Goal: Task Accomplishment & Management: Use online tool/utility

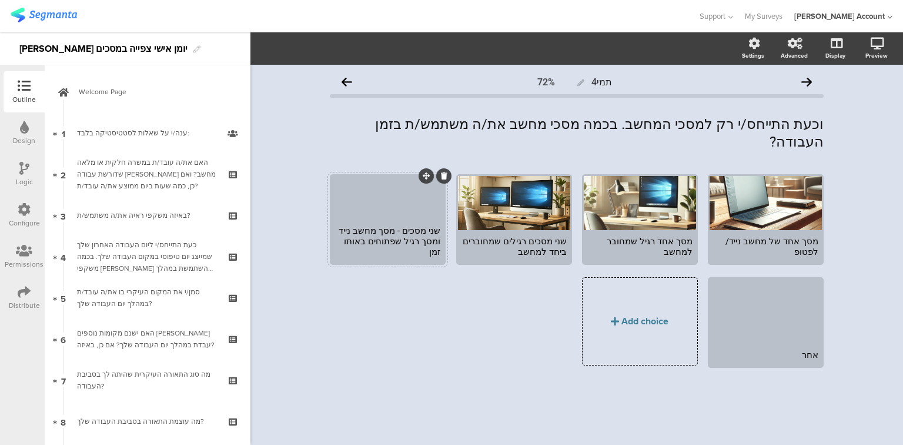
scroll to position [229, 0]
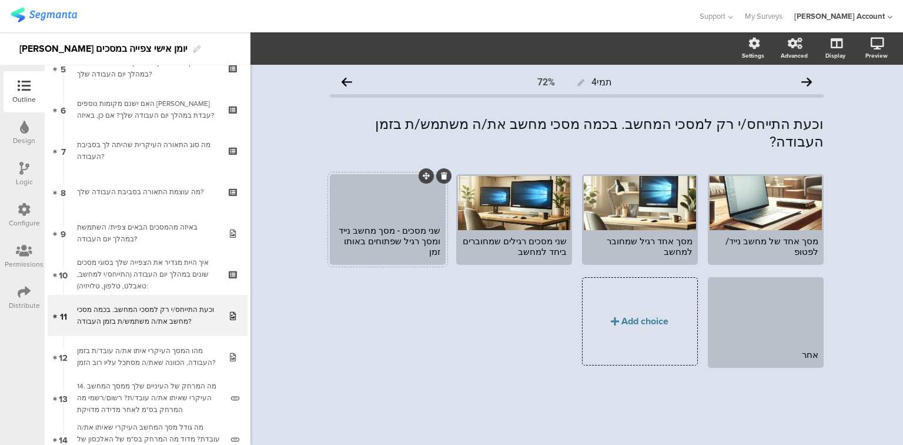
click at [382, 219] on div "שני מסכים - מסך מחשב נייד ומסך רגיל שפתוחים באותו זמן" at bounding box center [388, 241] width 112 height 44
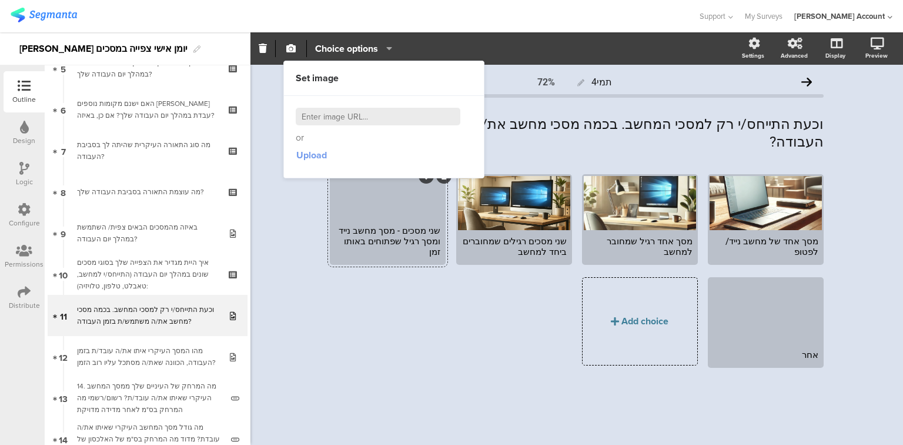
click at [316, 153] on span "Upload" at bounding box center [311, 155] width 31 height 14
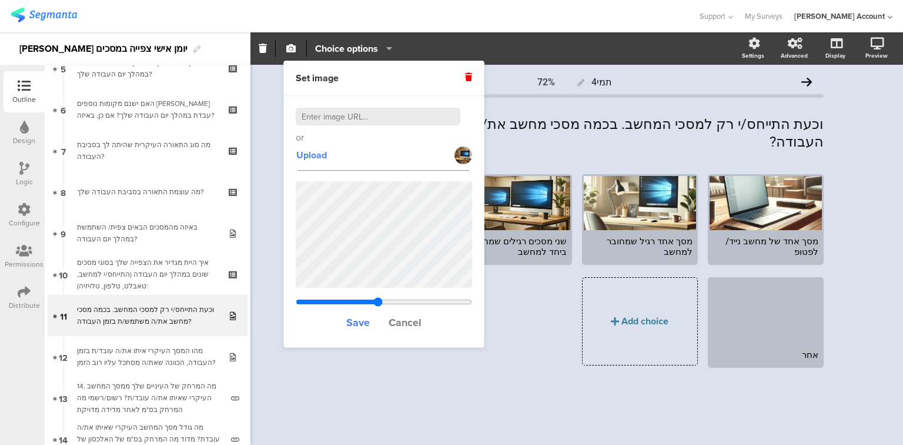
drag, startPoint x: 355, startPoint y: 301, endPoint x: 378, endPoint y: 302, distance: 22.4
click at [378, 302] on input "range" at bounding box center [384, 301] width 176 height 9
drag, startPoint x: 375, startPoint y: 299, endPoint x: 389, endPoint y: 296, distance: 13.7
type input "0.83017075773746"
click at [389, 297] on input "range" at bounding box center [384, 301] width 176 height 9
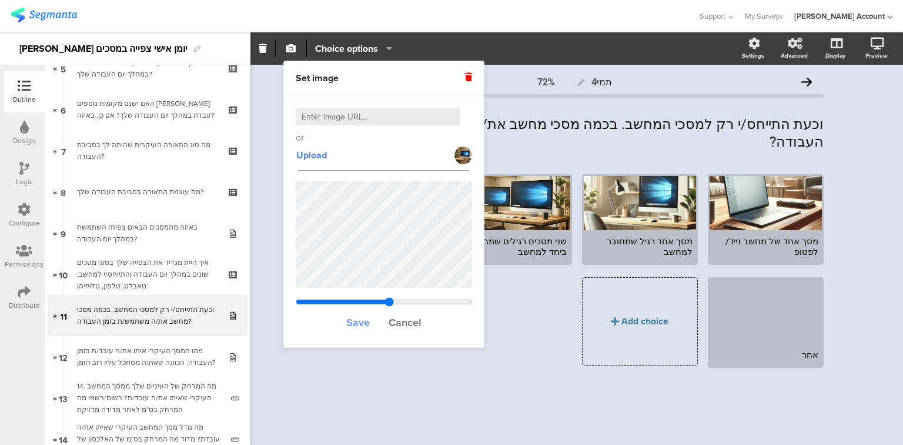
click at [360, 322] on span "Save" at bounding box center [358, 322] width 24 height 15
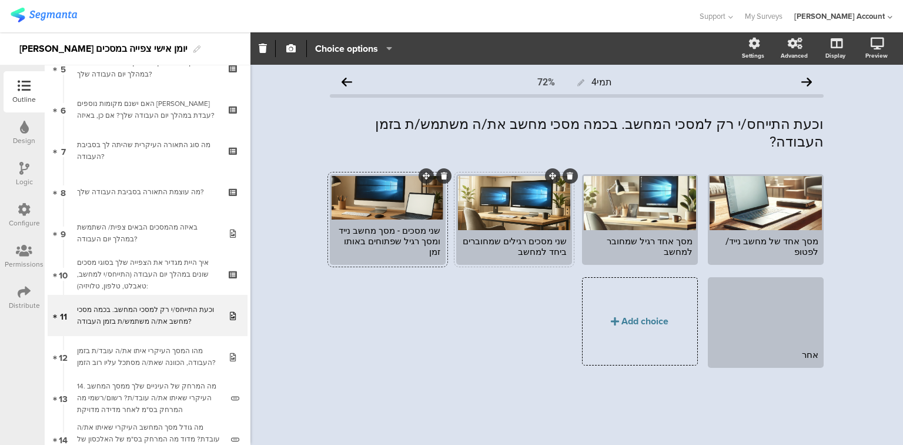
click at [512, 178] on div at bounding box center [514, 203] width 112 height 54
click at [285, 52] on span "button" at bounding box center [291, 49] width 14 height 10
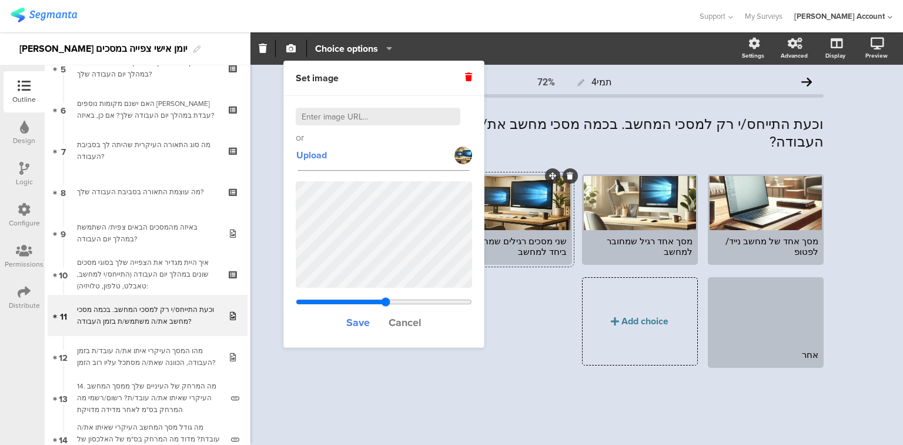
drag, startPoint x: 355, startPoint y: 301, endPoint x: 386, endPoint y: 299, distance: 30.7
type input "0.4953125"
click at [386, 299] on input "range" at bounding box center [384, 301] width 176 height 9
click at [359, 323] on span "Save" at bounding box center [358, 322] width 24 height 15
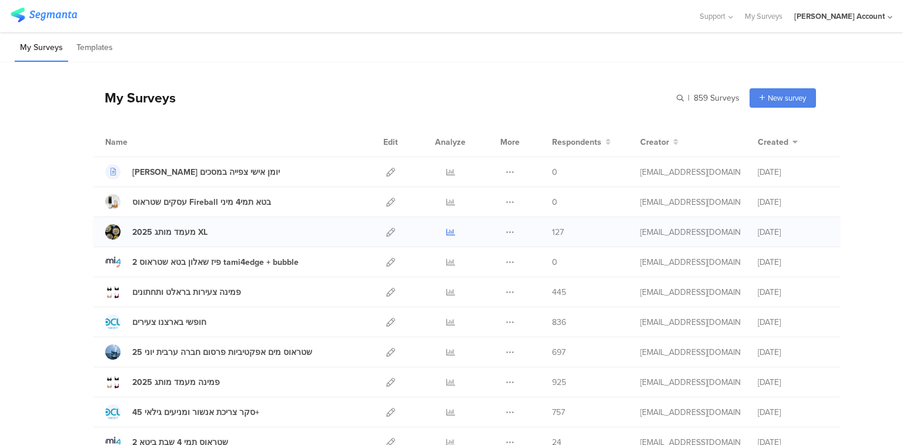
click at [446, 231] on icon at bounding box center [450, 232] width 9 height 9
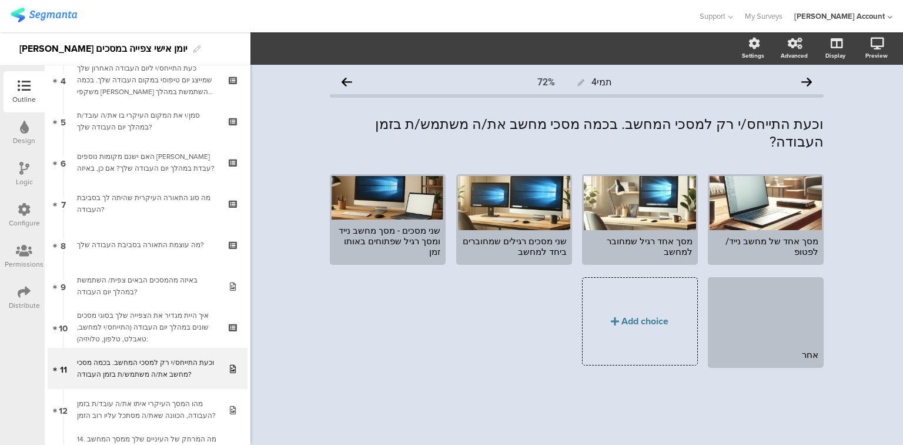
scroll to position [289, 0]
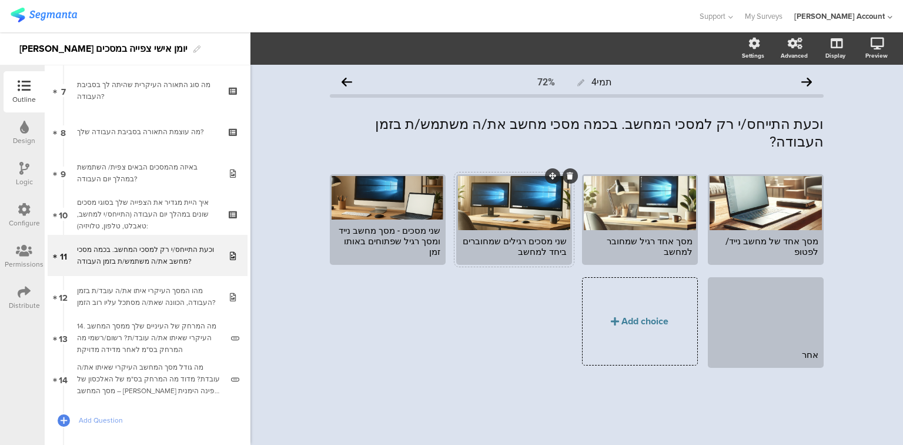
click at [499, 199] on div at bounding box center [514, 203] width 112 height 54
click at [296, 45] on span "button" at bounding box center [291, 49] width 14 height 10
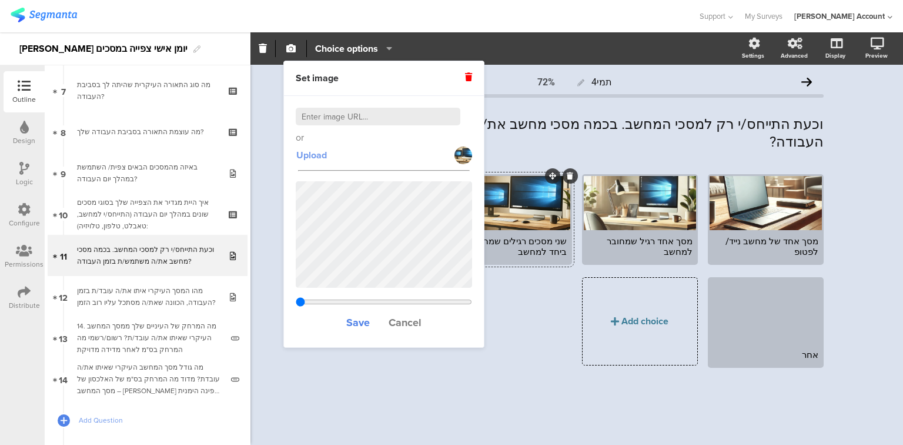
click at [310, 155] on span "Upload" at bounding box center [311, 155] width 31 height 14
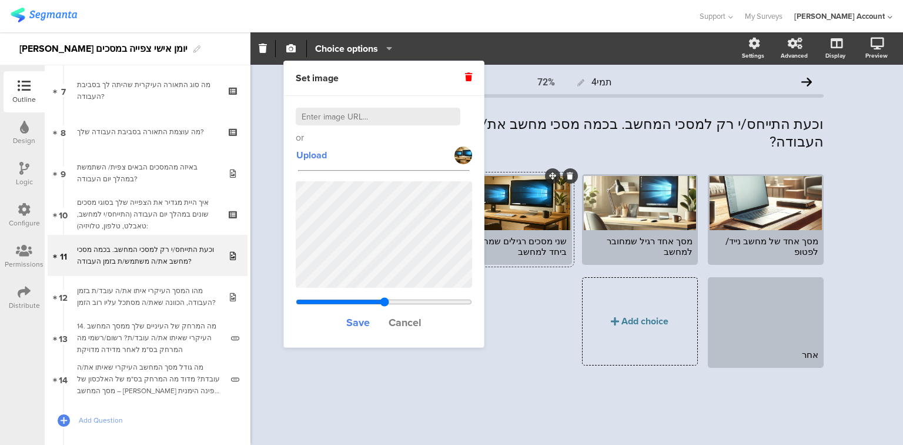
drag, startPoint x: 355, startPoint y: 301, endPoint x: 385, endPoint y: 301, distance: 29.4
type input "0.4913125"
click at [385, 301] on input "range" at bounding box center [384, 301] width 176 height 9
click at [360, 323] on span "Save" at bounding box center [358, 322] width 24 height 15
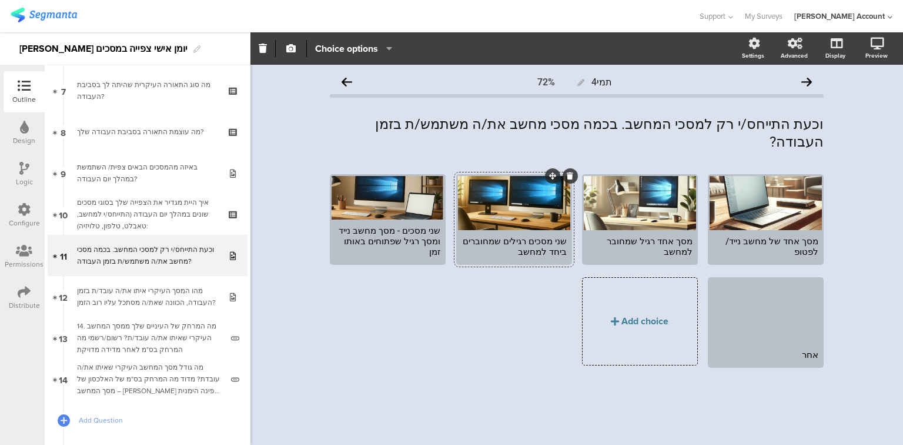
click at [562, 236] on div "שני מסכים רגילים שמחוברים ביחד למחשב" at bounding box center [514, 246] width 105 height 21
click at [433, 225] on div "שני מסכים - מסך מחשב נייד ומסך רגיל שפתוחים באותו זמן" at bounding box center [387, 241] width 105 height 32
click at [405, 310] on div "מסך אחד של מחשב נייד/ לפטופ מסך אחד רגיל שמחובר למחשב" at bounding box center [572, 277] width 504 height 206
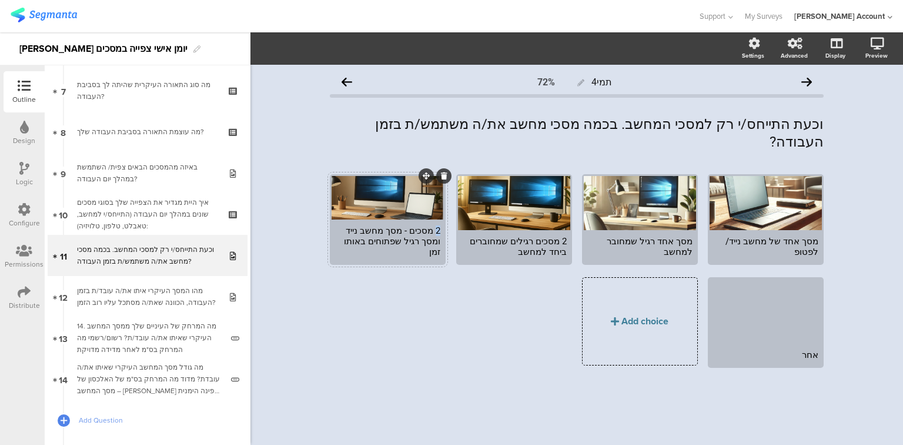
click at [441, 221] on div "2 מסכים - מסך מחשב נייד ומסך רגיל שפתוחים באותו זמן" at bounding box center [388, 241] width 112 height 44
click at [567, 230] on div "2 מסכים רגילים שמחוברים ביחד למחשב" at bounding box center [514, 246] width 112 height 33
click at [461, 336] on div "מסך אחד של מחשב נייד/ לפטופ מסך אחד רגיל שמחובר למחשב" at bounding box center [572, 277] width 504 height 206
click at [663, 123] on div "וכעת התייחס/י רק למסכי המחשב. בכמה מסכי מחשב את/ה משתמש/ת בזמן העבודה? וכעת התי…" at bounding box center [577, 132] width 500 height 41
click at [601, 125] on p "וכעת התייחס/י רק למסכי המחשב שלך. בכמה מסכי מחשב את/ה משתמש/ת בזמן העבודה?" at bounding box center [577, 132] width 494 height 35
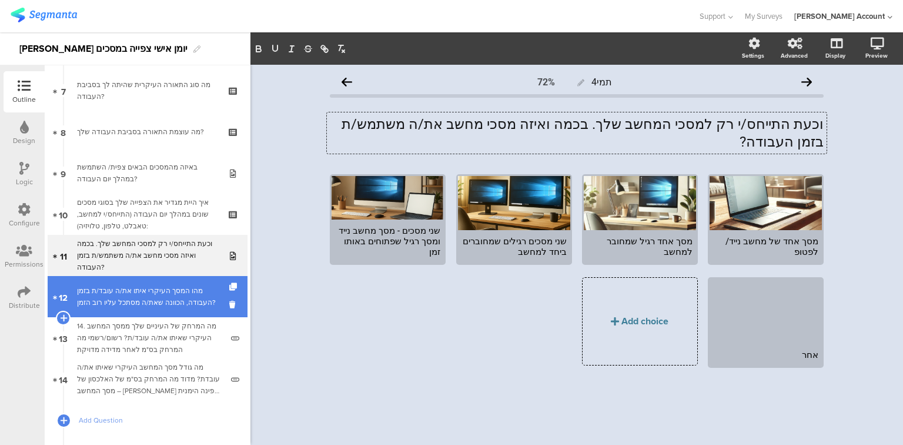
click at [143, 309] on link "12 מהו המסך העיקרי איתו את/ה עובד/ת בזמן העבודה, הכוונה שאת/ה מסתכל עליו רוב הז…" at bounding box center [148, 296] width 200 height 41
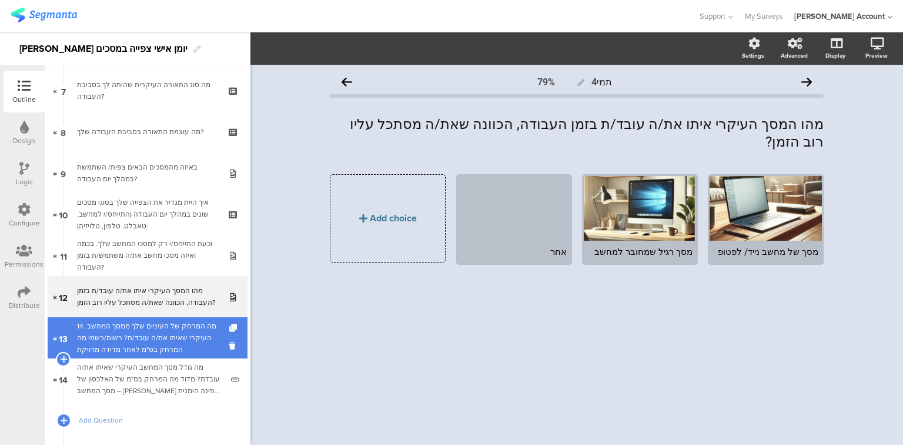
click at [136, 334] on div "14. מה המרחק של העיניים שלך ממסך המחשב העיקרי שאיתו את/ה עובד/ת? רשום/רשמי מה ה…" at bounding box center [149, 337] width 145 height 35
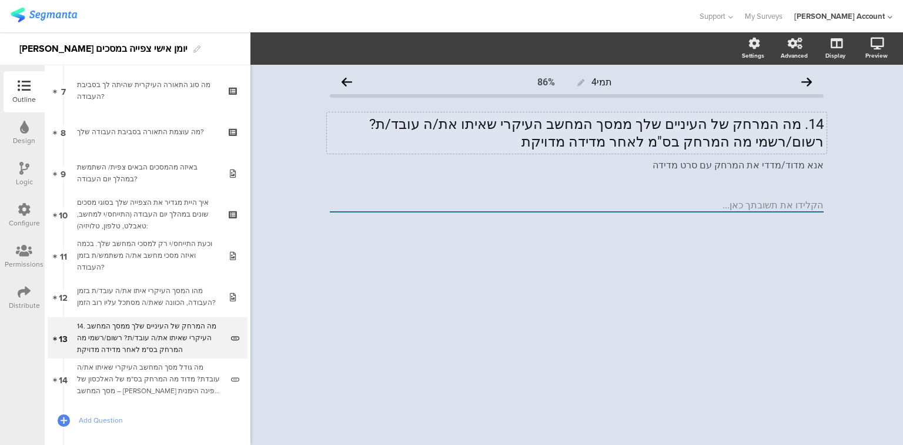
click at [803, 125] on div "14. מה המרחק של העיניים שלך ממסך המחשב העיקרי שאיתו את/ה עובד/ת? רשום/רשמי מה ה…" at bounding box center [577, 132] width 500 height 41
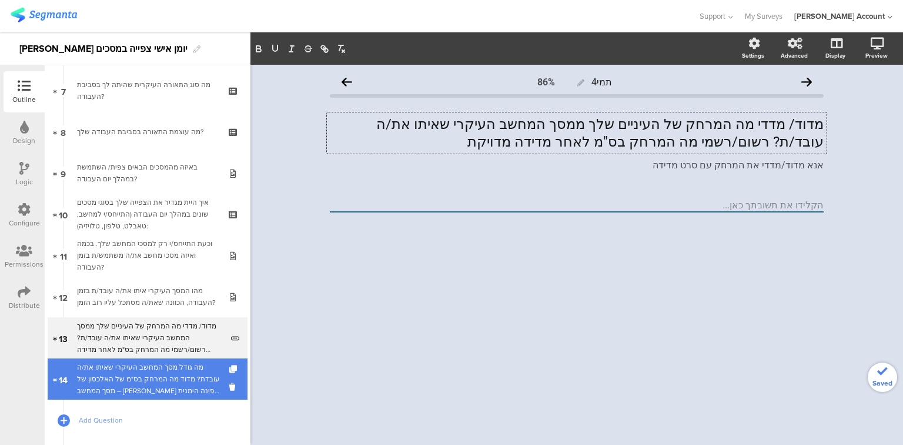
click at [135, 375] on div "מה גודל מסך המחשב העיקרי שאיתו את/ה עובדת? מדוד מה המרחק בס"מ של האלכסון של מסך…" at bounding box center [149, 378] width 145 height 35
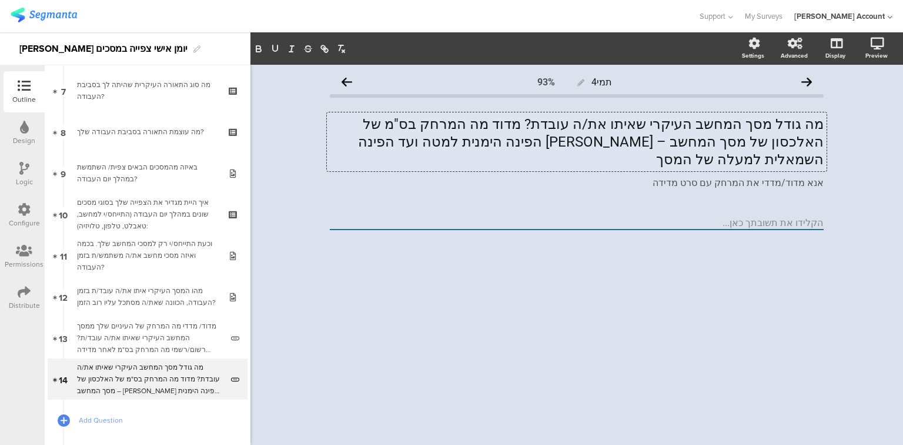
click at [626, 127] on div "מה גודל מסך המחשב העיקרי שאיתו את/ה עובדת? מדוד מה המרחק בס"מ של האלכסון של מסך…" at bounding box center [577, 141] width 500 height 59
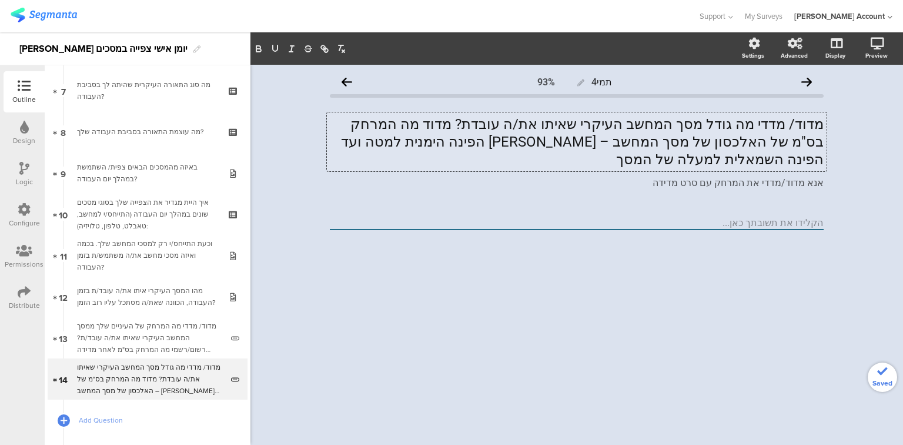
click at [506, 123] on p "מדוד/ מדדי מה גודל מסך המחשב העיקרי שאיתו את/ה עובדת? מדוד מה המרחק בס"מ של האל…" at bounding box center [577, 141] width 494 height 53
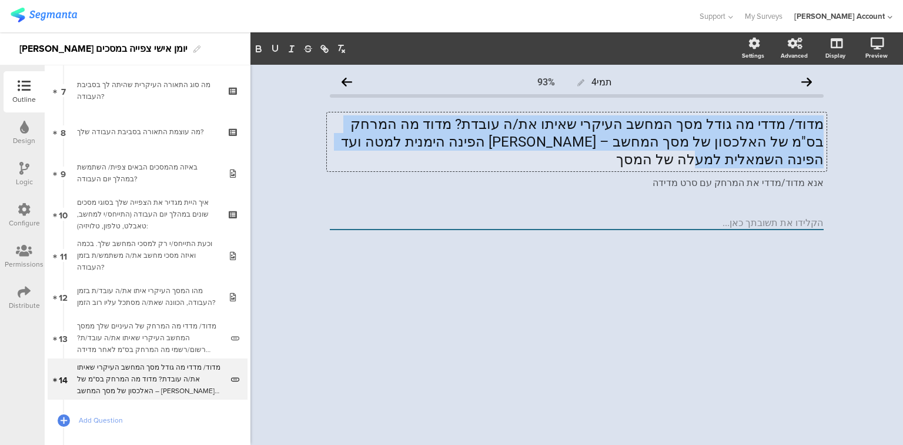
click at [506, 123] on p "מדוד/ מדדי מה גודל מסך המחשב העיקרי שאיתו את/ה עובדת? מדוד מה המרחק בס"מ של האל…" at bounding box center [577, 141] width 494 height 53
click at [496, 123] on p "מדוד/ מדדי מה גודל מסך המחשב העיקרי שאיתו את/ה עובדת? מדוד מה המרחק בס"מ של האל…" at bounding box center [577, 141] width 494 height 53
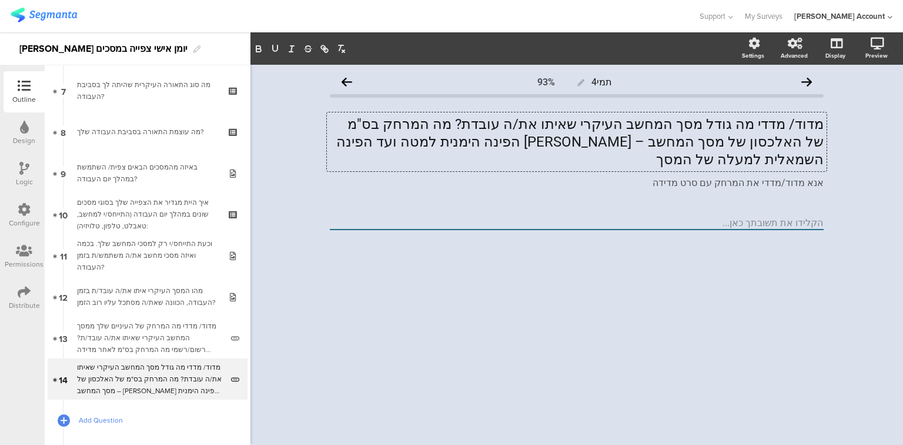
click at [88, 420] on span "Add Question" at bounding box center [154, 420] width 151 height 12
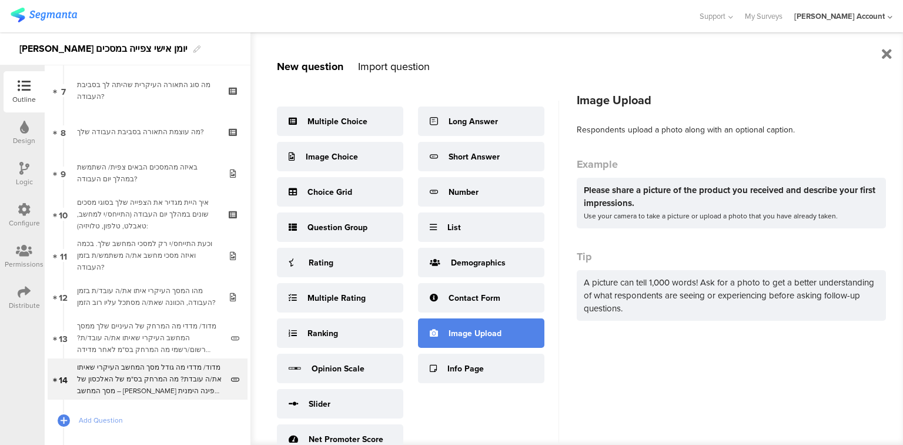
click at [463, 343] on div "Image Upload" at bounding box center [481, 332] width 126 height 29
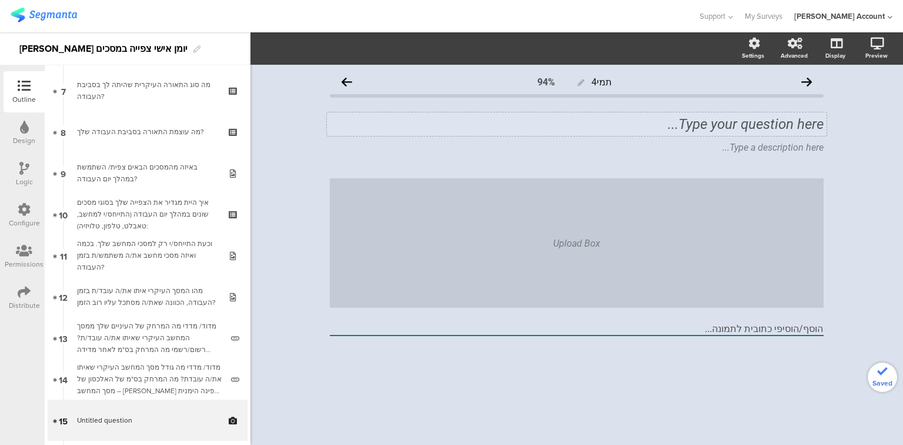
click at [713, 122] on div "Type your question here..." at bounding box center [577, 124] width 500 height 24
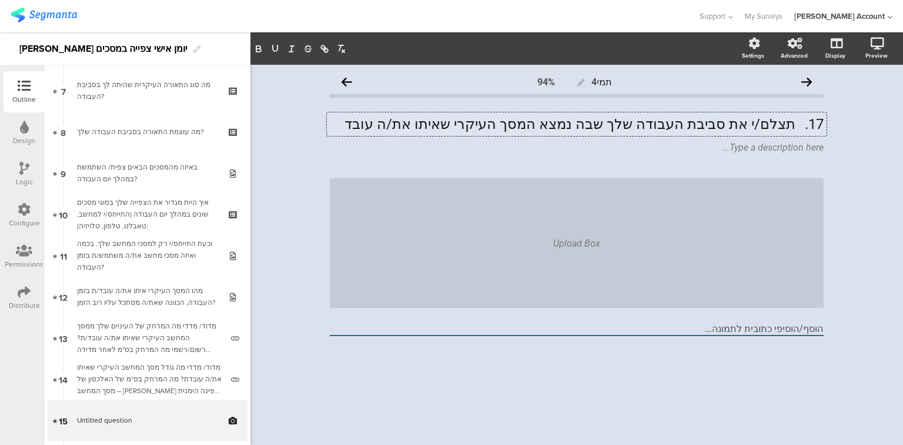
click at [797, 121] on p "17. תצלם/י את סביבת העבודה שלך שבה נמצא המסך העיקרי שאיתו את/ה עובד" at bounding box center [577, 124] width 494 height 18
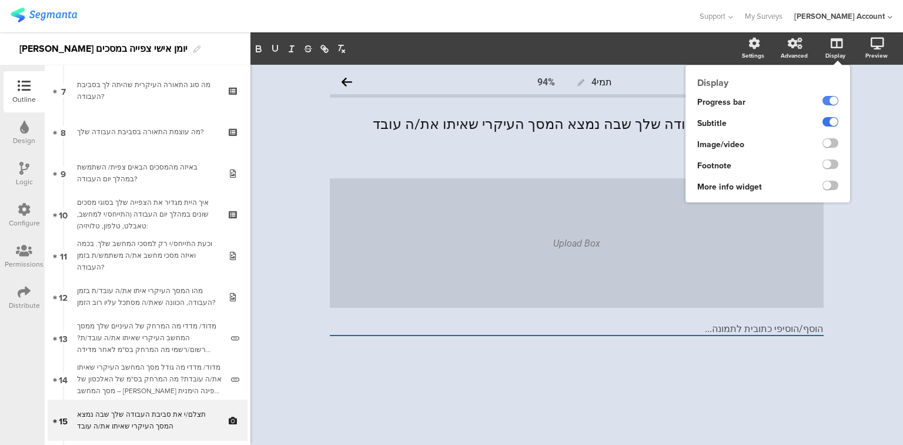
click at [829, 119] on label at bounding box center [831, 121] width 16 height 9
click at [0, 0] on input "checkbox" at bounding box center [0, 0] width 0 height 0
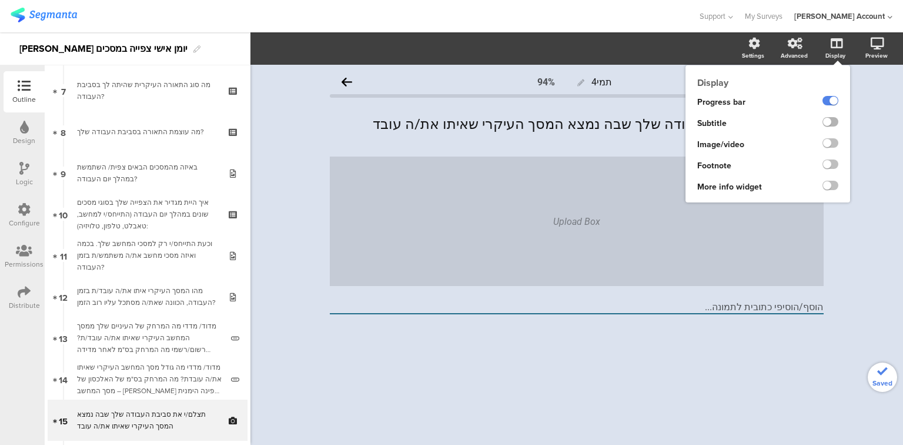
click at [829, 119] on label at bounding box center [831, 121] width 16 height 9
click at [0, 0] on input "checkbox" at bounding box center [0, 0] width 0 height 0
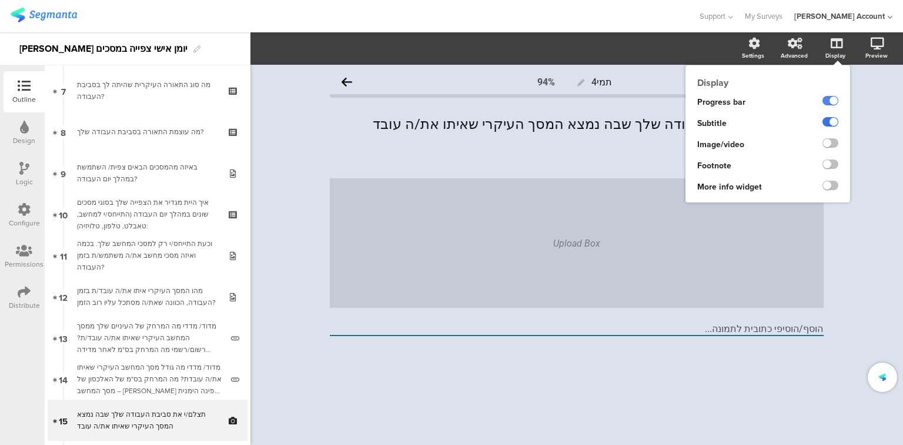
click at [829, 119] on label at bounding box center [831, 121] width 16 height 9
click at [0, 0] on input "checkbox" at bounding box center [0, 0] width 0 height 0
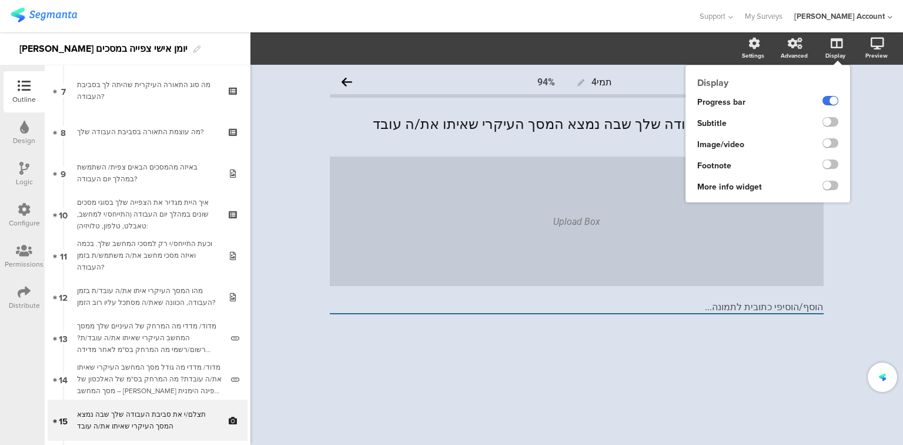
click at [828, 98] on label at bounding box center [831, 100] width 16 height 9
click at [0, 0] on input "checkbox" at bounding box center [0, 0] width 0 height 0
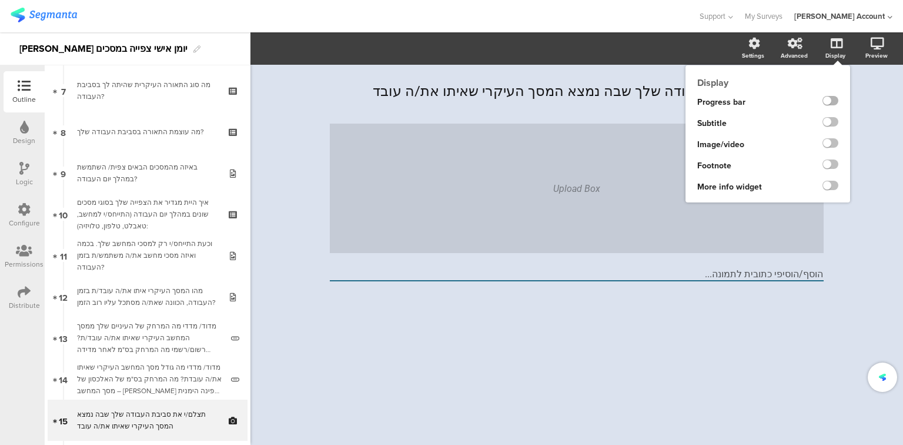
click at [828, 98] on label at bounding box center [831, 100] width 16 height 9
click at [0, 0] on input "checkbox" at bounding box center [0, 0] width 0 height 0
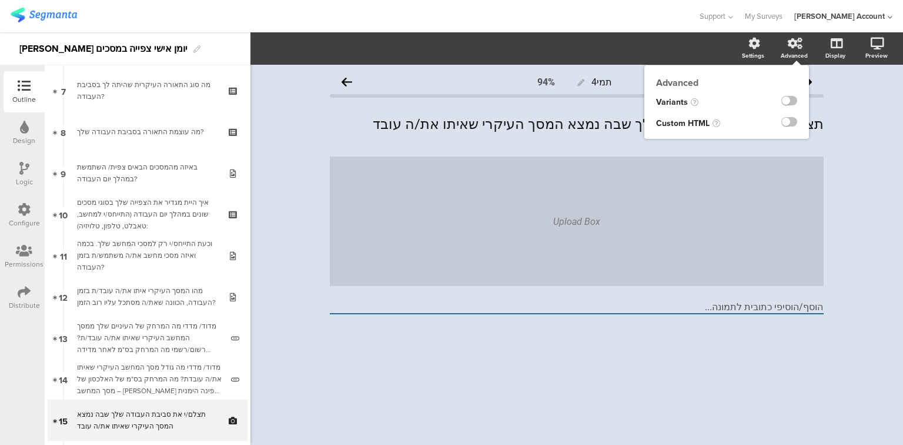
click at [790, 54] on div "Advanced" at bounding box center [794, 55] width 27 height 9
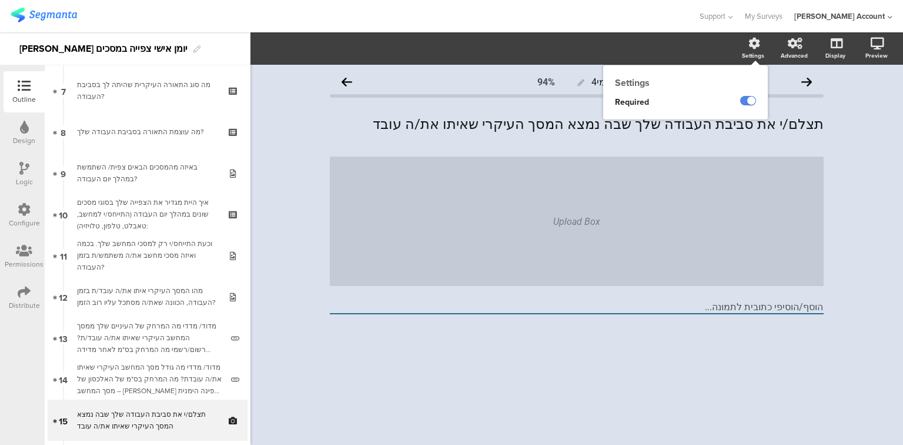
click at [745, 52] on div "Settings" at bounding box center [753, 55] width 22 height 9
click at [749, 101] on label at bounding box center [748, 100] width 16 height 9
click at [0, 0] on input "checkbox" at bounding box center [0, 0] width 0 height 0
click at [749, 101] on label at bounding box center [748, 100] width 16 height 9
click at [0, 0] on input "checkbox" at bounding box center [0, 0] width 0 height 0
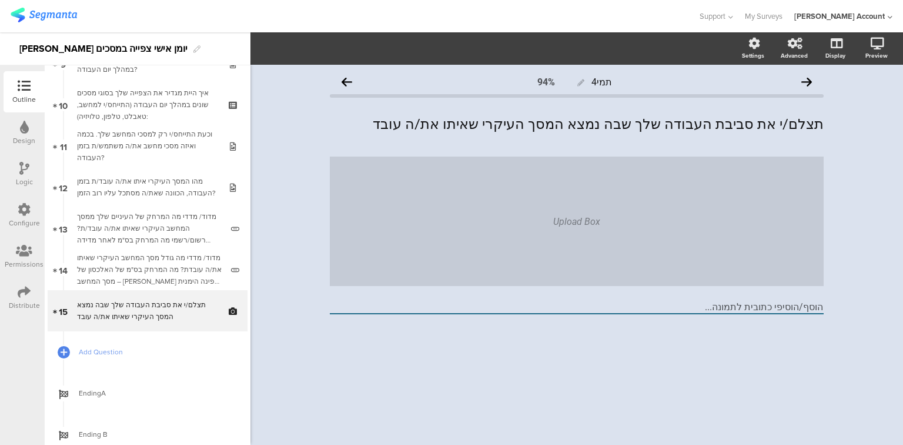
scroll to position [435, 0]
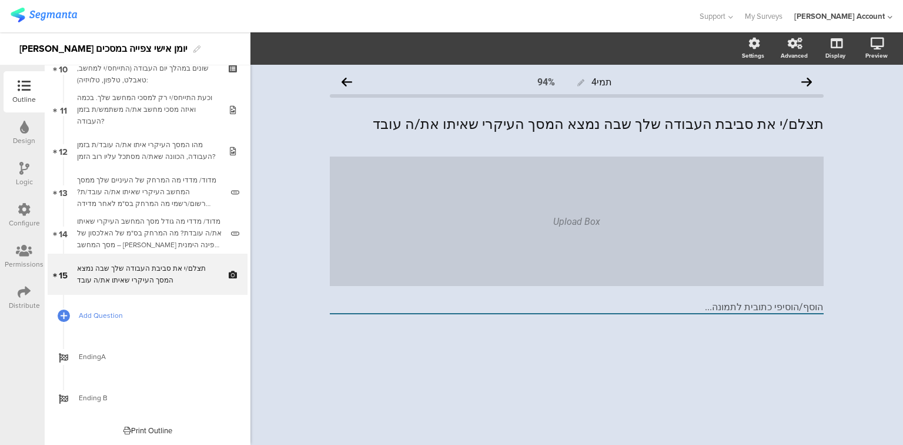
click at [108, 318] on span "Add Question" at bounding box center [154, 315] width 151 height 12
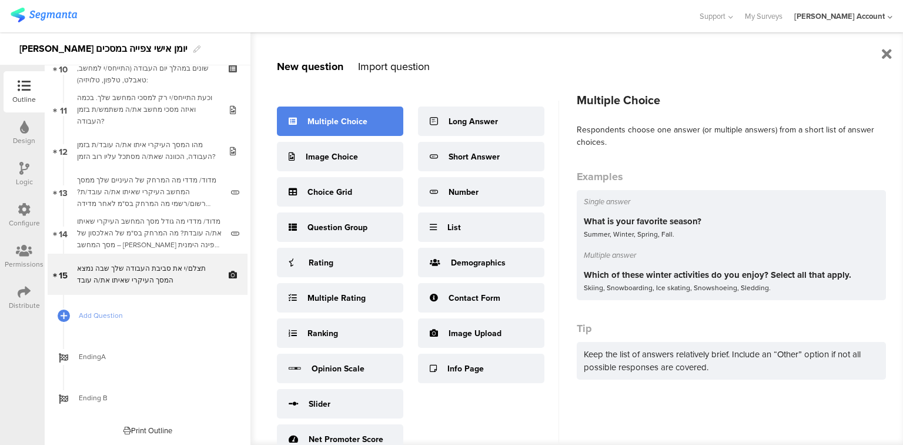
click at [345, 116] on div "Multiple Choice" at bounding box center [338, 121] width 60 height 12
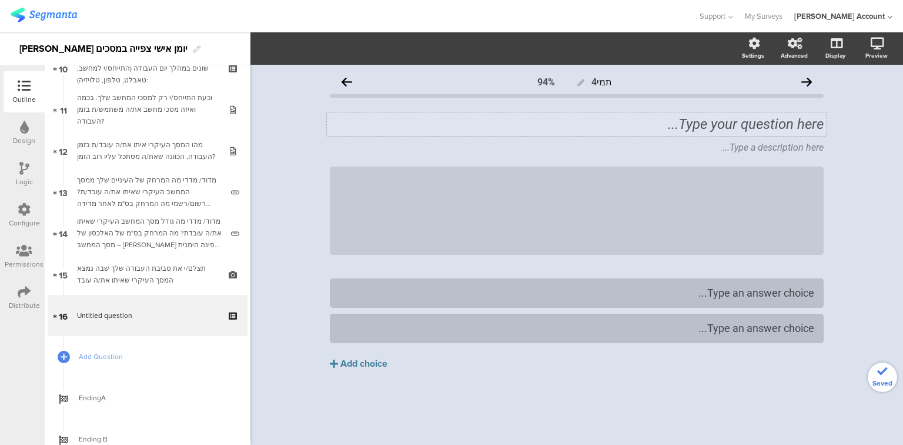
click at [690, 127] on div "Type your question here..." at bounding box center [577, 124] width 500 height 24
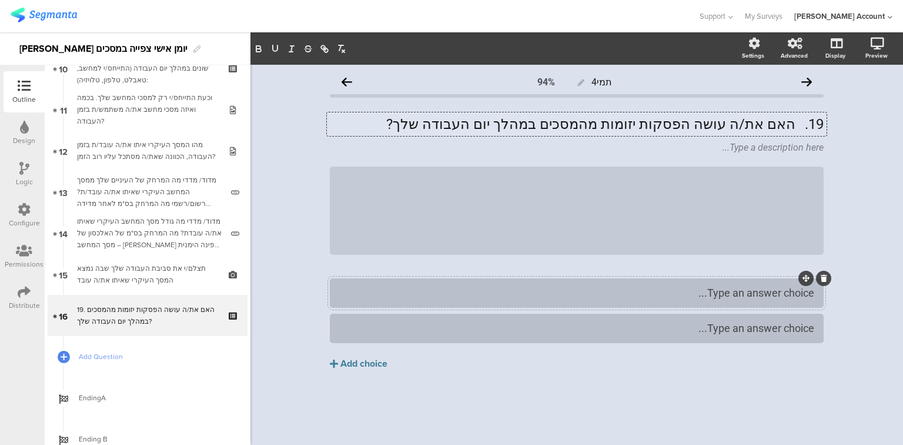
click at [419, 292] on div "Type an answer choice..." at bounding box center [576, 293] width 475 height 14
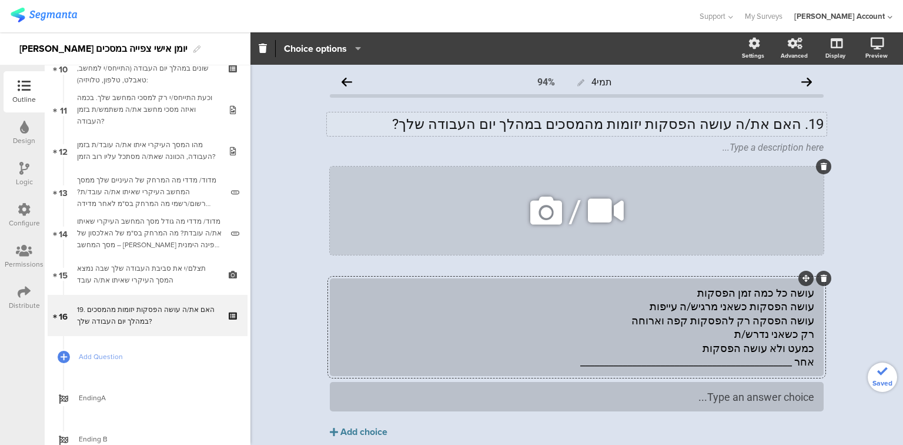
click at [821, 167] on icon at bounding box center [824, 166] width 6 height 7
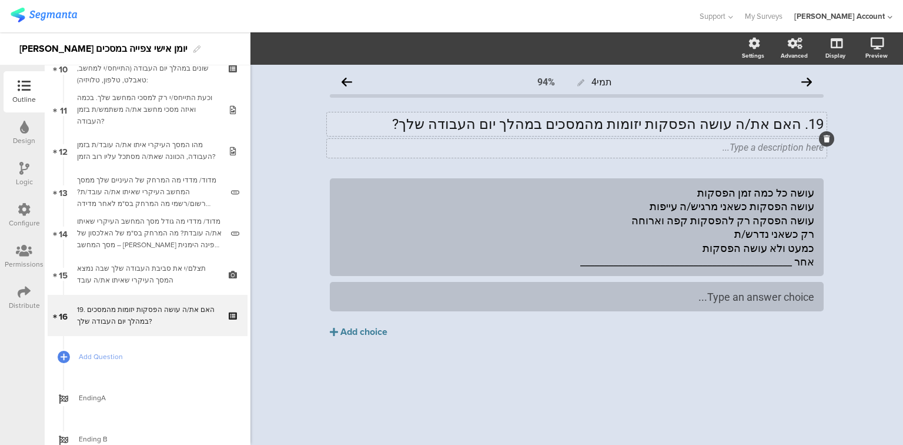
click at [799, 147] on div "Type a description here..." at bounding box center [577, 148] width 500 height 19
drag, startPoint x: 802, startPoint y: 205, endPoint x: 670, endPoint y: 205, distance: 132.3
click at [670, 205] on div "עושה כל כמה זמן הפסקות עושה הפסקות כשאני מרגיש/ה עייפות עושה הפסקה רק להפסקות ק…" at bounding box center [576, 227] width 475 height 82
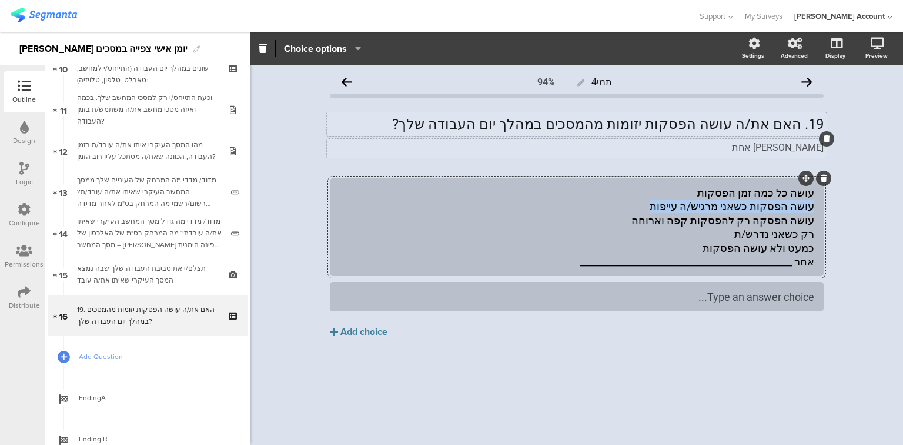
drag, startPoint x: 814, startPoint y: 205, endPoint x: 676, endPoint y: 202, distance: 138.2
click at [676, 202] on div "עושה כל כמה זמן הפסקות עושה הפסקות כשאני מרגיש/ה עייפות עושה הפסקה רק להפסקות ק…" at bounding box center [576, 227] width 475 height 82
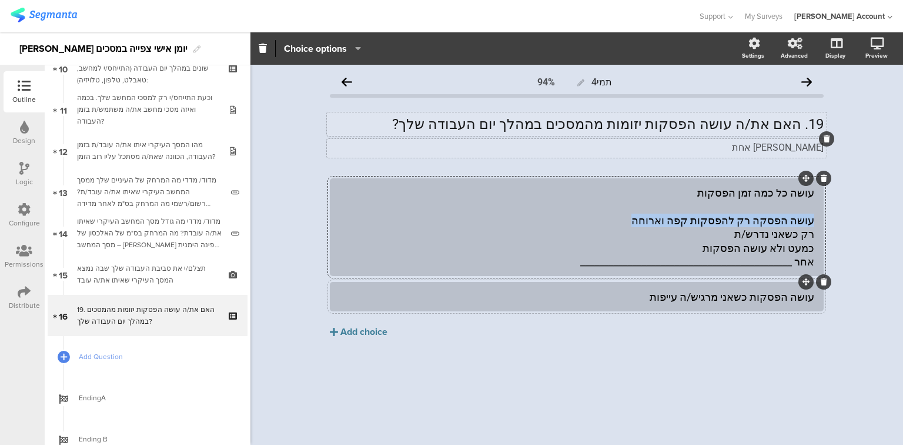
drag, startPoint x: 813, startPoint y: 223, endPoint x: 649, endPoint y: 223, distance: 164.1
click at [649, 223] on div "עושה כל כמה זמן הפסקות עושה הפסקה רק להפסקות קפה וארוחה רק כשאני נדרש/ת כמעט ול…" at bounding box center [576, 227] width 475 height 82
click at [378, 330] on div "Add choice" at bounding box center [363, 332] width 47 height 12
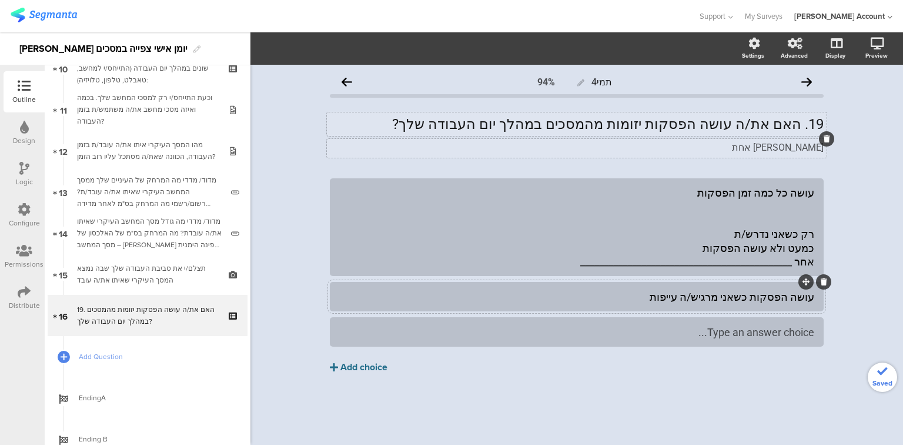
click at [475, 335] on div "Type an answer choice..." at bounding box center [576, 332] width 475 height 14
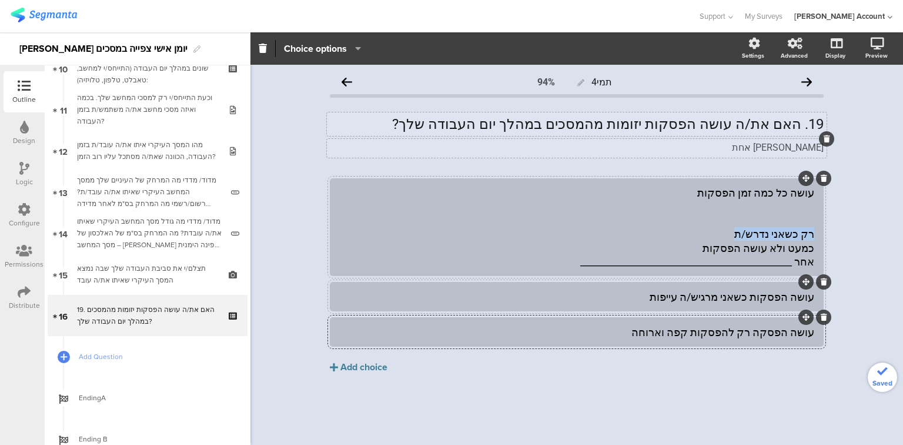
drag, startPoint x: 814, startPoint y: 234, endPoint x: 724, endPoint y: 233, distance: 90.0
click at [724, 233] on div "עושה כל כמה זמן הפסקות רק כשאני נדרש/ת כמעט ולא עושה הפסקות אחר _______________…" at bounding box center [576, 227] width 475 height 82
click at [365, 368] on div "Add choice" at bounding box center [363, 367] width 47 height 12
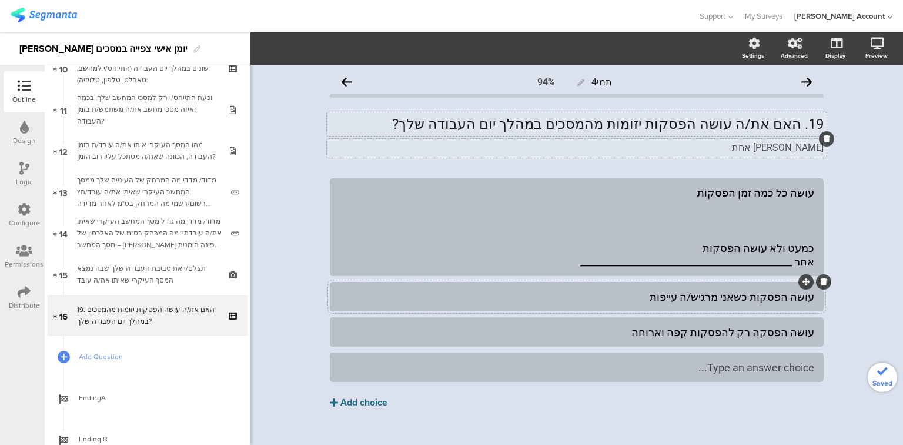
click at [572, 372] on div "Type an answer choice..." at bounding box center [576, 367] width 475 height 14
click at [812, 245] on div at bounding box center [577, 227] width 494 height 98
drag, startPoint x: 811, startPoint y: 248, endPoint x: 712, endPoint y: 245, distance: 98.8
click at [712, 245] on div "עושה כל כמה זמן הפסקות כמעט ולא עושה הפסקות אחר _______________________________…" at bounding box center [577, 227] width 494 height 98
click at [740, 247] on div "עושה כל כמה זמן הפסקות כמעט ולא עושה הפסקות אחר _______________________________…" at bounding box center [576, 227] width 475 height 82
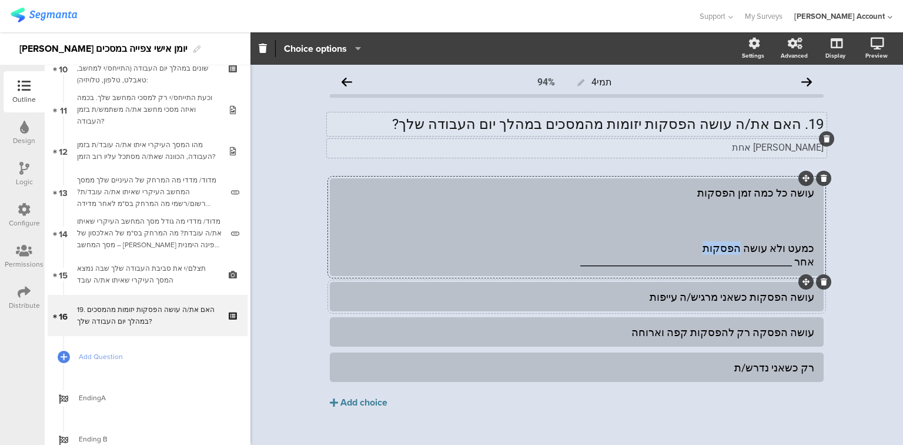
click at [740, 247] on div "עושה כל כמה זמן הפסקות כמעט ולא עושה הפסקות אחר _______________________________…" at bounding box center [576, 227] width 475 height 82
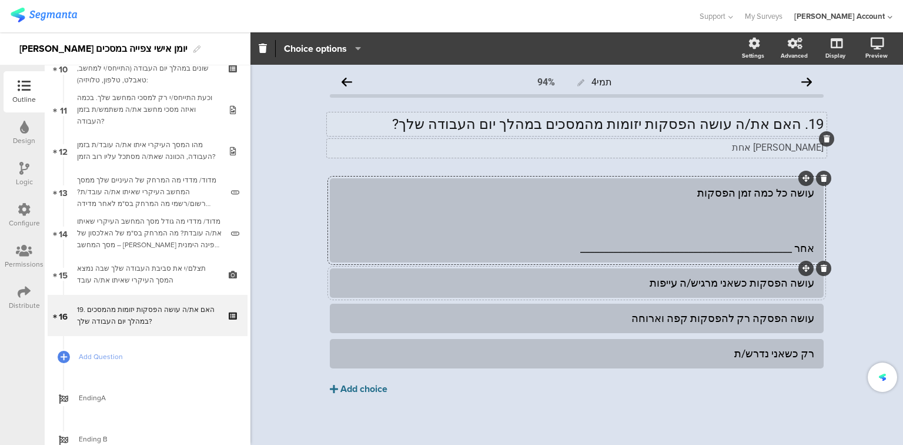
click at [366, 388] on div "Add choice" at bounding box center [363, 389] width 47 height 12
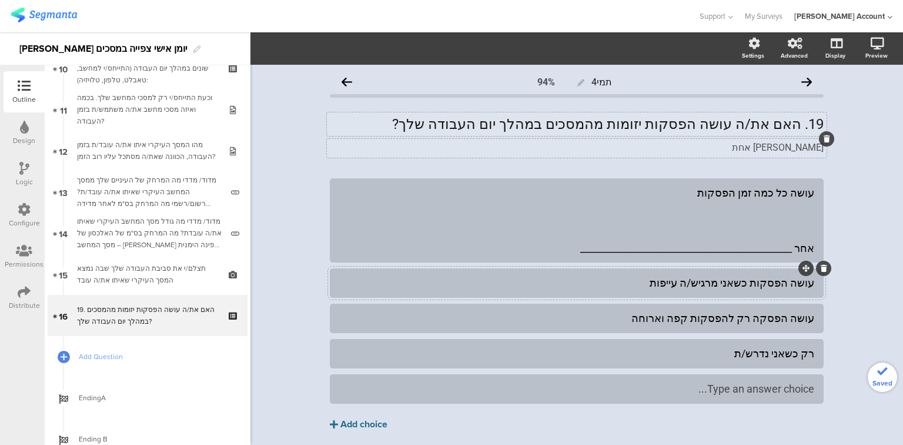
click at [506, 386] on div "Type an answer choice..." at bounding box center [576, 389] width 475 height 14
click at [750, 248] on div "עושה כל כמה זמן הפסקות אחר _____________________________________________" at bounding box center [576, 220] width 475 height 69
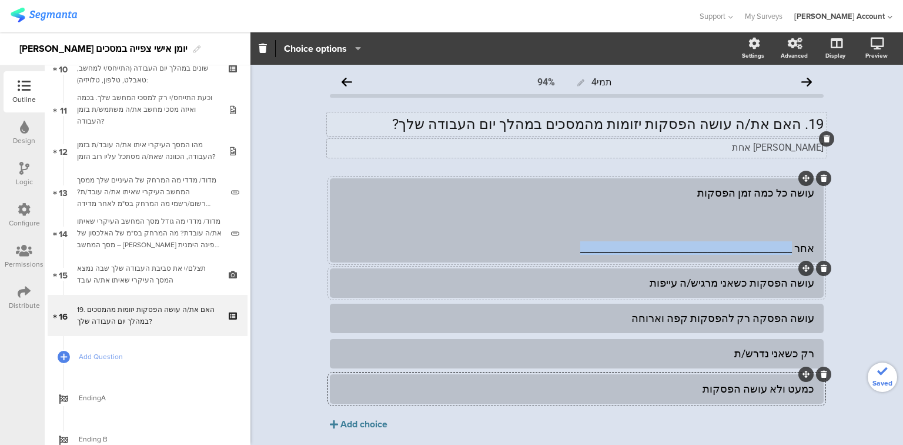
click at [750, 248] on div "עושה כל כמה זמן הפסקות אחר _____________________________________________" at bounding box center [576, 220] width 475 height 69
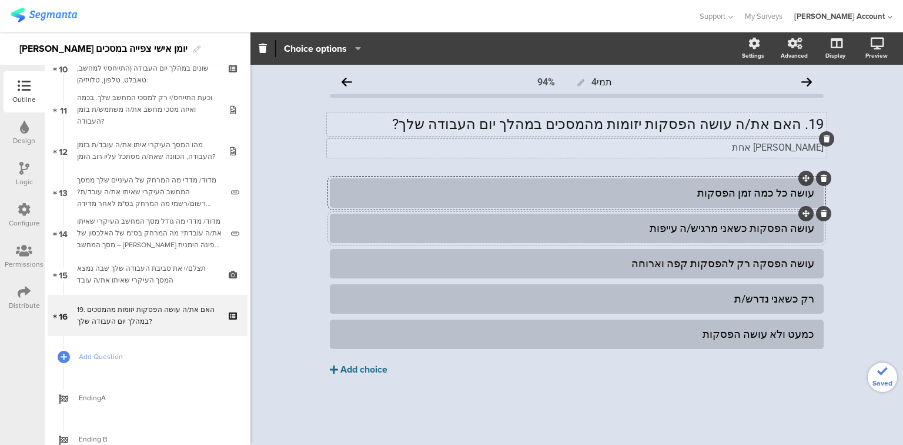
click at [344, 423] on div "עושה כל כמה זמן הפסקות עושה הפסקות כשאני מרגיש/ה עייפות עושה הפסקה רק להפסקות ק…" at bounding box center [577, 301] width 494 height 247
click at [376, 372] on div "Add choice" at bounding box center [363, 369] width 47 height 12
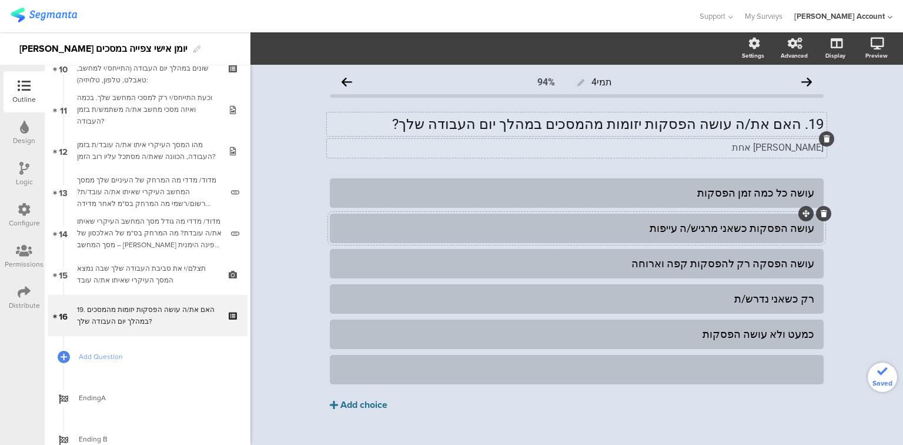
click at [414, 360] on div at bounding box center [576, 368] width 475 height 19
click at [800, 369] on div "אחר _____________________________________________" at bounding box center [576, 369] width 475 height 14
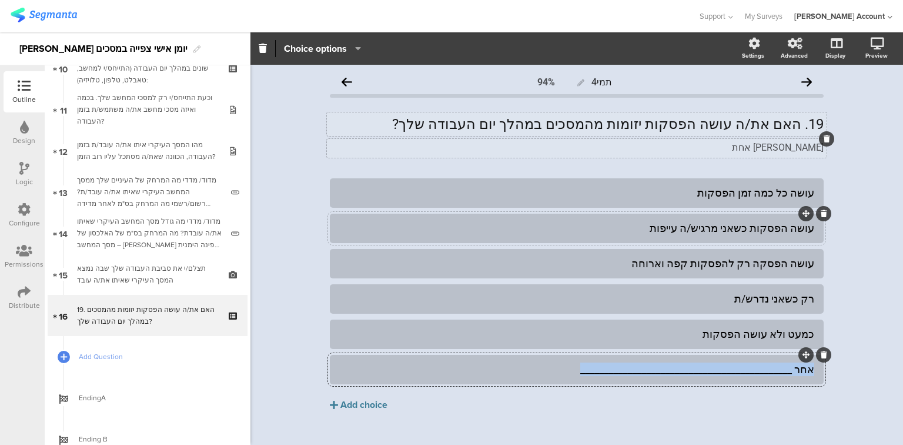
click at [800, 369] on div "אחר _____________________________________________" at bounding box center [576, 369] width 475 height 14
click at [320, 45] on span "Choice options" at bounding box center [315, 49] width 63 height 14
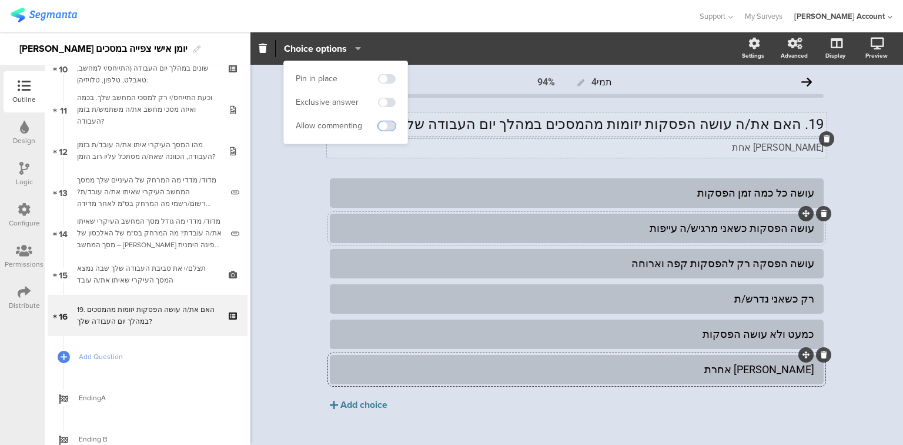
click at [386, 125] on span at bounding box center [387, 125] width 18 height 9
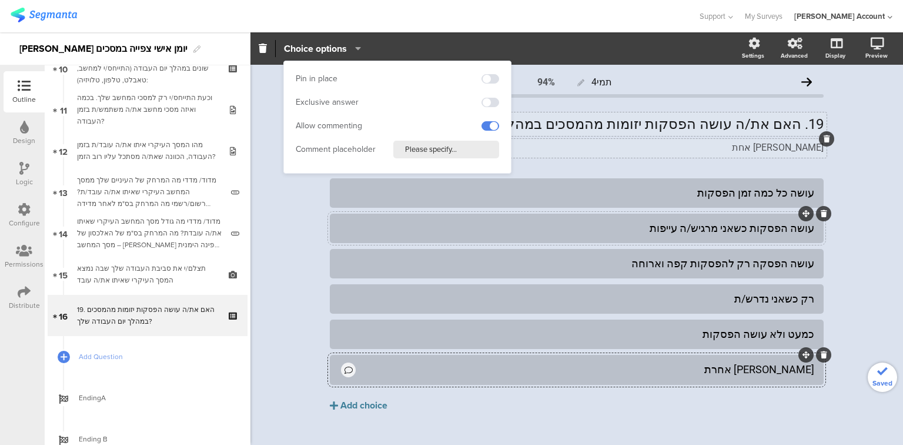
click at [426, 148] on input "Please specify..." at bounding box center [446, 150] width 106 height 18
type input "פרט/י"
click at [488, 74] on span at bounding box center [491, 78] width 18 height 9
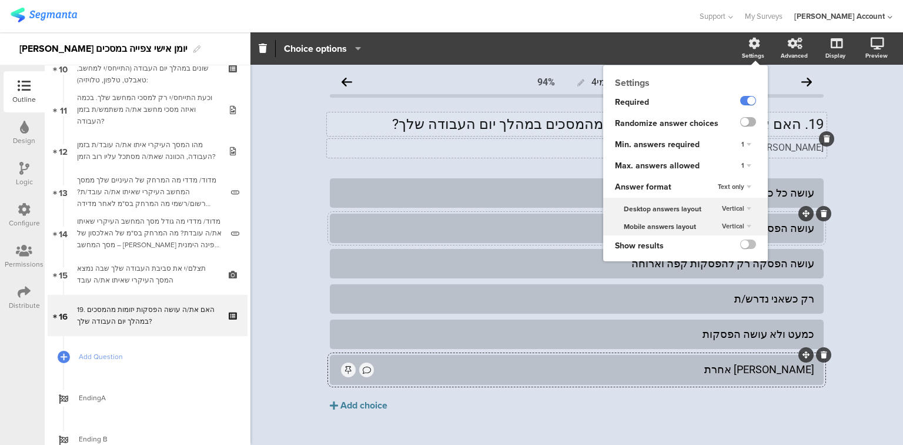
click at [742, 122] on label at bounding box center [748, 121] width 16 height 9
click at [0, 0] on input "checkbox" at bounding box center [0, 0] width 0 height 0
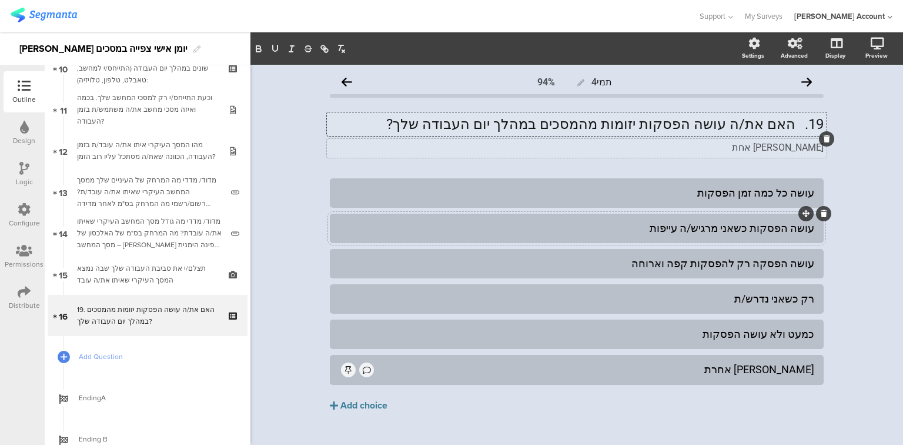
click at [820, 123] on div "19. האם את/ה עושה הפסקות יזומות מהמסכים במהלך יום העבודה שלך? 19. האם את/ה עושה…" at bounding box center [577, 124] width 500 height 24
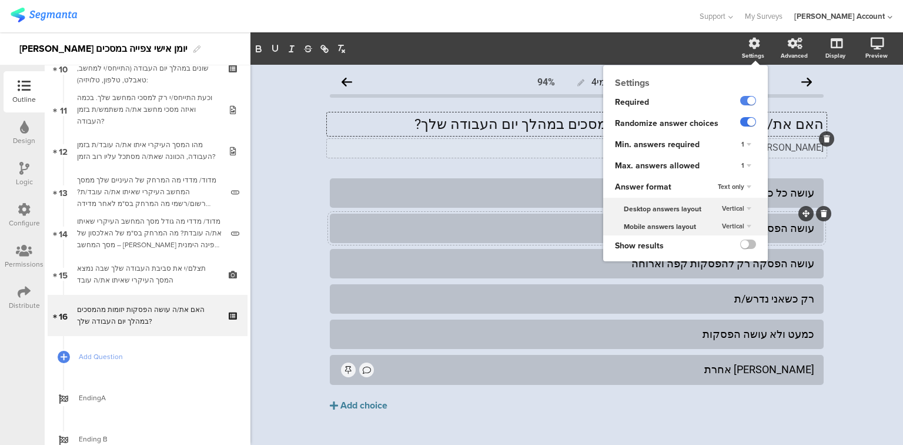
click at [740, 125] on label at bounding box center [748, 121] width 16 height 9
click at [0, 0] on input "checkbox" at bounding box center [0, 0] width 0 height 0
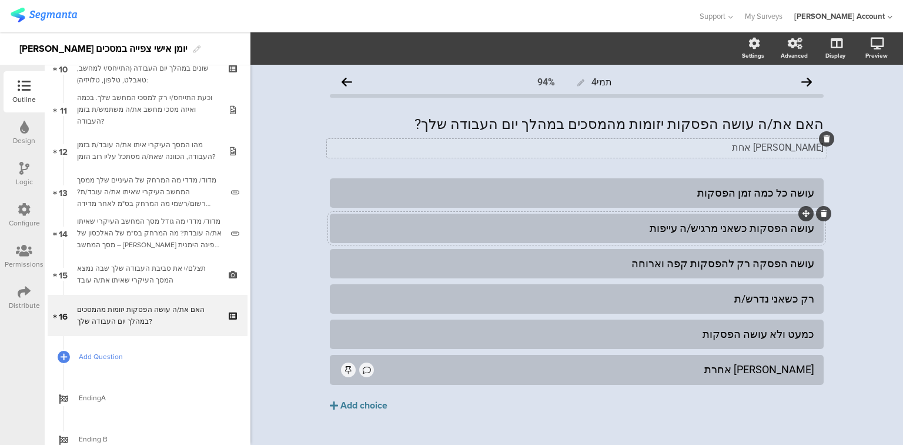
click at [112, 356] on span "Add Question" at bounding box center [154, 356] width 151 height 12
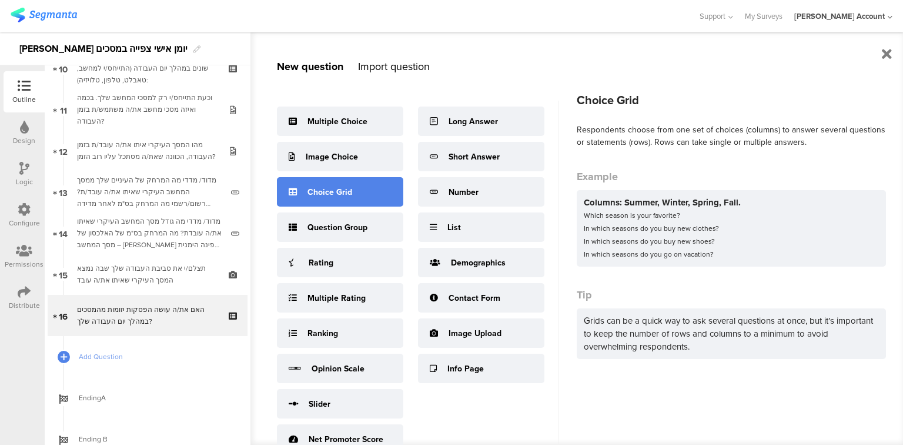
click at [365, 195] on div "Choice Grid" at bounding box center [340, 191] width 126 height 29
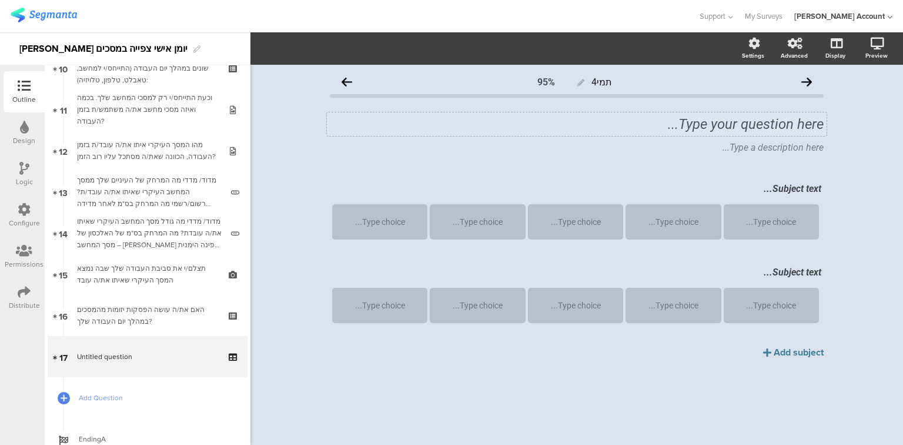
click at [729, 126] on div "Type your question here..." at bounding box center [577, 124] width 500 height 24
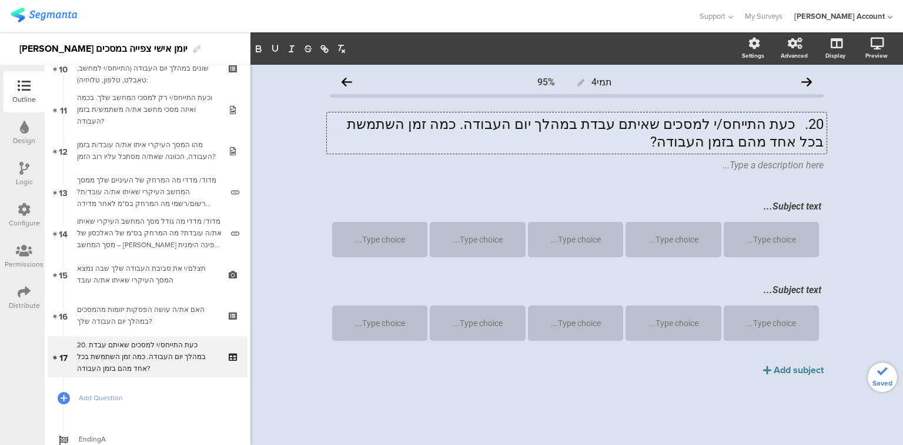
click at [794, 127] on p "20. כעת התייחס/י למסכים שאיתם עבדת במהלך יום העבודה. כמה זמן השתמשת בכל אחד מהם…" at bounding box center [577, 132] width 494 height 35
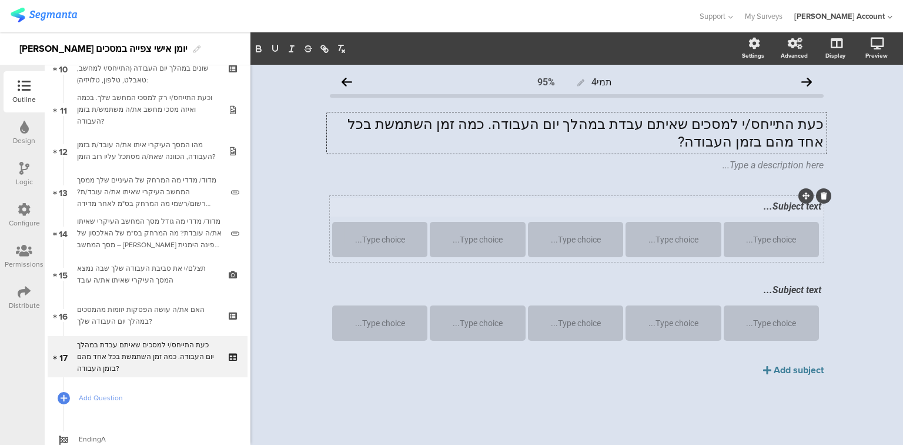
click at [626, 212] on div "Subject text..." at bounding box center [576, 207] width 495 height 19
click at [743, 289] on div "Subject text..." at bounding box center [576, 290] width 495 height 19
click at [782, 286] on p "מסך מחשב שמחובר למחשב" at bounding box center [576, 289] width 489 height 11
click at [781, 367] on div "Add subject" at bounding box center [799, 370] width 50 height 14
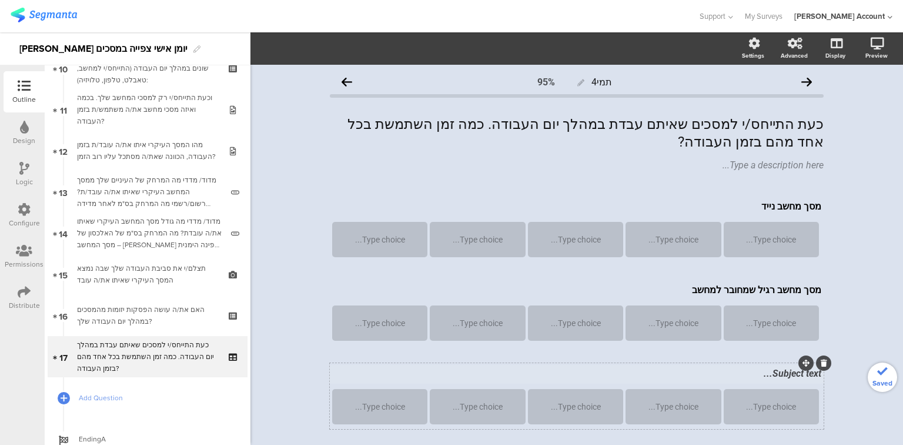
click at [779, 375] on div "Subject text..." at bounding box center [576, 374] width 495 height 19
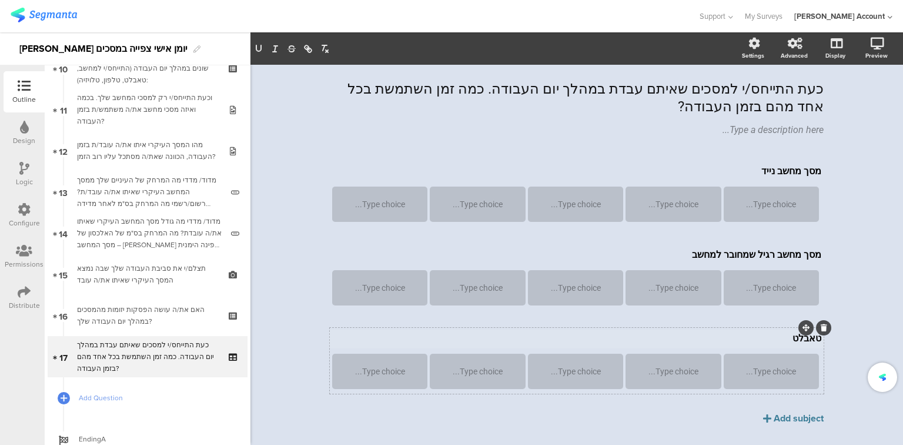
scroll to position [62, 0]
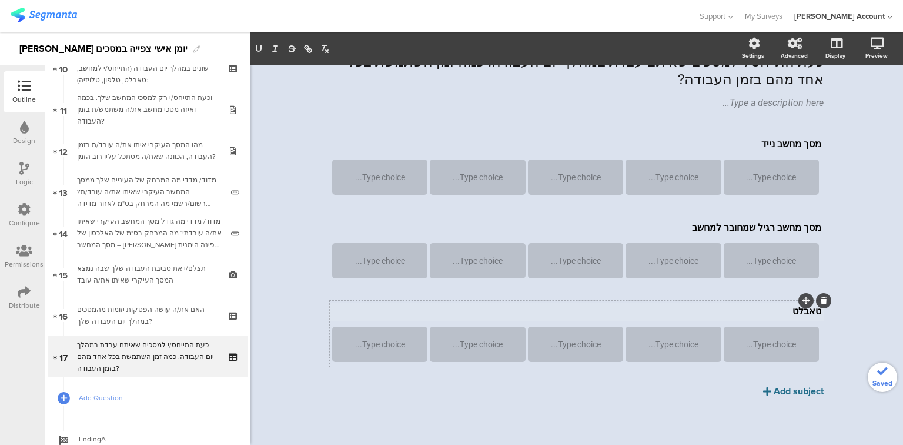
click at [784, 393] on div "Add subject" at bounding box center [799, 391] width 50 height 14
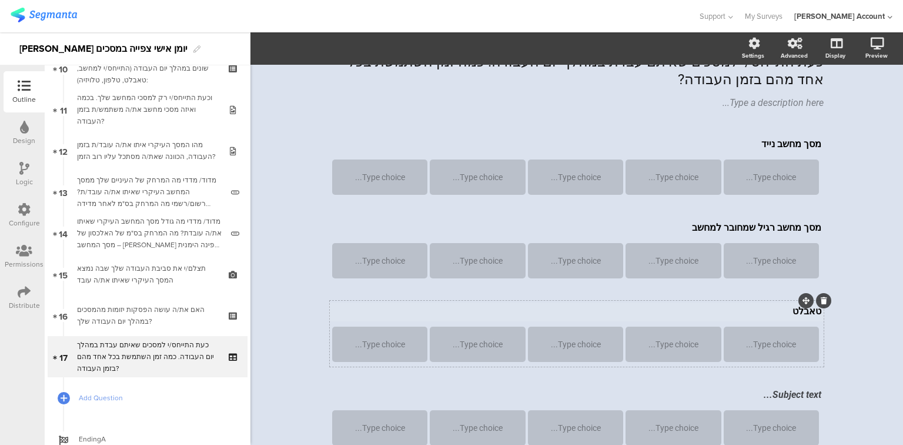
click at [784, 393] on div "Subject text... Type choice... Type choice... Type choice... Type choice... Typ…" at bounding box center [577, 417] width 494 height 66
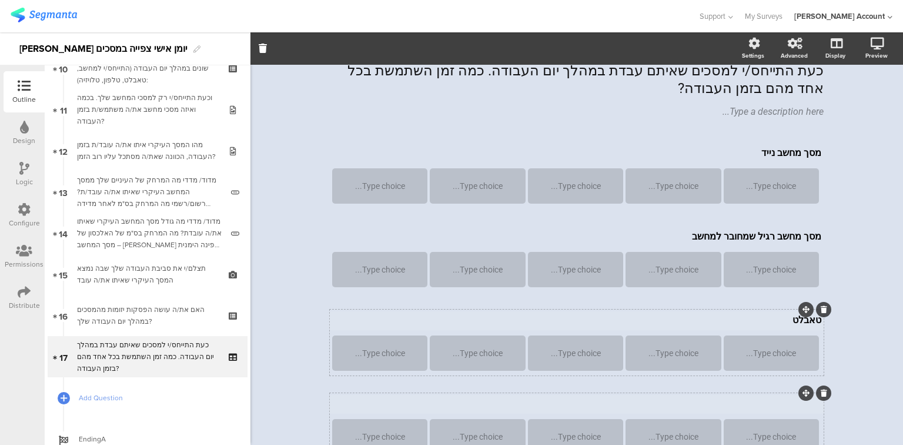
click at [784, 396] on div "Subject text..." at bounding box center [576, 404] width 495 height 19
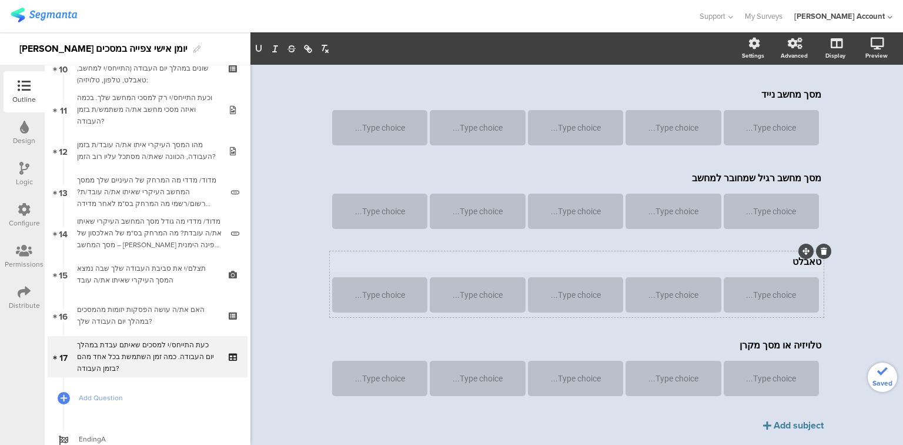
scroll to position [146, 0]
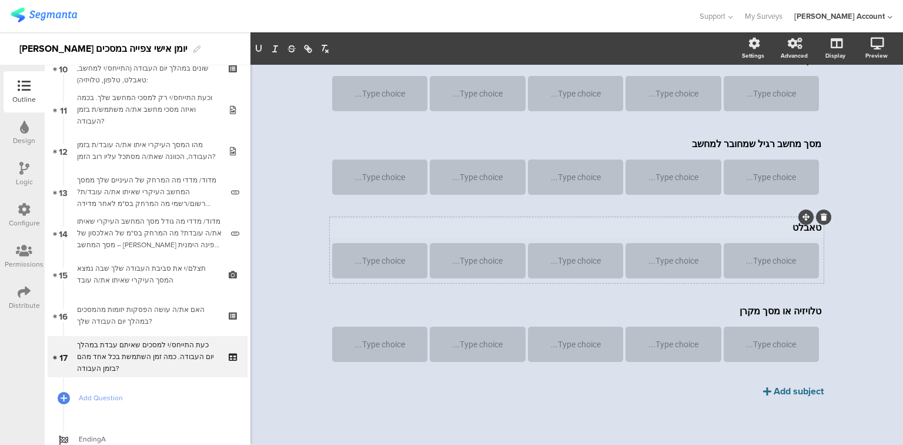
click at [779, 391] on div "Add subject" at bounding box center [799, 391] width 50 height 14
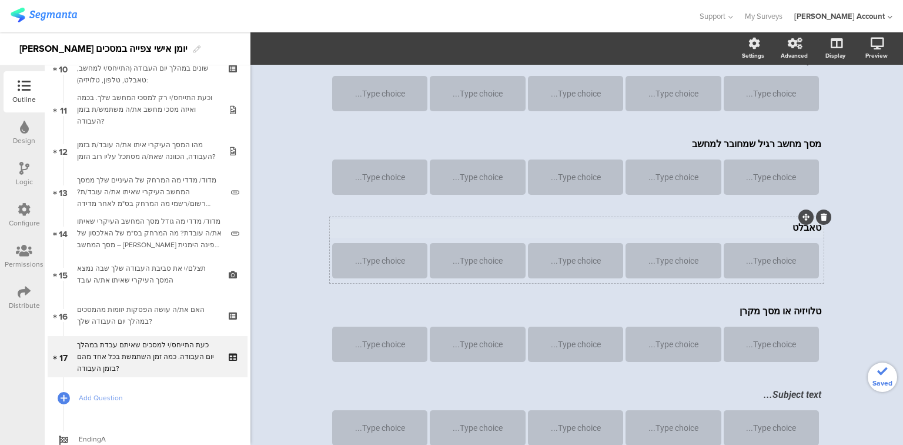
click at [779, 391] on div "מסך מחשב נייד מסך מחשב נייד Type choice... Type choice... Type choice... Type c…" at bounding box center [577, 250] width 494 height 400
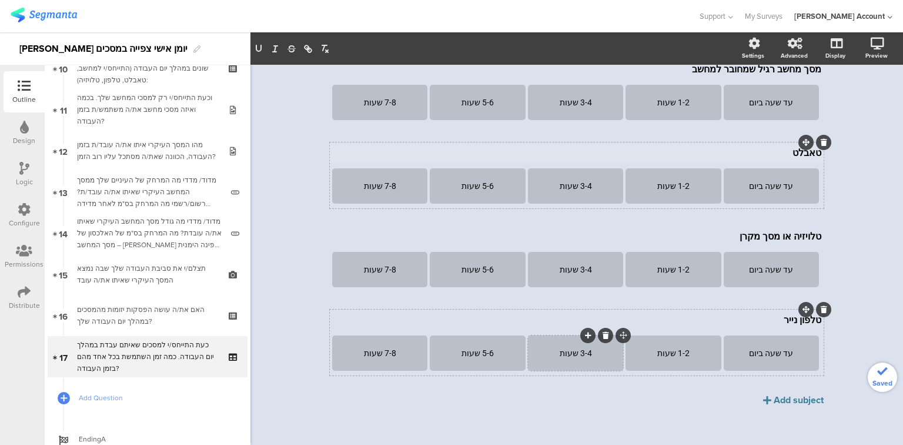
scroll to position [229, 0]
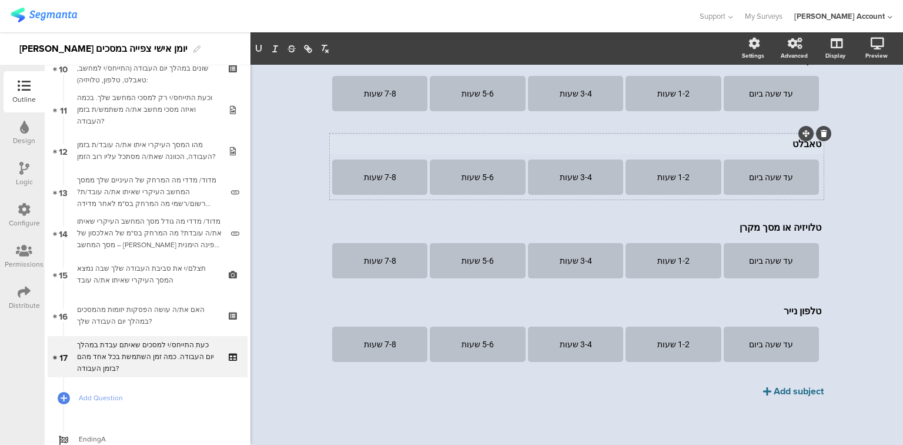
click at [787, 394] on div "Add subject" at bounding box center [799, 391] width 50 height 14
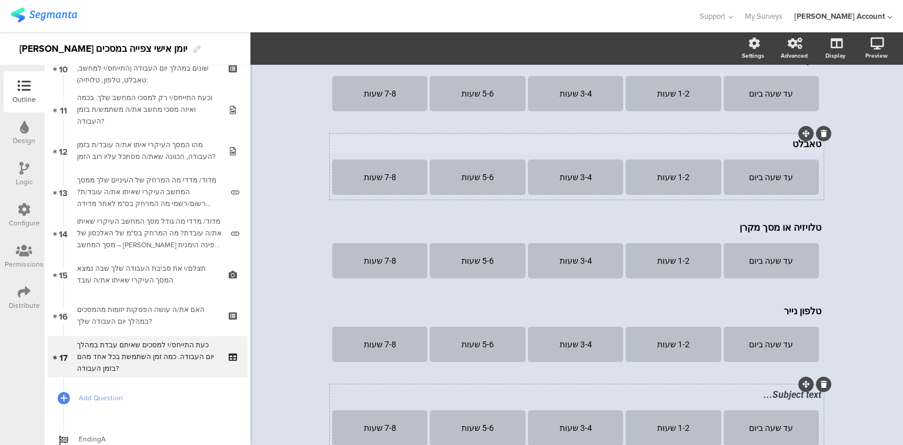
click at [821, 383] on icon at bounding box center [824, 383] width 6 height 7
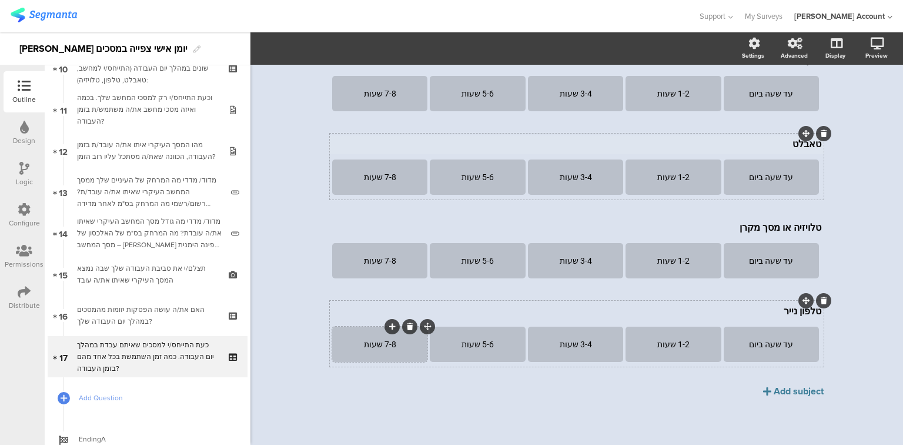
click at [389, 325] on icon at bounding box center [392, 326] width 6 height 7
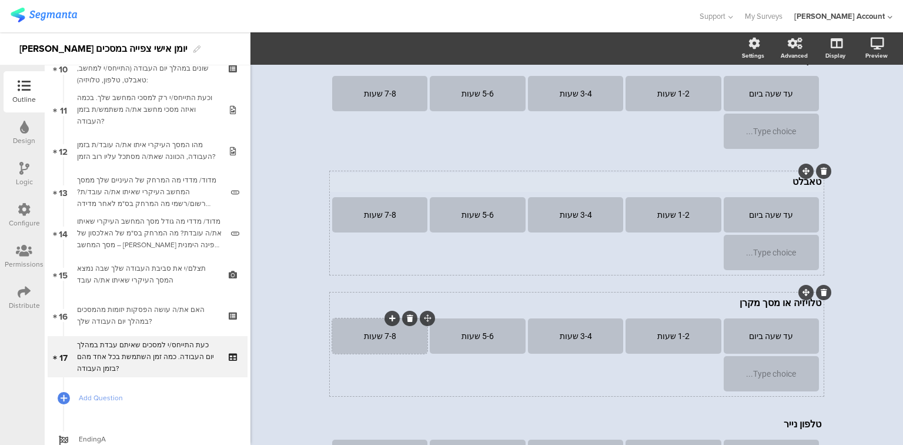
click at [389, 318] on icon at bounding box center [392, 318] width 6 height 7
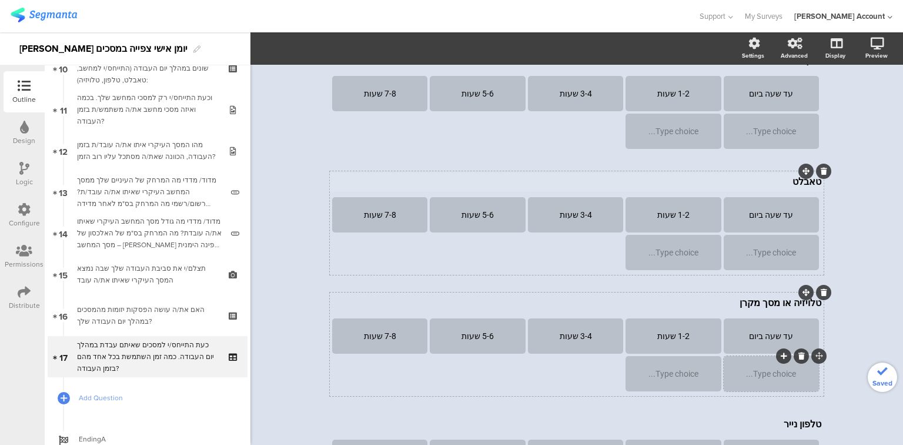
click at [755, 380] on div "Type choice..." at bounding box center [772, 373] width 92 height 35
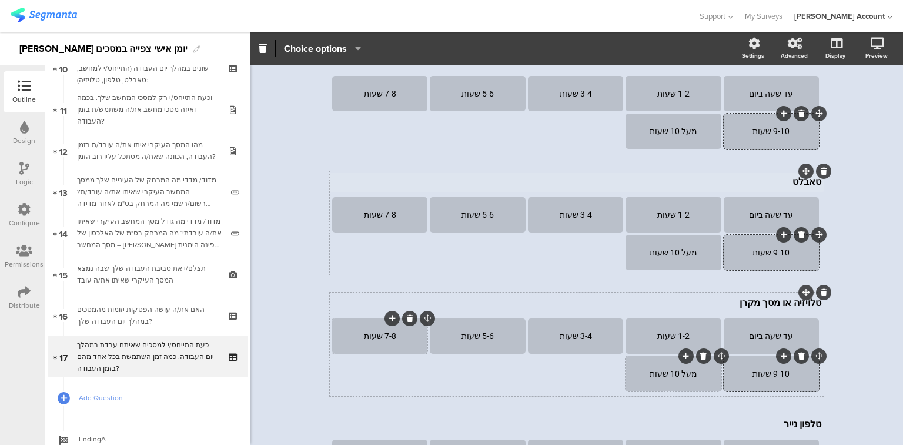
click at [389, 318] on icon at bounding box center [392, 318] width 6 height 7
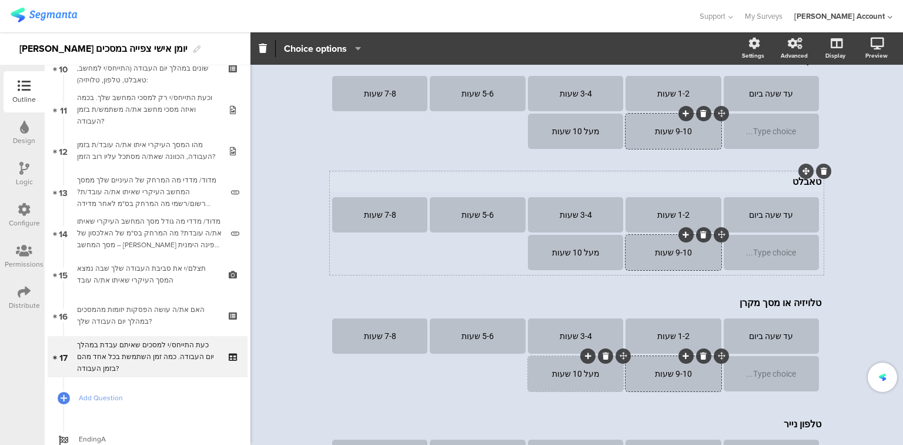
click at [536, 369] on div "מעל 10 שעות" at bounding box center [576, 373] width 92 height 9
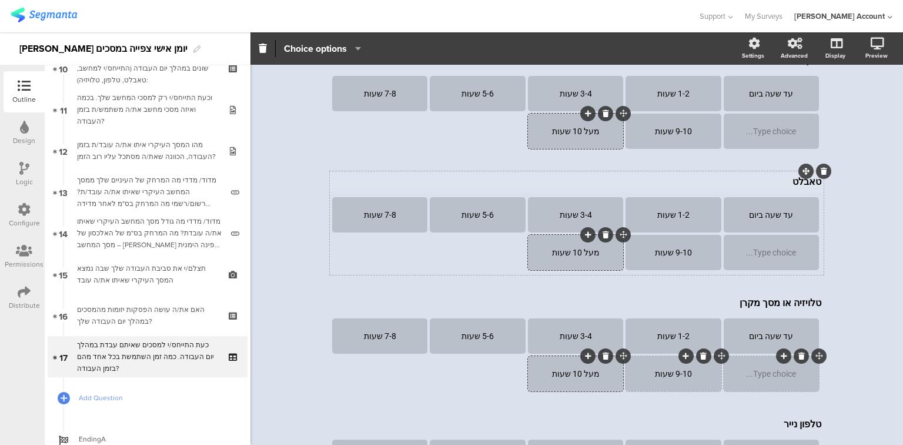
click at [776, 354] on div at bounding box center [783, 355] width 15 height 15
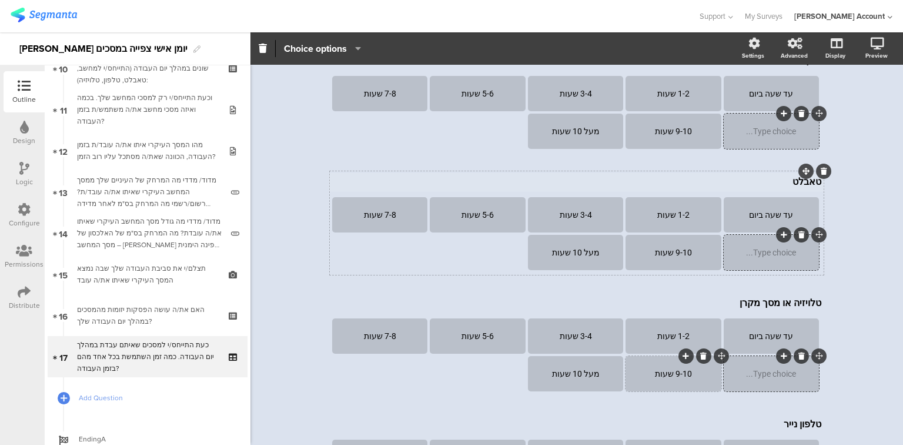
drag, startPoint x: 779, startPoint y: 355, endPoint x: 704, endPoint y: 362, distance: 75.6
click at [704, 362] on section "עד שעה ביום 1-2 שעות 3-4 שעות 5-6 שעות 7-8 שעות Type choice... 9-10 שעות מעל 10…" at bounding box center [576, 355] width 489 height 75
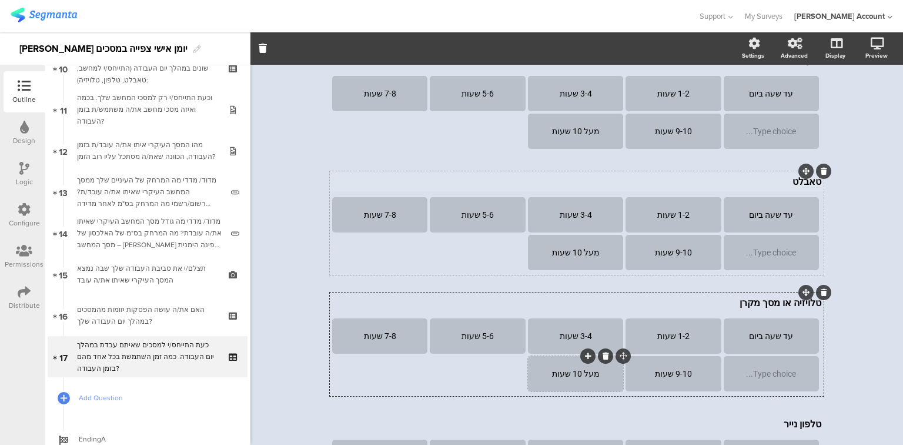
drag, startPoint x: 779, startPoint y: 354, endPoint x: 596, endPoint y: 356, distance: 182.9
click at [592, 357] on section "עד שעה ביום 1-2 שעות 3-4 שעות 5-6 שעות 7-8 שעות Type choice... 9-10 שעות מעל 10…" at bounding box center [576, 355] width 489 height 75
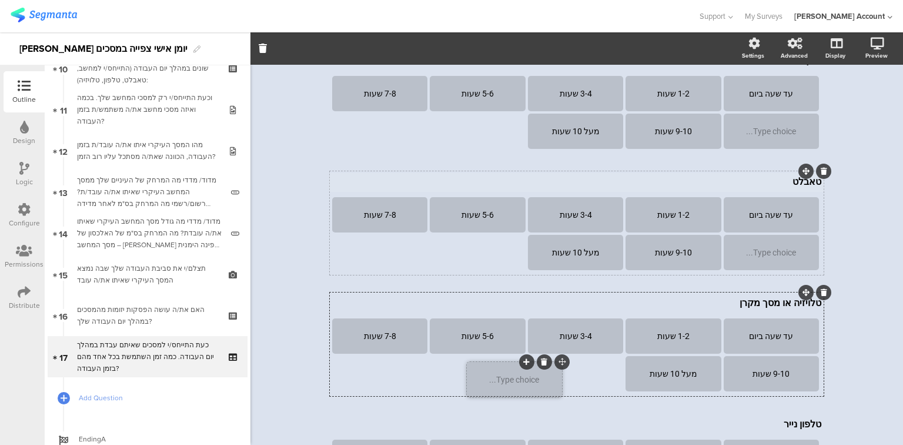
drag, startPoint x: 815, startPoint y: 356, endPoint x: 566, endPoint y: 360, distance: 248.8
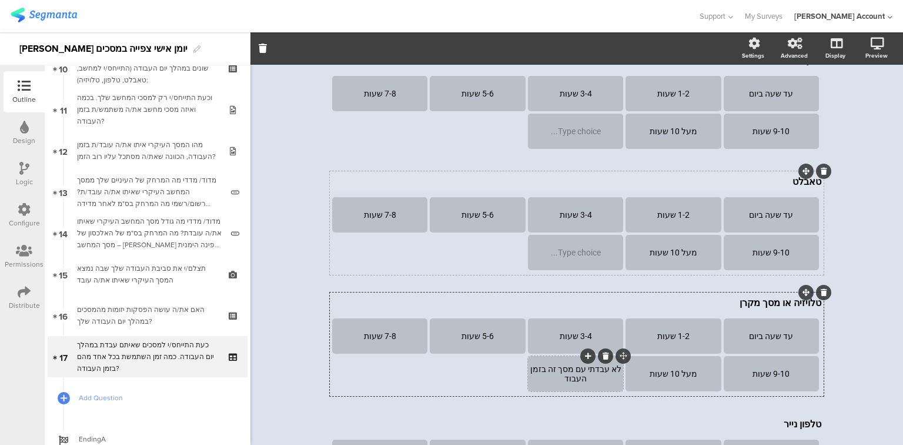
scroll to position [262, 0]
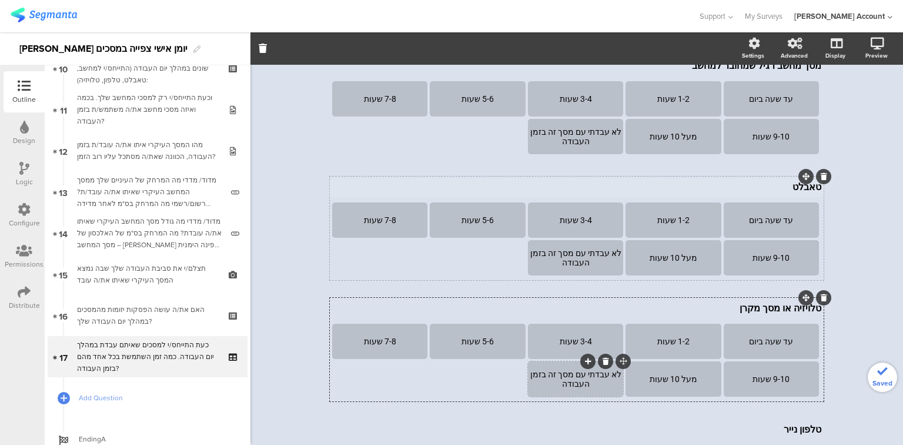
click at [595, 373] on div "לא עבדתי עם מסך זה בזמן העבודה" at bounding box center [576, 378] width 92 height 19
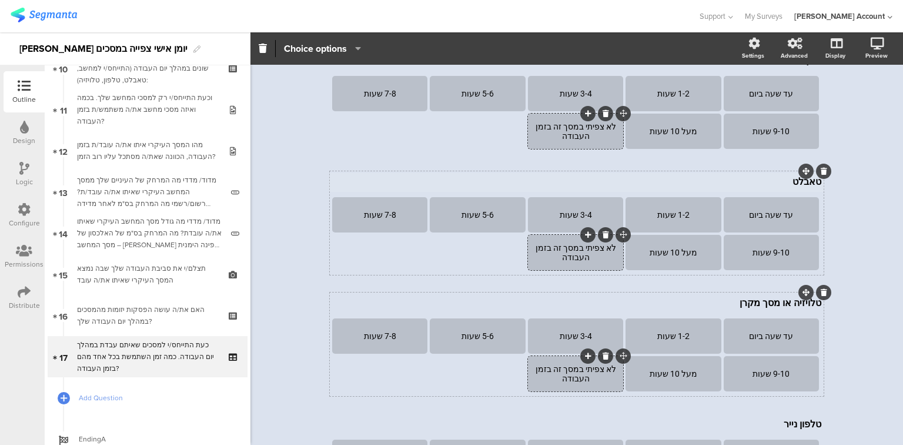
scroll to position [0, 0]
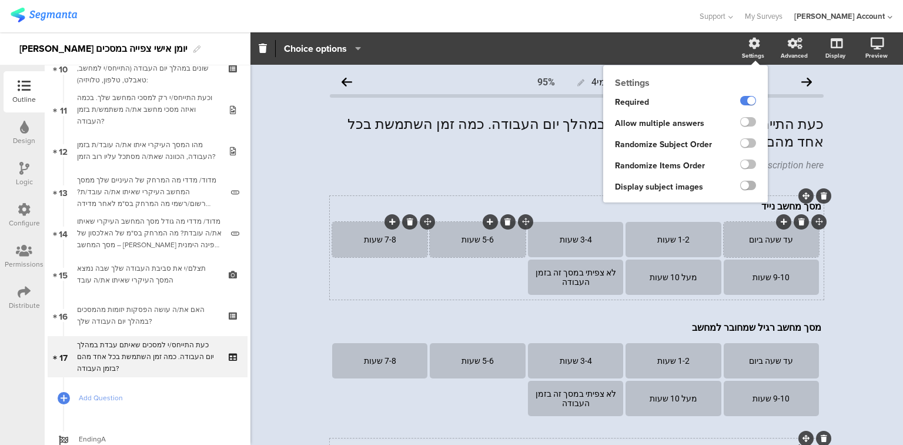
click at [743, 183] on label at bounding box center [748, 185] width 16 height 9
click at [0, 0] on input "checkbox" at bounding box center [0, 0] width 0 height 0
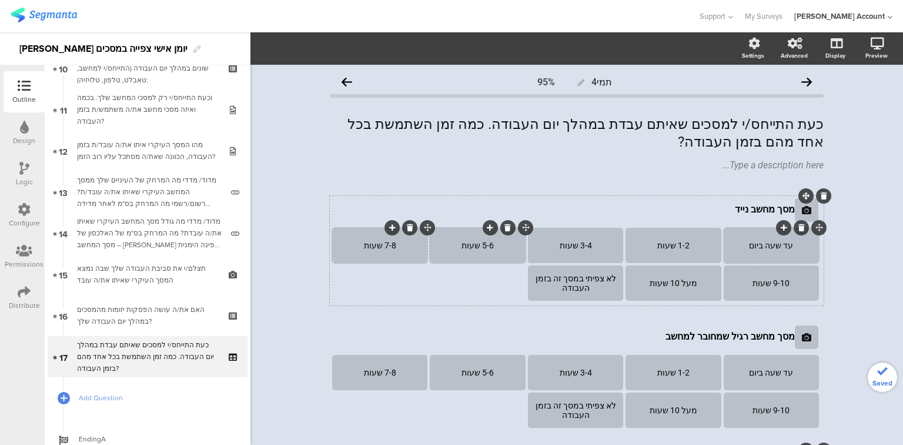
click at [802, 211] on icon at bounding box center [806, 209] width 9 height 9
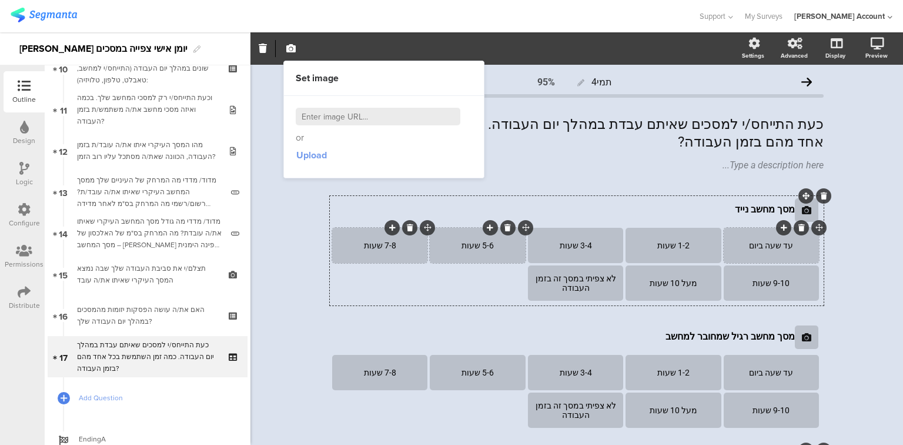
click at [302, 152] on span "Upload" at bounding box center [311, 155] width 31 height 14
click at [808, 340] on div at bounding box center [807, 337] width 24 height 24
click at [315, 156] on span "Upload" at bounding box center [311, 155] width 31 height 14
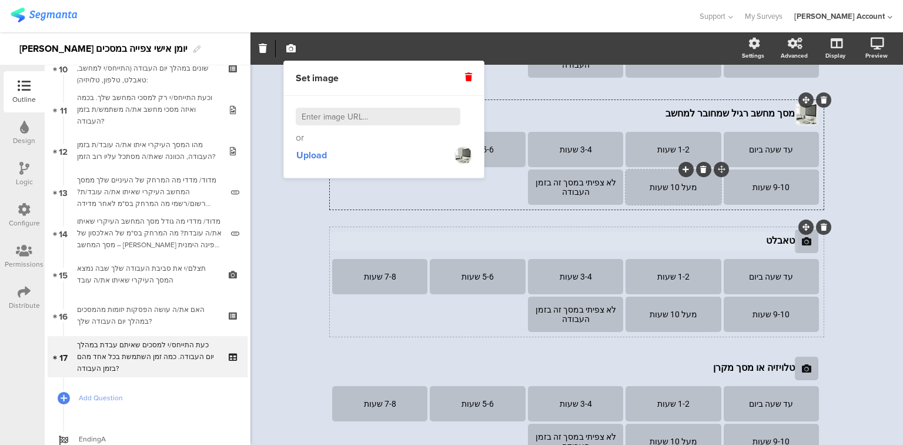
scroll to position [235, 0]
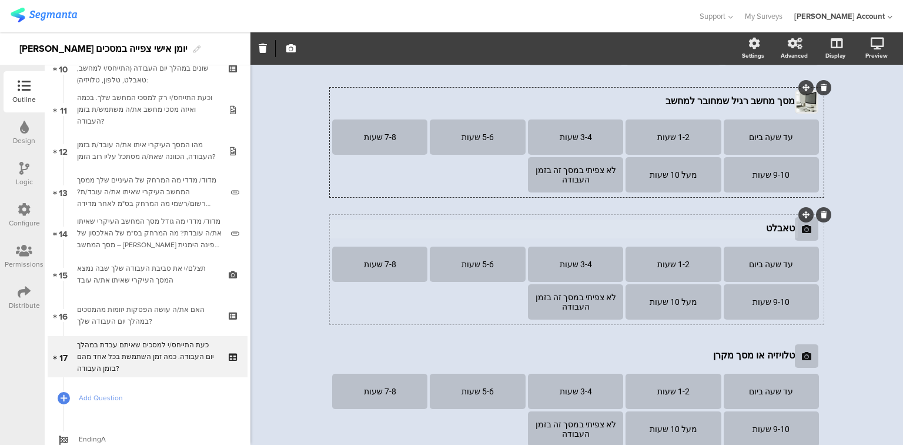
click at [804, 229] on icon at bounding box center [806, 228] width 9 height 9
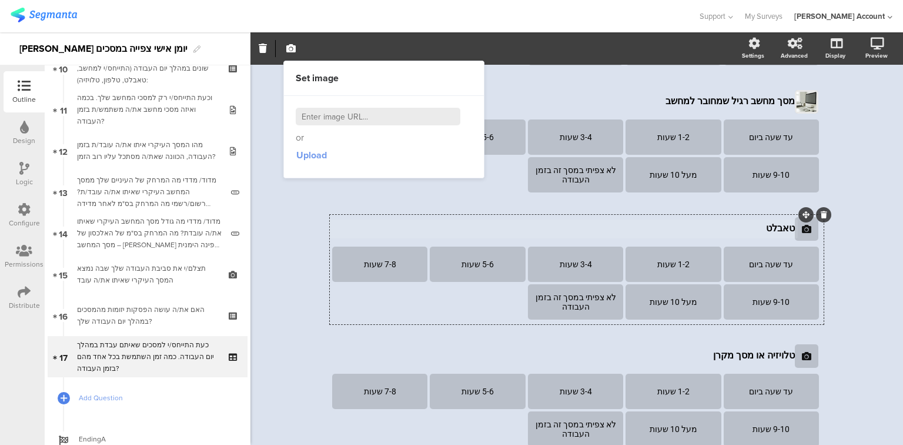
click at [312, 151] on span "Upload" at bounding box center [311, 155] width 31 height 14
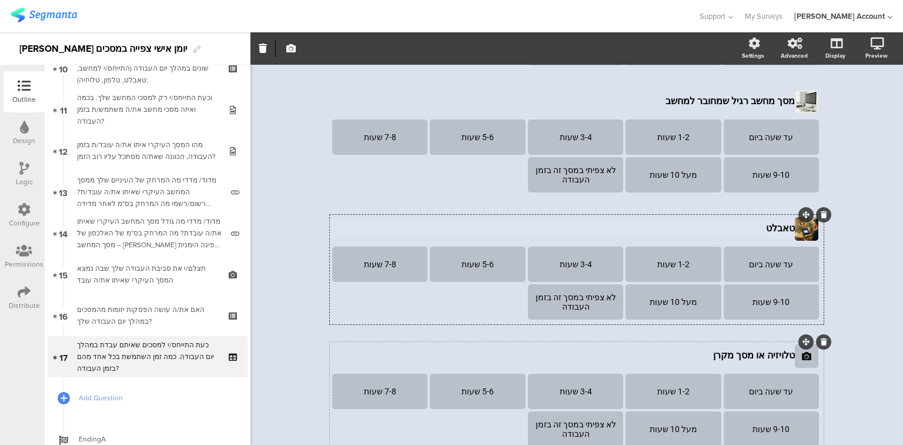
click at [802, 358] on icon at bounding box center [806, 355] width 9 height 9
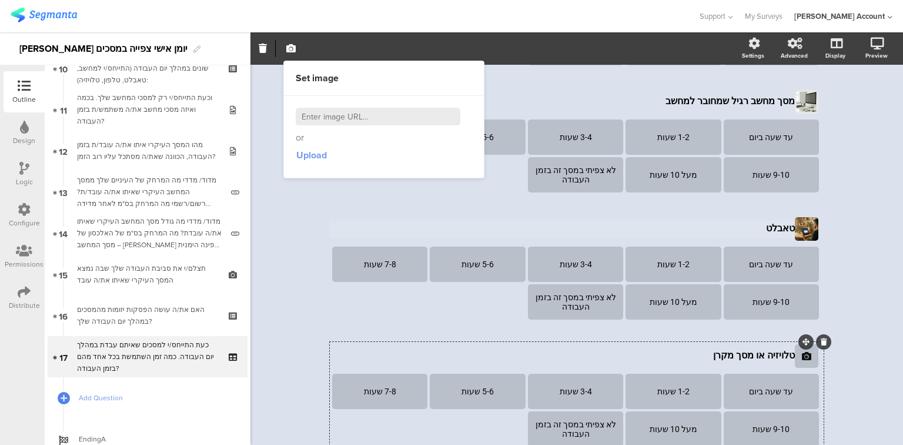
click at [319, 153] on span "Upload" at bounding box center [311, 155] width 31 height 14
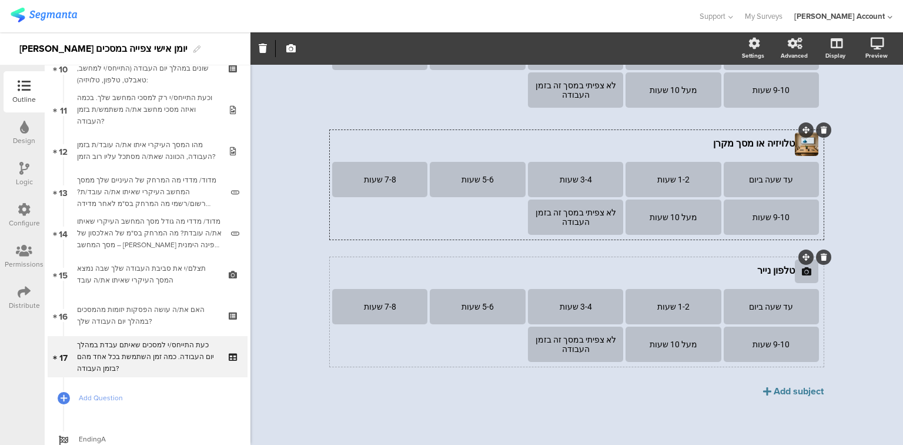
click at [804, 273] on icon at bounding box center [806, 270] width 9 height 9
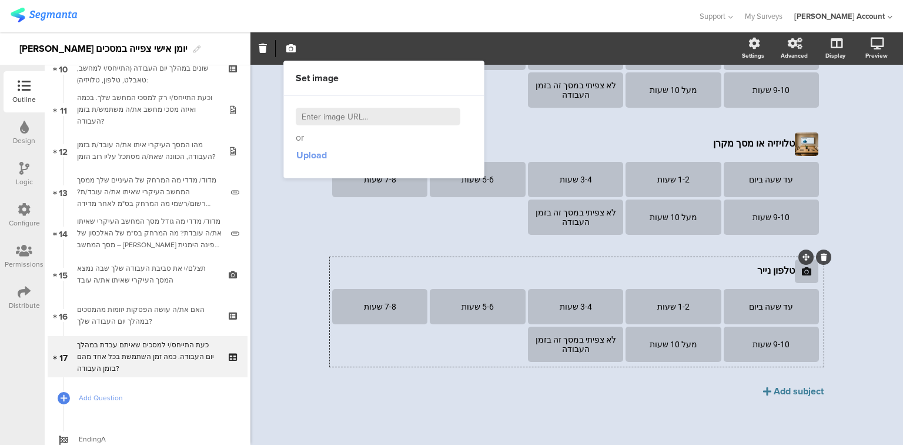
click at [315, 154] on span "Upload" at bounding box center [311, 155] width 31 height 14
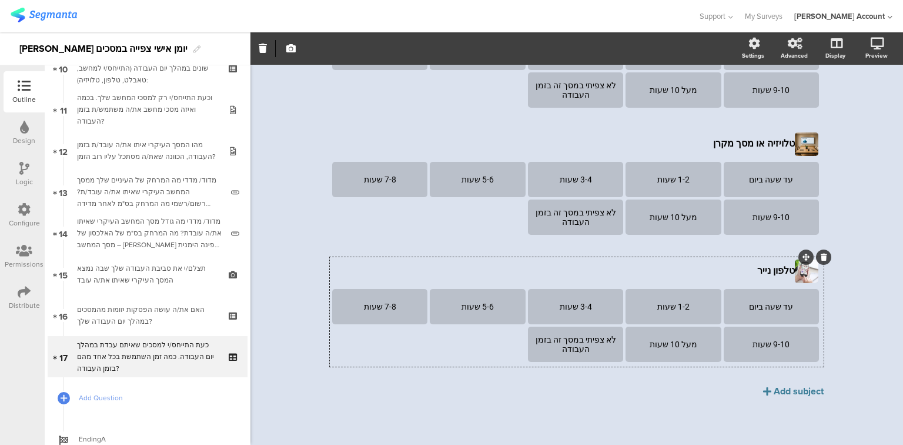
click at [299, 238] on div "תמי4 95% כעת התייחס/י למסכים שאיתם עבדת במהלך יום העבודה. כמה זמן השתמשת בכל אח…" at bounding box center [577, 31] width 653 height 827
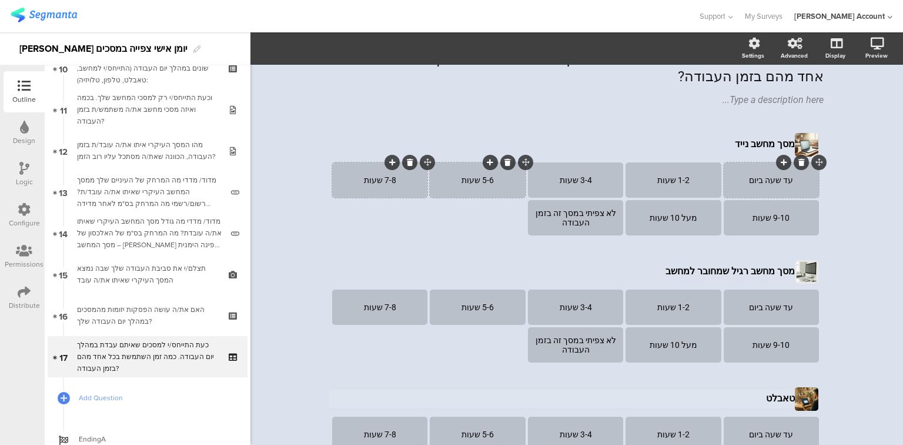
scroll to position [0, 0]
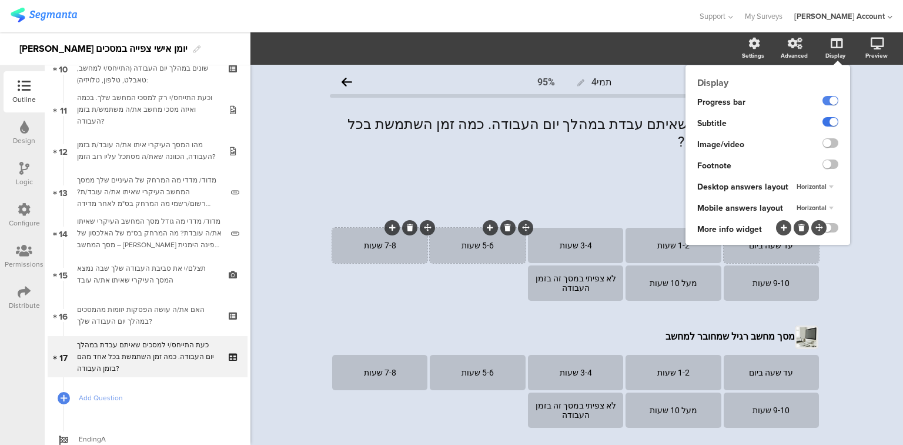
click at [823, 122] on label at bounding box center [831, 121] width 16 height 9
click at [0, 0] on input "checkbox" at bounding box center [0, 0] width 0 height 0
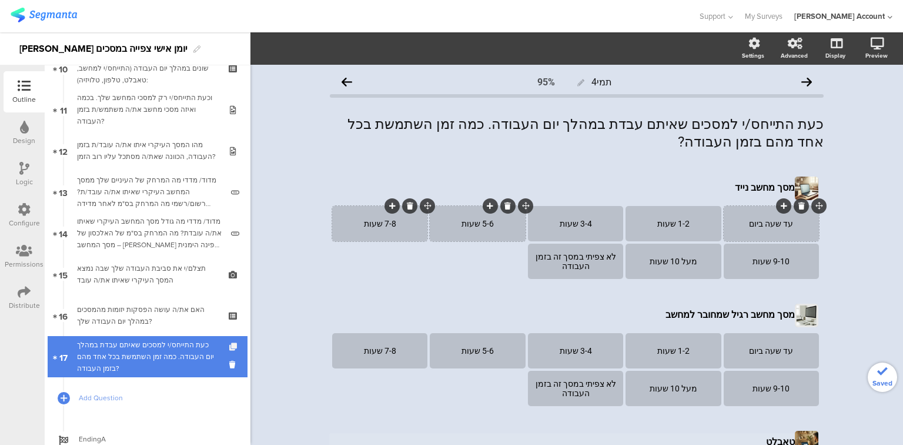
click at [229, 346] on icon at bounding box center [234, 347] width 10 height 8
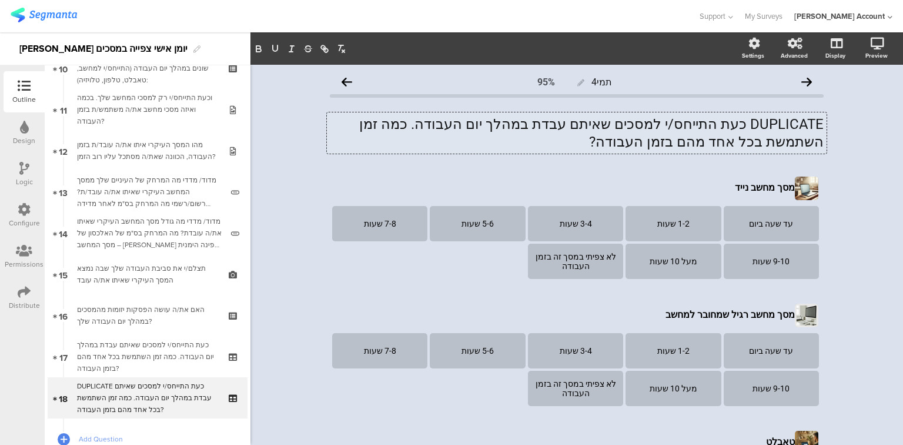
click at [423, 121] on div "DUPLICATE כעת התייחס/י למסכים שאיתם עבדת במהלך יום העבודה. כמה זמן השתמשת בכל א…" at bounding box center [577, 132] width 500 height 41
click at [423, 121] on p "DUPLICATE כעת התייחס/י למסכים שאיתם עבדת במהלך יום העבודה. כמה זמן השתמשת בכל א…" at bounding box center [577, 132] width 494 height 35
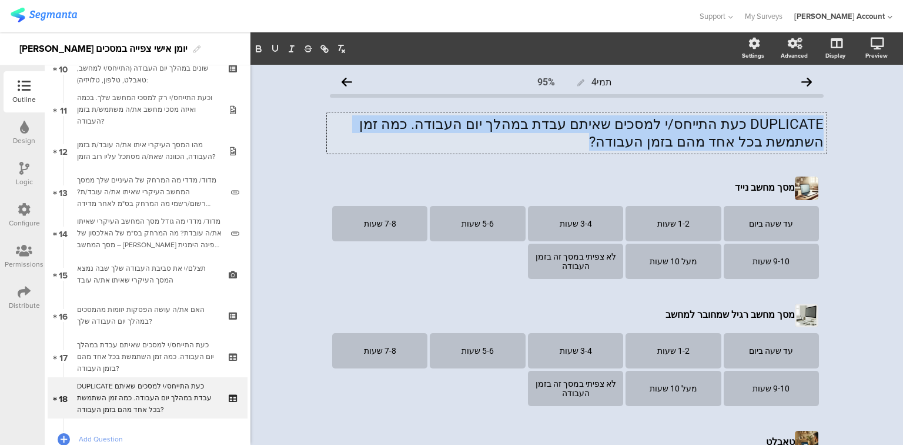
click at [423, 121] on p "DUPLICATE כעת התייחס/י למסכים שאיתם עבדת במהלך יום העבודה. כמה זמן השתמשת בכל א…" at bounding box center [577, 132] width 494 height 35
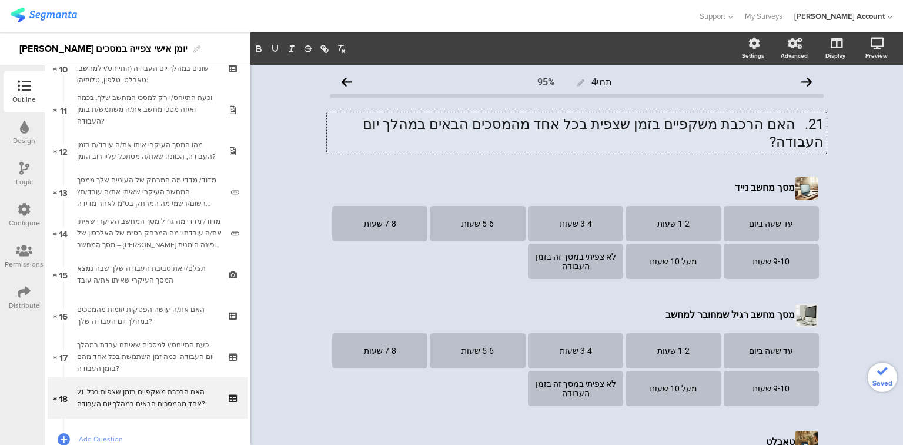
click at [794, 120] on p "21. האם הרכבת משקפיים בזמן שצפית בכל אחד מהמסכים הבאים במהלך יום העבודה?" at bounding box center [577, 132] width 494 height 35
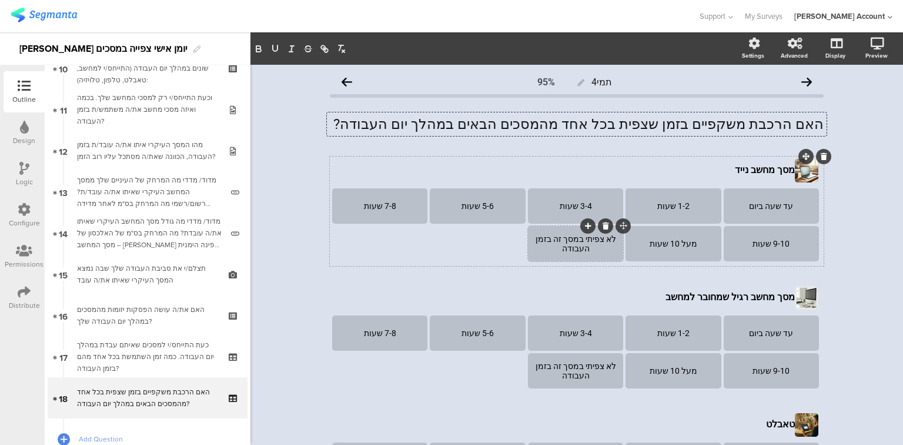
click at [569, 245] on div "לא צפיתי במסך זה בזמן העבודה" at bounding box center [576, 243] width 92 height 19
click at [753, 211] on div "עד שעה ביום" at bounding box center [772, 205] width 92 height 9
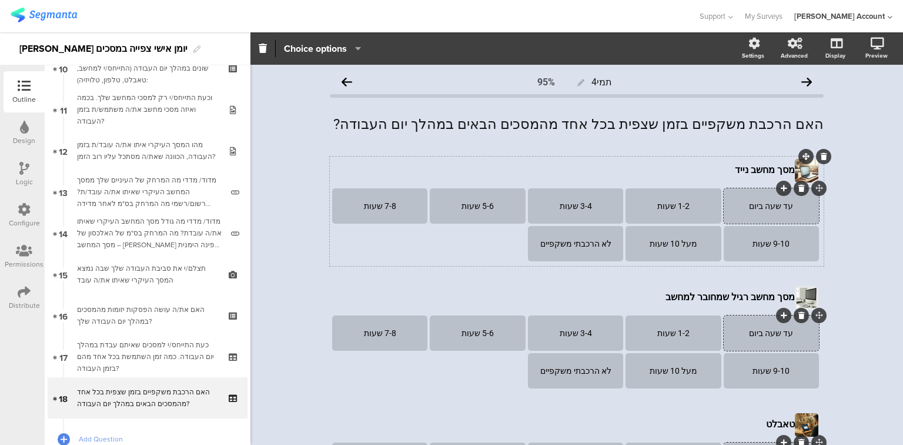
click at [754, 207] on div "עד שעה ביום" at bounding box center [772, 205] width 92 height 9
click at [677, 208] on div "1-2 שעות" at bounding box center [673, 205] width 92 height 9
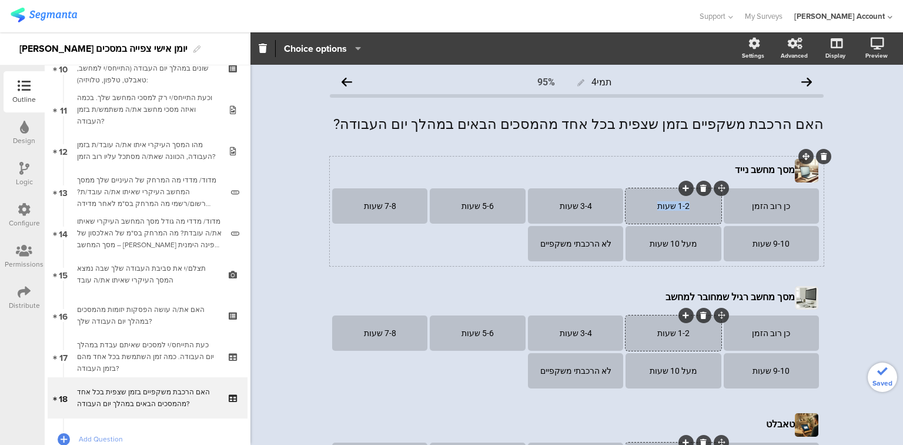
click at [677, 208] on div "1-2 שעות" at bounding box center [673, 205] width 92 height 9
click at [577, 205] on div "3-4 שעות" at bounding box center [576, 205] width 92 height 9
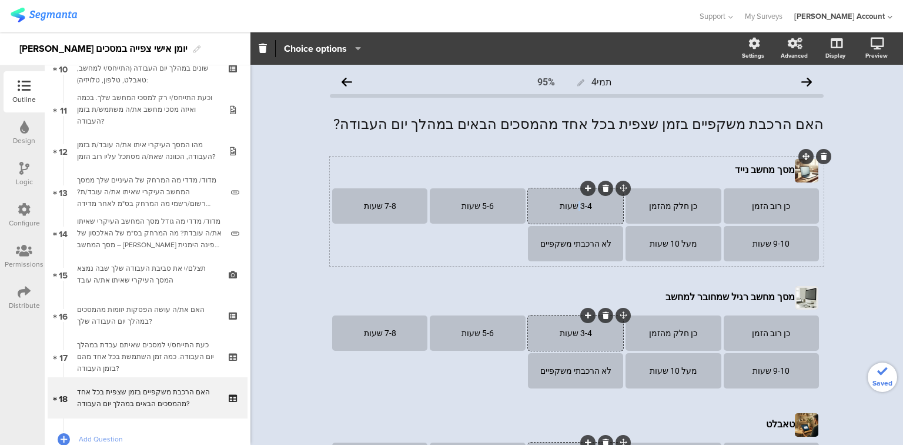
click at [577, 205] on div "3-4 שעות" at bounding box center [576, 205] width 92 height 9
click at [585, 188] on icon at bounding box center [588, 188] width 6 height 7
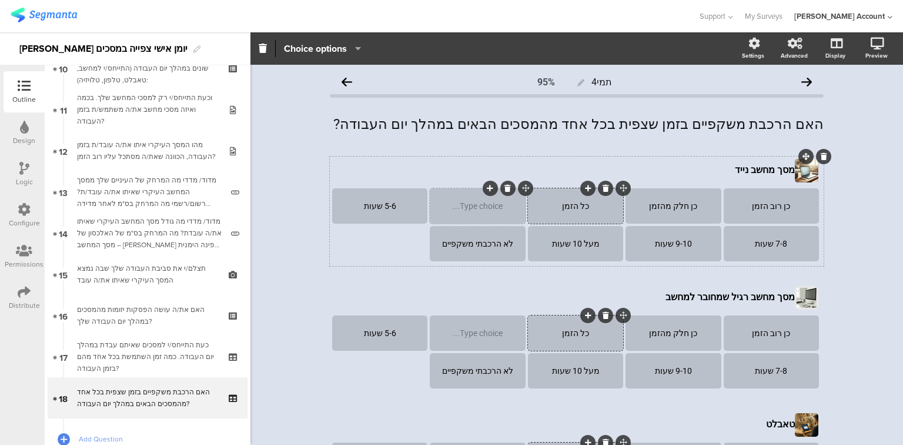
click at [505, 189] on icon at bounding box center [508, 188] width 6 height 7
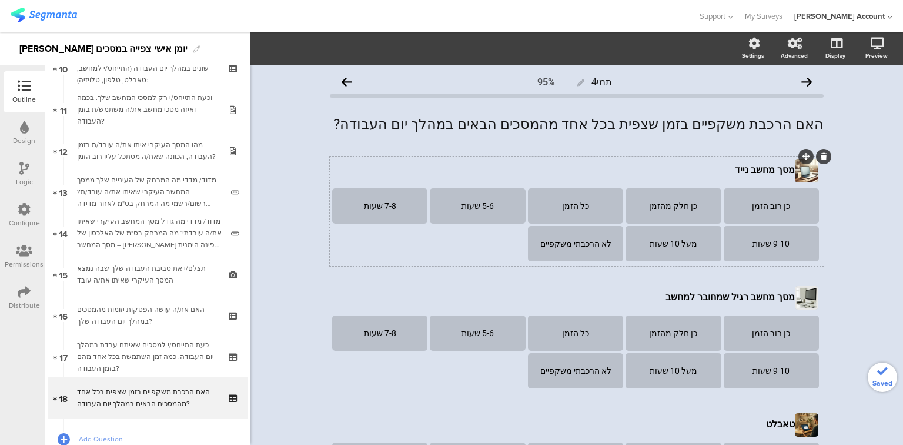
click at [0, 0] on icon at bounding box center [0, 0] width 0 height 0
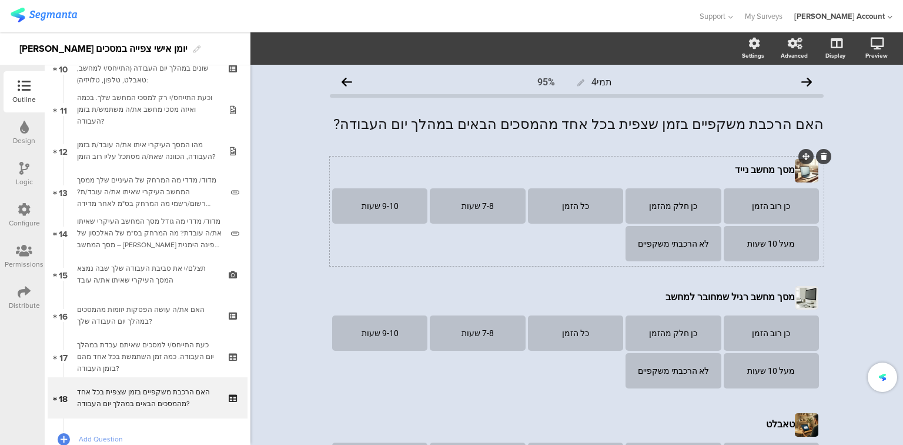
click at [0, 0] on icon at bounding box center [0, 0] width 0 height 0
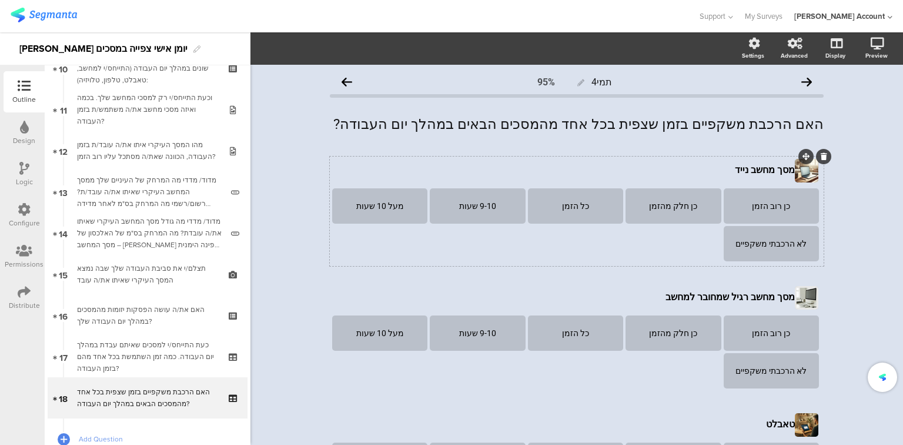
click at [0, 0] on icon at bounding box center [0, 0] width 0 height 0
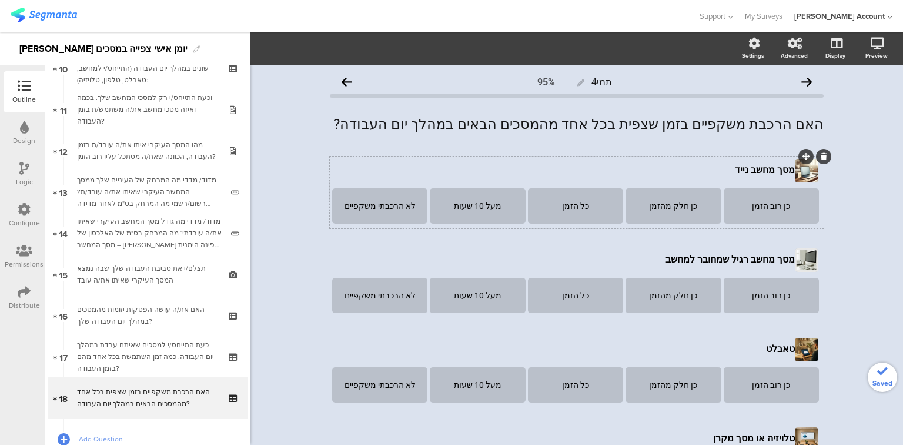
click at [0, 0] on icon at bounding box center [0, 0] width 0 height 0
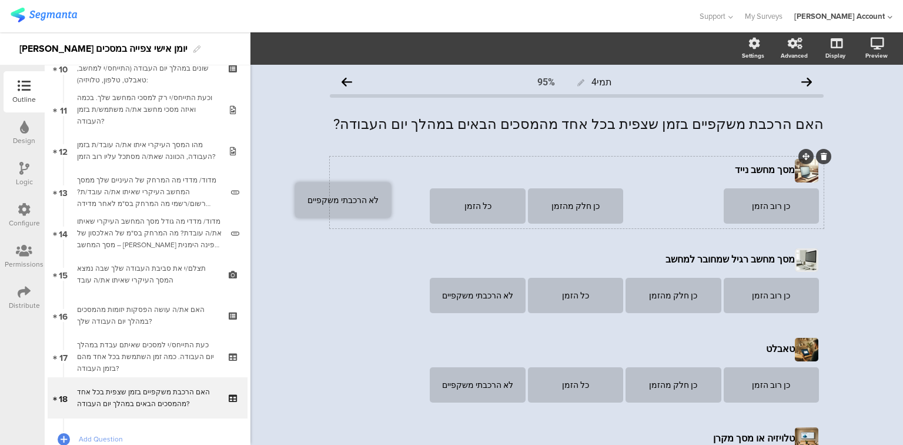
drag, startPoint x: 522, startPoint y: 189, endPoint x: 407, endPoint y: 183, distance: 114.8
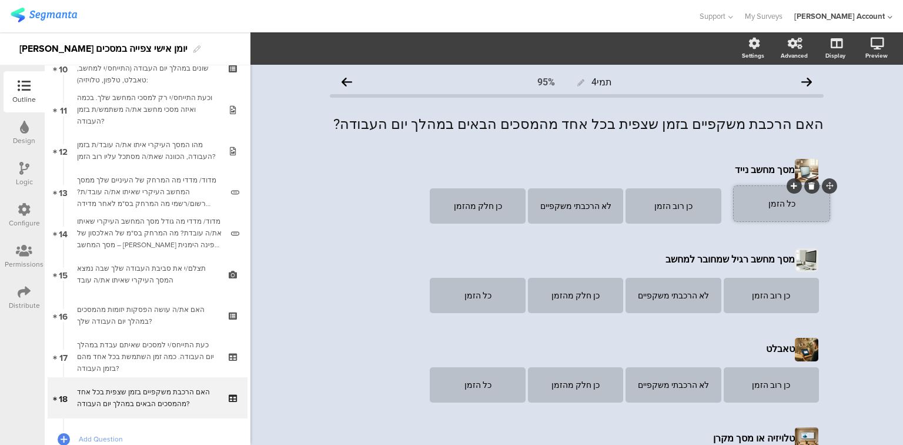
drag, startPoint x: 520, startPoint y: 190, endPoint x: 824, endPoint y: 188, distance: 304.0
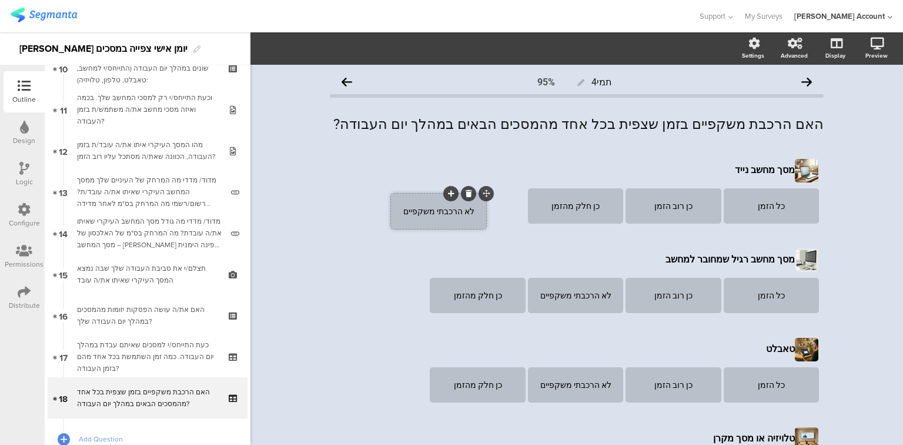
drag, startPoint x: 619, startPoint y: 188, endPoint x: 485, endPoint y: 193, distance: 134.2
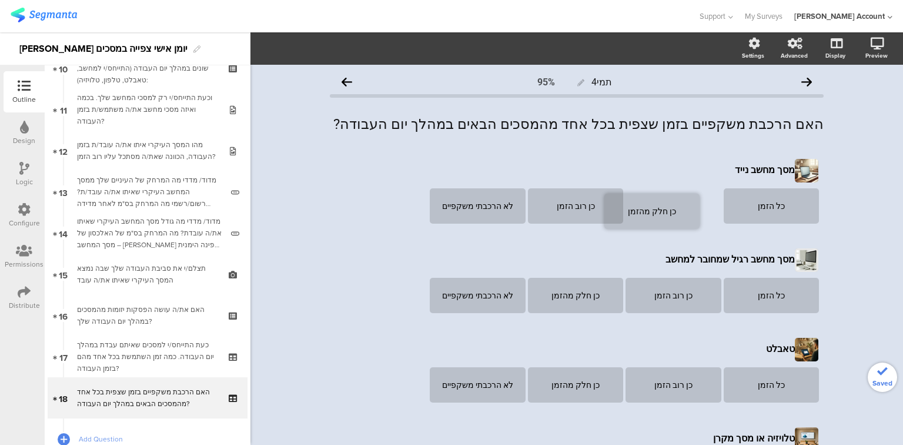
drag, startPoint x: 623, startPoint y: 190, endPoint x: 699, endPoint y: 195, distance: 76.6
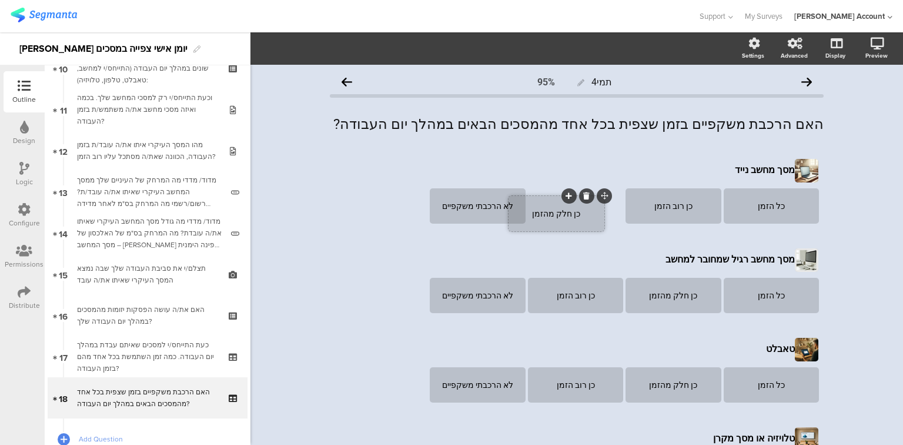
drag, startPoint x: 719, startPoint y: 188, endPoint x: 626, endPoint y: 192, distance: 93.6
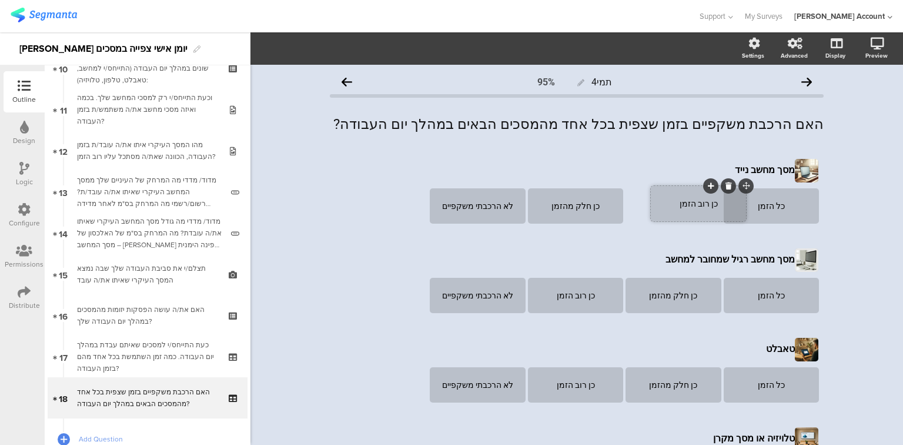
drag, startPoint x: 618, startPoint y: 187, endPoint x: 741, endPoint y: 185, distance: 122.9
click at [94, 433] on span "Add Question" at bounding box center [154, 439] width 151 height 12
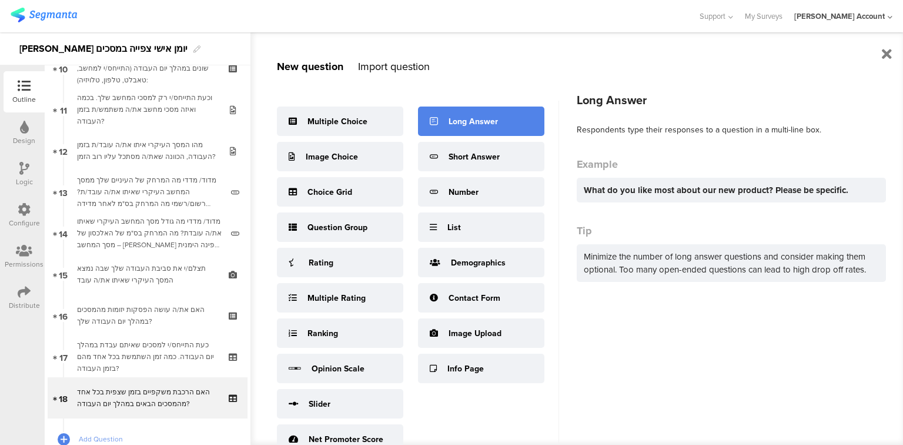
click at [459, 125] on div "Long Answer" at bounding box center [473, 121] width 49 height 12
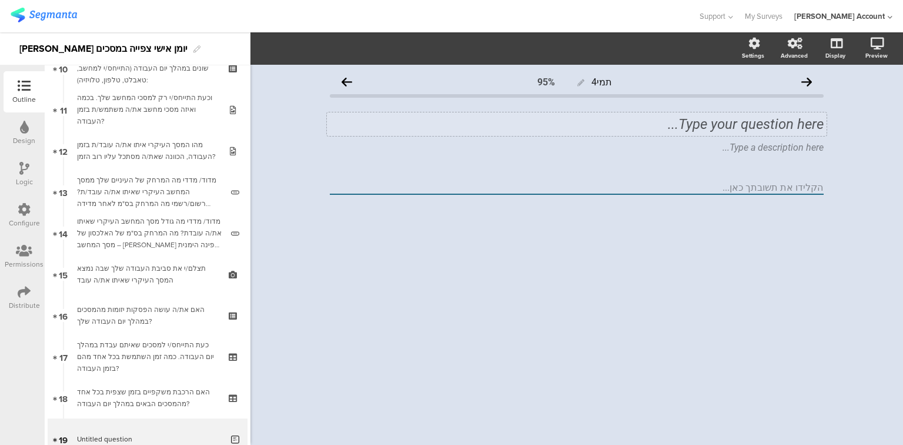
click at [519, 122] on div "Type your question here..." at bounding box center [577, 124] width 500 height 24
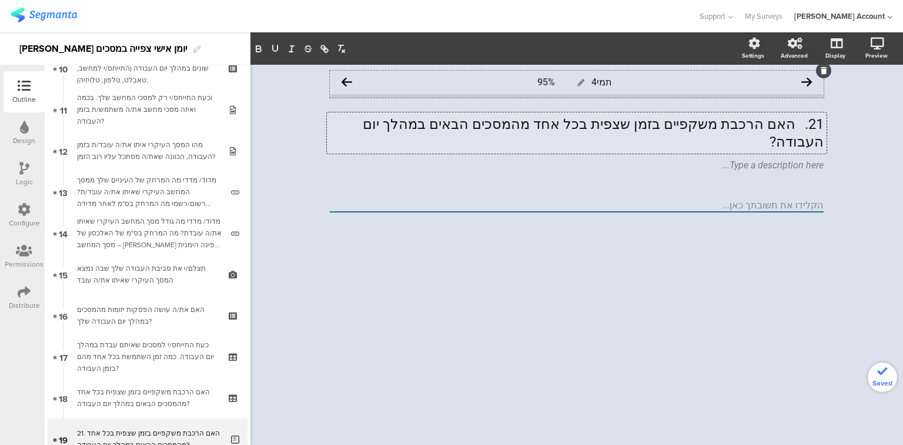
click at [604, 78] on span "תמי4" at bounding box center [602, 81] width 21 height 11
click at [802, 125] on div "21. האם הרכבת משקפיים בזמן שצפית בכל אחד מהמסכים הבאים במהלך יום העבודה? 21. הא…" at bounding box center [577, 132] width 500 height 41
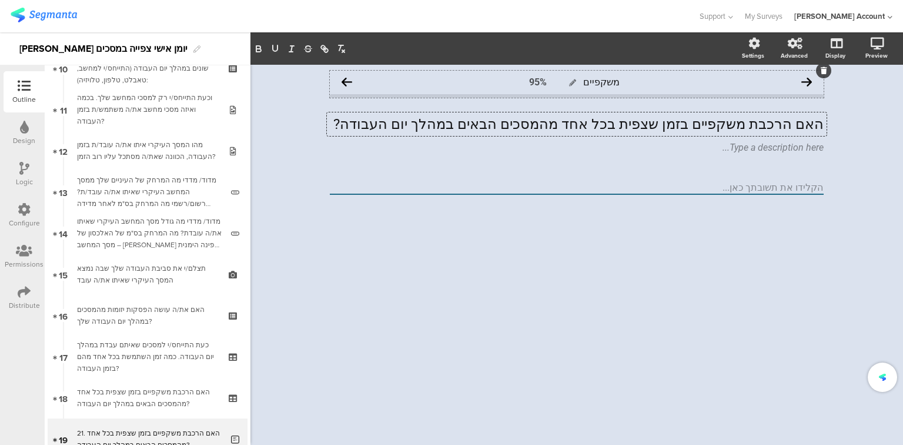
click at [611, 84] on span "משקפיים" at bounding box center [601, 81] width 36 height 11
click at [702, 125] on div "האם הרכבת משקפיים בזמן שצפית בכל אחד מהמסכים הבאים במהלך יום העבודה? האם הרכבת …" at bounding box center [577, 124] width 500 height 24
click at [702, 125] on p "האם הרכבת משקפיים בזמן שצפית בכל אחד מהמסכים הבאים במהלך יום העבודה?" at bounding box center [577, 124] width 494 height 18
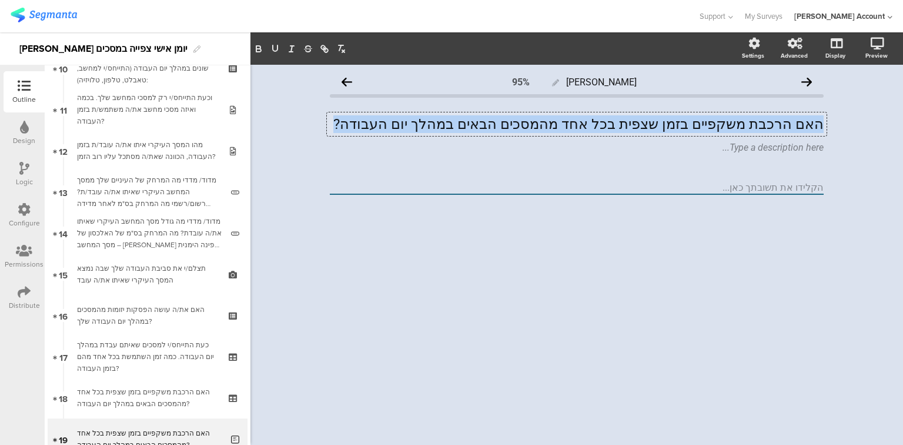
click at [702, 125] on p "האם הרכבת משקפיים בזמן שצפית בכל אחד מהמסכים הבאים במהלך יום העבודה?" at bounding box center [577, 124] width 494 height 18
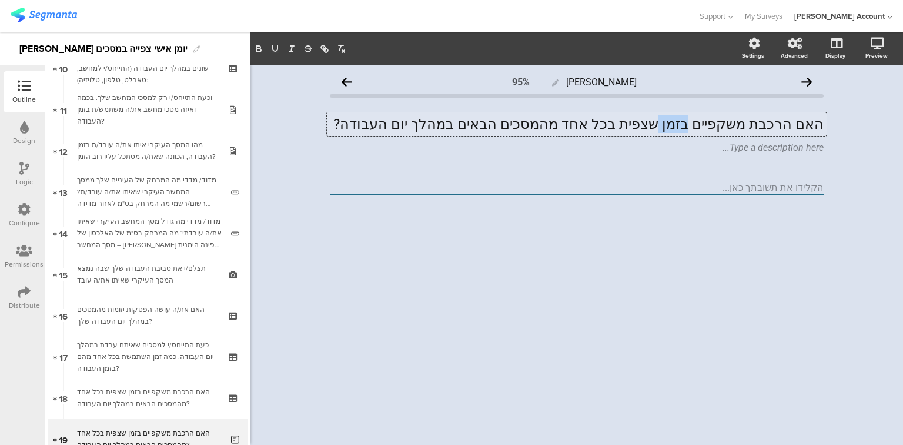
click at [702, 125] on p "האם הרכבת משקפיים בזמן שצפית בכל אחד מהמסכים הבאים במהלך יום העבודה?" at bounding box center [577, 124] width 494 height 18
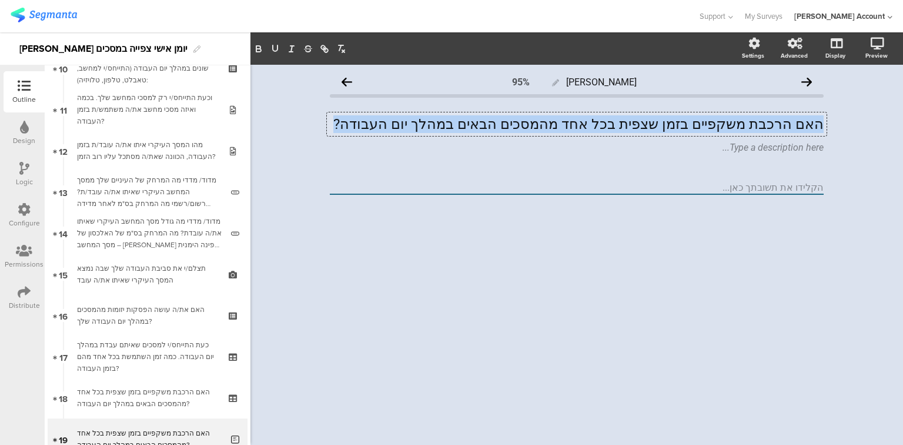
click at [702, 125] on p "האם הרכבת משקפיים בזמן שצפית בכל אחד מהמסכים הבאים במהלך יום העבודה?" at bounding box center [577, 124] width 494 height 18
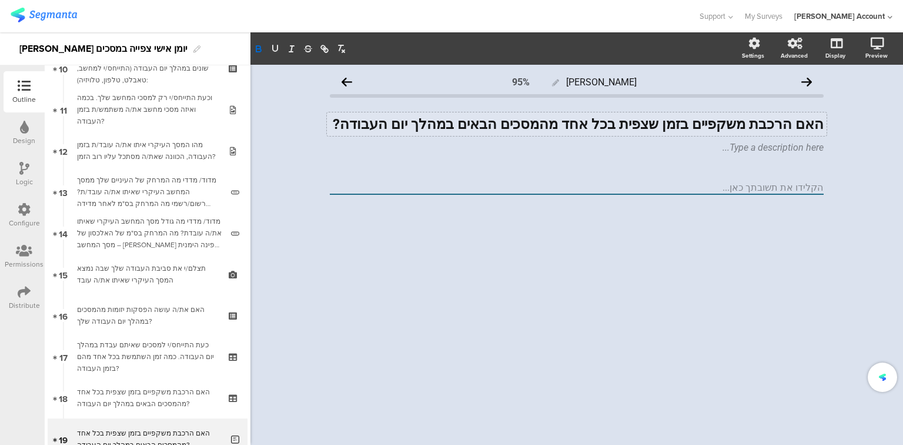
scroll to position [104, 0]
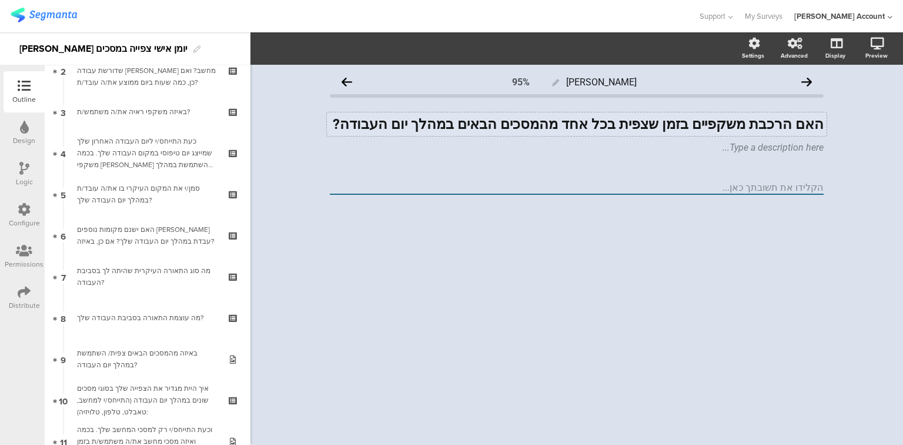
click at [503, 125] on div "האם הרכבת משקפיים בזמן שצפית בכל אחד מהמסכים הבאים במהלך יום העבודה? האם הרכבת …" at bounding box center [577, 124] width 500 height 24
click at [503, 125] on strong "האם הרכבת משקפיים בזמן שצפית בכל אחד מהמסכים הבאים במהלך יום העבודה?" at bounding box center [578, 124] width 491 height 16
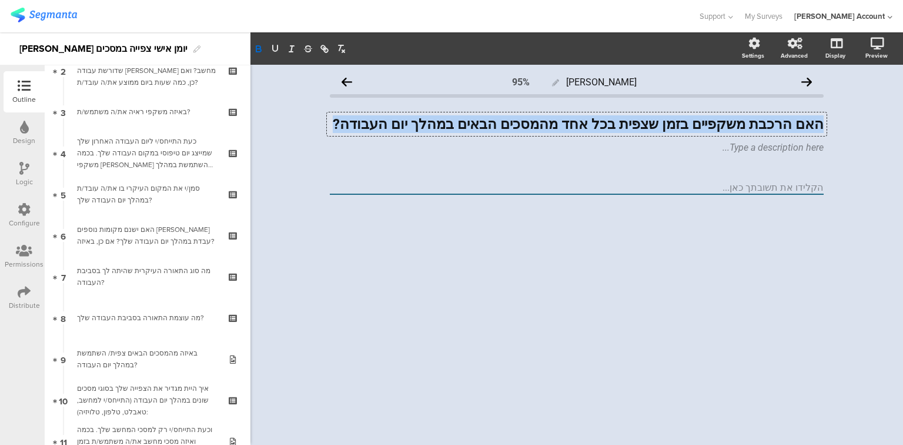
click at [503, 125] on strong "האם הרכבת משקפיים בזמן שצפית בכל אחד מהמסכים הבאים במהלך יום העבודה?" at bounding box center [578, 124] width 491 height 16
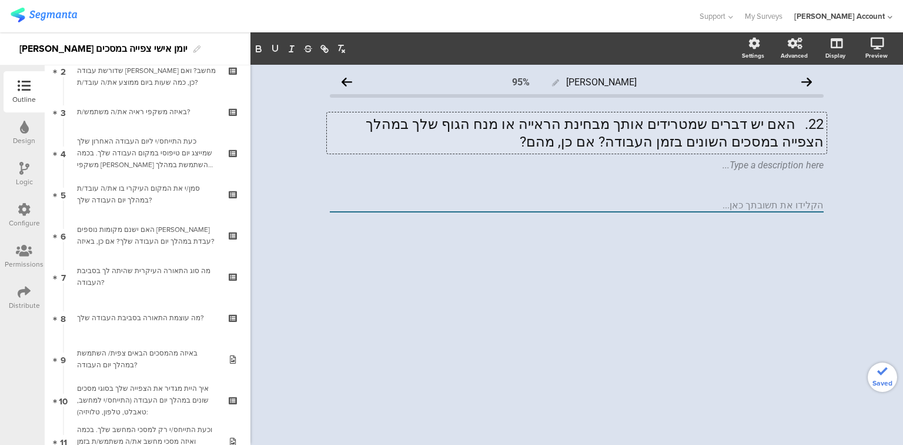
click at [800, 125] on p "22. האם יש דברים שמטרידים אותך מבחינת הראייה או מנח הגוף שלך במהלך הצפייה במסכי…" at bounding box center [577, 132] width 494 height 35
click at [506, 122] on p "האם יש דברים שמטרידים אותך מבחינת הראייה או מנח הגוף שלך במהלך הצפייה במסכים הש…" at bounding box center [577, 132] width 494 height 35
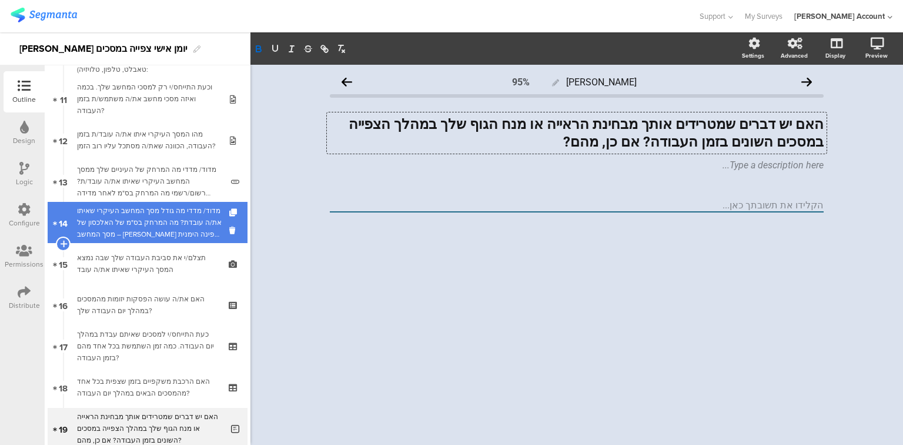
scroll to position [574, 0]
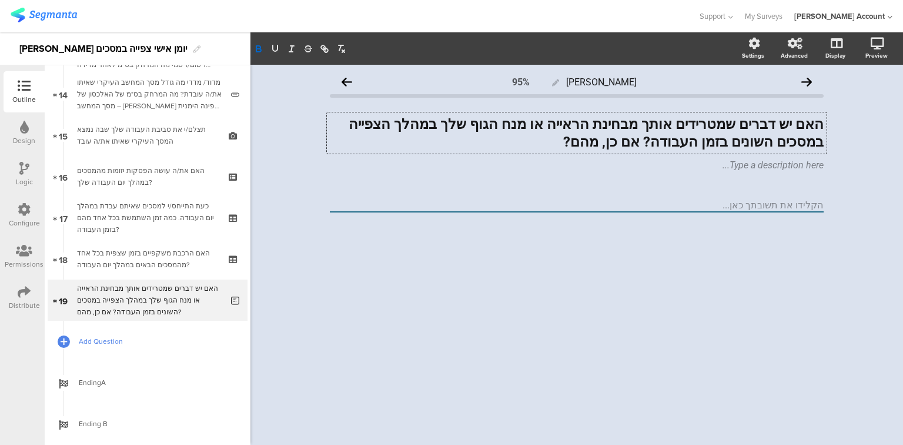
click at [94, 341] on span "Add Question" at bounding box center [154, 341] width 151 height 12
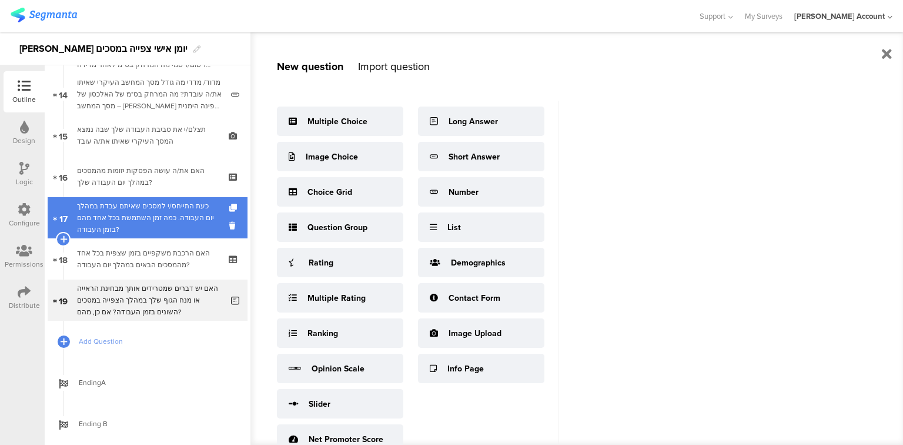
click at [169, 221] on div "כעת התייחס/י למסכים שאיתם עבדת במהלך יום העבודה. כמה זמן השתמשת בכל אחד מהם בזמ…" at bounding box center [147, 217] width 141 height 35
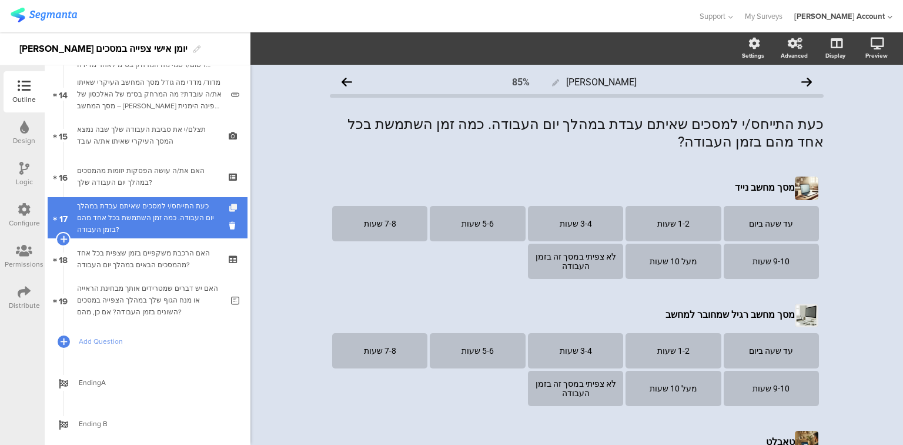
click at [229, 208] on icon at bounding box center [234, 208] width 10 height 8
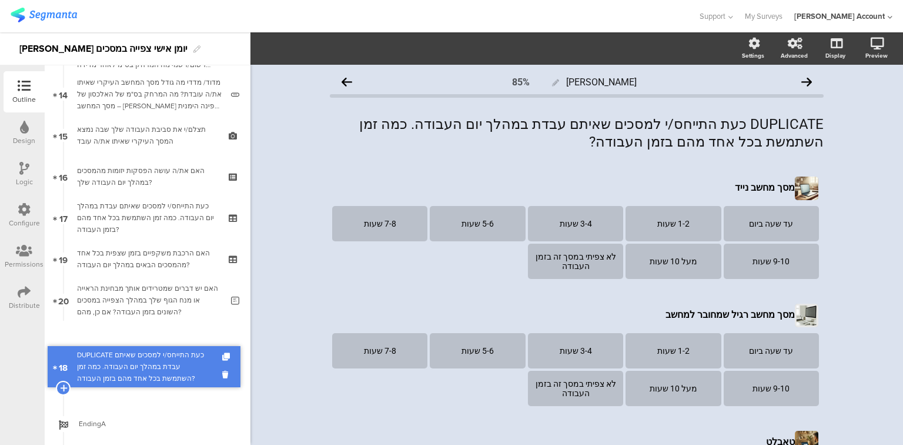
drag, startPoint x: 126, startPoint y: 259, endPoint x: 148, endPoint y: 354, distance: 97.7
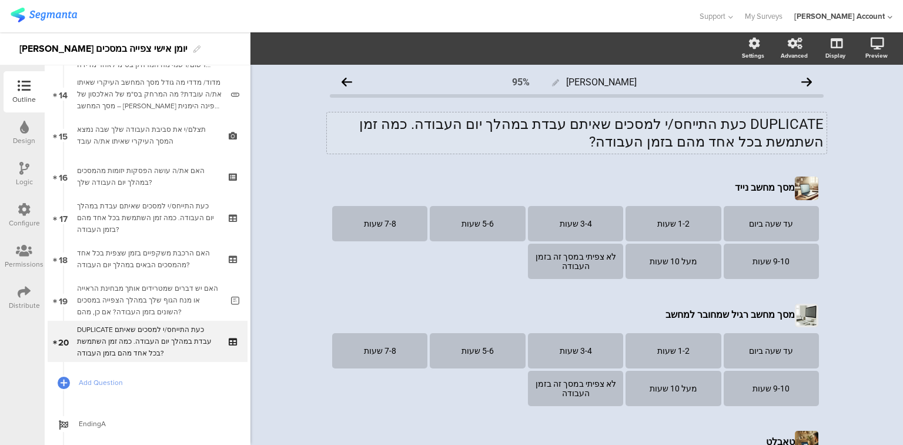
click at [577, 120] on p "DUPLICATE כעת התייחס/י למסכים שאיתם עבדת במהלך יום העבודה. כמה זמן השתמשת בכל א…" at bounding box center [577, 132] width 494 height 35
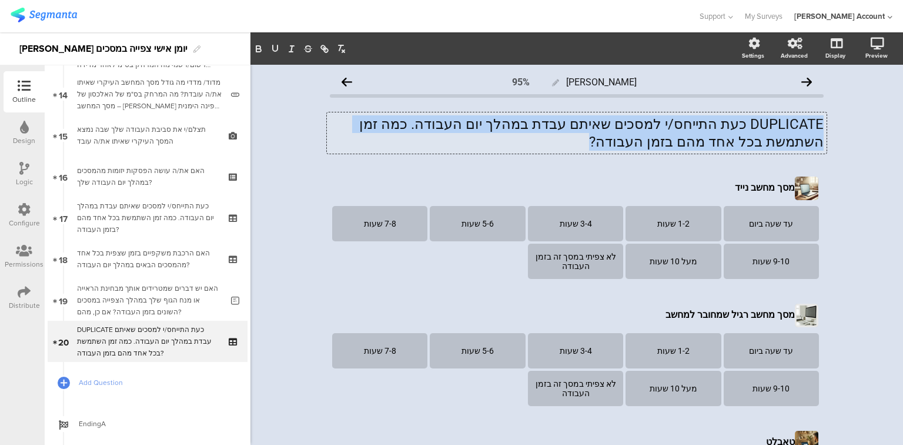
click at [577, 120] on p "DUPLICATE כעת התייחס/י למסכים שאיתם עבדת במהלך יום העבודה. כמה זמן השתמשת בכל א…" at bounding box center [577, 132] width 494 height 35
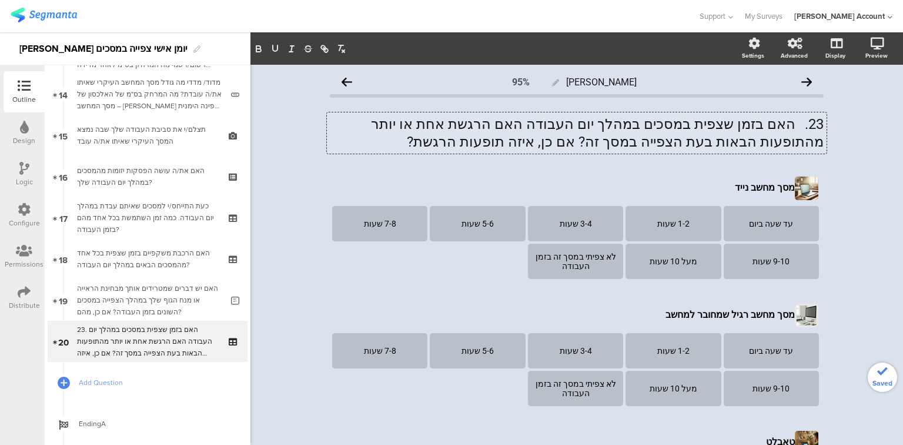
click at [793, 127] on p "23. האם בזמן שצפית במסכים במהלך יום העבודה האם הרגשת אחת או יותר מהתופעות הבאות…" at bounding box center [577, 132] width 494 height 35
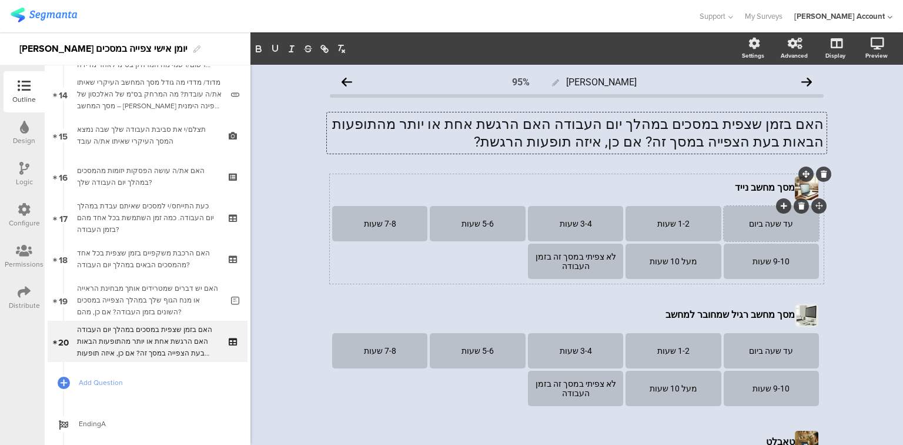
click at [762, 220] on div "עד שעה ביום" at bounding box center [772, 223] width 92 height 9
paste div
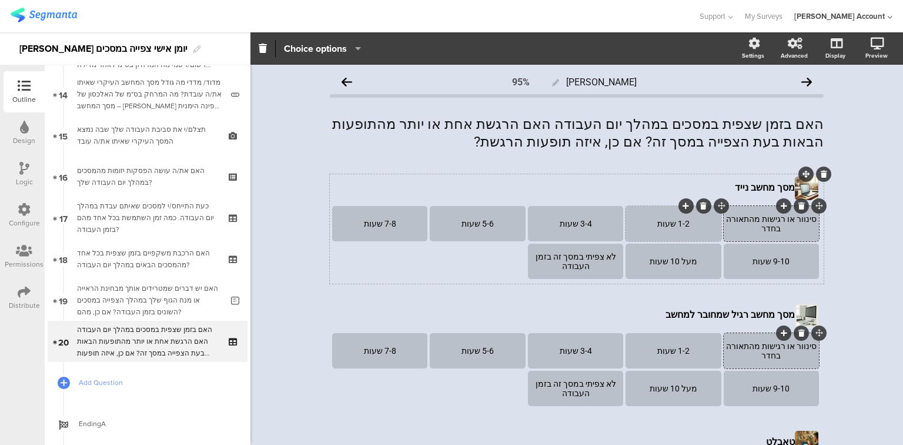
click at [666, 222] on div "1-2 שעות" at bounding box center [673, 223] width 92 height 9
paste div
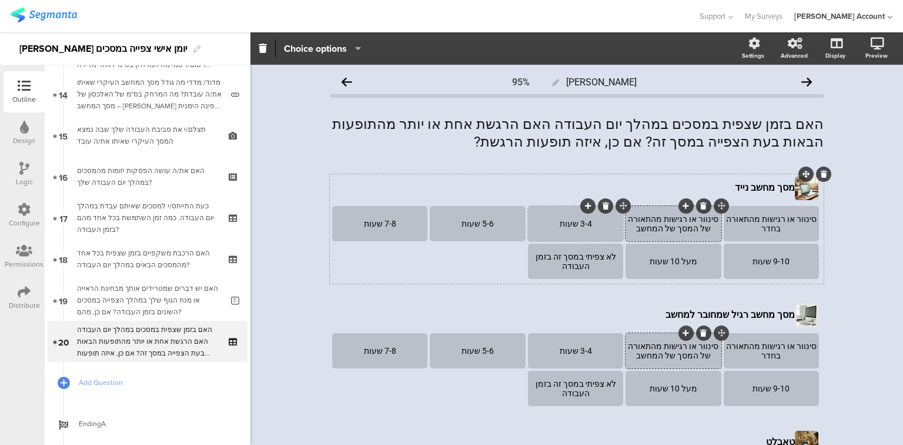
click at [577, 223] on div "3-4 שעות" at bounding box center [576, 223] width 92 height 9
paste div
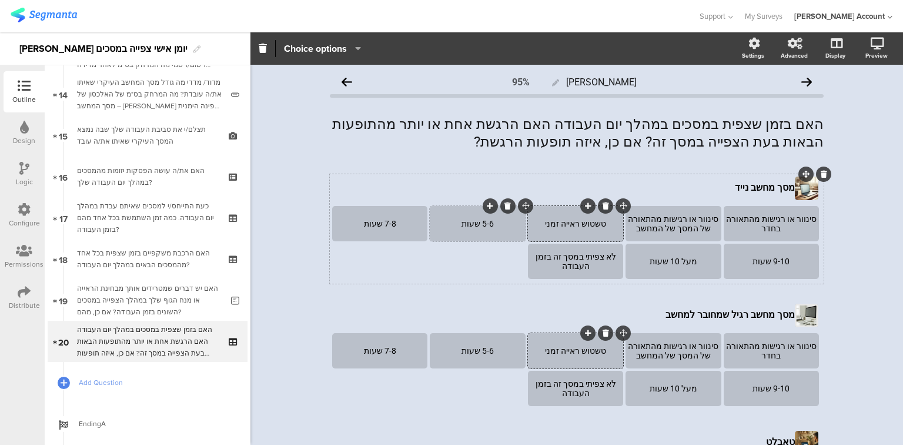
click at [483, 223] on div "5-6 שעות" at bounding box center [478, 223] width 92 height 9
paste div
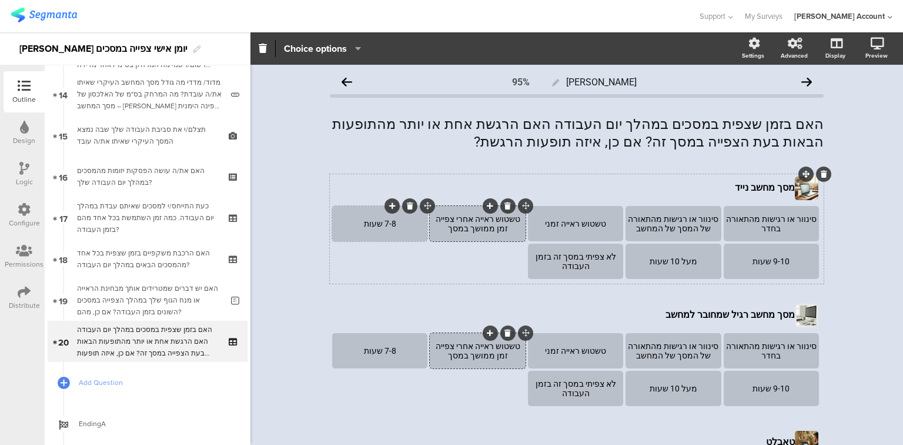
click at [385, 226] on div "7-8 שעות" at bounding box center [380, 223] width 92 height 9
paste div
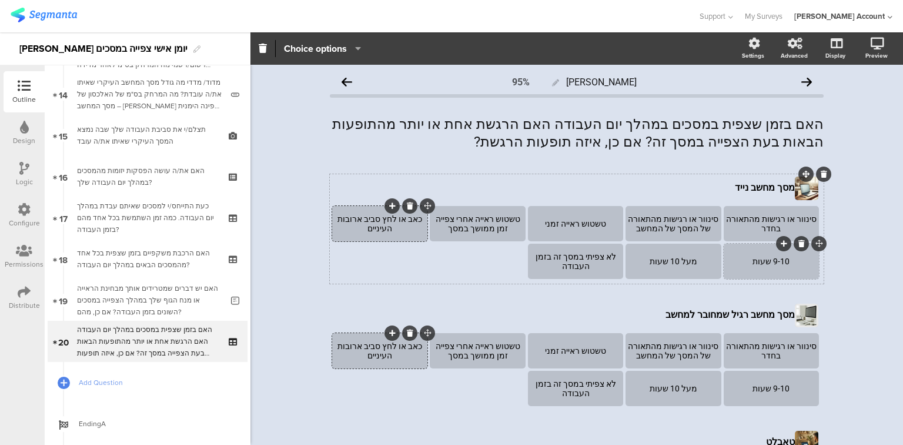
click at [768, 263] on div "9-10 שעות" at bounding box center [772, 260] width 92 height 9
click at [769, 263] on div "9-10 שעות" at bounding box center [772, 260] width 92 height 9
paste div
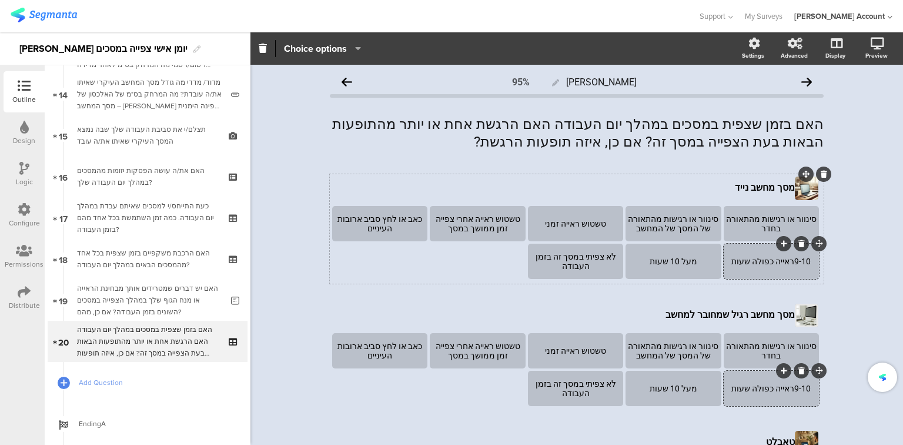
click at [764, 257] on div "9-10ראייה כפולה שעות" at bounding box center [772, 260] width 92 height 9
click at [660, 261] on div "מעל 10 שעות" at bounding box center [673, 260] width 92 height 9
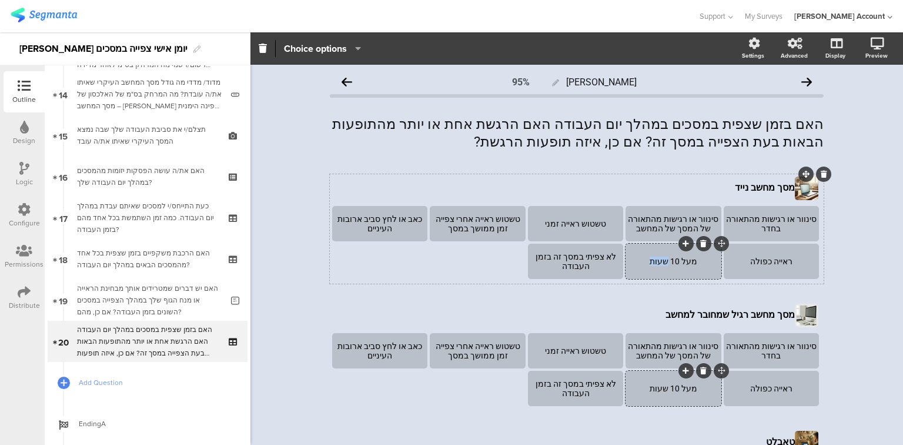
click at [660, 261] on div "מעל 10 שעות" at bounding box center [673, 260] width 92 height 9
paste div
click at [577, 259] on div "לא צפיתי במסך זה בזמן העבודה" at bounding box center [576, 261] width 92 height 19
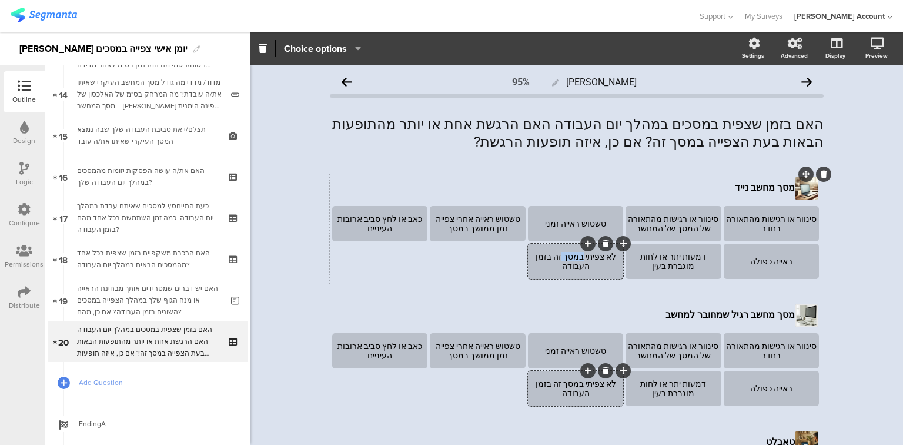
click at [577, 259] on div "לא צפיתי במסך זה בזמן העבודה" at bounding box center [576, 261] width 92 height 19
paste div
click at [585, 243] on icon at bounding box center [588, 243] width 6 height 7
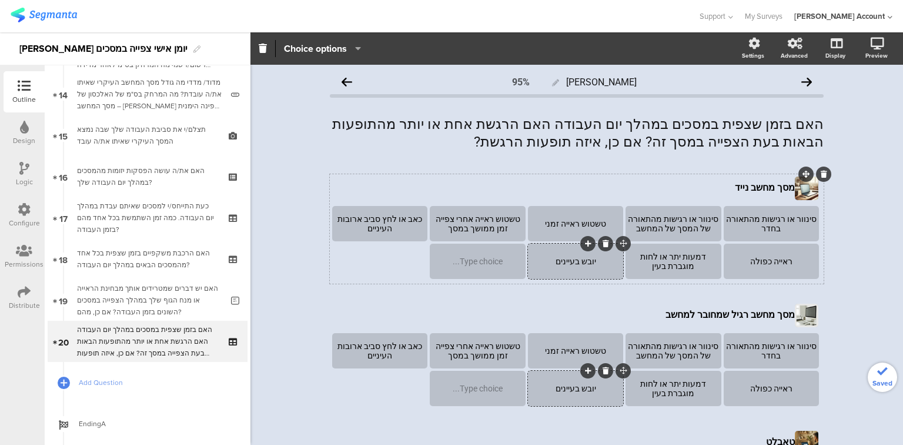
click at [585, 243] on icon at bounding box center [588, 243] width 6 height 7
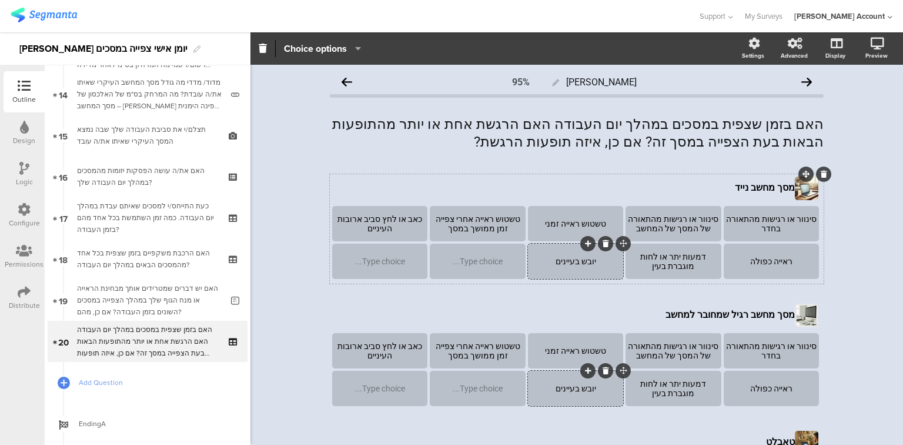
click at [585, 243] on icon at bounding box center [588, 243] width 6 height 7
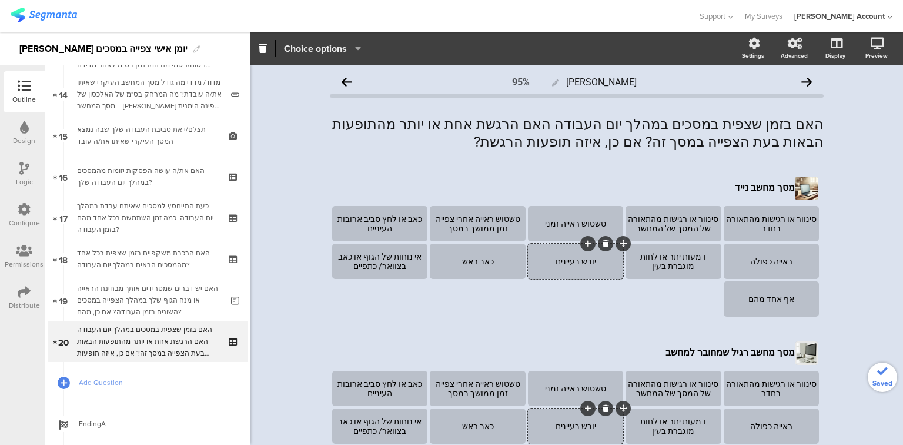
click at [292, 48] on span "Choice options" at bounding box center [315, 49] width 63 height 14
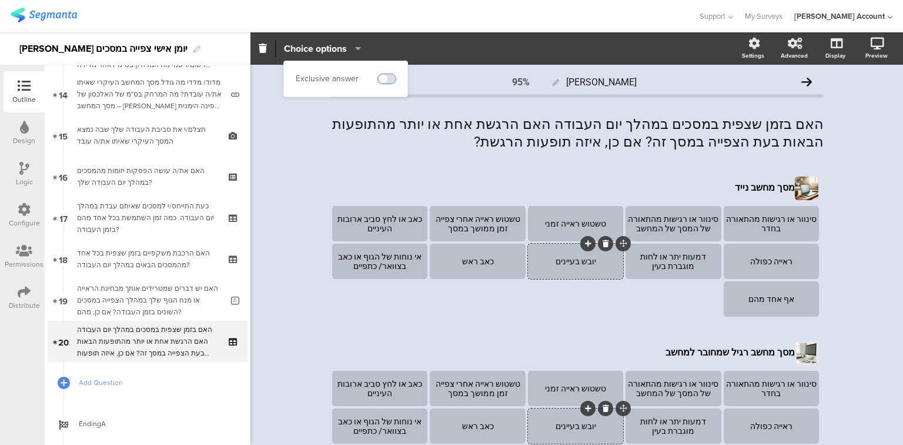
click at [390, 78] on span at bounding box center [387, 78] width 18 height 9
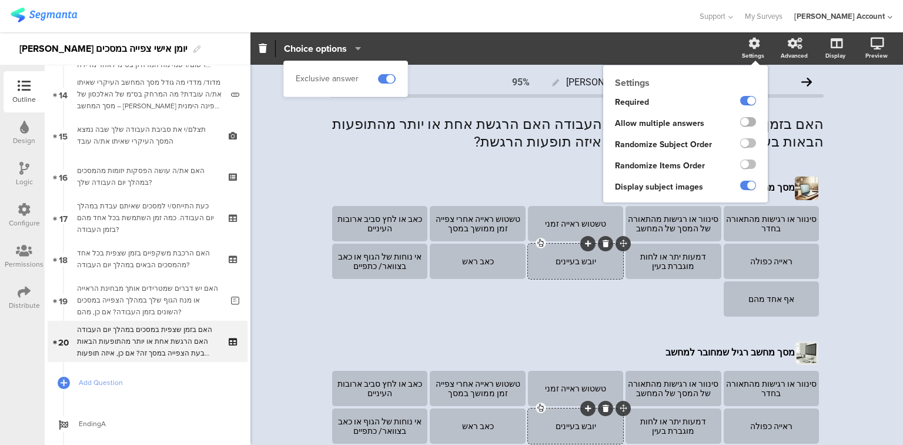
click at [745, 121] on label at bounding box center [748, 121] width 16 height 9
click at [0, 0] on input "checkbox" at bounding box center [0, 0] width 0 height 0
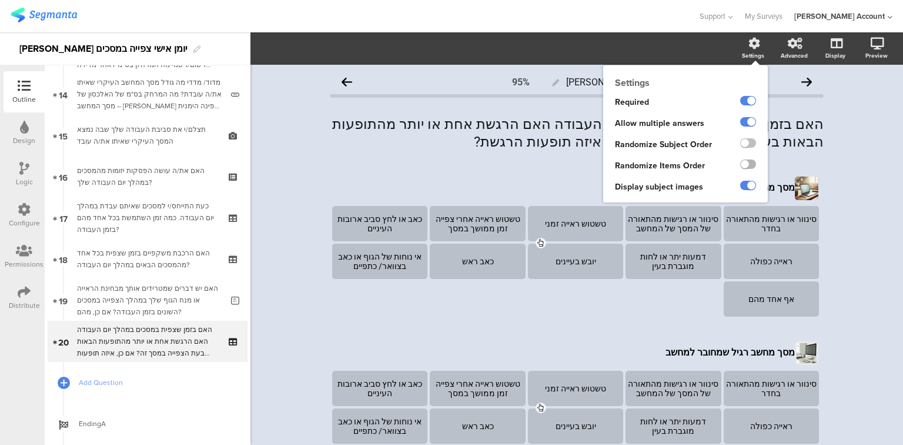
click at [740, 161] on label at bounding box center [748, 163] width 16 height 9
click at [0, 0] on input "checkbox" at bounding box center [0, 0] width 0 height 0
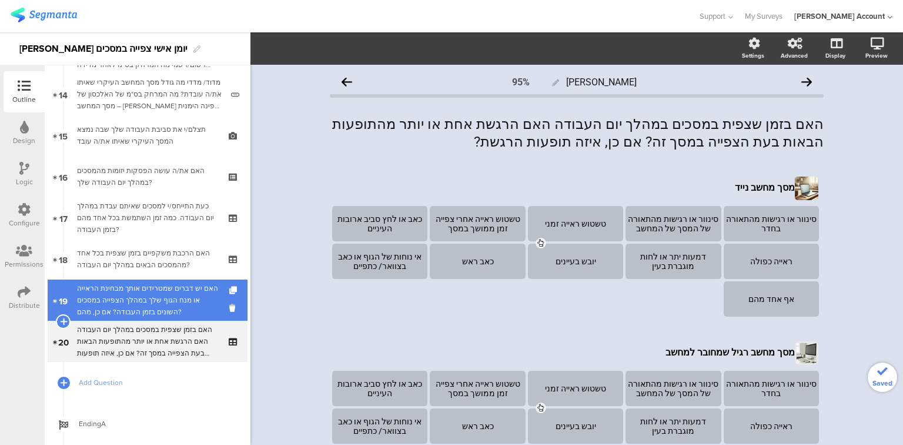
click at [148, 289] on div "האם יש דברים שמטרידים אותך מבחינת הראייה או מנח הגוף שלך במהלך הצפייה במסכים הש…" at bounding box center [149, 299] width 145 height 35
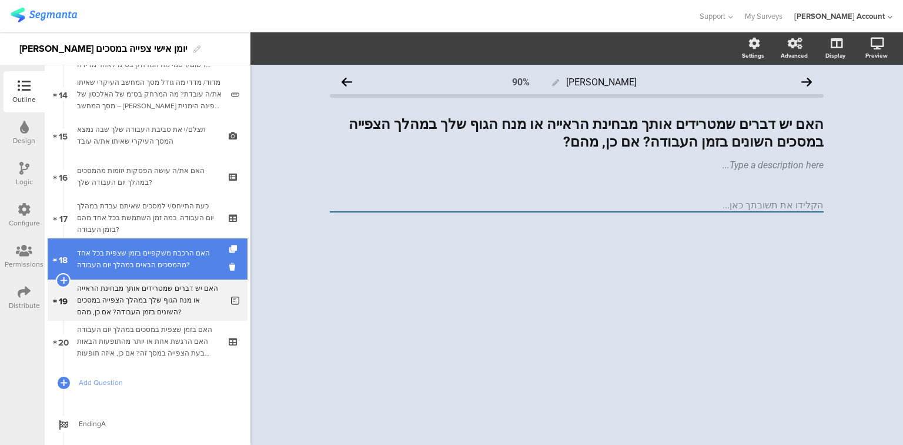
click at [154, 263] on div "האם הרכבת משקפיים בזמן שצפית בכל אחד מהמסכים הבאים במהלך יום העבודה?" at bounding box center [147, 259] width 141 height 24
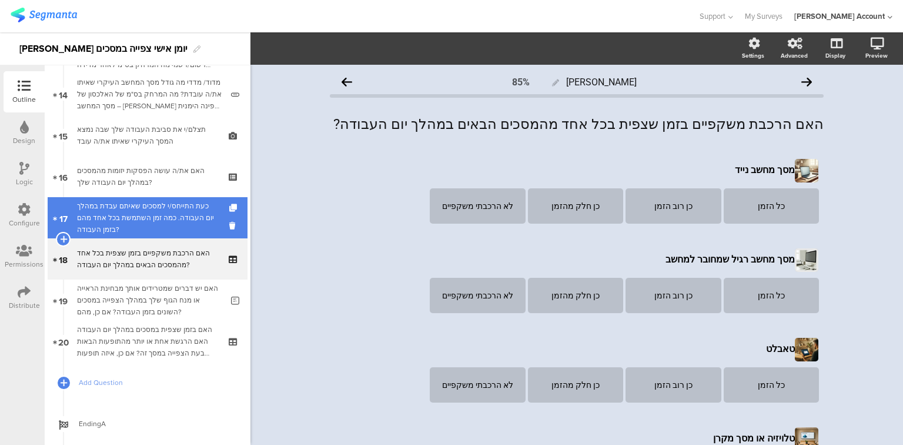
click at [163, 214] on div "כעת התייחס/י למסכים שאיתם עבדת במהלך יום העבודה. כמה זמן השתמשת בכל אחד מהם בזמ…" at bounding box center [147, 217] width 141 height 35
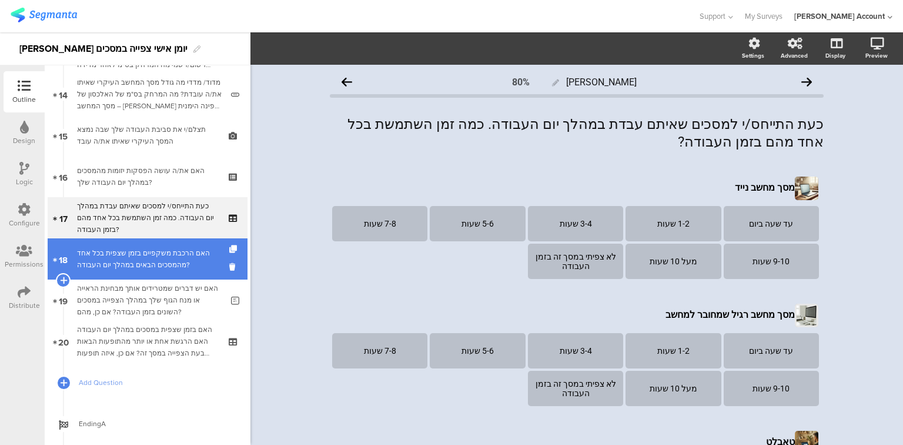
click at [119, 275] on link "18 האם הרכבת משקפיים בזמן שצפית בכל אחד מהמסכים הבאים במהלך יום העבודה?" at bounding box center [148, 258] width 200 height 41
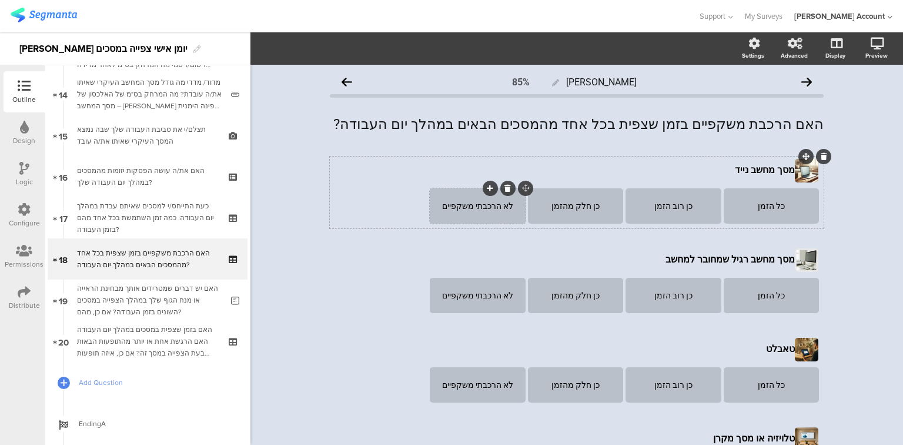
click at [487, 190] on icon at bounding box center [490, 188] width 6 height 7
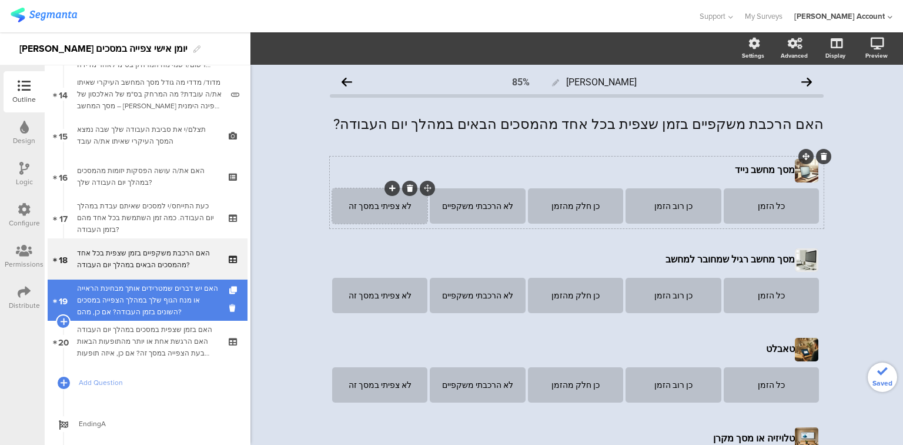
click at [114, 308] on div "האם יש דברים שמטרידים אותך מבחינת הראייה או מנח הגוף שלך במהלך הצפייה במסכים הש…" at bounding box center [149, 299] width 145 height 35
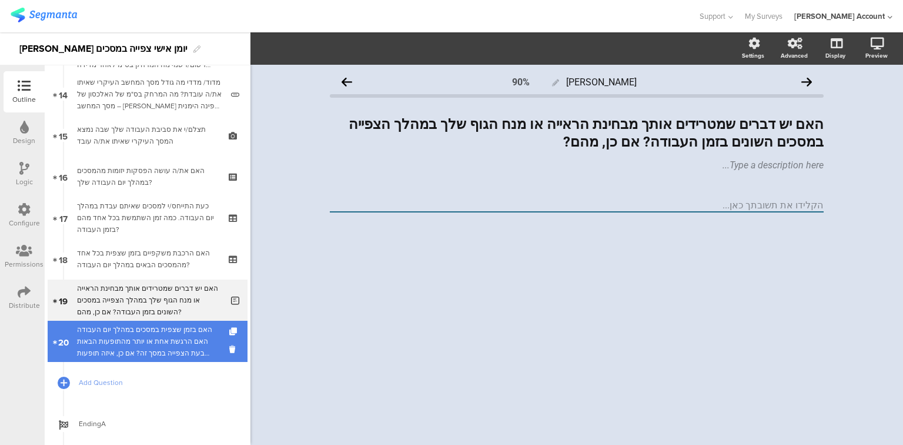
click at [115, 335] on div "האם בזמן שצפית במסכים במהלך יום העבודה האם הרגשת אחת או יותר מהתופעות הבאות בעת…" at bounding box center [147, 340] width 141 height 35
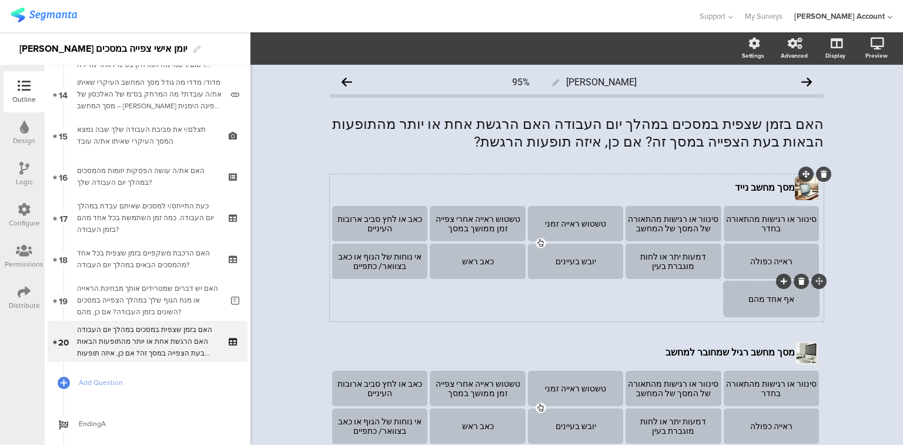
click at [761, 300] on div "אף אחד מהם" at bounding box center [772, 298] width 92 height 9
click at [781, 281] on icon at bounding box center [784, 281] width 6 height 7
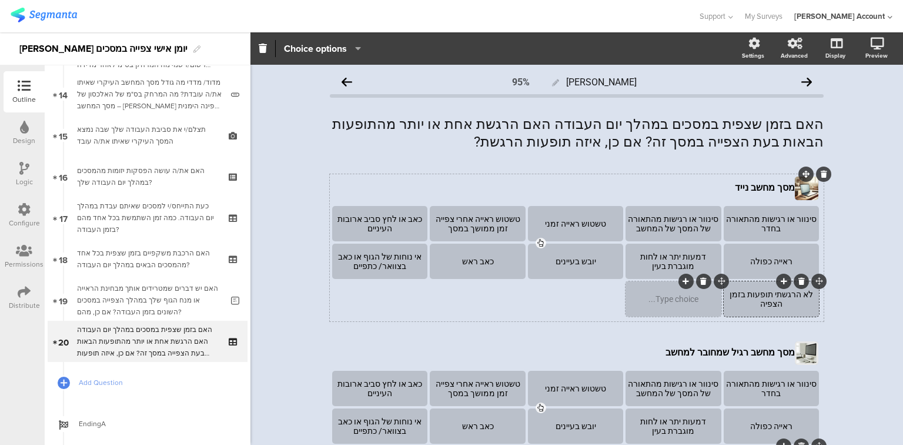
click at [679, 303] on div "Type choice..." at bounding box center [673, 298] width 92 height 35
click at [486, 298] on section "סינוור או רגישות מהתאורה בחדר סינוור או רגישות מהתאורה של המסך של המחשב טשטוש ר…" at bounding box center [576, 262] width 489 height 113
click at [97, 382] on span "Add Question" at bounding box center [154, 382] width 151 height 12
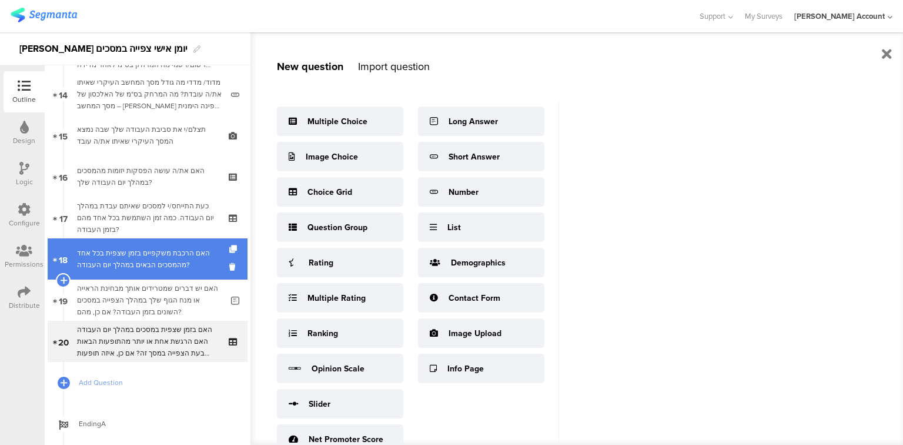
scroll to position [292, 0]
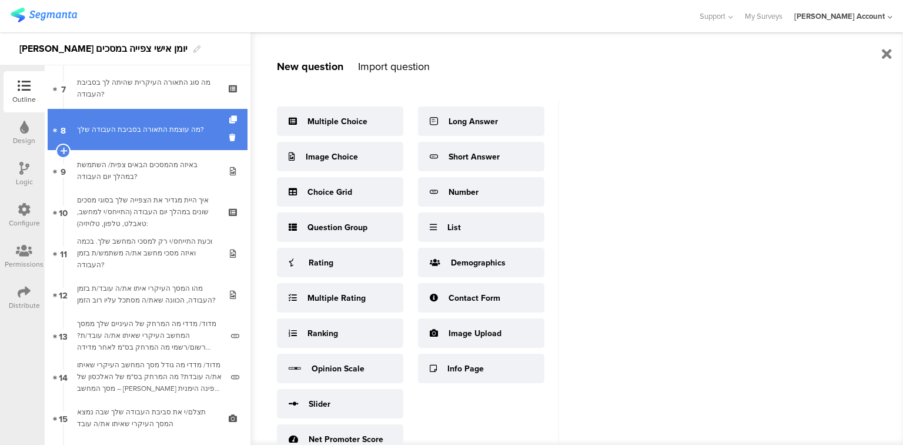
click at [161, 132] on div "מה עוצמת התאורה בסביבת העבודה שלך?" at bounding box center [147, 129] width 141 height 12
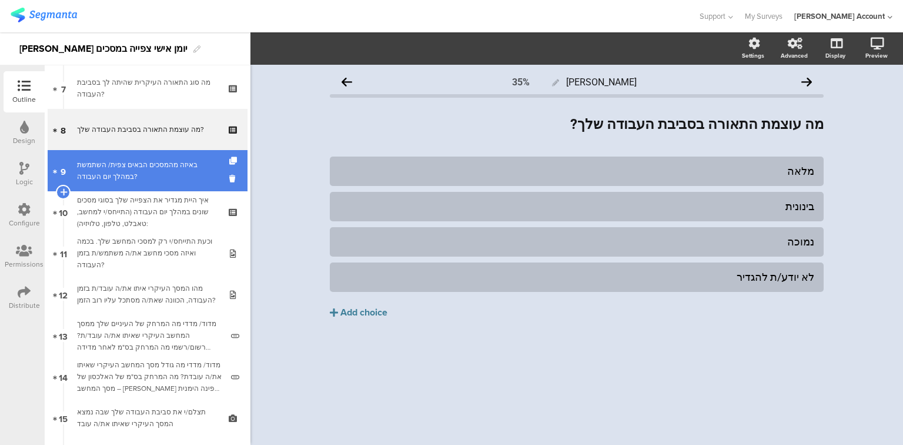
click at [158, 166] on div "באיזה מהמסכים הבאים צפית/ השתמשת במהלך יום העבודה?" at bounding box center [147, 171] width 141 height 24
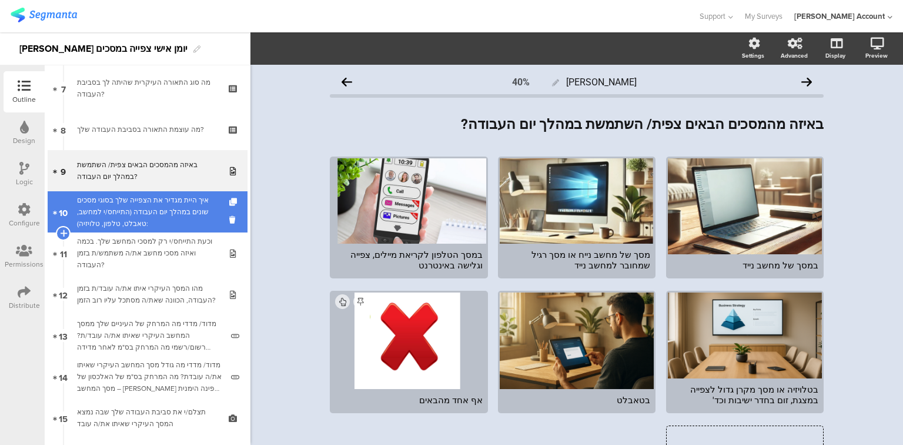
click at [164, 199] on div "איך היית מגדיר את הצפייה שלך בסוגי מסכים שונים במהלך יום העבודה (התייחס/י למחשב…" at bounding box center [147, 211] width 141 height 35
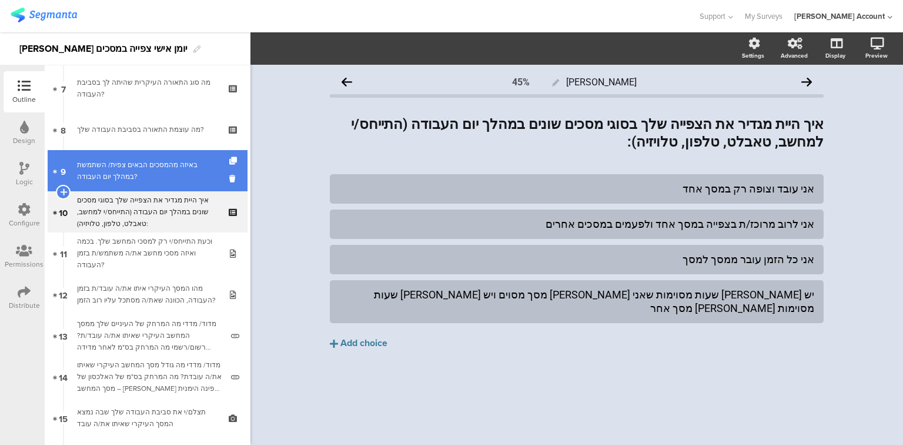
click at [163, 172] on div "באיזה מהמסכים הבאים צפית/ השתמשת במהלך יום העבודה?" at bounding box center [147, 171] width 141 height 24
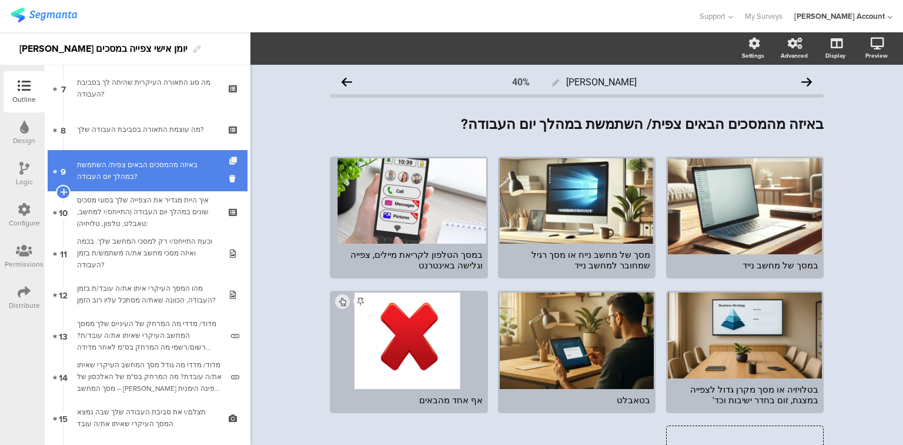
click at [229, 160] on icon at bounding box center [234, 161] width 10 height 8
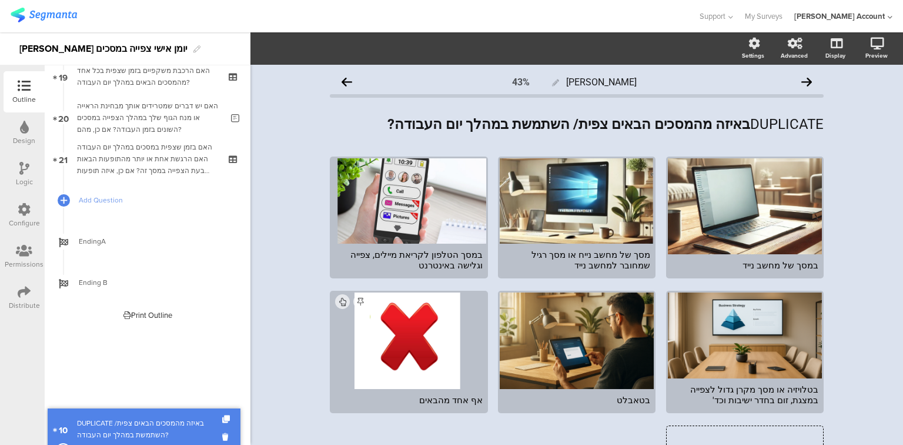
scroll to position [682, 0]
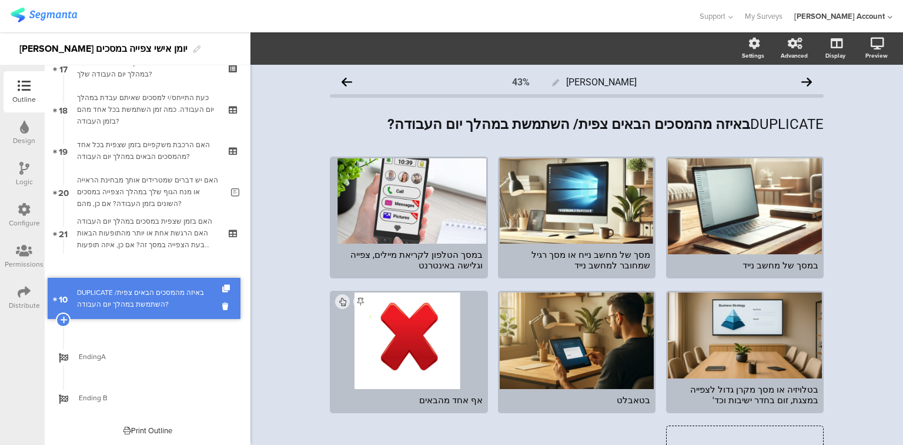
drag, startPoint x: 170, startPoint y: 205, endPoint x: 120, endPoint y: 278, distance: 87.9
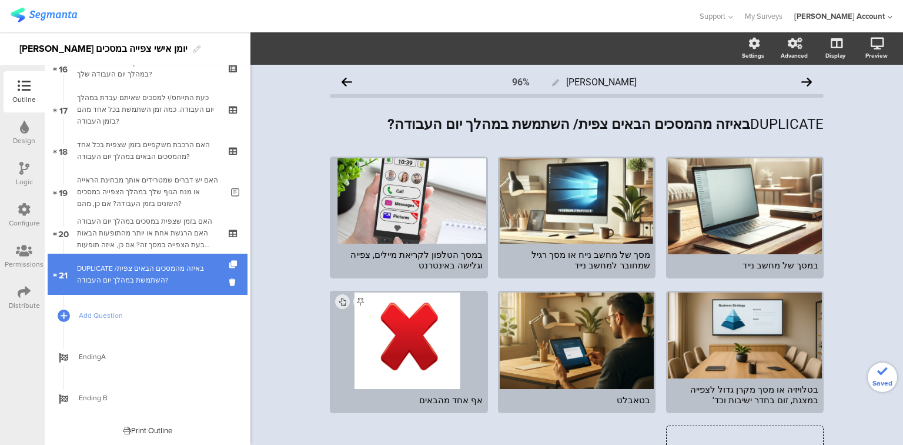
click at [129, 268] on div "DUPLICATE באיזה מהמסכים הבאים צפית/ השתמשת במהלך יום העבודה?" at bounding box center [147, 274] width 141 height 24
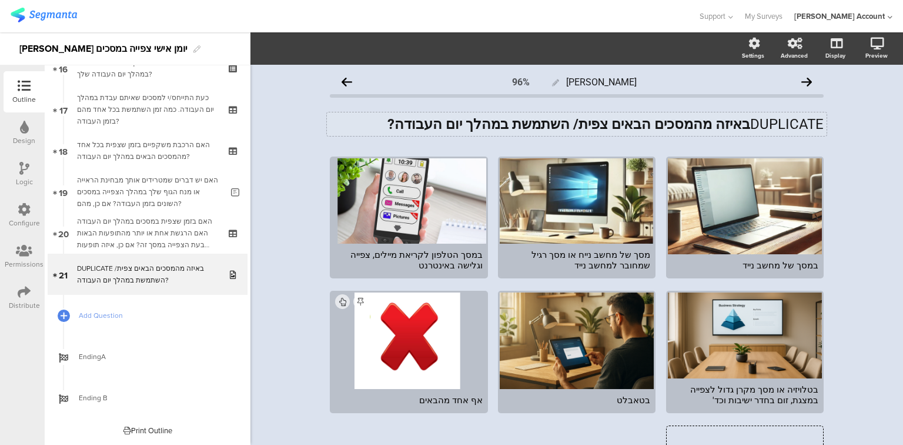
click at [676, 125] on strong "באיזה מהמסכים הבאים צפית/ השתמשת במהלך יום העבודה?" at bounding box center [569, 124] width 363 height 16
click at [677, 125] on strong "באיזה מהמסכים הבאים צפית/ השתמשת במהלך יום העבודה?" at bounding box center [569, 124] width 363 height 16
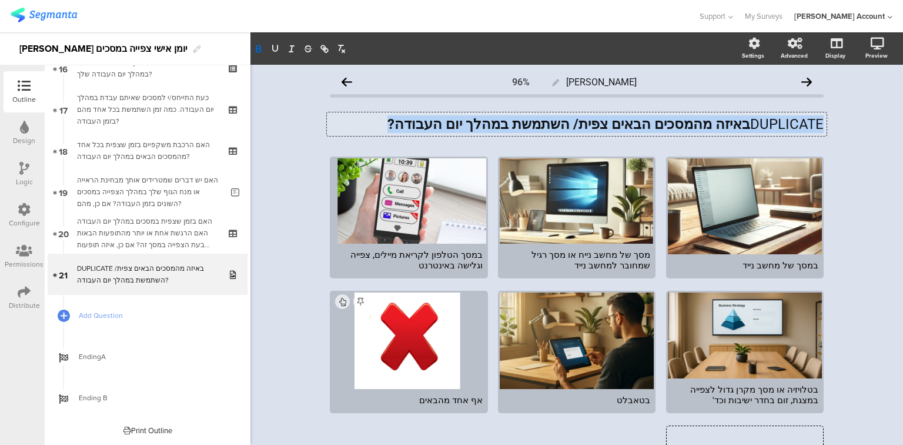
click at [677, 125] on strong "באיזה מהמסכים הבאים צפית/ השתמשת במהלך יום העבודה?" at bounding box center [569, 124] width 363 height 16
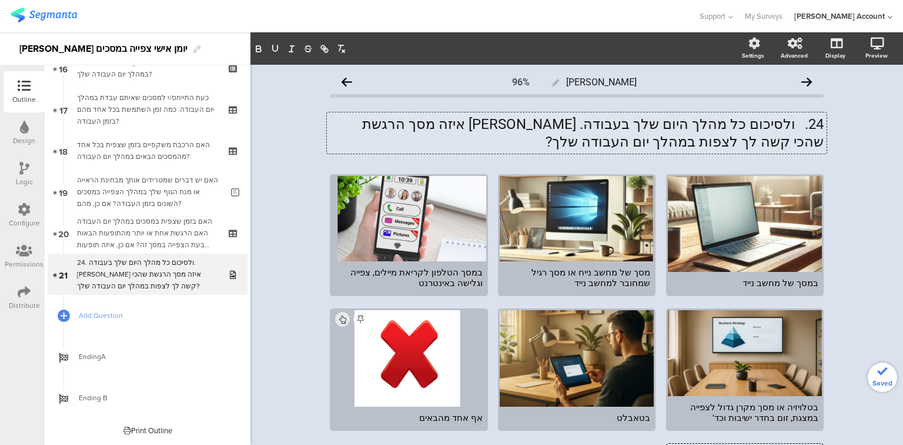
click at [795, 125] on p "24. ולסיכום כל מהלך היום שלך בעבודה. מול איזה מסך הרגשת שהכי קשה לך לצפות במהלך…" at bounding box center [577, 132] width 494 height 35
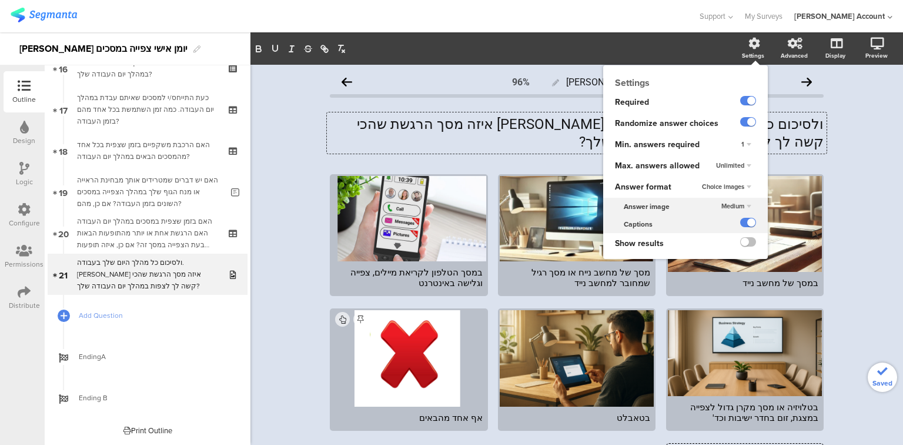
click at [731, 162] on span "Unlimited" at bounding box center [730, 165] width 28 height 9
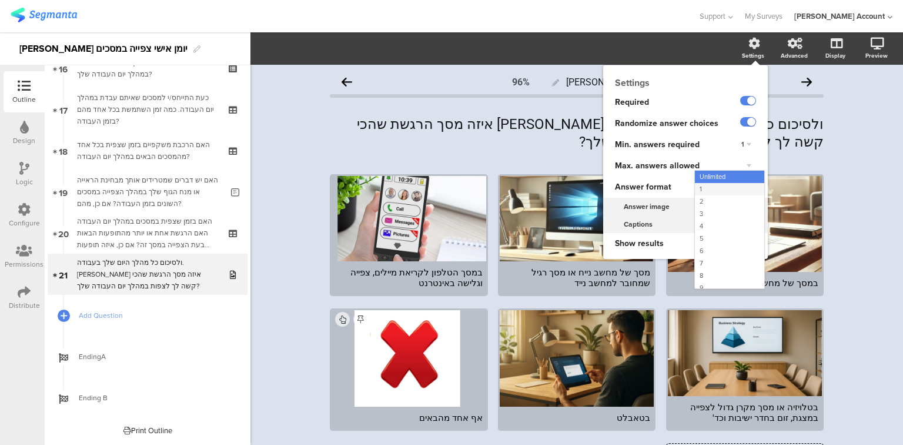
click at [722, 186] on div "1" at bounding box center [729, 189] width 69 height 12
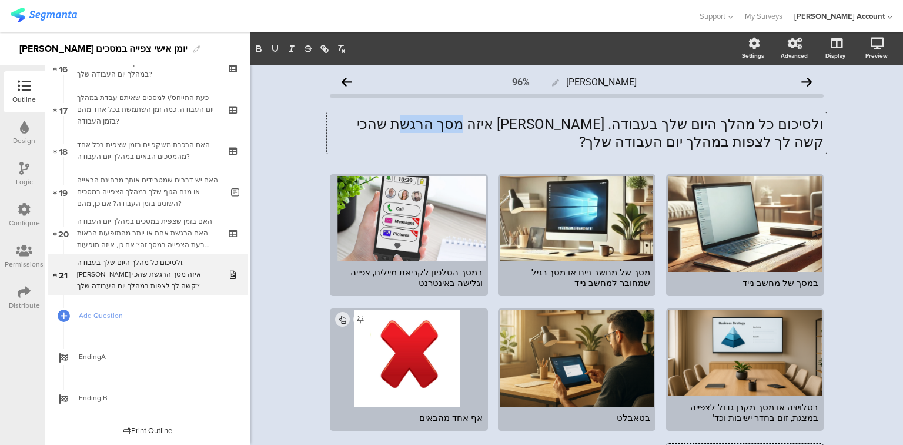
drag, startPoint x: 536, startPoint y: 122, endPoint x: 484, endPoint y: 125, distance: 52.4
click at [484, 125] on div "ולסיכום כל מהלך היום שלך בעבודה. מול איזה מסך הרגשת שהכי קשה לך לצפות במהלך יום…" at bounding box center [577, 132] width 500 height 41
click at [398, 416] on div "אף אחד מהבאים" at bounding box center [408, 417] width 147 height 11
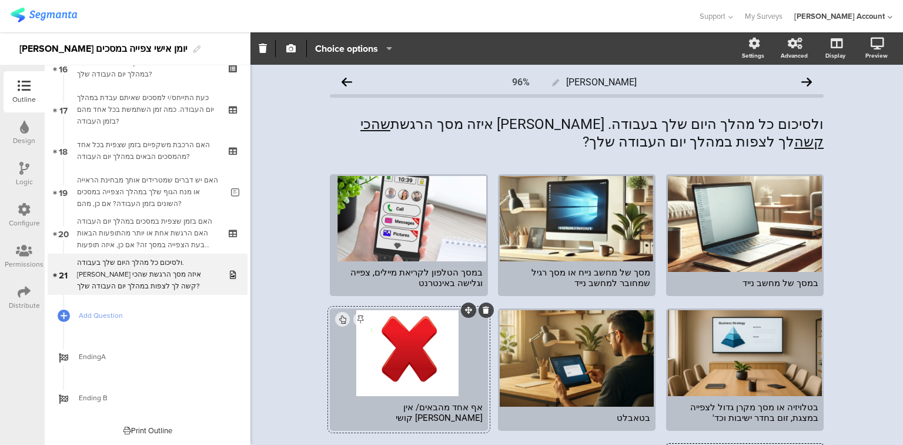
click at [442, 416] on div "אף אחד מהבאים/ אין לי קושי" at bounding box center [408, 412] width 147 height 21
click at [629, 274] on div "מסך של מחשב נייח או מסך רגיל שמחובר למחשב נייד" at bounding box center [576, 277] width 147 height 21
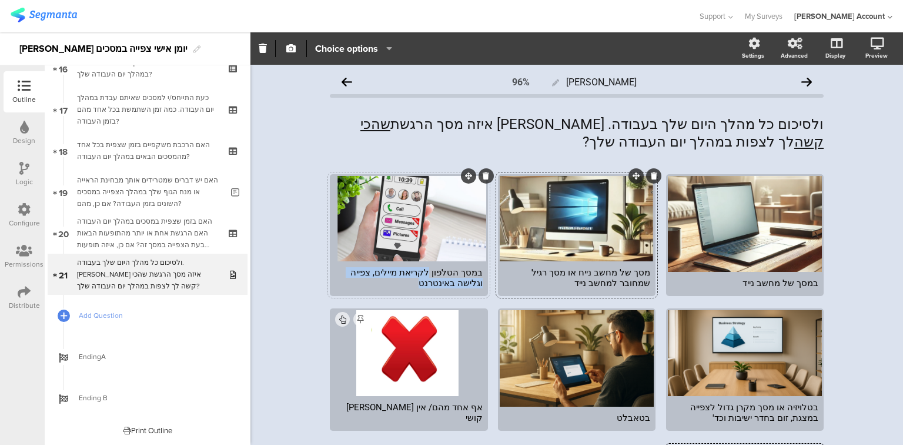
drag, startPoint x: 436, startPoint y: 275, endPoint x: 422, endPoint y: 285, distance: 17.3
click at [422, 285] on div "במסך הטלפון לקריאת מיילים, צפייה וגלישה באינטרנט" at bounding box center [408, 277] width 147 height 21
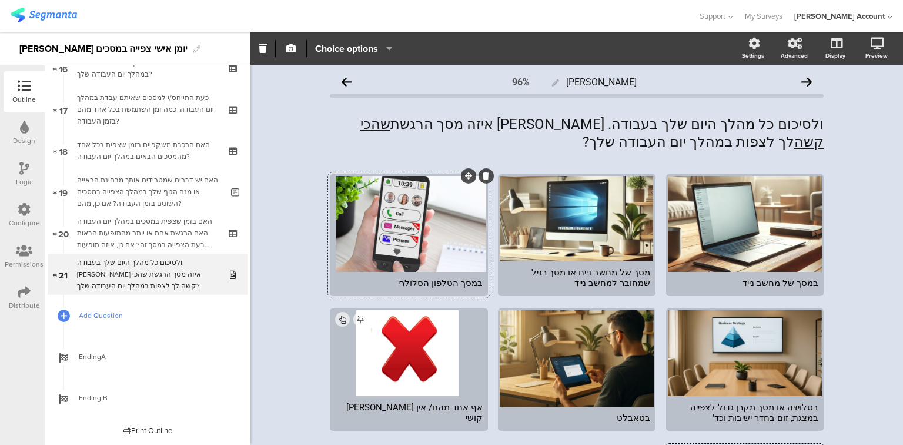
click at [93, 320] on span "Add Question" at bounding box center [154, 315] width 151 height 12
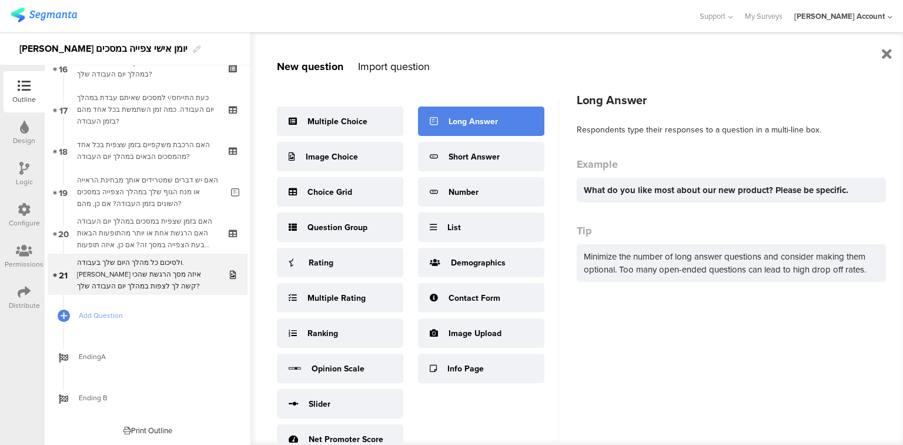
click at [461, 123] on div "Long Answer" at bounding box center [473, 121] width 49 height 12
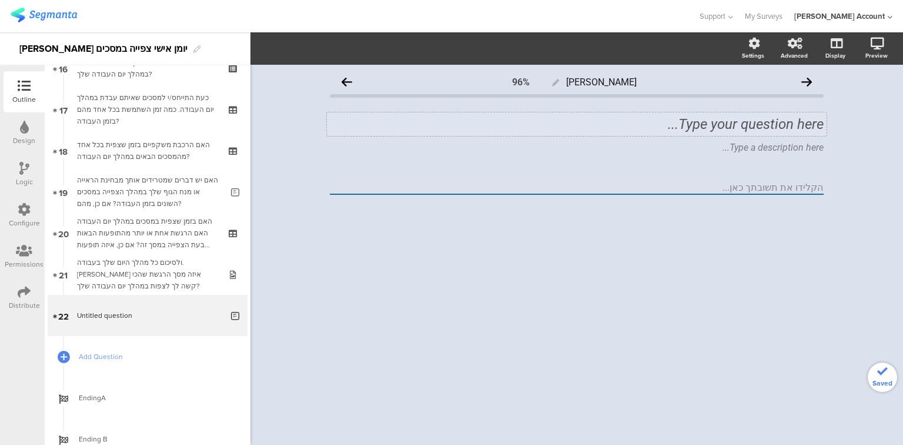
click at [734, 125] on div "Type your question here..." at bounding box center [577, 124] width 500 height 24
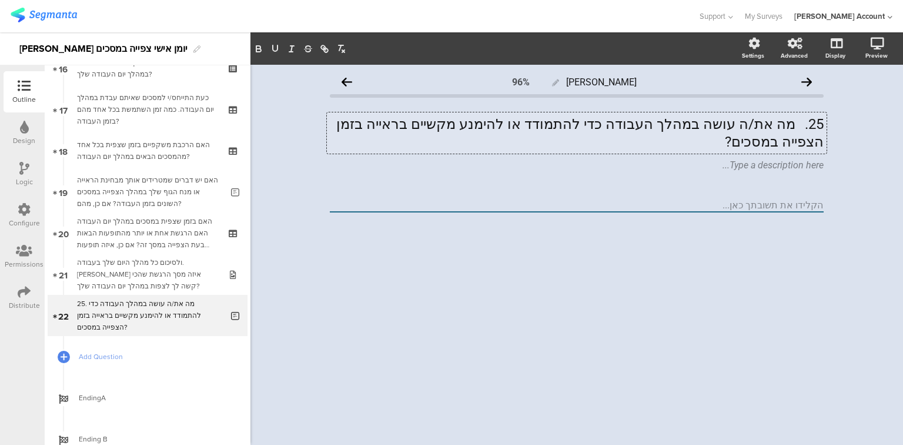
click at [797, 125] on p "25. מה את/ה עושה במהלך העבודה כדי להתמודד או להימנע מקשיים בראייה בזמן הצפייה ב…" at bounding box center [577, 132] width 494 height 35
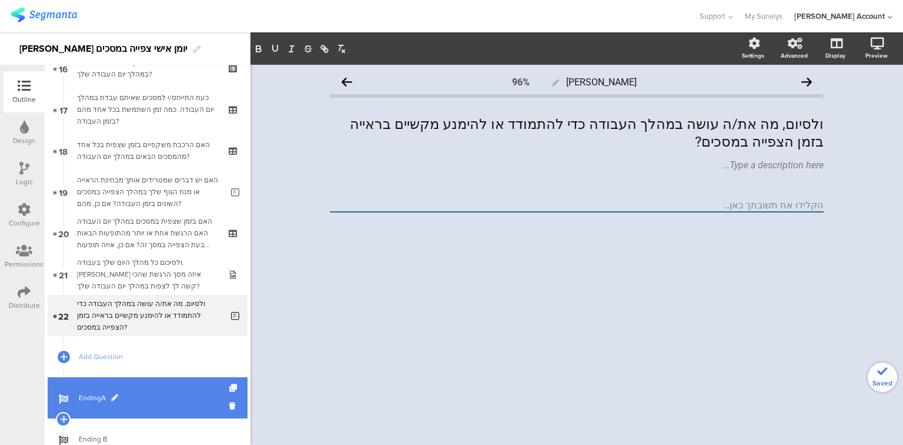
click at [92, 389] on link "EndingA" at bounding box center [148, 397] width 200 height 41
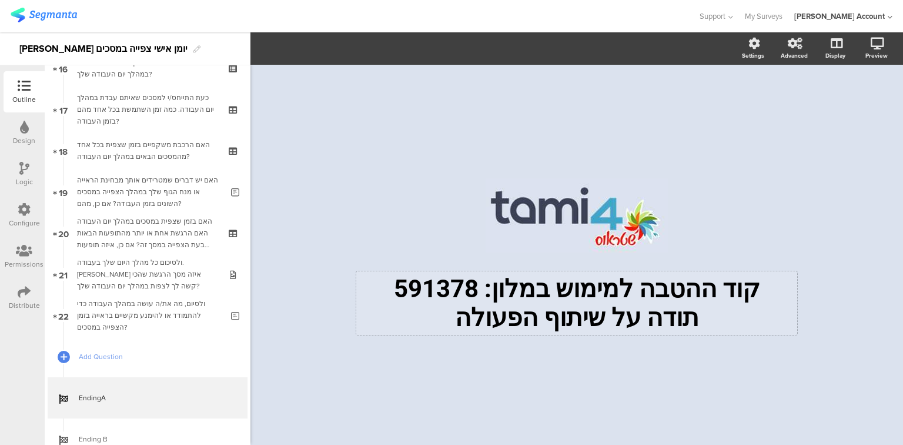
click at [548, 285] on div "קוד ההטבה למימוש במלון: 591378 תודה על שיתוף הפעולה קוד ההטבה למימוש במלון: 591…" at bounding box center [576, 303] width 441 height 64
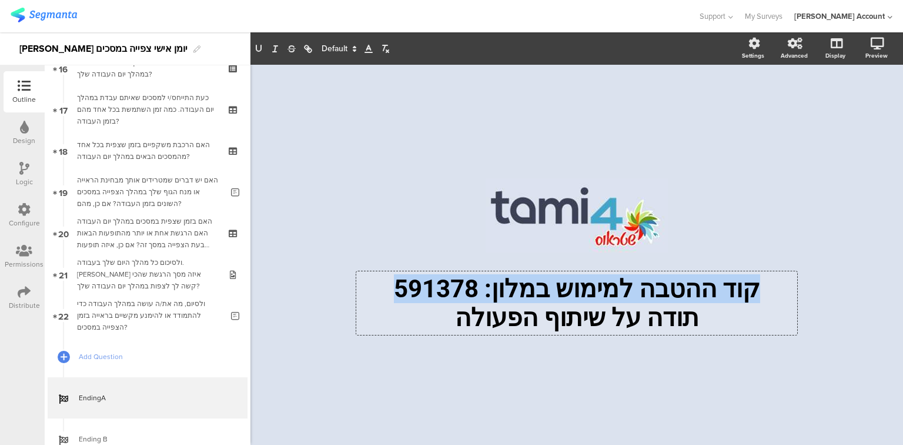
click at [548, 285] on p "קוד ההטבה למימוש במלון: 591378" at bounding box center [576, 288] width 435 height 29
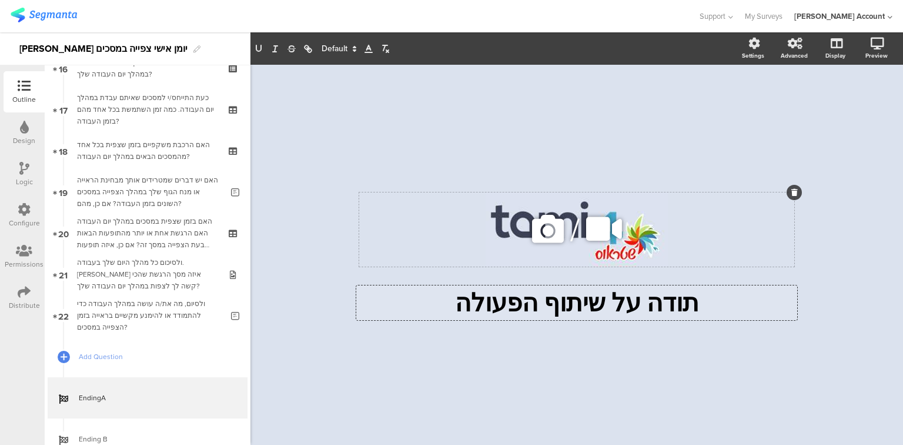
click at [543, 228] on icon at bounding box center [548, 229] width 40 height 40
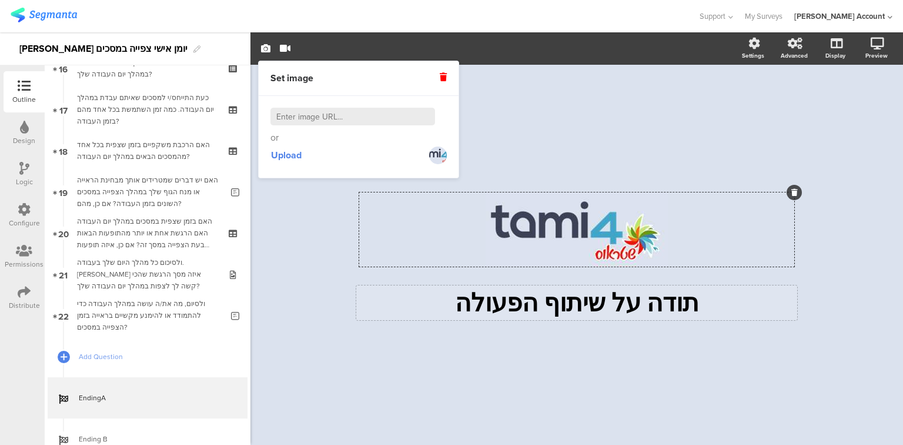
click at [442, 76] on icon at bounding box center [443, 77] width 7 height 8
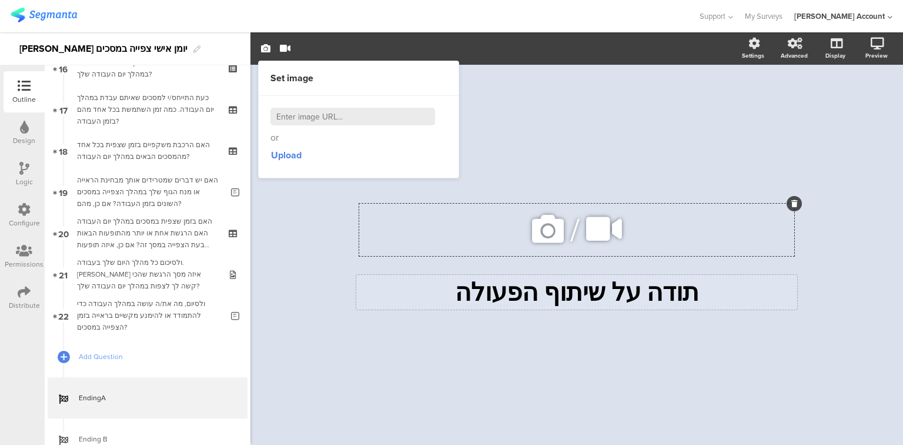
click at [550, 232] on icon at bounding box center [548, 229] width 40 height 40
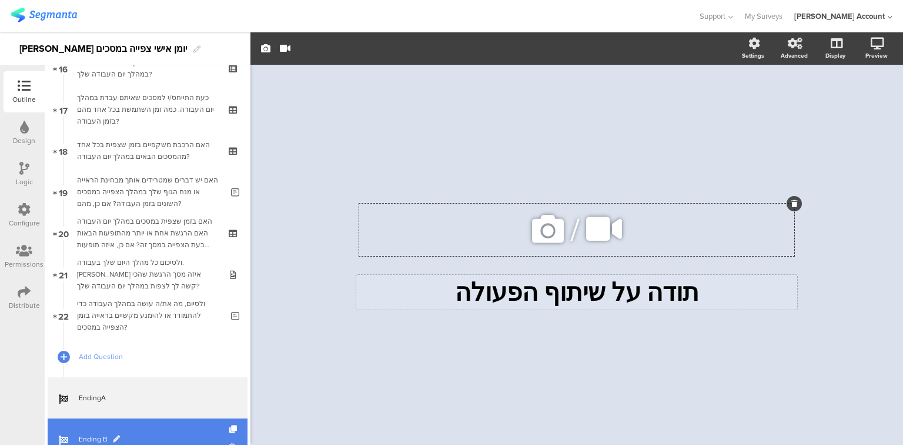
click at [105, 429] on link "Ending B" at bounding box center [148, 438] width 200 height 41
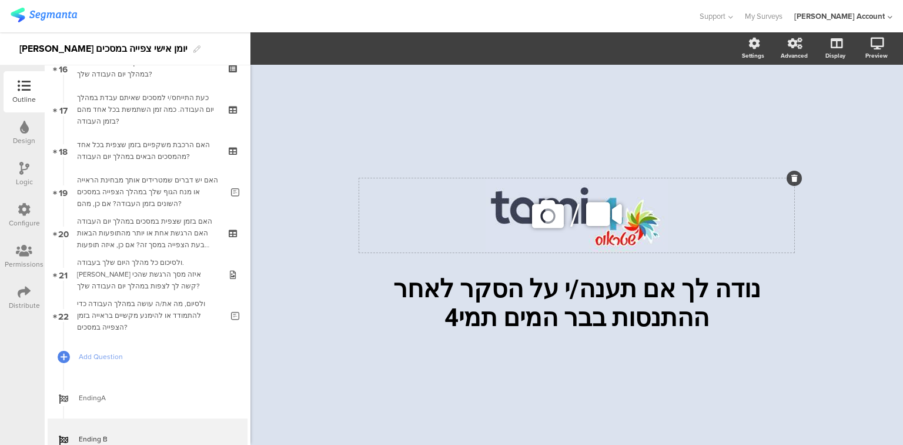
click at [554, 213] on icon at bounding box center [548, 214] width 40 height 40
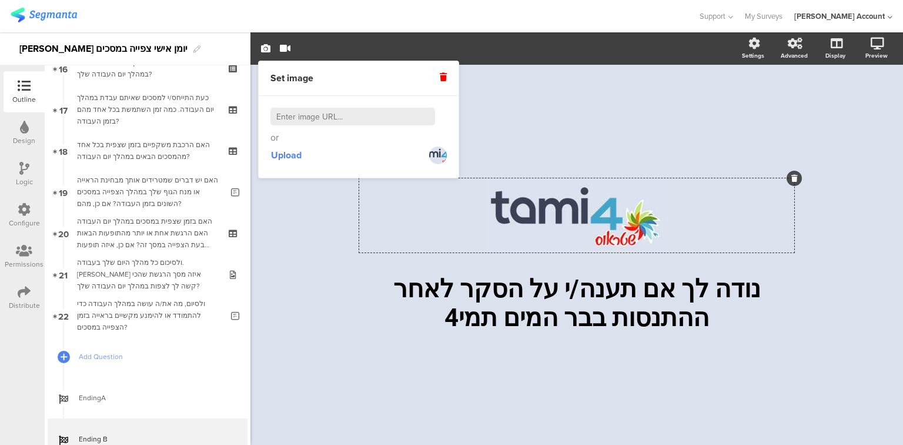
click at [443, 75] on icon at bounding box center [443, 77] width 7 height 8
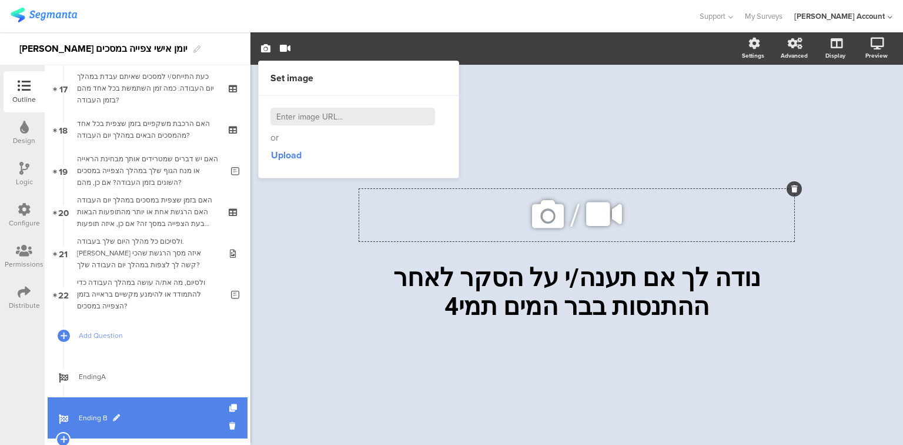
scroll to position [723, 0]
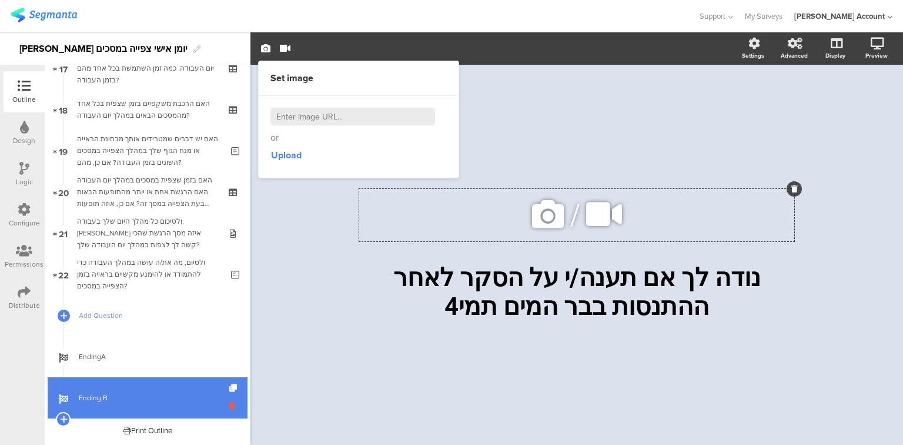
click at [229, 405] on icon at bounding box center [234, 405] width 10 height 11
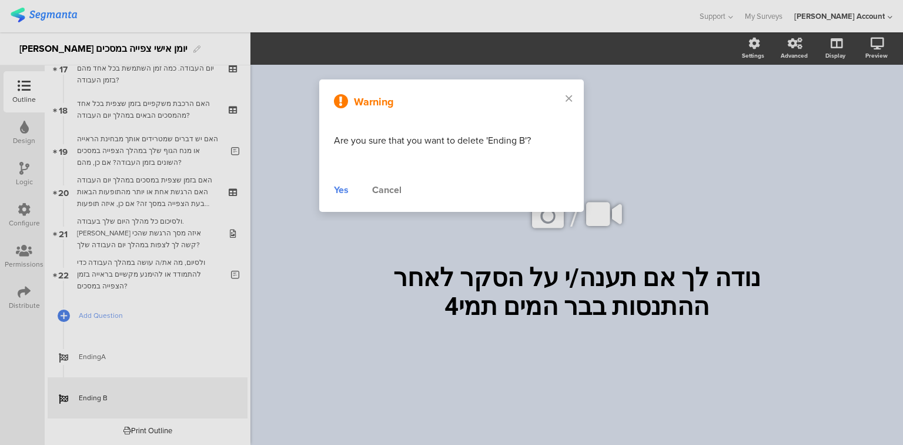
click at [338, 188] on div "Yes" at bounding box center [341, 190] width 15 height 14
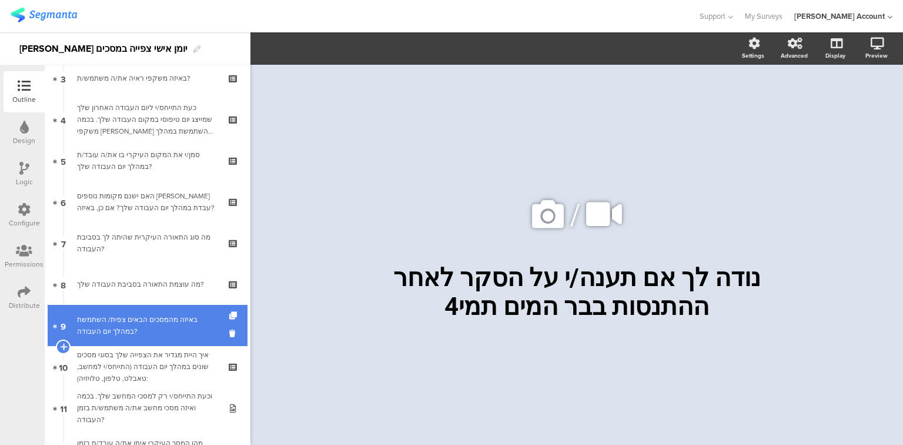
scroll to position [71, 0]
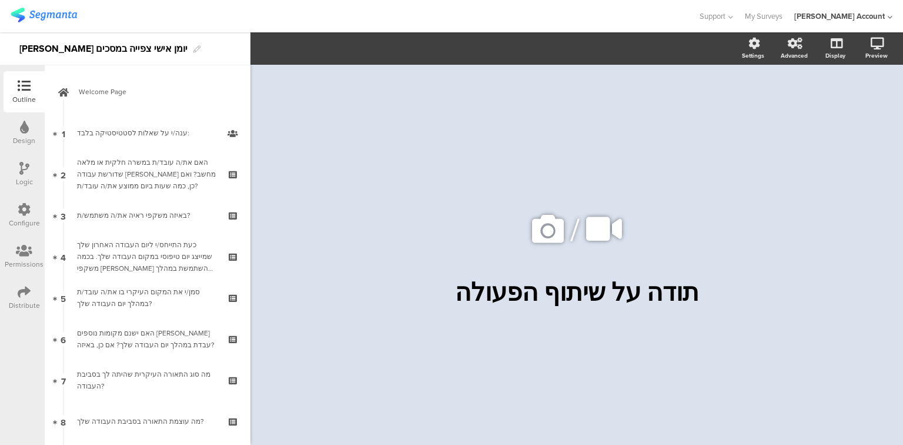
click at [21, 162] on icon at bounding box center [24, 168] width 10 height 13
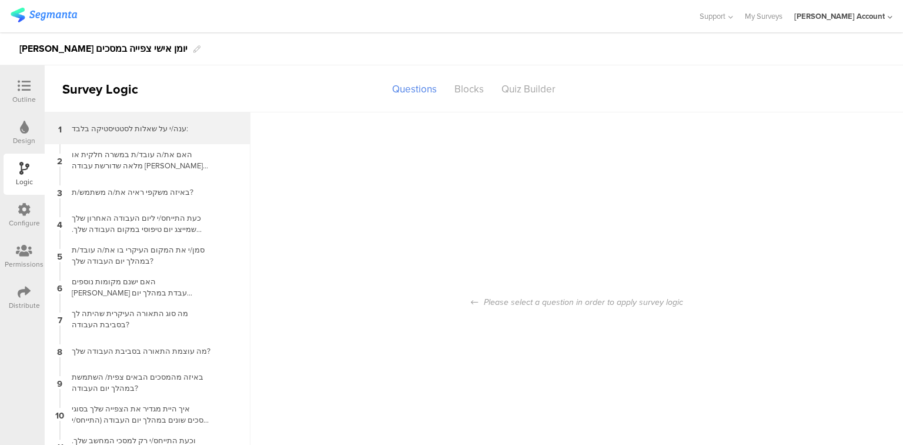
click at [101, 122] on div "1 ענה/י על שאלות לסטטיסטיקה בלבד:" at bounding box center [148, 128] width 206 height 32
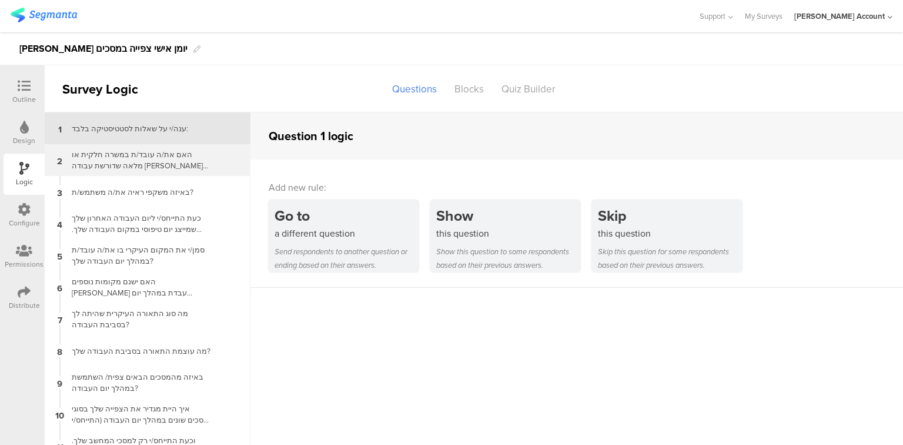
click at [116, 169] on div "האם את/ה עובד/ת במשרה חלקית או מלאה שדורשת עבודה [PERSON_NAME] מחשב? ואם כן, כמ…" at bounding box center [138, 160] width 147 height 22
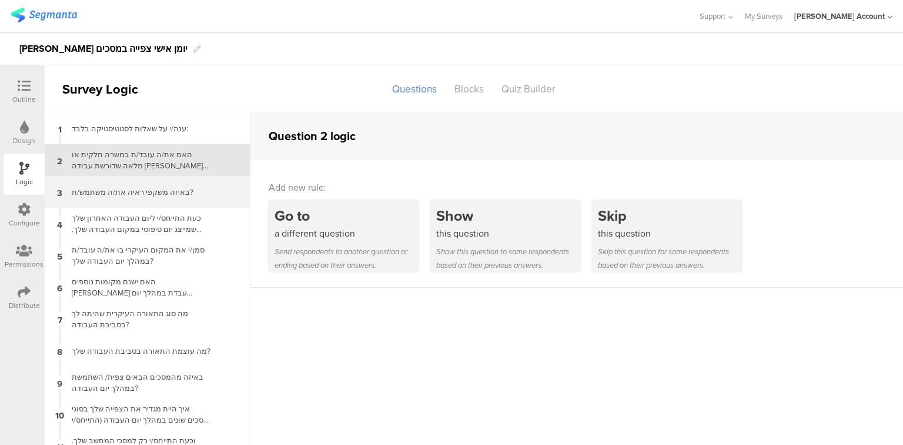
click at [121, 198] on div "3 באיזה משקפי ראיה את/ה משתמש/ת?" at bounding box center [148, 192] width 206 height 32
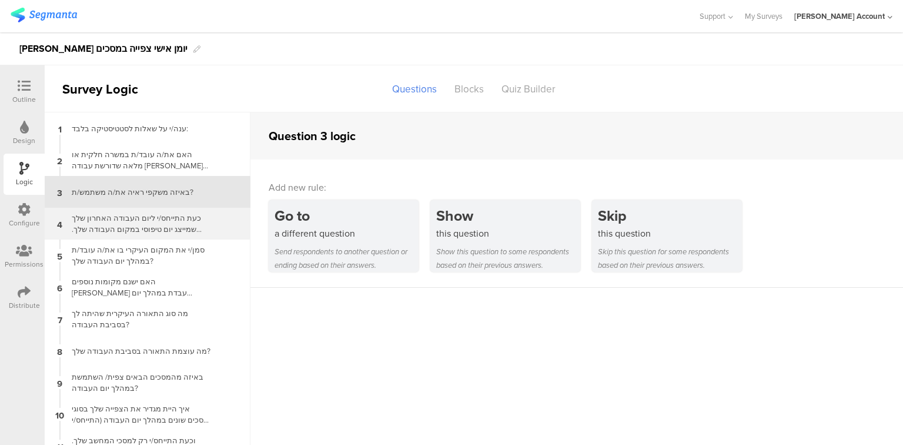
click at [129, 227] on div "כעת התייחס/י ליום העבודה האחרון שלך שמייצג יום טיפוסי במקום העבודה שלך. בכמה מש…" at bounding box center [138, 223] width 147 height 22
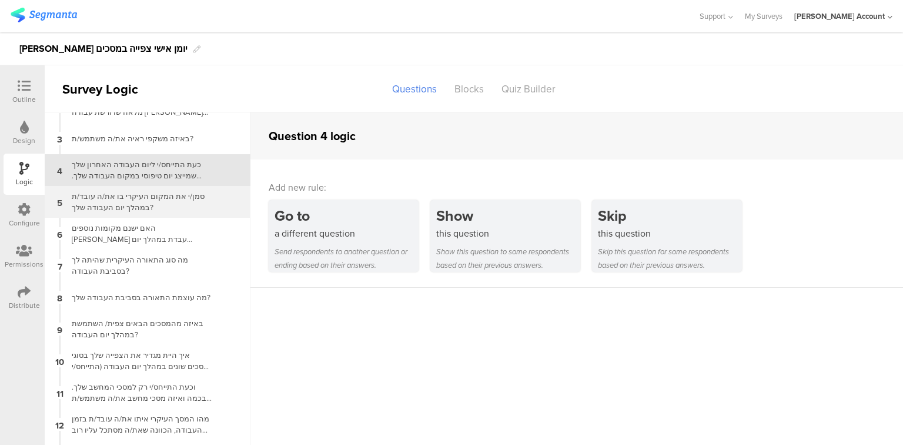
scroll to position [47, 0]
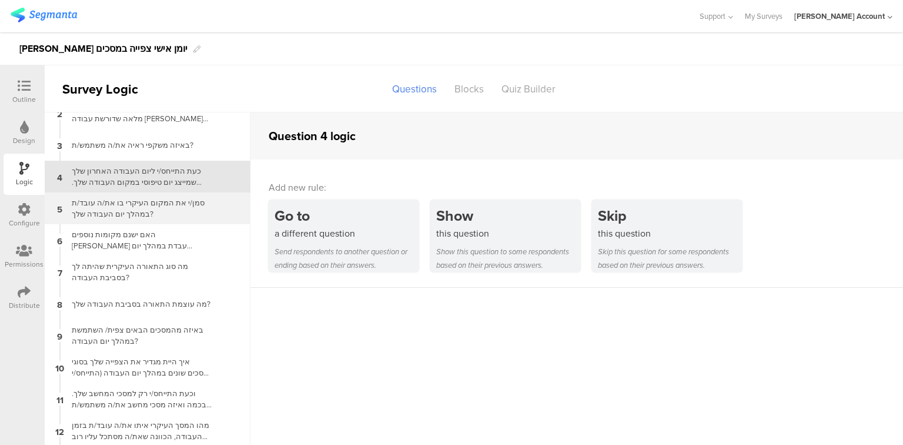
click at [121, 212] on div "סמן/י את המקום העיקרי בו את/ה עובד/ת במהלך יום העבודה שלך?" at bounding box center [138, 208] width 147 height 22
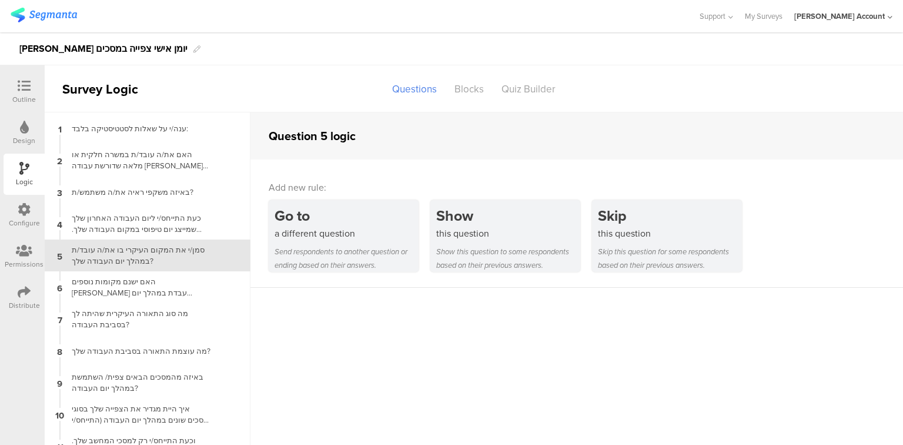
click at [26, 88] on icon at bounding box center [24, 85] width 13 height 13
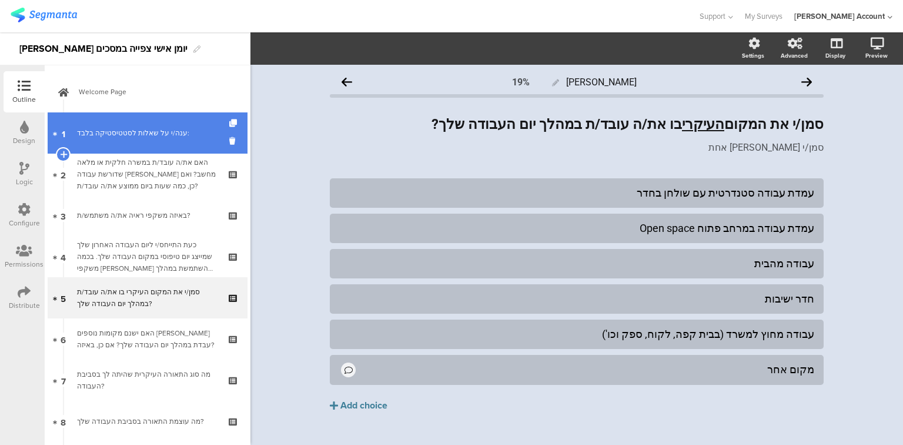
click at [118, 135] on div "ענה/י על שאלות לסטטיסטיקה בלבד:" at bounding box center [147, 133] width 141 height 12
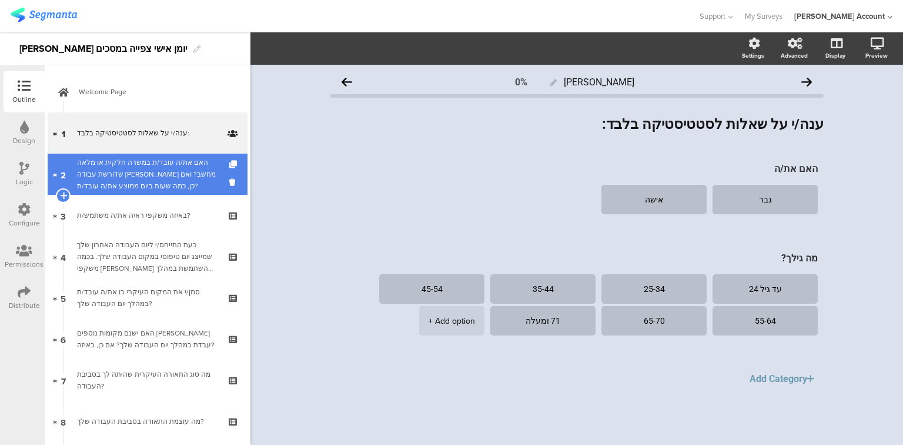
click at [120, 158] on div "האם את/ה עובד/ת במשרה חלקית או מלאה שדורשת עבודה [PERSON_NAME] מחשב? ואם כן, כמ…" at bounding box center [147, 173] width 141 height 35
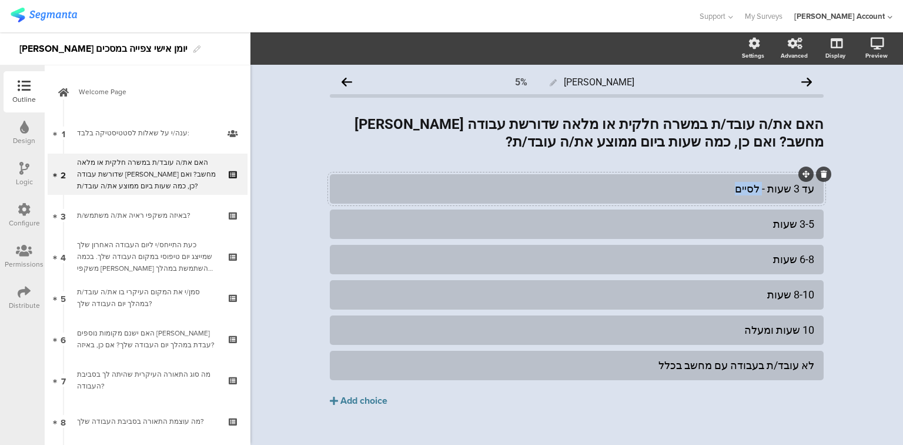
drag, startPoint x: 767, startPoint y: 188, endPoint x: 719, endPoint y: 188, distance: 48.2
click at [719, 188] on div "עד 3 שעות - לסיים" at bounding box center [576, 189] width 475 height 14
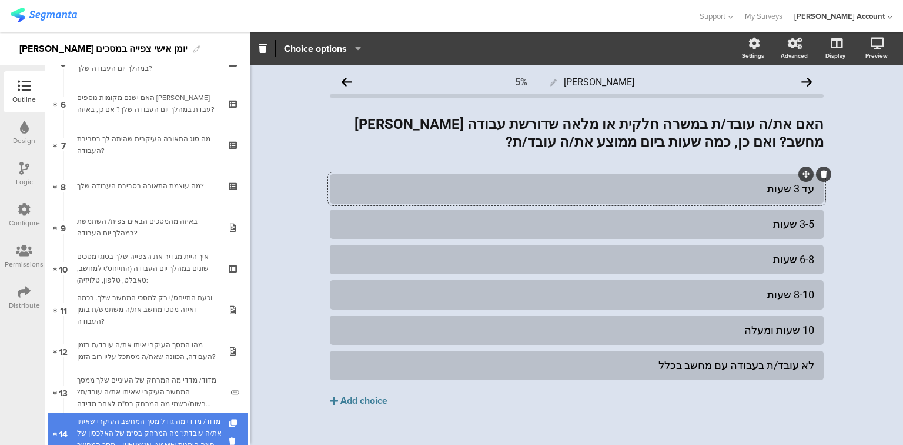
scroll to position [682, 0]
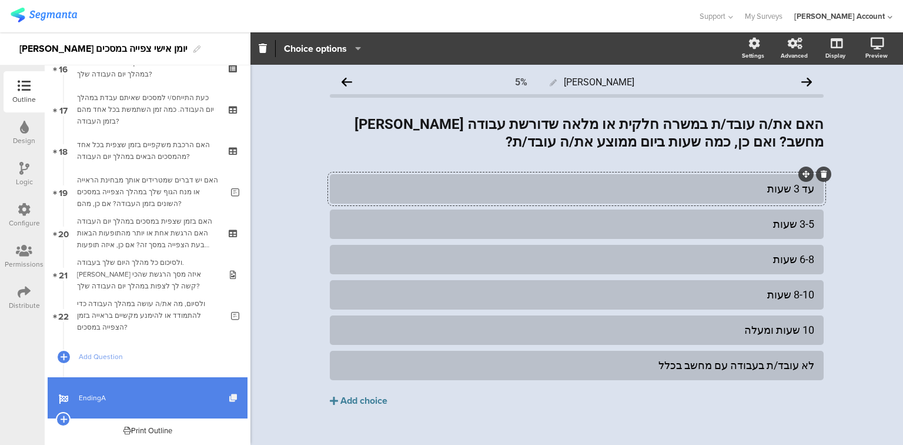
click at [229, 398] on icon at bounding box center [234, 398] width 10 height 8
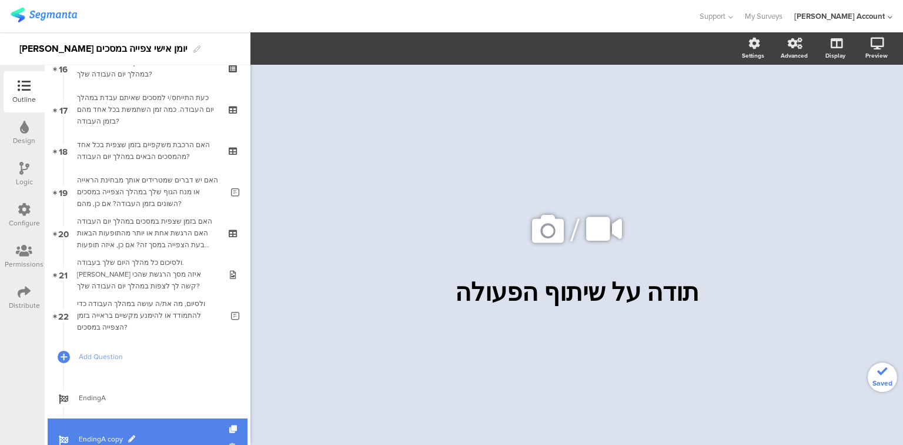
click at [132, 440] on span at bounding box center [131, 438] width 7 height 7
drag, startPoint x: 123, startPoint y: 437, endPoint x: 100, endPoint y: 435, distance: 23.0
click at [100, 435] on input "EndingA copy" at bounding box center [122, 438] width 87 height 11
type input "Ending B"
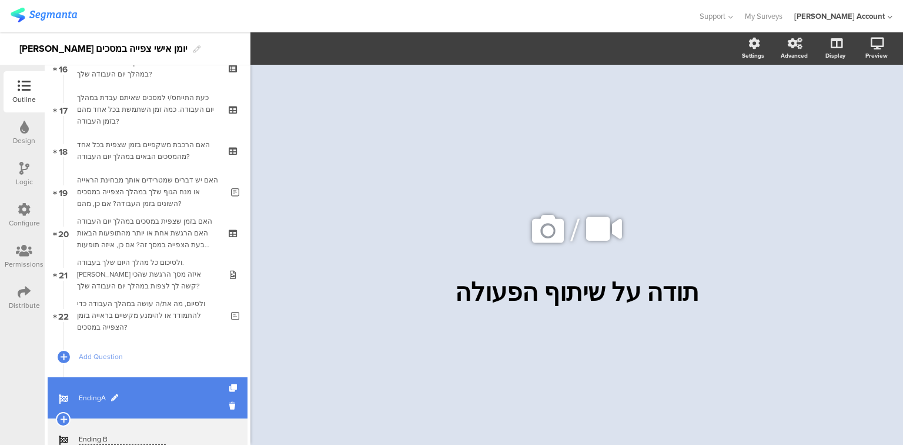
click at [137, 380] on link "EndingA" at bounding box center [148, 397] width 200 height 41
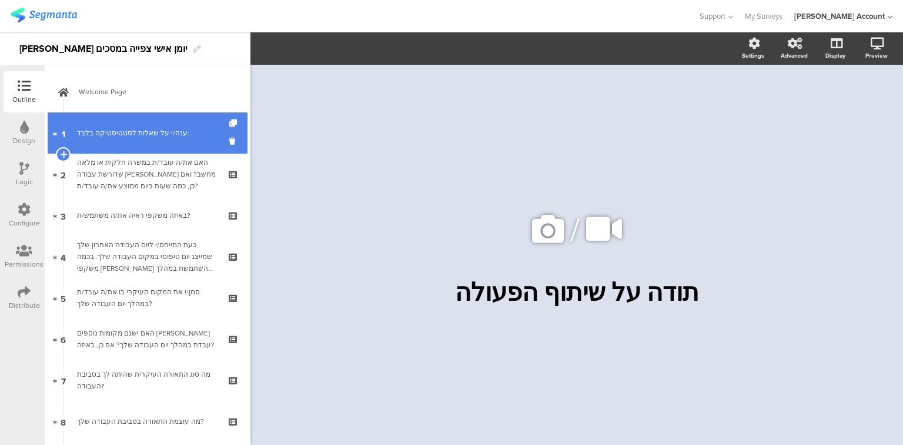
click at [155, 137] on div "ענה/י על שאלות לסטטיסטיקה בלבד:" at bounding box center [147, 133] width 141 height 12
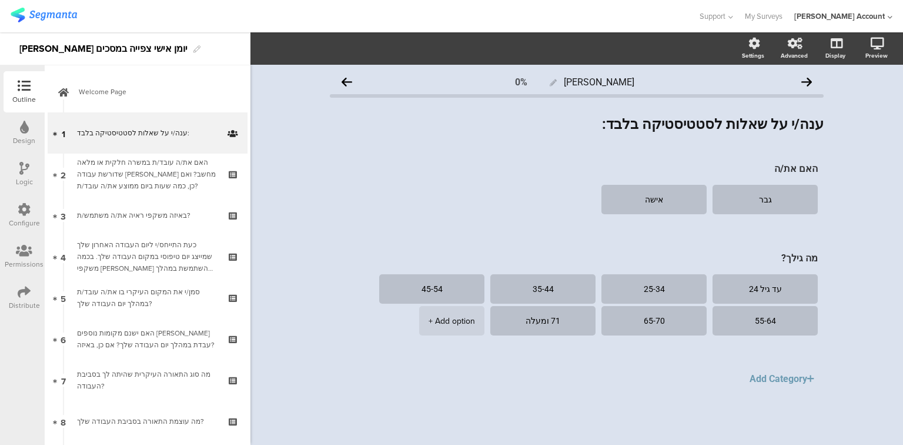
click at [26, 179] on div "Logic" at bounding box center [24, 181] width 17 height 11
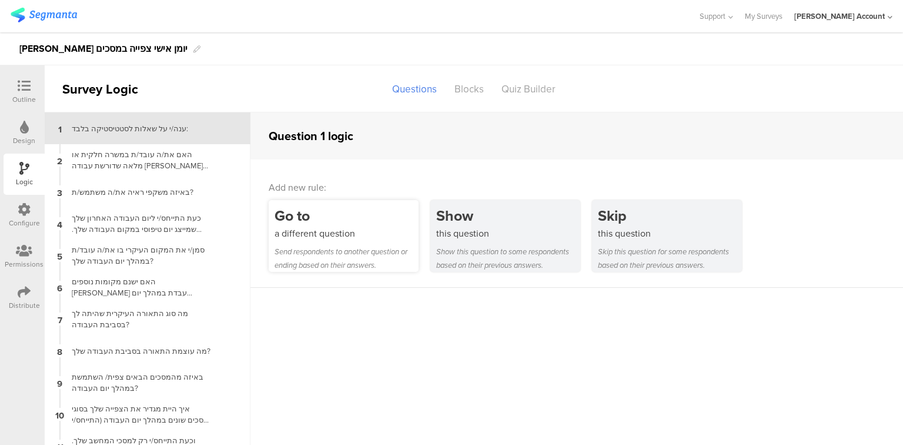
click at [319, 231] on div "a different question" at bounding box center [347, 233] width 144 height 14
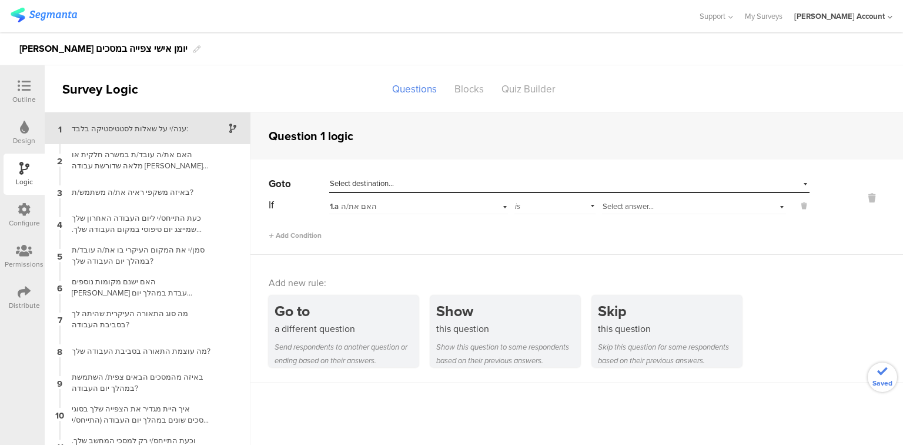
click at [619, 206] on span "Select answer..." at bounding box center [628, 206] width 51 height 11
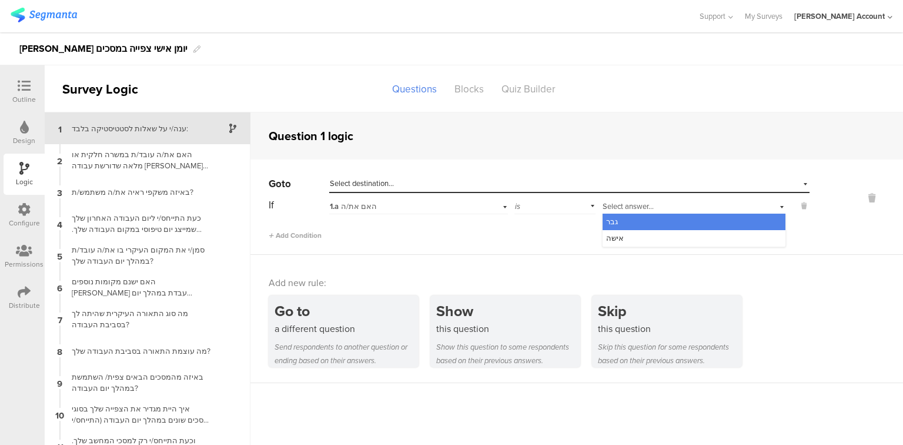
click at [393, 207] on div "1.a האם את/ה" at bounding box center [403, 206] width 146 height 11
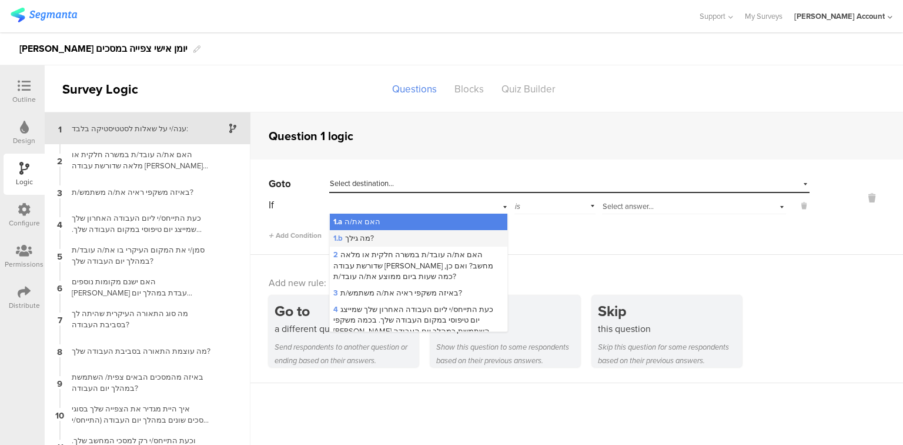
click at [396, 233] on div "1.b מה גילך?" at bounding box center [419, 238] width 178 height 16
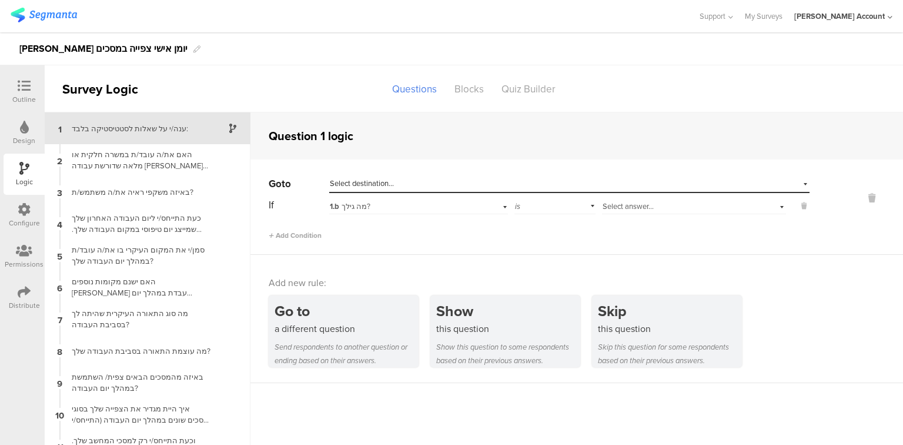
click at [617, 202] on span "Select answer..." at bounding box center [628, 206] width 51 height 11
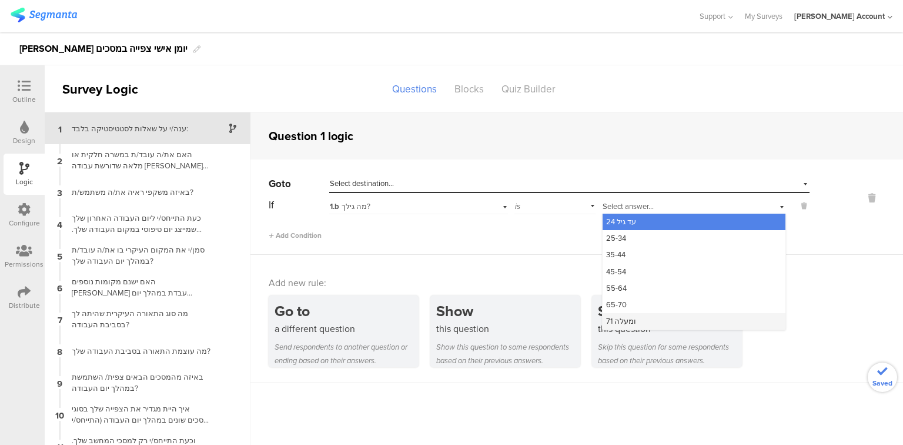
click at [629, 319] on span "71 ומעלה" at bounding box center [621, 320] width 30 height 11
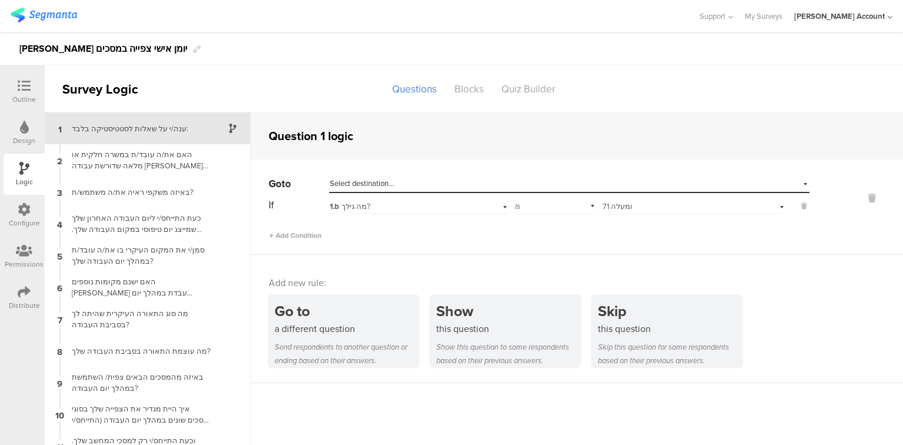
click at [413, 180] on div "Select destination..." at bounding box center [515, 183] width 371 height 11
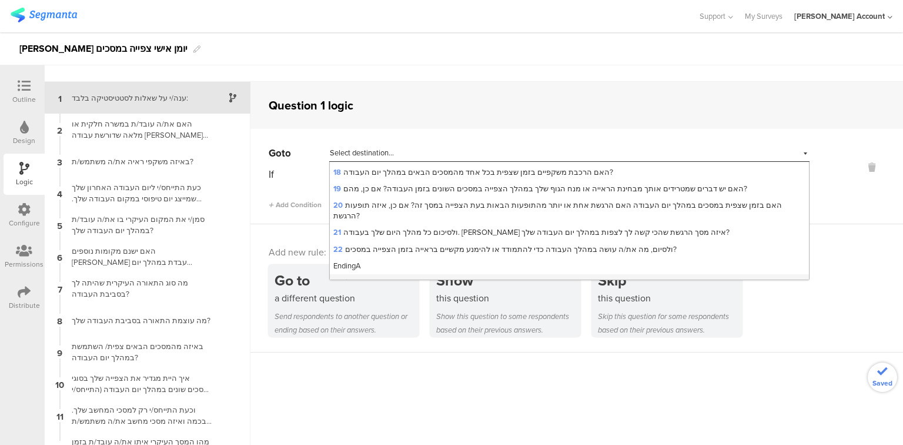
scroll to position [47, 0]
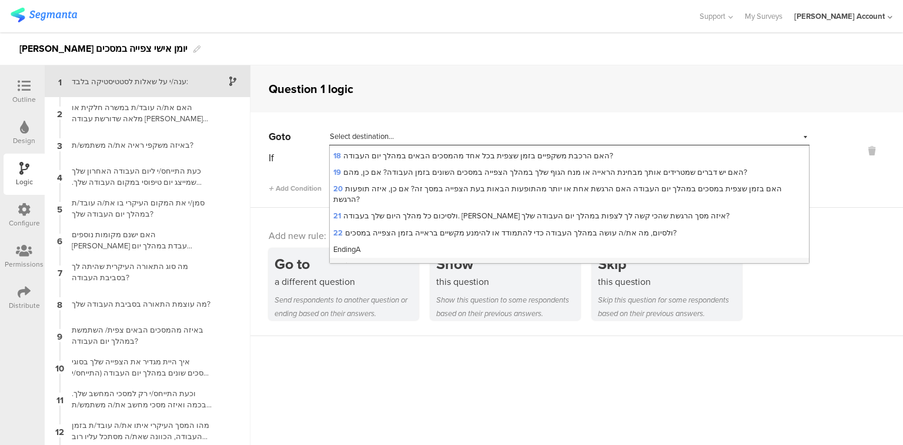
click at [362, 260] on span "Ending B" at bounding box center [347, 265] width 29 height 11
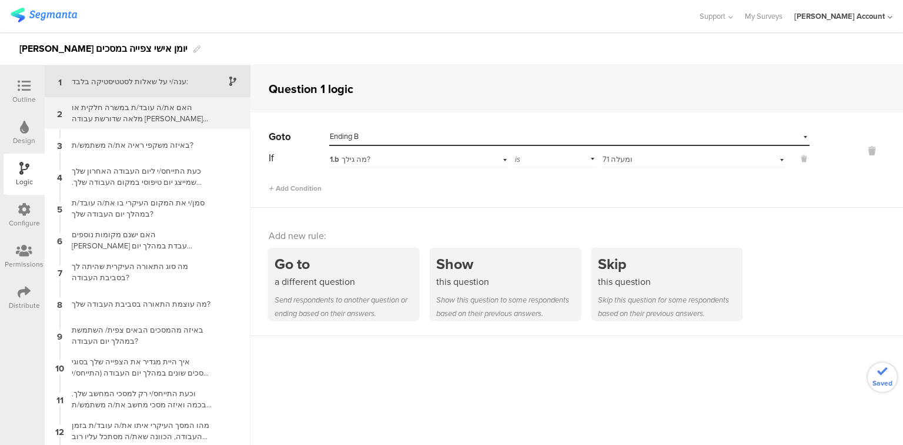
click at [87, 118] on div "האם את/ה עובד/ת במשרה חלקית או מלאה שדורשת עבודה [PERSON_NAME] מחשב? ואם כן, כמ…" at bounding box center [138, 113] width 147 height 22
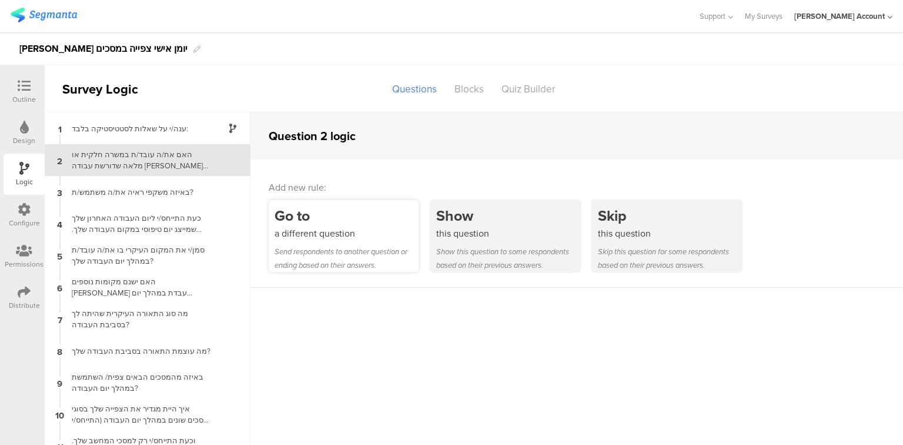
click at [355, 240] on div "a different question" at bounding box center [347, 233] width 144 height 14
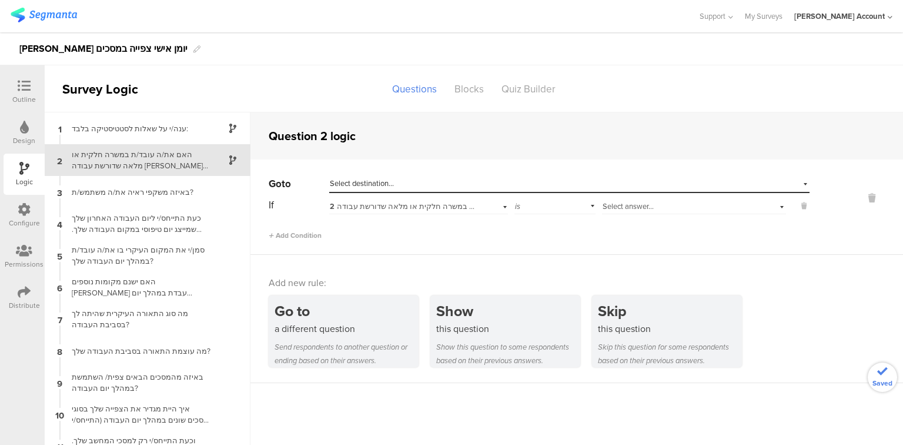
click at [652, 203] on div "Select answer..." at bounding box center [679, 206] width 152 height 11
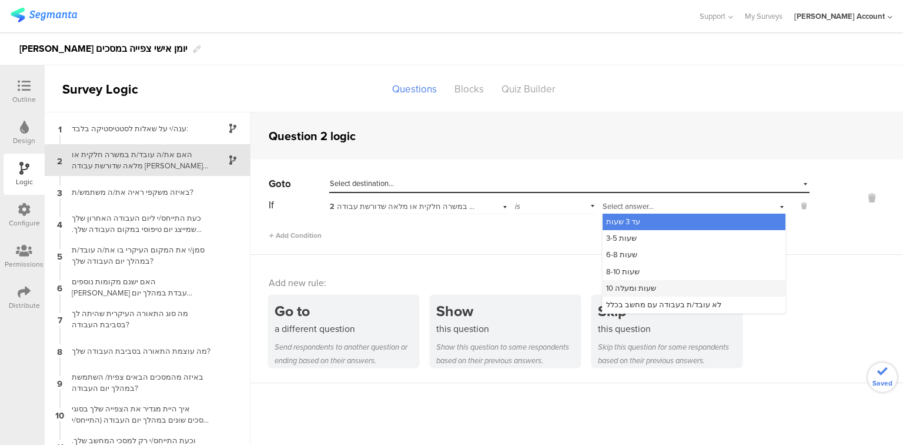
scroll to position [47, 0]
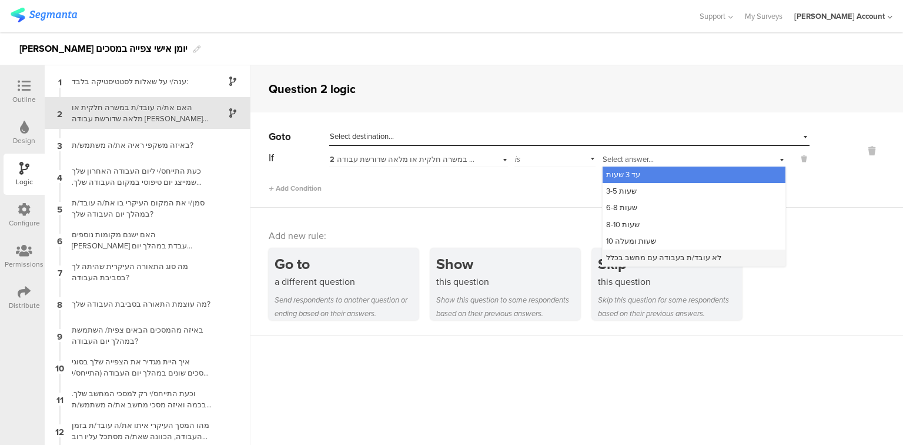
click at [671, 258] on span "לא עובד/ת בעבודה עם מחשב בכלל" at bounding box center [663, 257] width 115 height 11
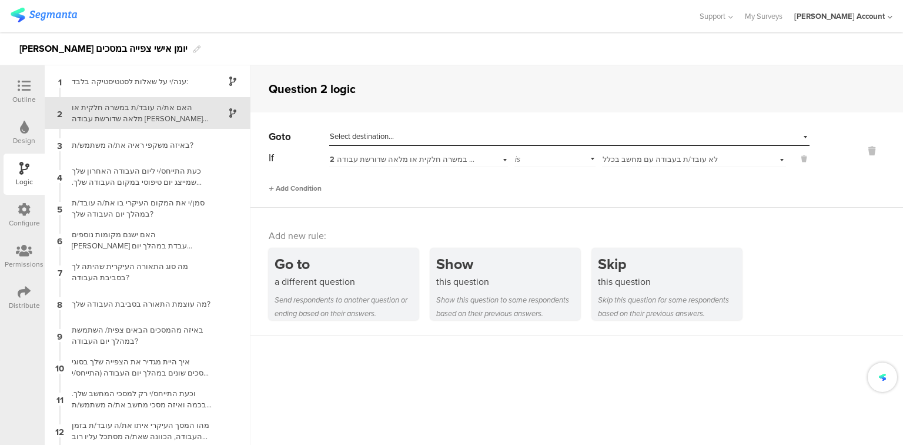
click at [313, 183] on span "Add Condition" at bounding box center [295, 188] width 53 height 11
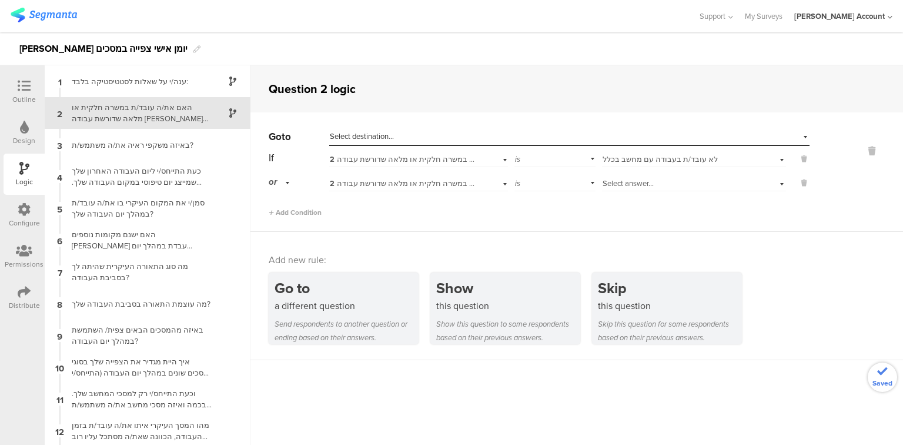
click at [616, 182] on span "Select answer..." at bounding box center [628, 183] width 51 height 11
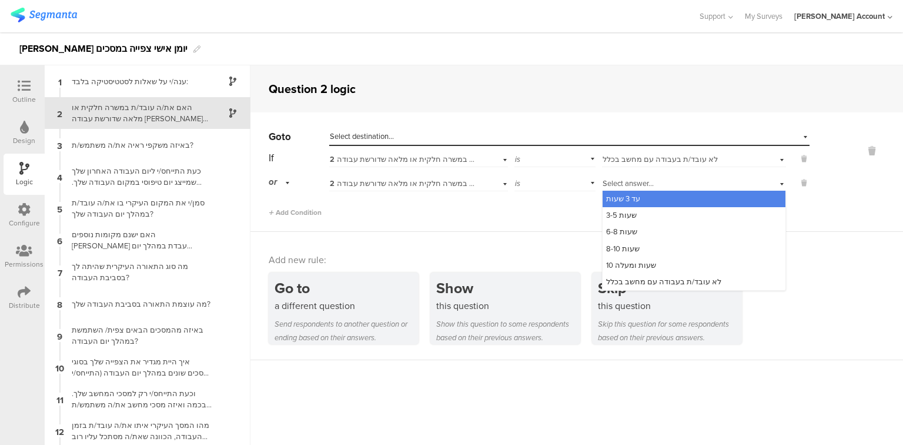
click at [620, 202] on span "עד 3 שעות" at bounding box center [623, 198] width 34 height 11
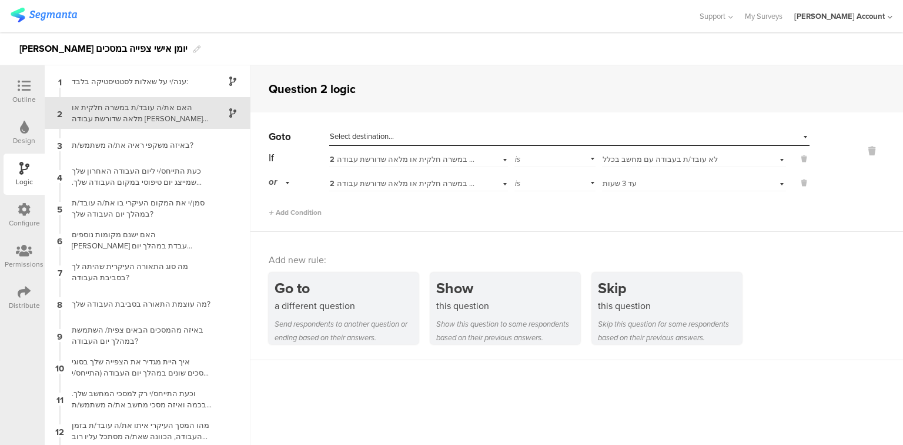
click at [428, 135] on div "Select destination..." at bounding box center [515, 136] width 371 height 11
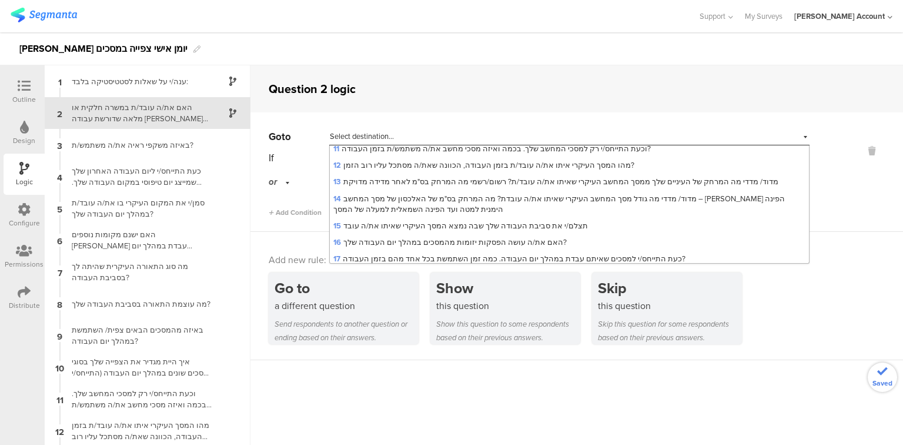
scroll to position [301, 0]
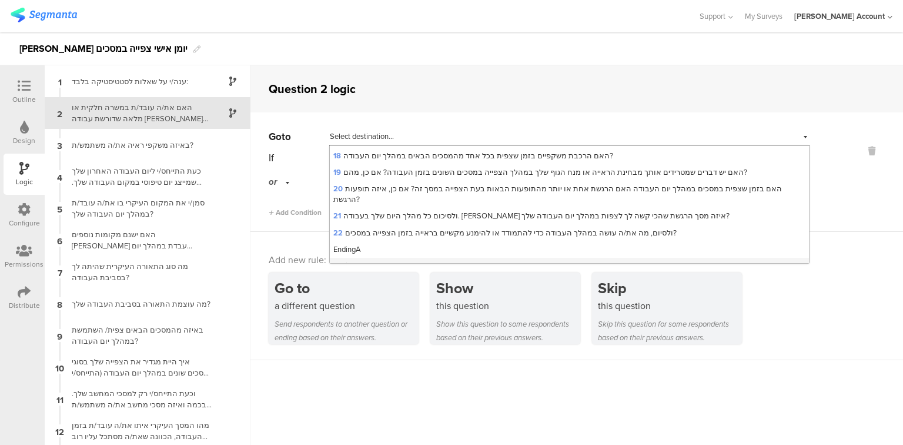
click at [356, 260] on span "Ending B" at bounding box center [347, 265] width 29 height 11
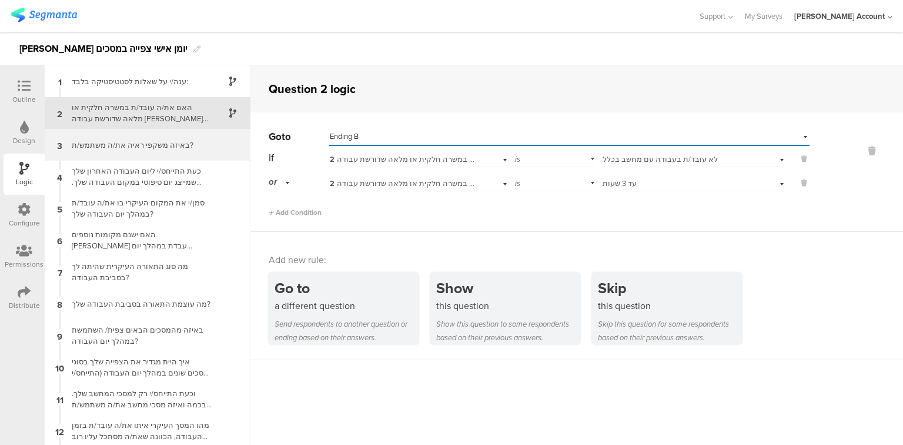
click at [123, 145] on div "באיזה משקפי ראיה את/ה משתמש/ת?" at bounding box center [138, 144] width 147 height 11
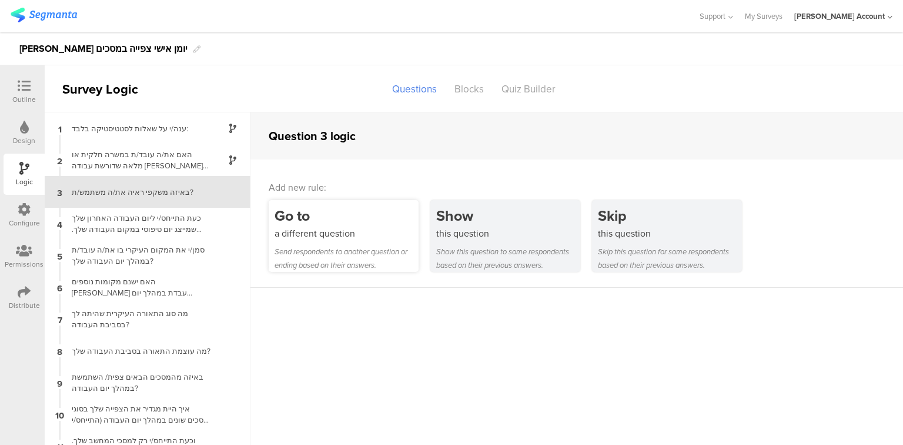
click at [362, 233] on div "a different question" at bounding box center [347, 233] width 144 height 14
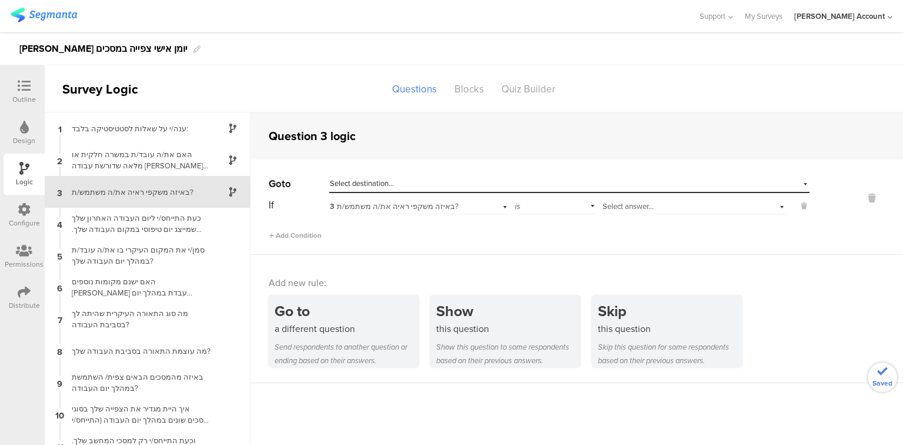
click at [642, 208] on span "Select answer..." at bounding box center [628, 206] width 51 height 11
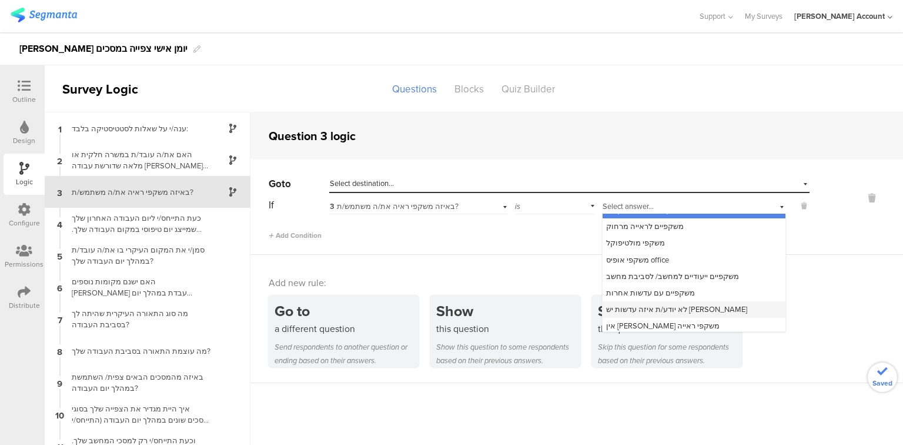
scroll to position [15, 0]
click at [682, 301] on span "לא יודע/ת איזה עדשות יש [PERSON_NAME]" at bounding box center [676, 306] width 141 height 11
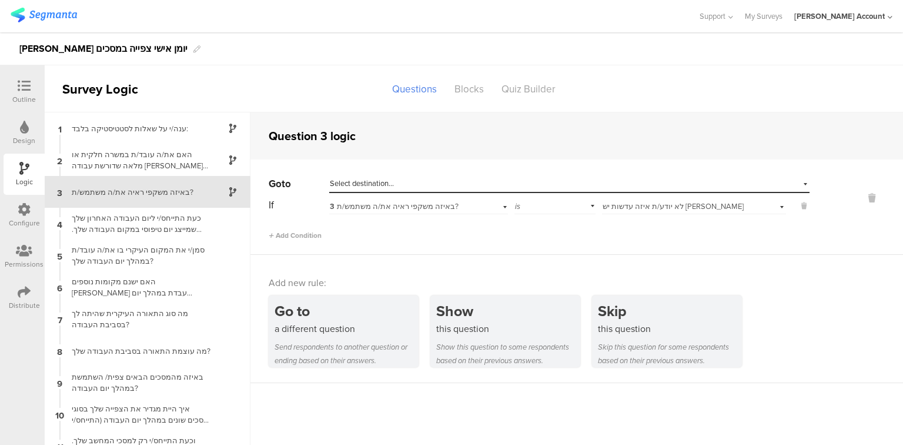
click at [365, 178] on span "Select destination..." at bounding box center [362, 183] width 64 height 11
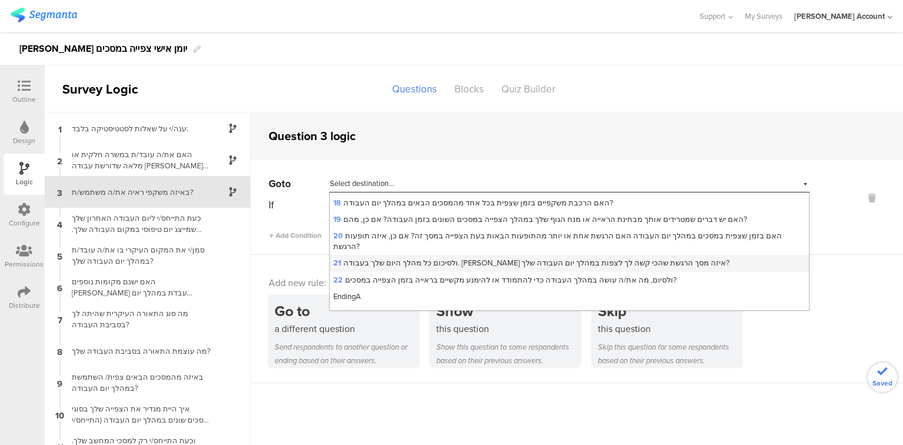
scroll to position [301, 0]
click at [350, 307] on span "Ending B" at bounding box center [347, 312] width 29 height 11
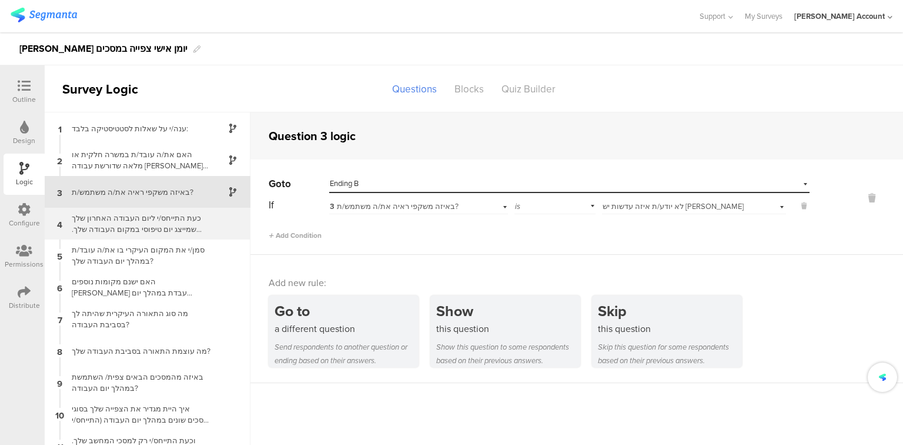
click at [133, 219] on div "כעת התייחס/י ליום העבודה האחרון שלך שמייצג יום טיפוסי במקום העבודה שלך. בכמה מש…" at bounding box center [138, 223] width 147 height 22
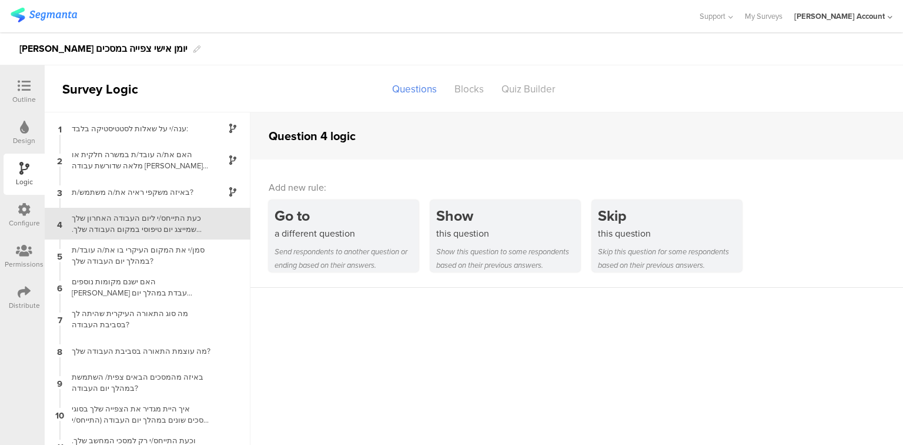
click at [23, 88] on icon at bounding box center [24, 85] width 13 height 13
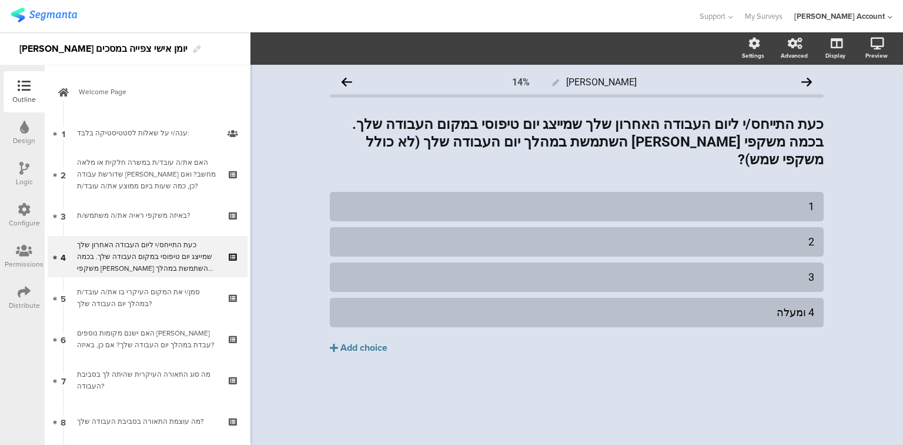
scroll to position [1, 0]
click at [659, 128] on strong "כעת התייחס/י ליום העבודה האחרון שלך שמייצג יום טיפוסי במקום העבודה שלך. בכמה מש…" at bounding box center [588, 142] width 472 height 52
click at [659, 128] on strong "כעת התייחס/י ליום העבודה האחרון שלך שמייצג יום טיפוסי במקום העבודה שלך. בכמה מש…" at bounding box center [586, 142] width 475 height 52
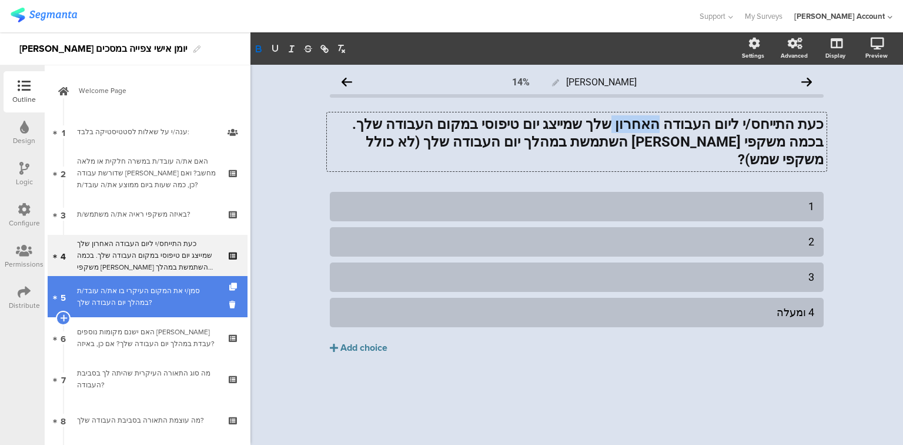
click at [153, 299] on div "סמן/י את המקום העיקרי בו את/ה עובד/ת במהלך יום העבודה שלך?" at bounding box center [147, 297] width 141 height 24
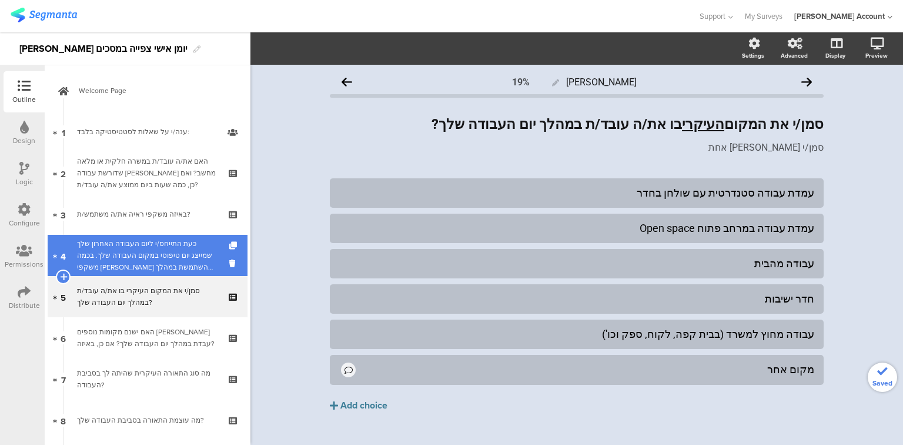
click at [136, 254] on div "כעת התייחס/י ליום העבודה האחרון שלך שמייצג יום טיפוסי במקום העבודה שלך. בכמה מש…" at bounding box center [147, 255] width 141 height 35
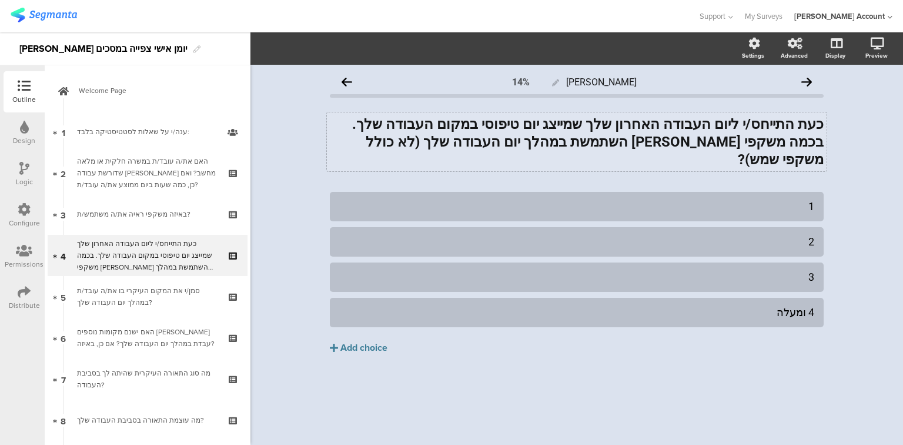
click at [795, 137] on div "כעת התייחס/י ליום העבודה האחרון שלך שמייצג יום טיפוסי במקום העבודה שלך. בכמה מש…" at bounding box center [577, 141] width 500 height 59
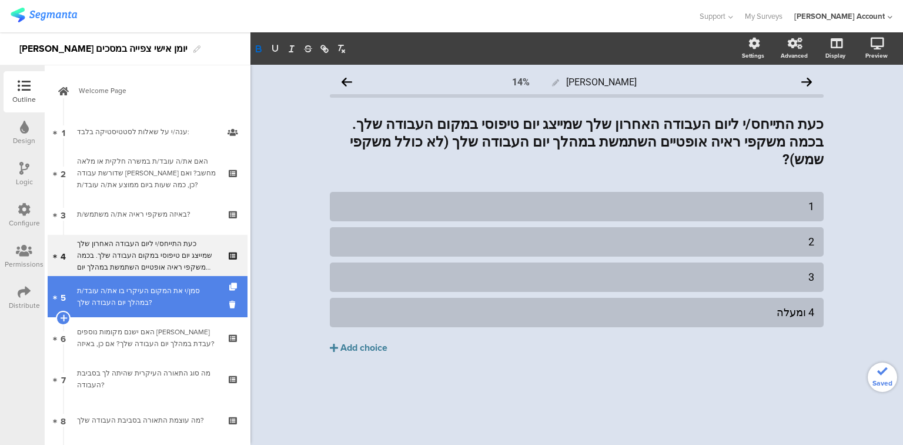
click at [139, 299] on div "סמן/י את המקום העיקרי בו את/ה עובד/ת במהלך יום העבודה שלך?" at bounding box center [147, 297] width 141 height 24
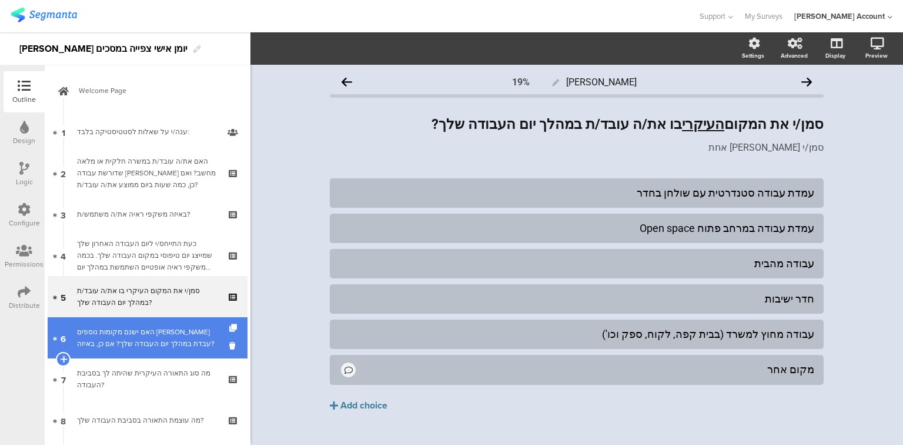
click at [183, 340] on div "האם ישנם מקומות נוספים [PERSON_NAME] עבדת במהלך יום העבודה שלך? אם כן, באיזה?" at bounding box center [147, 338] width 141 height 24
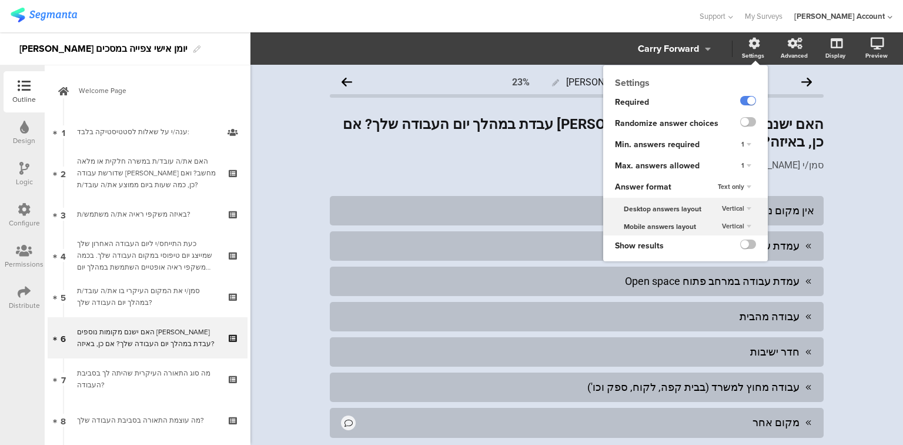
click at [738, 161] on div "1" at bounding box center [746, 166] width 19 height 14
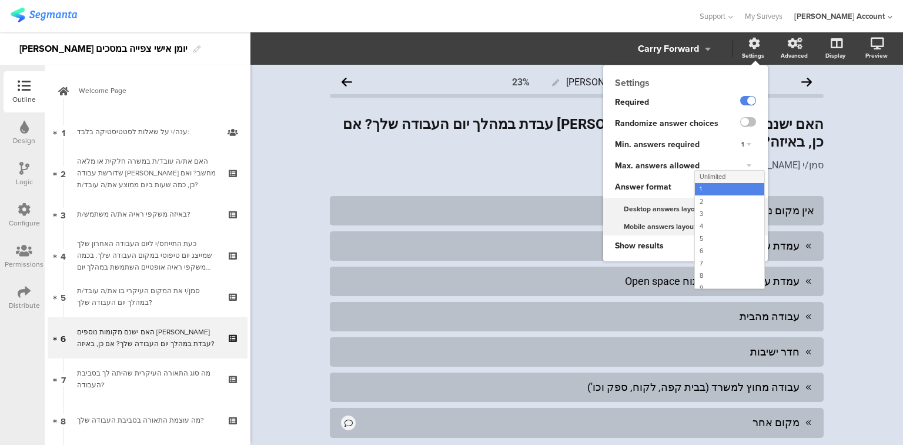
click at [730, 179] on div "Unlimited" at bounding box center [729, 177] width 69 height 12
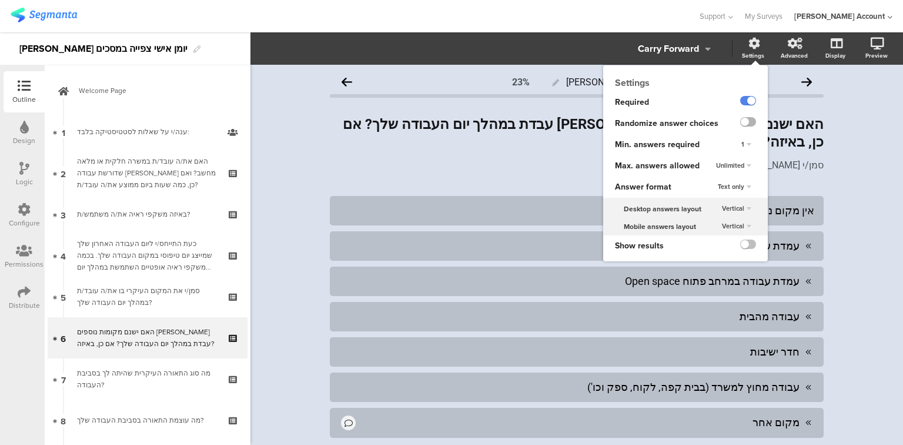
click at [741, 121] on label at bounding box center [748, 121] width 16 height 9
click at [0, 0] on input "checkbox" at bounding box center [0, 0] width 0 height 0
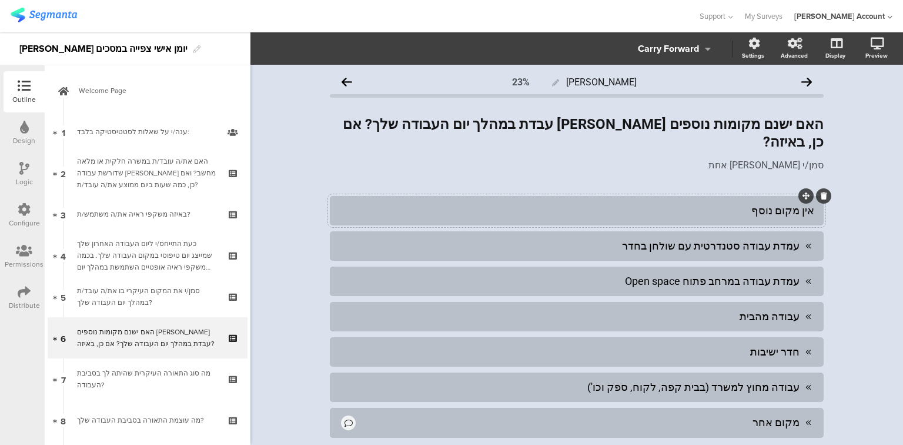
click at [452, 203] on div "אין מקום נוסף" at bounding box center [576, 210] width 475 height 14
click at [328, 49] on span "Choice options" at bounding box center [315, 49] width 63 height 14
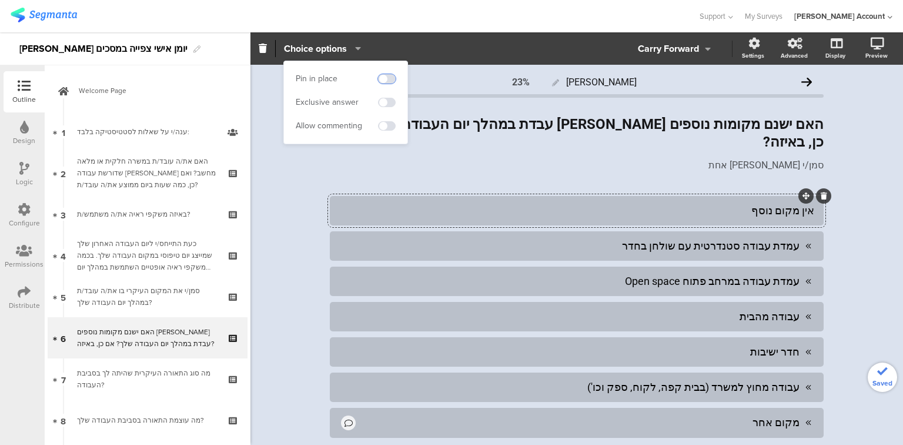
drag, startPoint x: 391, startPoint y: 77, endPoint x: 391, endPoint y: 86, distance: 8.8
click at [390, 77] on span at bounding box center [387, 78] width 18 height 9
click at [390, 104] on span at bounding box center [387, 102] width 18 height 9
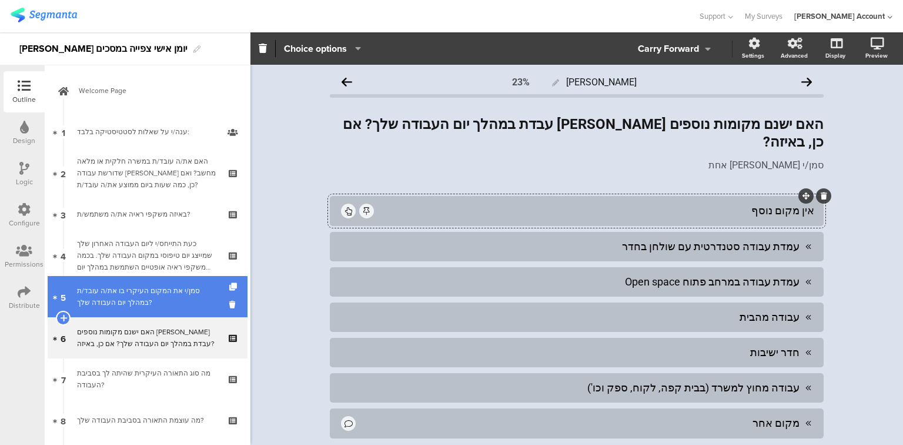
click at [107, 305] on div "סמן/י את המקום העיקרי בו את/ה עובד/ת במהלך יום העבודה שלך?" at bounding box center [147, 297] width 141 height 24
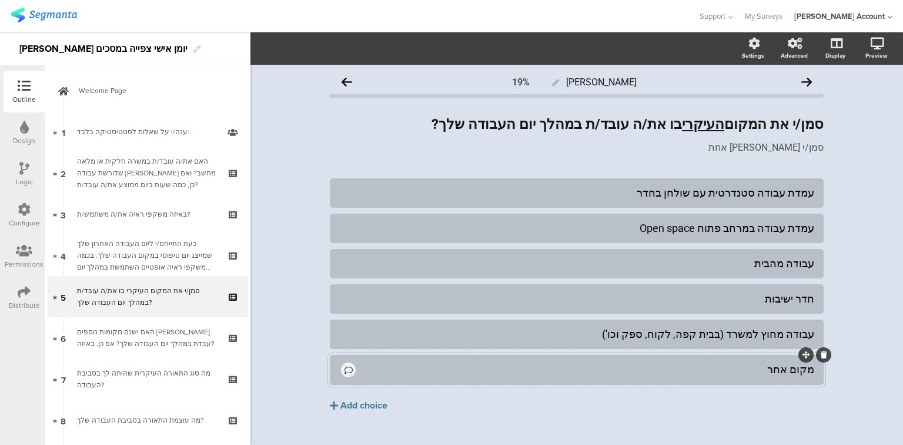
drag, startPoint x: 396, startPoint y: 371, endPoint x: 398, endPoint y: 357, distance: 14.2
click at [396, 371] on div "מקום אחר" at bounding box center [586, 369] width 457 height 14
click at [316, 56] on button "Choice options" at bounding box center [322, 48] width 78 height 25
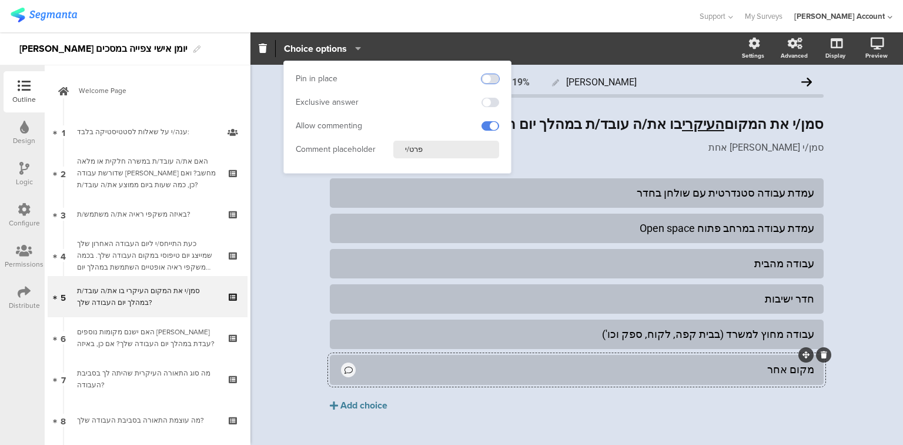
click at [491, 80] on span at bounding box center [491, 78] width 18 height 9
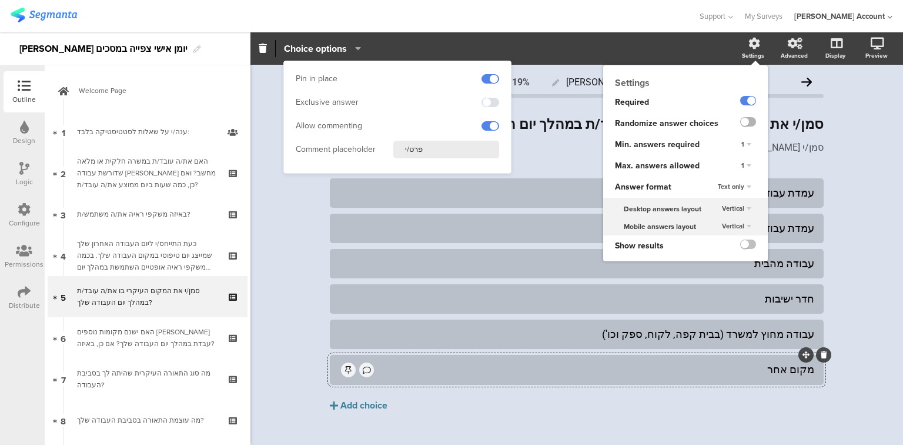
click at [742, 122] on label at bounding box center [748, 121] width 16 height 9
click at [0, 0] on input "checkbox" at bounding box center [0, 0] width 0 height 0
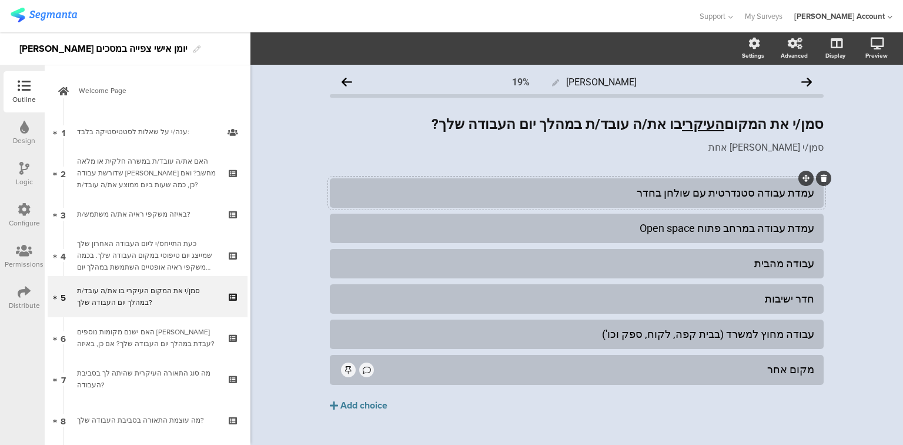
click at [380, 196] on div "עמדת עבודה סטנדרטית עם שולחן בחדר" at bounding box center [576, 193] width 475 height 14
click at [328, 54] on span "Choice options" at bounding box center [315, 49] width 63 height 14
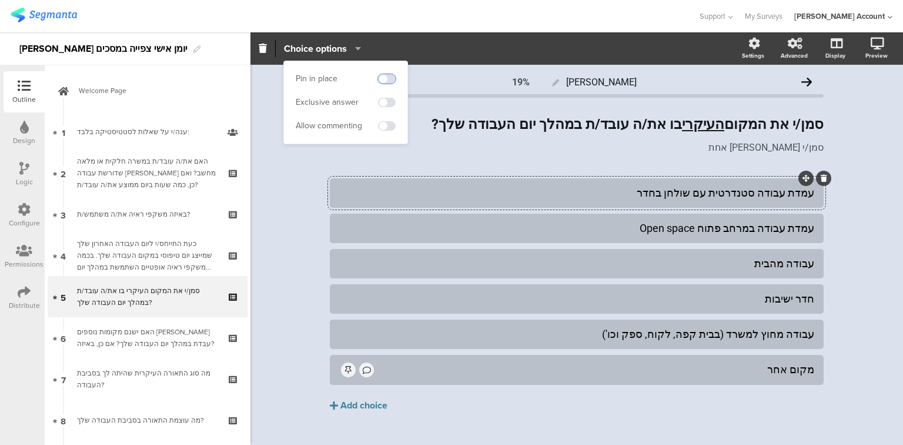
click at [389, 76] on span at bounding box center [387, 78] width 18 height 9
click at [300, 46] on span "Choice options" at bounding box center [315, 49] width 63 height 14
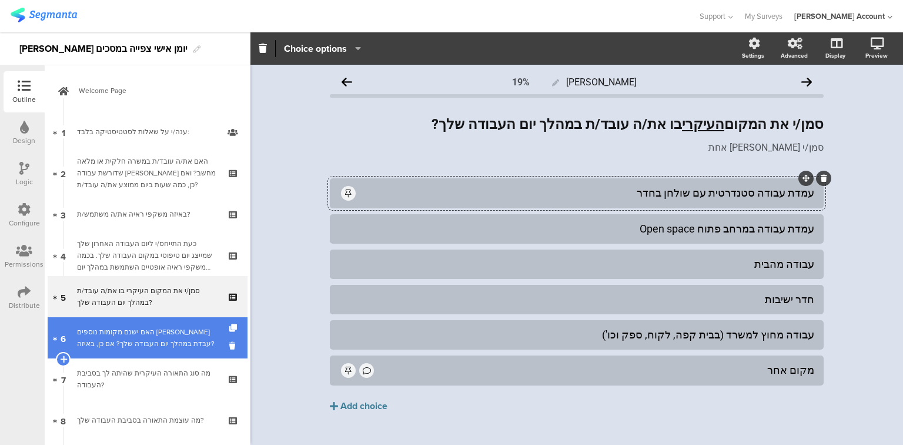
click at [148, 346] on div "האם ישנם מקומות נוספים [PERSON_NAME] עבדת במהלך יום העבודה שלך? אם כן, באיזה?" at bounding box center [147, 338] width 141 height 24
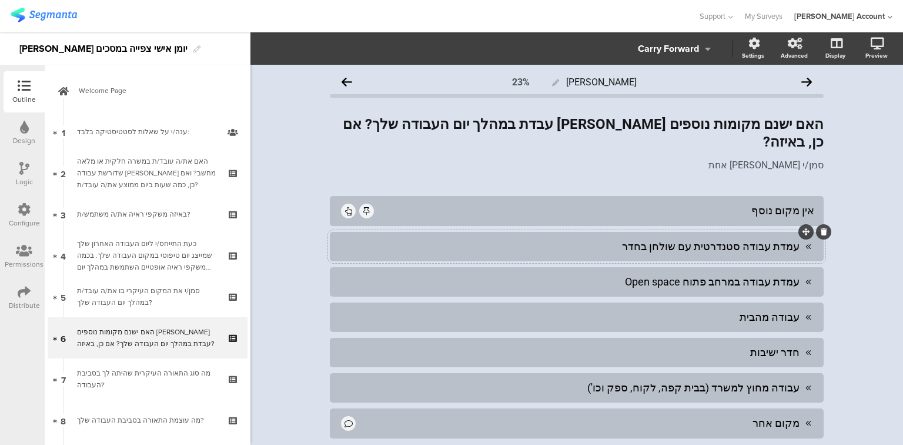
click at [395, 239] on div "עמדת עבודה סטנדרטית עם שולחן בחדר" at bounding box center [569, 246] width 460 height 14
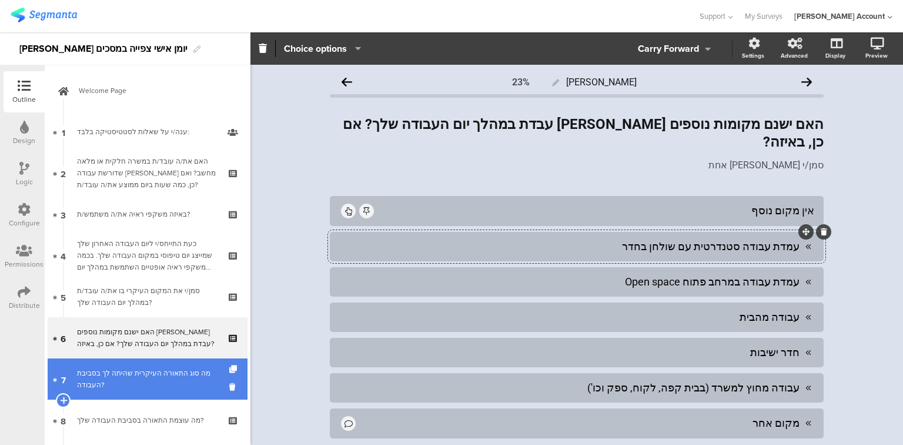
click at [173, 369] on div "מה סוג התאורה העיקרית שהיתה לך בסביבת העבודה?" at bounding box center [147, 379] width 141 height 24
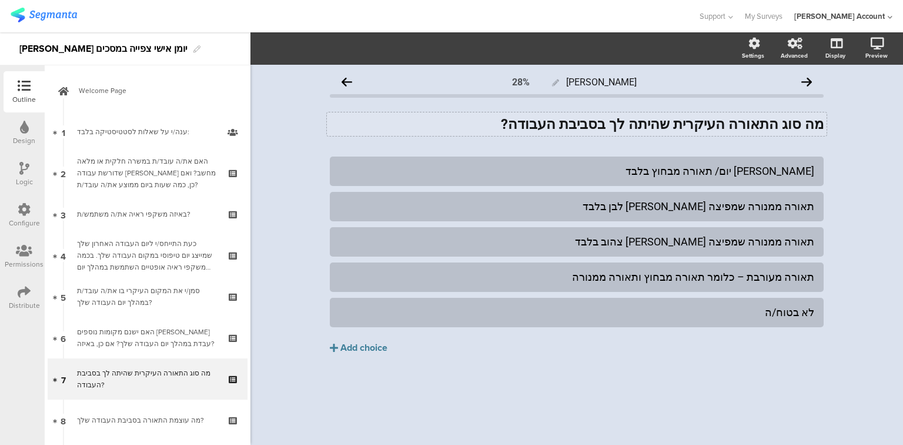
click at [722, 128] on div "מה סוג התאורה העיקרית שהיתה לך בסביבת העבודה? מה סוג התאורה העיקרית שהיתה לך בס…" at bounding box center [577, 124] width 500 height 24
click at [722, 128] on strong "מה סוג התאורה העיקרית שהיתה לך בסביבת העבודה?" at bounding box center [662, 124] width 323 height 16
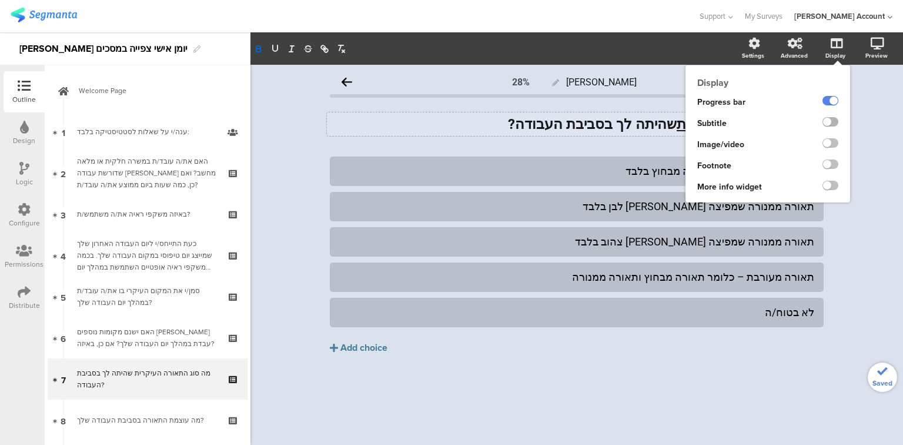
click at [832, 123] on label at bounding box center [831, 121] width 16 height 9
click at [0, 0] on input "checkbox" at bounding box center [0, 0] width 0 height 0
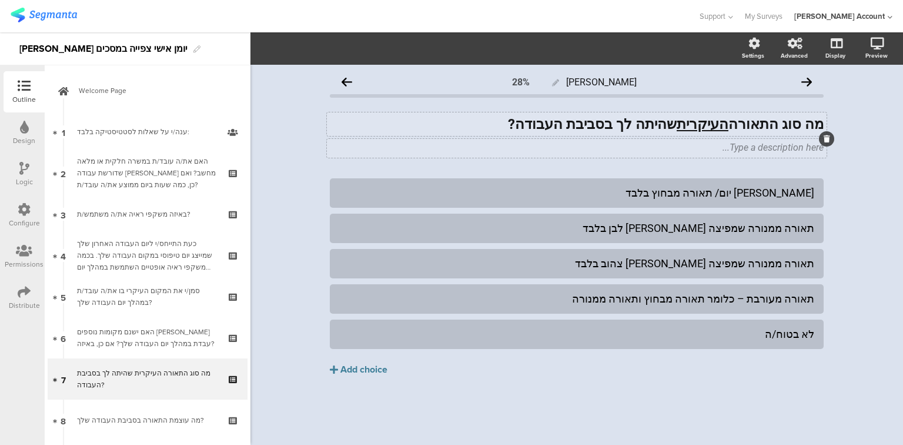
click at [638, 146] on div "Type a description here..." at bounding box center [577, 148] width 500 height 19
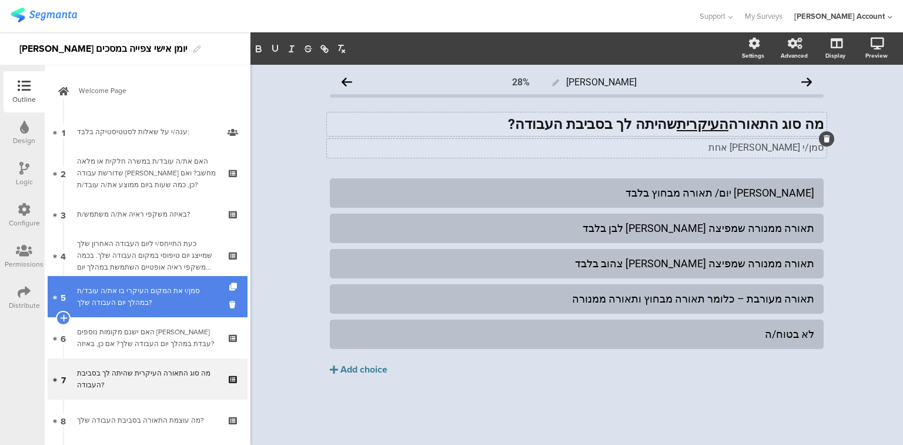
click at [113, 288] on div "סמן/י את המקום העיקרי בו את/ה עובד/ת במהלך יום העבודה שלך?" at bounding box center [147, 297] width 141 height 24
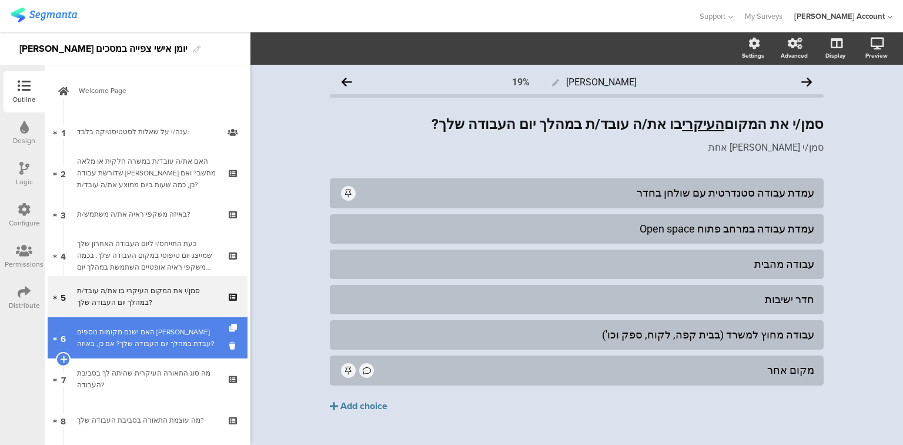
click at [181, 341] on div "האם ישנם מקומות נוספים [PERSON_NAME] עבדת במהלך יום העבודה שלך? אם כן, באיזה?" at bounding box center [147, 338] width 141 height 24
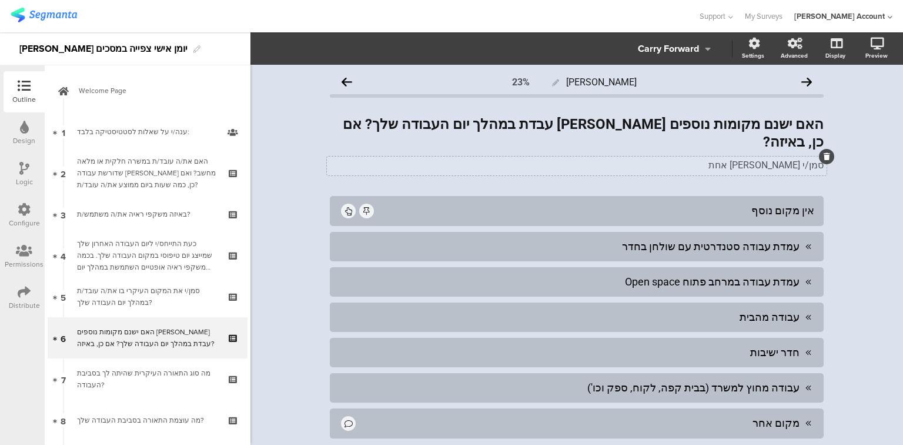
click at [774, 156] on div "סמן/י תשובה אחת סמן/י תשובה אחת" at bounding box center [577, 165] width 500 height 19
click at [774, 159] on p "סמן/י [PERSON_NAME] אחת" at bounding box center [577, 164] width 494 height 11
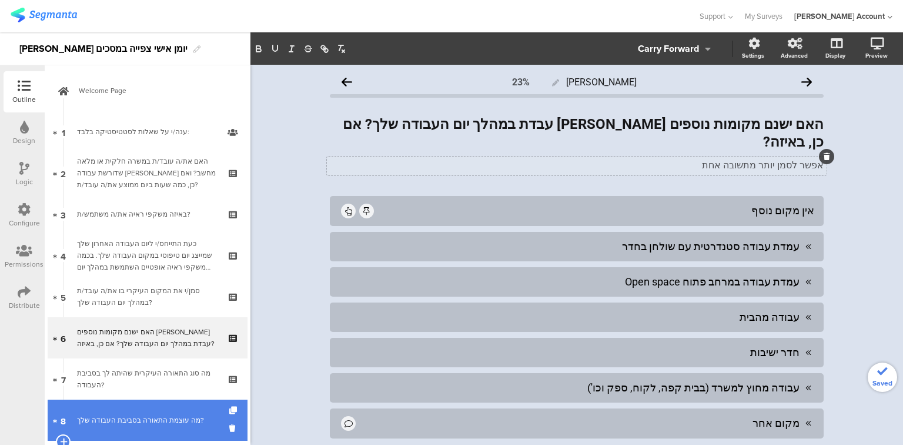
click at [135, 400] on link "8 מה עוצמת התאורה בסביבת העבודה שלך?" at bounding box center [148, 419] width 200 height 41
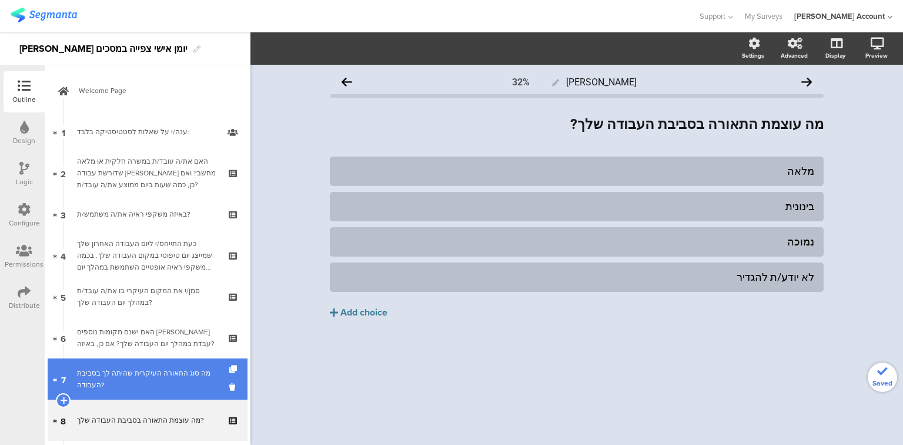
click at [134, 383] on div "מה סוג התאורה העיקרית שהיתה לך בסביבת העבודה?" at bounding box center [147, 379] width 141 height 24
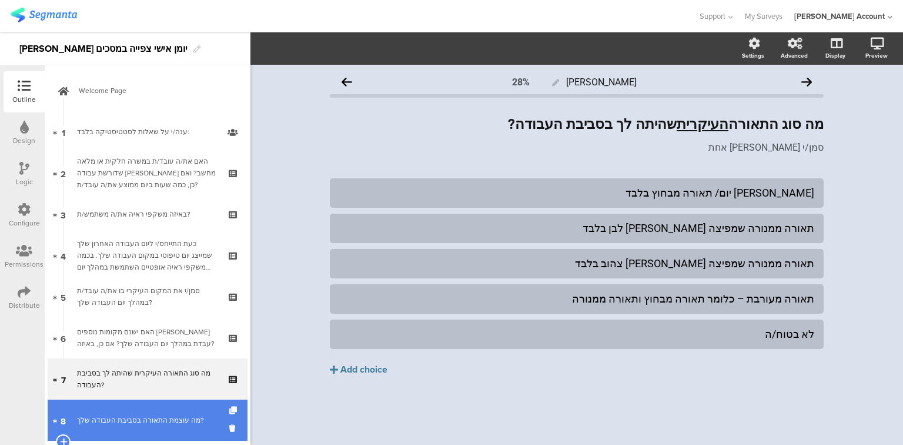
click at [147, 417] on div "מה עוצמת התאורה בסביבת העבודה שלך?" at bounding box center [147, 420] width 141 height 12
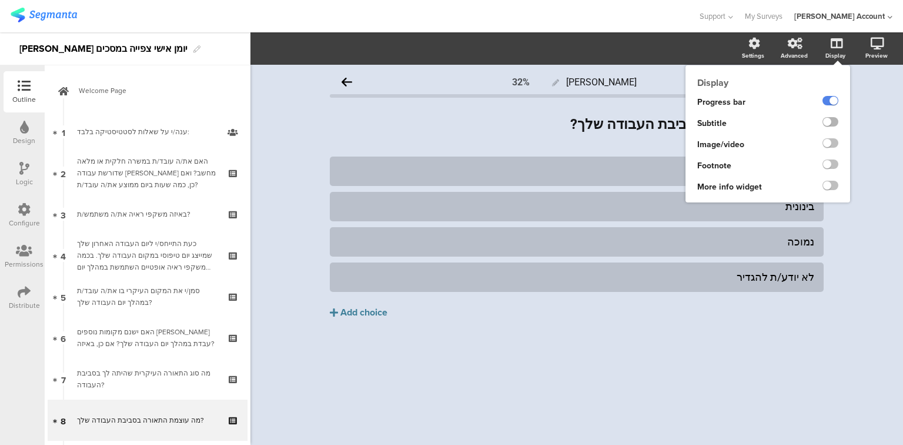
click at [830, 120] on label at bounding box center [831, 121] width 16 height 9
click at [0, 0] on input "checkbox" at bounding box center [0, 0] width 0 height 0
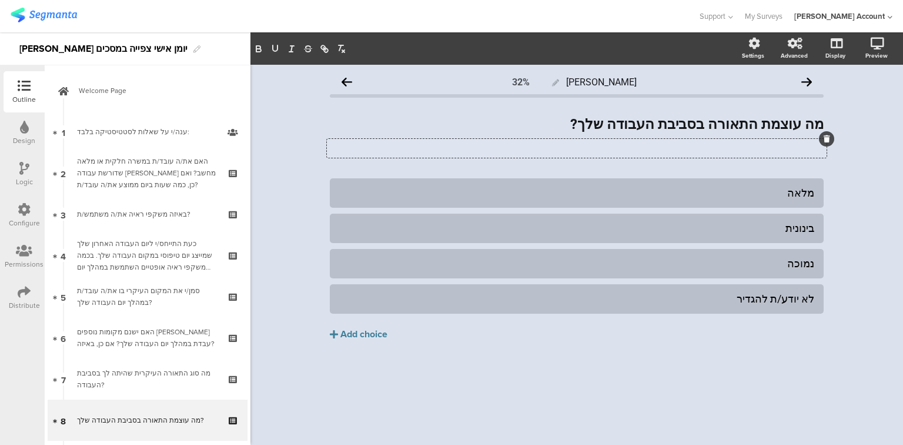
click at [663, 151] on div "Type a description here..." at bounding box center [577, 148] width 500 height 19
click at [665, 291] on div "לא יודע/ת להגדיר" at bounding box center [576, 298] width 475 height 19
click at [665, 300] on div "לא יודע/ת להגדיר" at bounding box center [576, 299] width 475 height 14
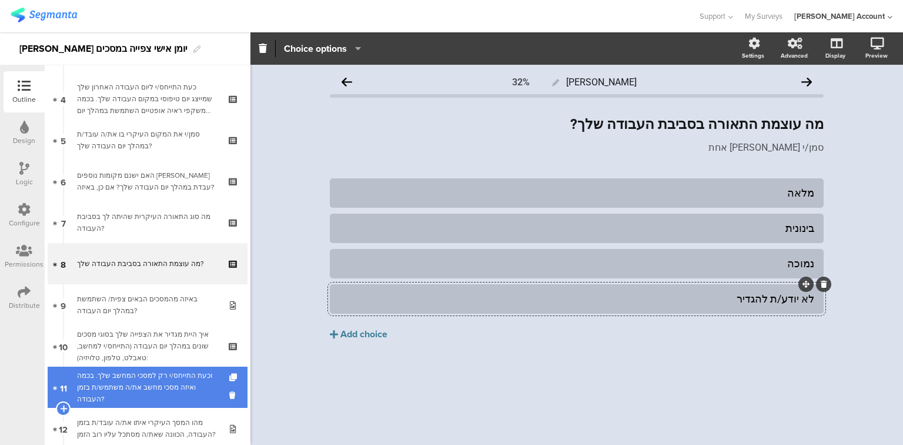
scroll to position [189, 0]
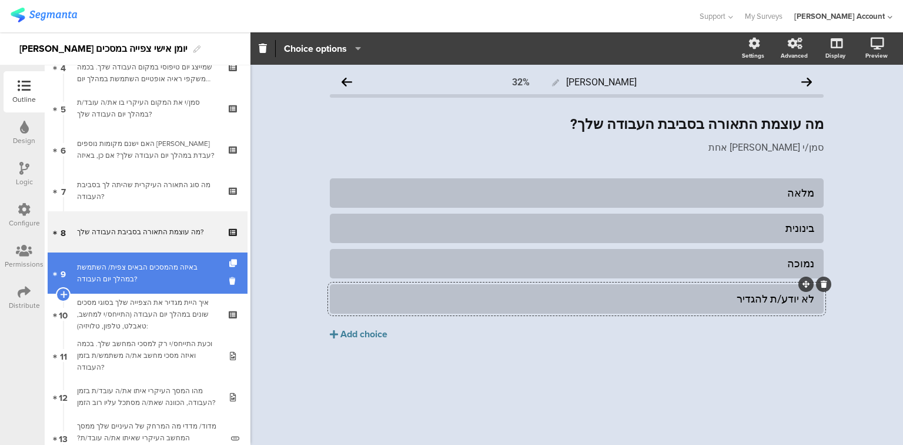
click at [149, 271] on div "באיזה מהמסכים הבאים צפית/ השתמשת במהלך יום העבודה?" at bounding box center [147, 273] width 141 height 24
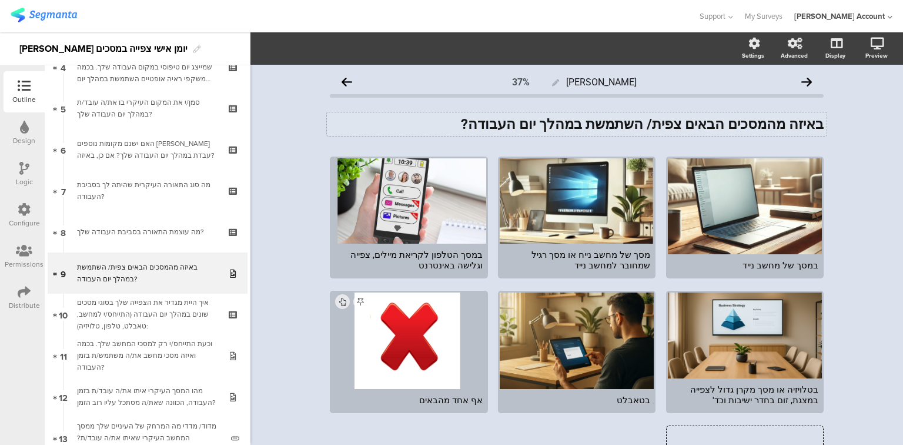
click at [519, 125] on div "באיזה מהמסכים הבאים צפית/ השתמשת במהלך יום העבודה? באיזה מהמסכים הבאים צפית/ הש…" at bounding box center [577, 124] width 500 height 24
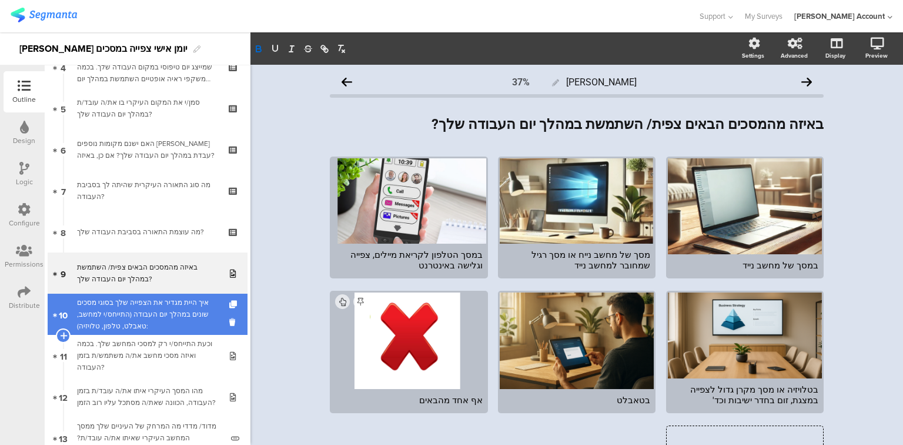
click at [153, 316] on div "איך היית מגדיר את הצפייה שלך בסוגי מסכים שונים במהלך יום העבודה (התייחס/י למחשב…" at bounding box center [147, 313] width 141 height 35
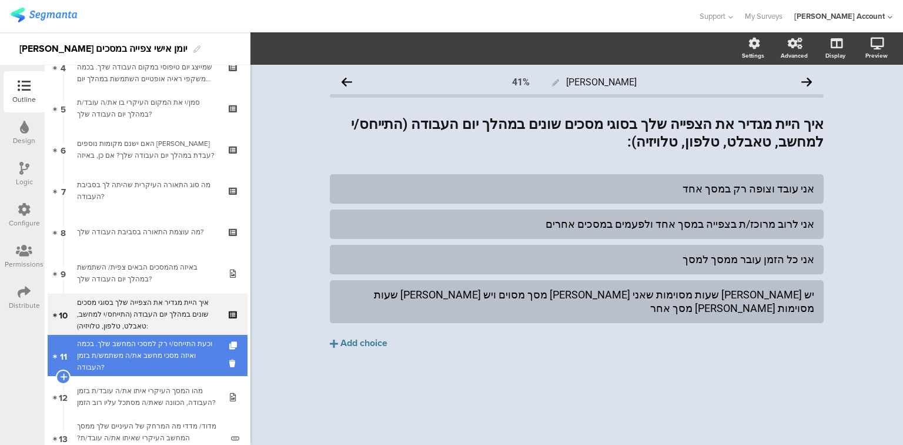
click at [160, 359] on div "וכעת התייחס/י רק למסכי המחשב שלך. בכמה ואיזה מסכי מחשב את/ה משתמש/ת בזמן העבודה?" at bounding box center [147, 355] width 141 height 35
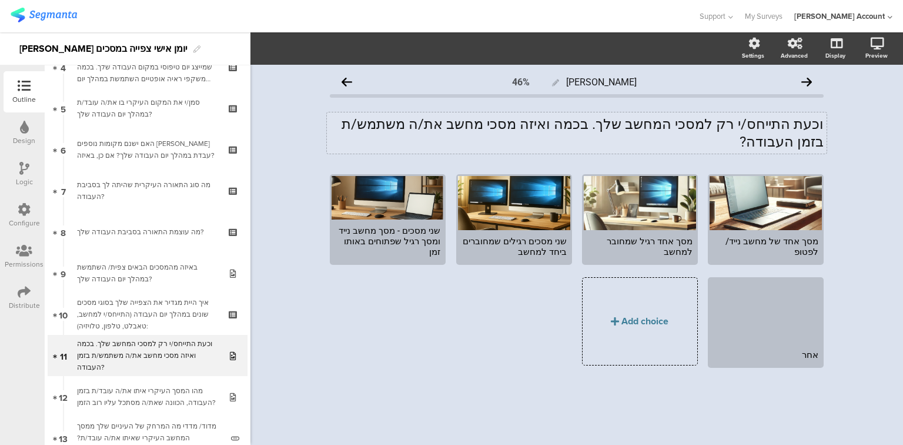
click at [523, 127] on div "וכעת התייחס/י רק למסכי המחשב שלך. בכמה ואיזה מסכי מחשב את/ה משתמש/ת בזמן העבודה…" at bounding box center [577, 132] width 500 height 41
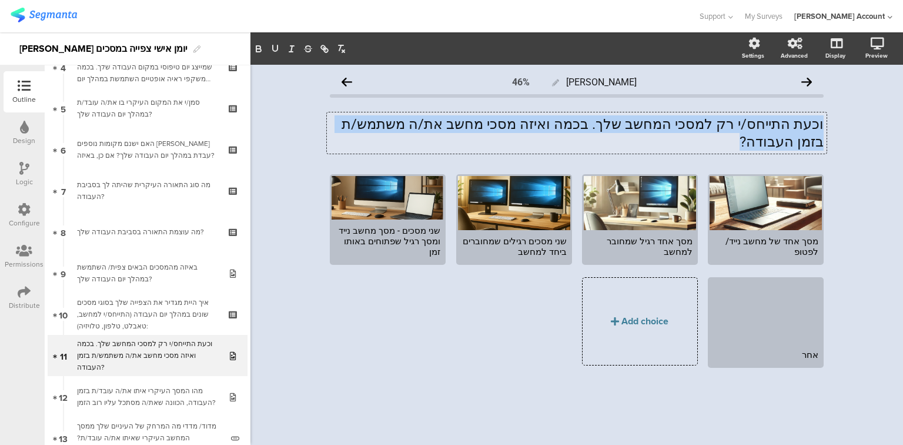
click at [523, 127] on p "וכעת התייחס/י רק למסכי המחשב שלך. בכמה ואיזה מסכי מחשב את/ה משתמש/ת בזמן העבודה?" at bounding box center [577, 132] width 494 height 35
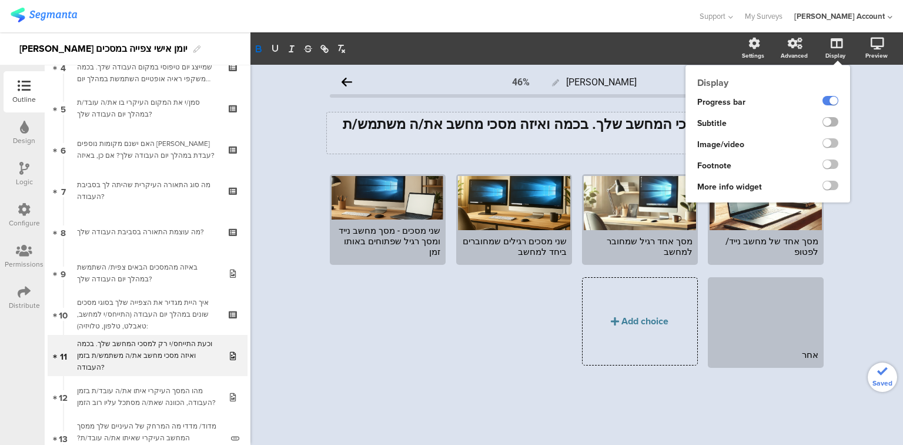
click at [832, 124] on label at bounding box center [831, 121] width 16 height 9
click at [0, 0] on input "checkbox" at bounding box center [0, 0] width 0 height 0
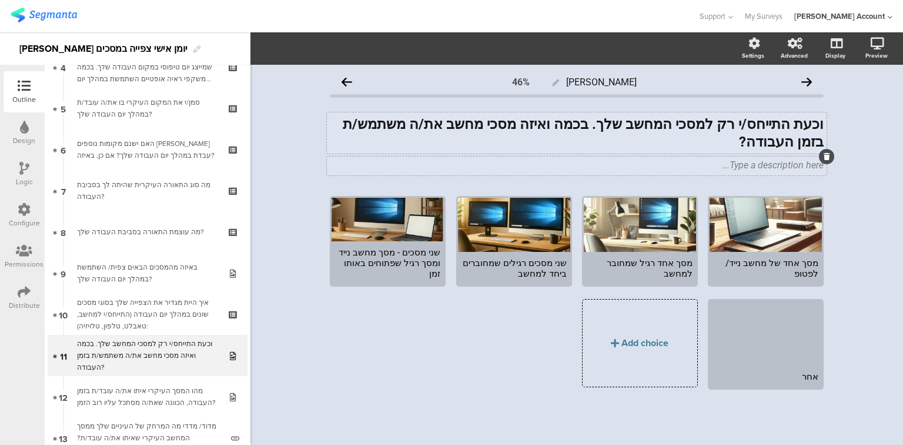
click at [622, 156] on div "Type a description here..." at bounding box center [577, 165] width 500 height 19
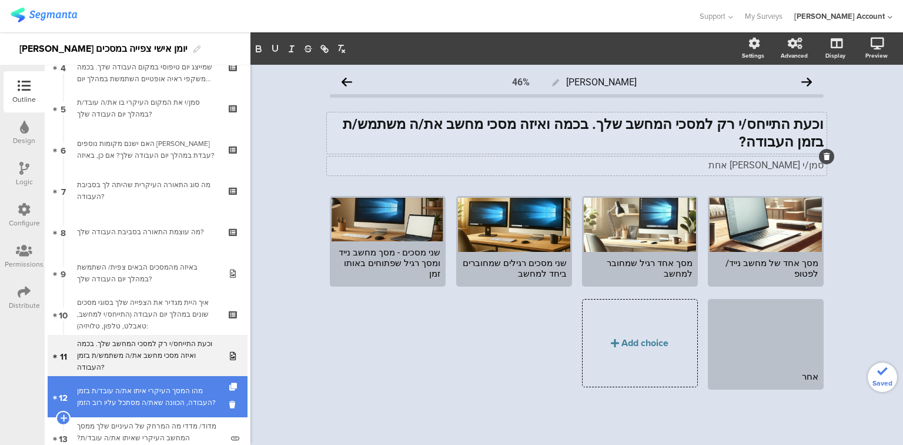
click at [122, 402] on div "מהו המסך העיקרי איתו את/ה עובד/ת בזמן העבודה, הכוונה שאת/ה מסתכל עליו רוב הזמן?" at bounding box center [147, 397] width 141 height 24
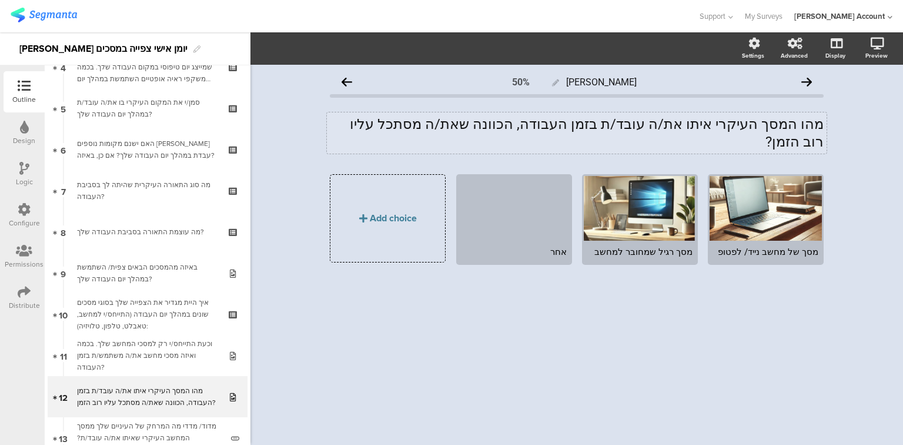
click at [562, 122] on div "מהו המסך העיקרי איתו את/ה עובד/ת בזמן העבודה, הכוונה שאת/ה מסתכל עליו רוב הזמן?…" at bounding box center [577, 132] width 500 height 41
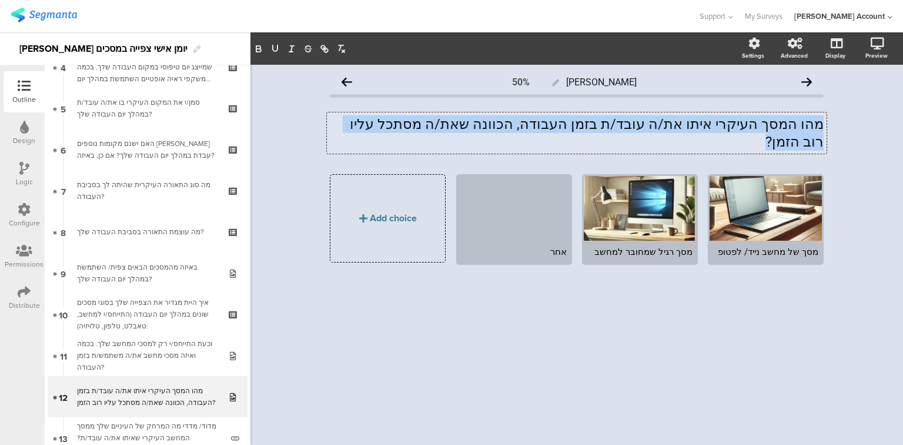
click at [562, 122] on p "מהו המסך העיקרי איתו את/ה עובד/ת בזמן העבודה, הכוונה שאת/ה מסתכל עליו רוב הזמן?" at bounding box center [577, 132] width 494 height 35
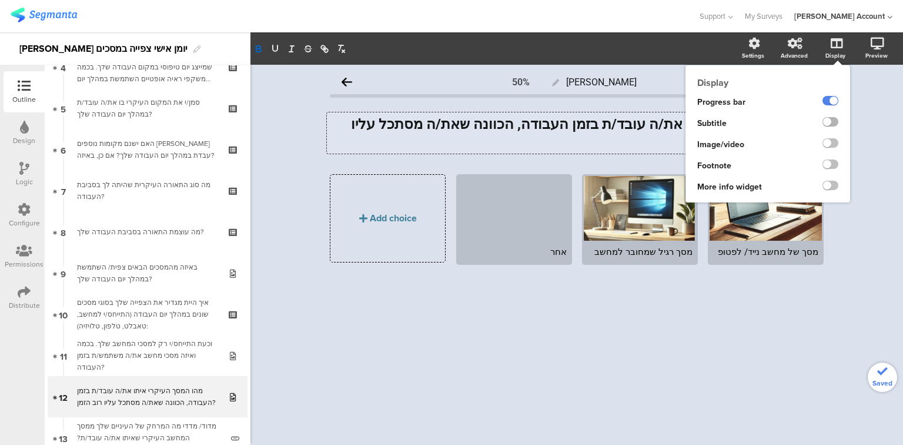
click at [829, 119] on label at bounding box center [831, 121] width 16 height 9
click at [0, 0] on input "checkbox" at bounding box center [0, 0] width 0 height 0
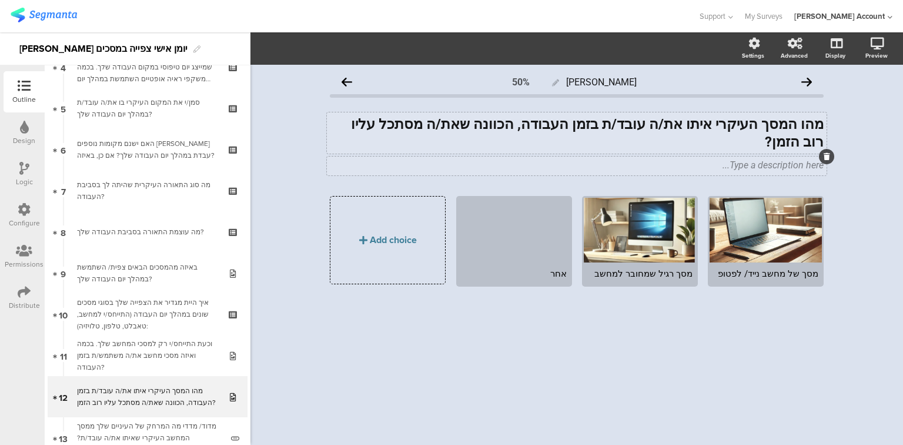
click at [630, 156] on div "Type a description here..." at bounding box center [577, 165] width 500 height 19
click at [772, 125] on div "מהו המסך העיקרי איתו את/ה עובד/ת בזמן העבודה, הכוונה שאת/ה מסתכל עליו רוב הזמן?…" at bounding box center [577, 132] width 500 height 41
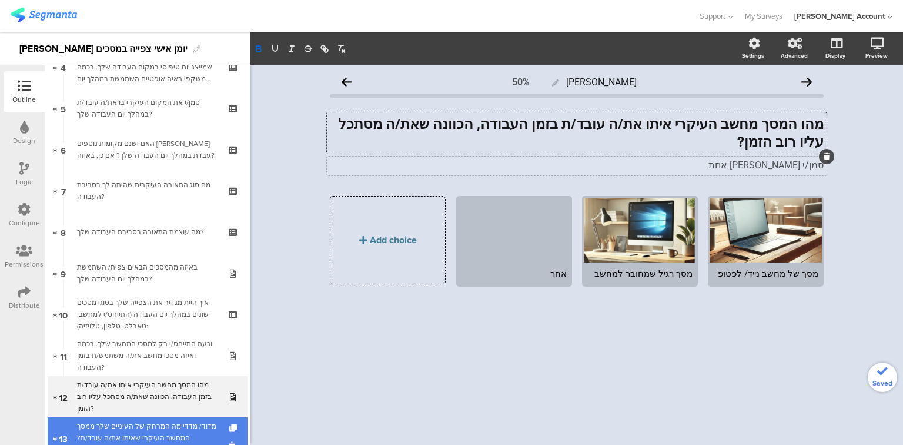
click at [148, 432] on div "מדוד/ מדדי מה המרחק של העיניים שלך ממסך המחשב העיקרי שאיתו את/ה עובד/ת? רשום/רש…" at bounding box center [149, 437] width 145 height 35
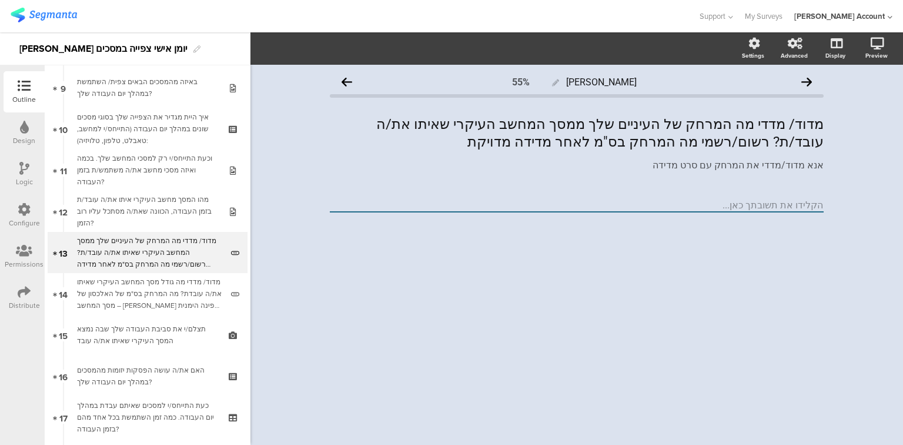
scroll to position [378, 0]
click at [459, 127] on div "מדוד/ מדדי מה המרחק של העיניים שלך ממסך המחשב העיקרי שאיתו את/ה עובד/ת? רשום/רש…" at bounding box center [577, 132] width 500 height 41
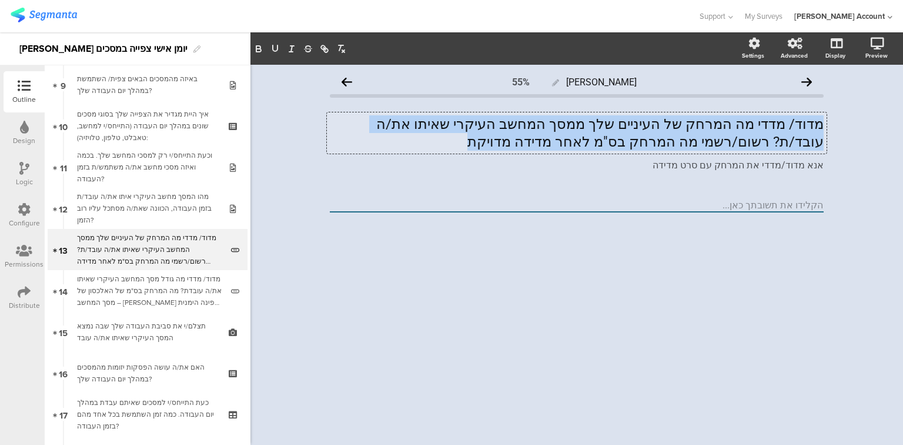
click at [459, 127] on p "מדוד/ מדדי מה המרחק של העיניים שלך ממסך המחשב העיקרי שאיתו את/ה עובד/ת? רשום/רש…" at bounding box center [577, 132] width 494 height 35
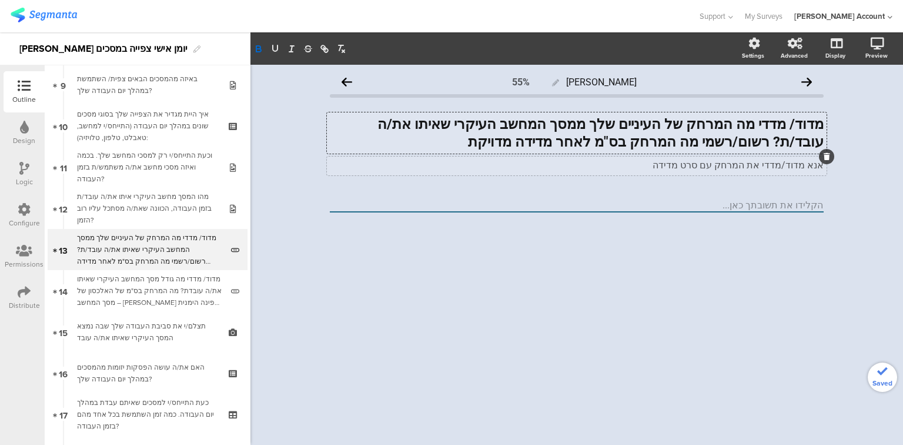
click at [674, 166] on div "אנא מדוד/מדדי את המרחק עם סרט מדידה אנא מדוד/מדדי את המרחק עם סרט מדידה" at bounding box center [577, 165] width 500 height 19
click at [529, 126] on div "מדוד/ מדדי מה המרחק של העיניים שלך ממסך המחשב העיקרי שאיתו את/ה עובד/ת? רשום/רש…" at bounding box center [577, 132] width 500 height 41
click at [529, 126] on strong "מדוד/ מדדי מה המרחק של העיניים שלך ממסך המחשב העיקרי שאיתו את/ה עובד/ת? רשום/רש…" at bounding box center [601, 133] width 446 height 34
click at [520, 128] on strong "מדוד/ מדדי מה המרחק של העיניים שלך ממסך המחשב הע ﻿ יקרי שאיתו את/ה עובד/ת? רשום…" at bounding box center [599, 133] width 450 height 34
click at [520, 128] on strong "מדוד/ מדדי מה המרחק של העיניים שלך ממסך המחשב העיקרי שאיתו את/ה עובד/ת? רשום/רש…" at bounding box center [599, 133] width 450 height 34
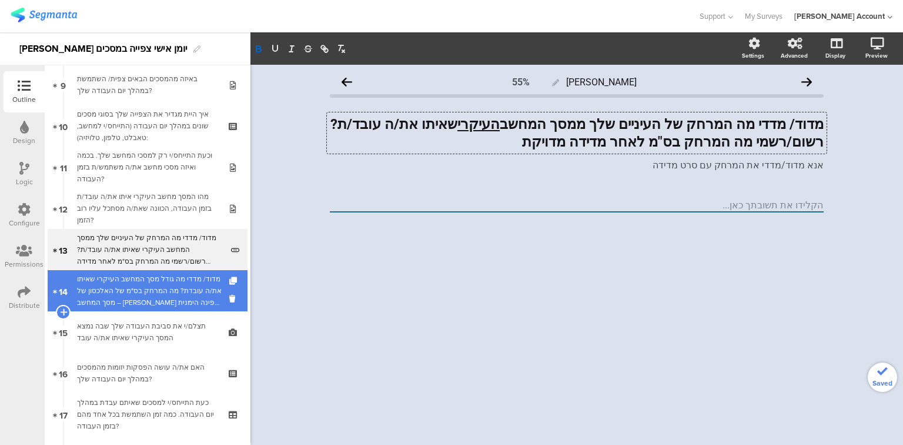
click at [95, 294] on div "מדוד/ מדדי מה גודל מסך המחשב העיקרי שאיתו את/ה עובדת? מה המרחק בס"מ של האלכסון …" at bounding box center [149, 290] width 145 height 35
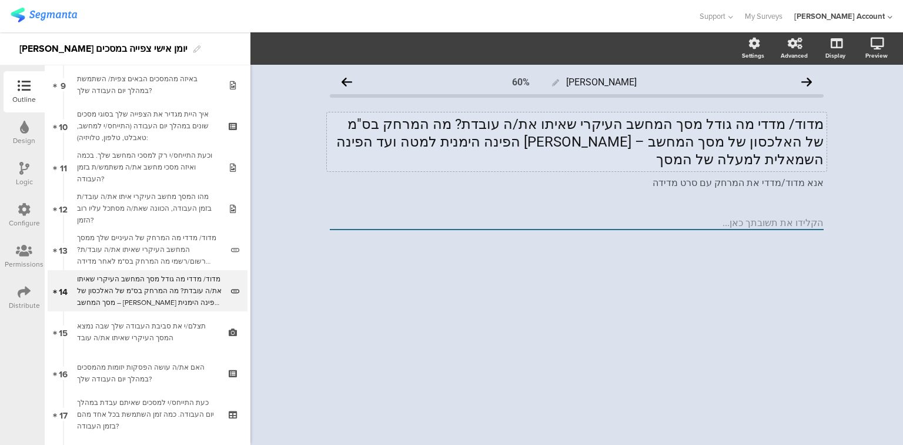
click at [602, 125] on div "מדוד/ מדדי מה גודל מסך המחשב העיקרי שאיתו את/ה עובדת? מה המרחק בס"מ של האלכסון …" at bounding box center [577, 141] width 500 height 59
click at [602, 125] on p "מדוד/ מדדי מה גודל מסך המחשב העיקרי שאיתו את/ה עובדת? מה המרחק בס"מ של האלכסון …" at bounding box center [577, 141] width 494 height 53
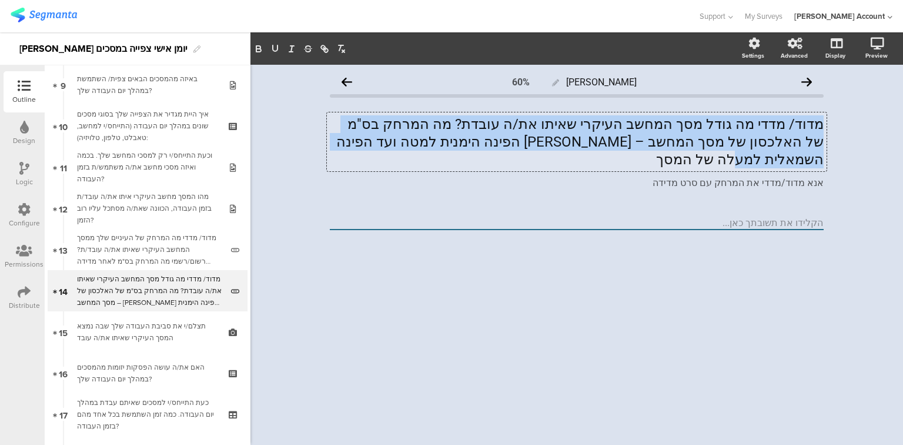
click at [602, 125] on p "מדוד/ מדדי מה גודל מסך המחשב העיקרי שאיתו את/ה עובדת? מה המרחק בס"מ של האלכסון …" at bounding box center [577, 141] width 494 height 53
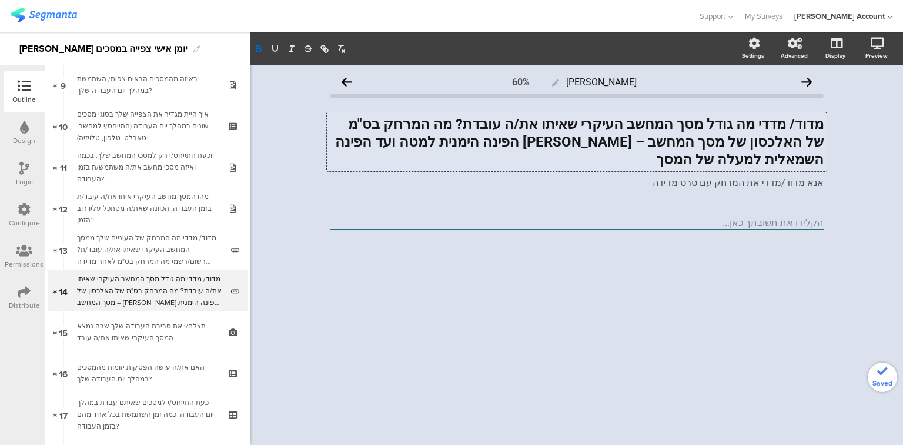
click at [635, 125] on strong "מדוד/ מדדי מה גודל מסך המחשב העיקרי שאיתו את/ה עובדת? מה המרחק בס"מ של האלכסון …" at bounding box center [578, 142] width 492 height 52
click at [636, 125] on strong "מדוד/ מדדי מה גודל מסך המחשב העיקרי שאיתו את/ה עובדת? מה המרחק בס"מ של האלכסון …" at bounding box center [578, 142] width 492 height 52
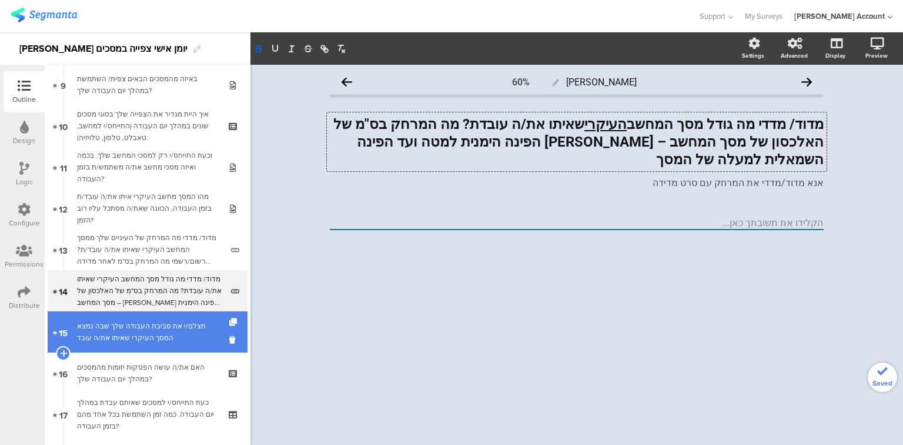
click at [139, 334] on div "תצלם/י את סביבת העבודה שלך שבה נמצא המסך העיקרי שאיתו את/ה עובד" at bounding box center [147, 332] width 141 height 24
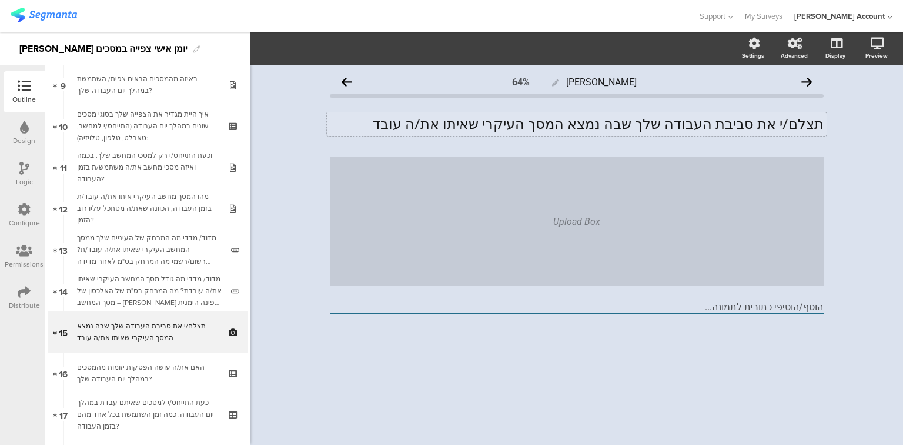
click at [607, 124] on div "תצלם/י את סביבת העבודה שלך שבה נמצא המסך העיקרי שאיתו את/ה עובד תצלם/י את סביבת…" at bounding box center [577, 124] width 500 height 24
click at [607, 124] on p "תצלם/י את סביבת העבודה שלך שבה נמצא המסך העיקרי שאיתו את/ה עובד" at bounding box center [577, 124] width 494 height 18
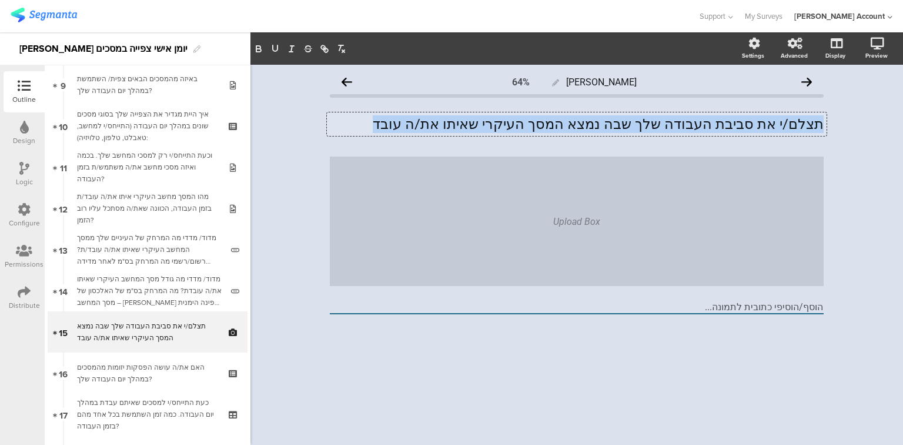
click at [607, 124] on p "תצלם/י את סביבת העבודה שלך שבה נמצא המסך העיקרי שאיתו את/ה עובד" at bounding box center [577, 124] width 494 height 18
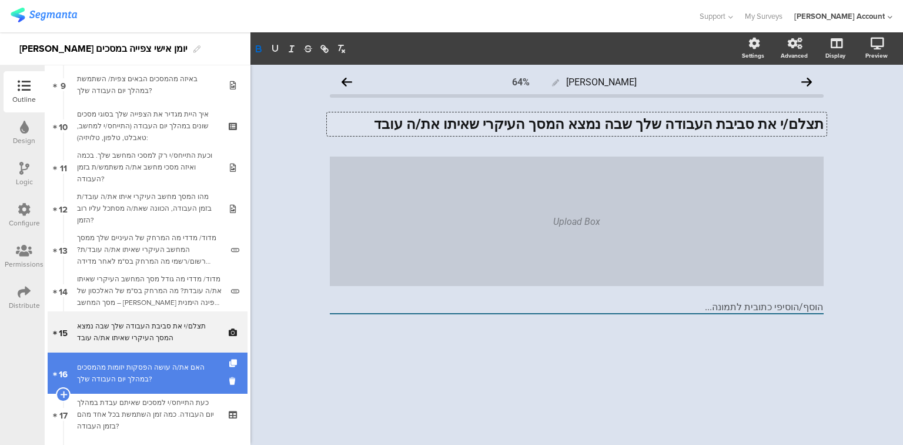
click at [125, 375] on div "האם את/ה עושה הפסקות יזומות מהמסכים במהלך יום העבודה שלך?" at bounding box center [147, 373] width 141 height 24
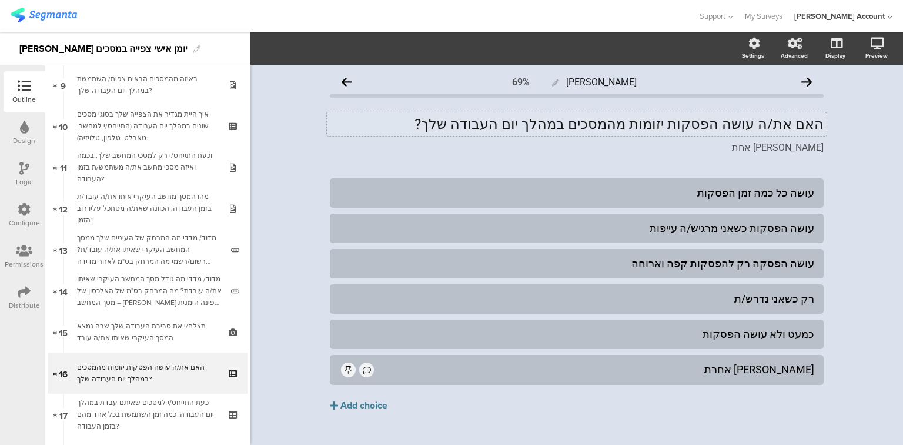
click at [542, 123] on div "האם את/ה עושה הפסקות יזומות מהמסכים במהלך יום העבודה שלך? האם את/ה עושה הפסקות …" at bounding box center [577, 124] width 500 height 24
click at [542, 123] on p "האם את/ה עושה הפסקות יזומות מהמסכים במהלך יום העבודה שלך?" at bounding box center [577, 124] width 494 height 18
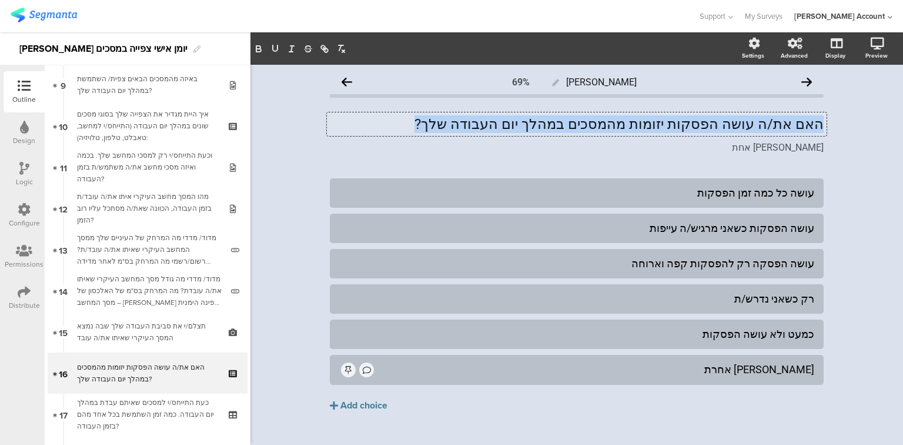
click at [542, 123] on p "האם את/ה עושה הפסקות יזומות מהמסכים במהלך יום העבודה שלך?" at bounding box center [577, 124] width 494 height 18
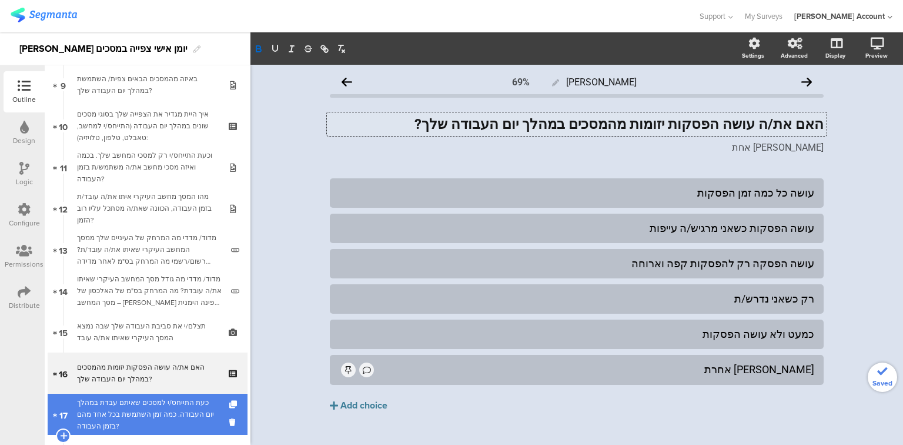
click at [104, 415] on div "כעת התייחס/י למסכים שאיתם עבדת במהלך יום העבודה. כמה זמן השתמשת בכל אחד מהם בזמ…" at bounding box center [147, 413] width 141 height 35
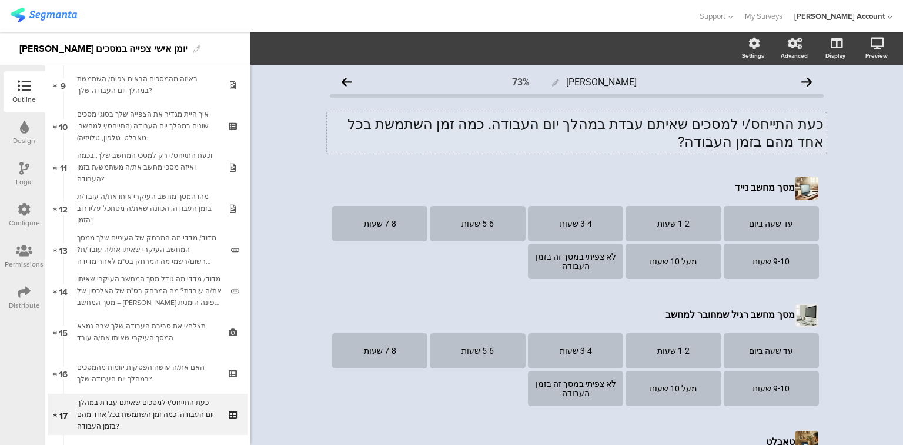
click at [552, 128] on div "כעת התייחס/י למסכים שאיתם עבדת במהלך יום העבודה. כמה זמן השתמשת בכל אחד מהם בזמ…" at bounding box center [577, 132] width 500 height 41
click at [552, 128] on p "כעת התייחס/י למסכים שאיתם עבדת במהלך יום העבודה. כמה זמן השתמשת בכל אחד מהם בזמ…" at bounding box center [577, 132] width 494 height 35
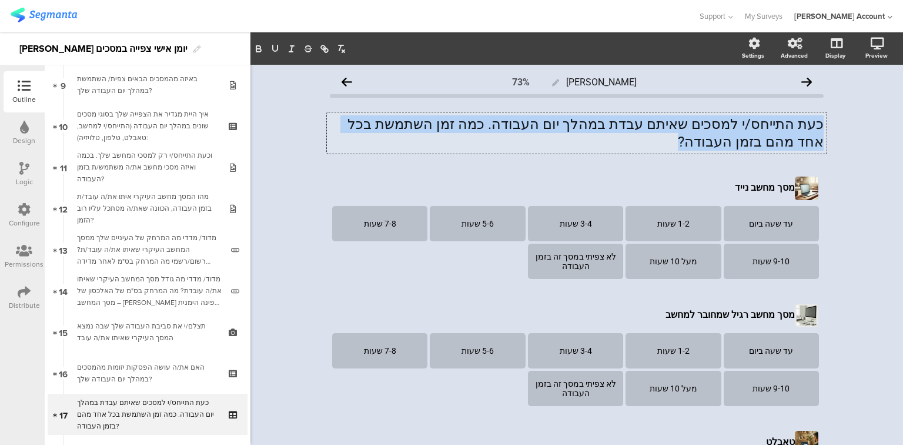
click at [552, 128] on p "כעת התייחס/י למסכים שאיתם עבדת במהלך יום העבודה. כמה זמן השתמשת בכל אחד מהם בזמ…" at bounding box center [577, 132] width 494 height 35
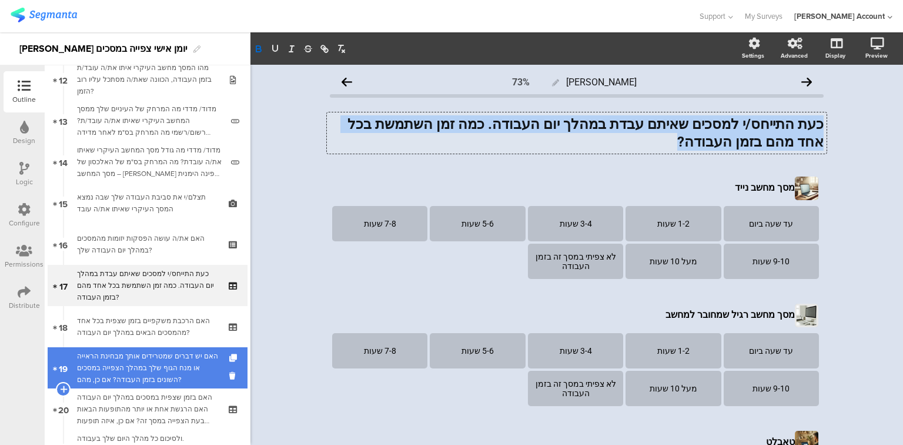
scroll to position [519, 0]
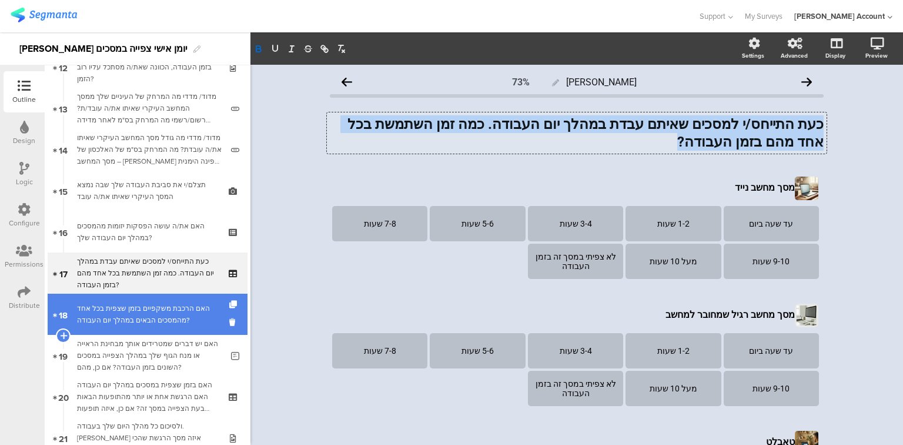
click at [124, 319] on div "האם הרכבת משקפיים בזמן שצפית בכל אחד מהמסכים הבאים במהלך יום העבודה?" at bounding box center [147, 314] width 141 height 24
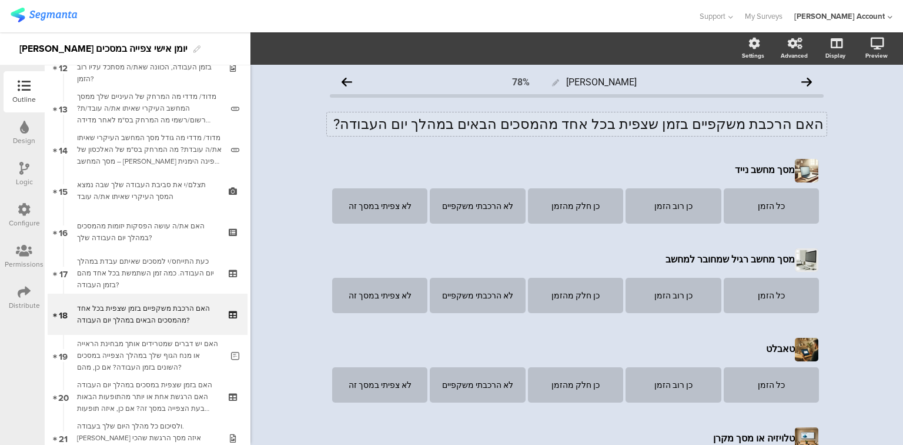
click at [559, 122] on div "האם הרכבת משקפיים בזמן שצפית בכל אחד מהמסכים הבאים במהלך יום העבודה? האם הרכבת …" at bounding box center [577, 124] width 500 height 24
click at [559, 122] on p "האם הרכבת משקפיים בזמן שצפית בכל אחד מהמסכים הבאים במהלך יום העבודה?" at bounding box center [577, 124] width 494 height 18
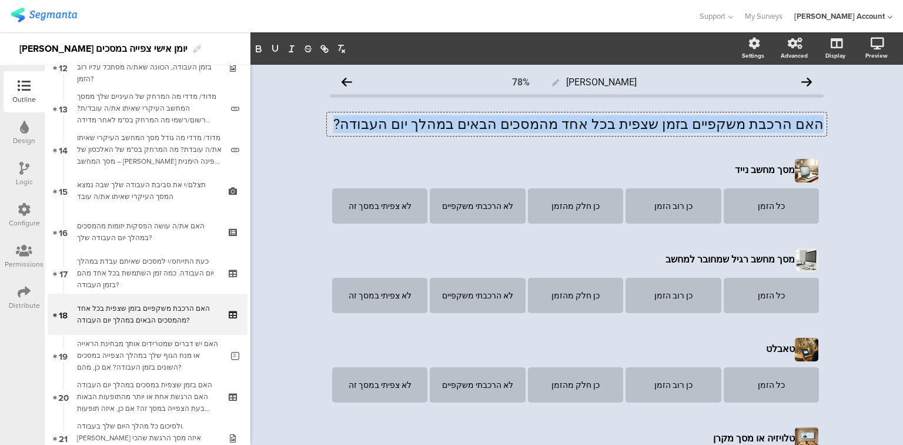
click at [559, 122] on p "האם הרכבת משקפיים בזמן שצפית בכל אחד מהמסכים הבאים במהלך יום העבודה?" at bounding box center [577, 124] width 494 height 18
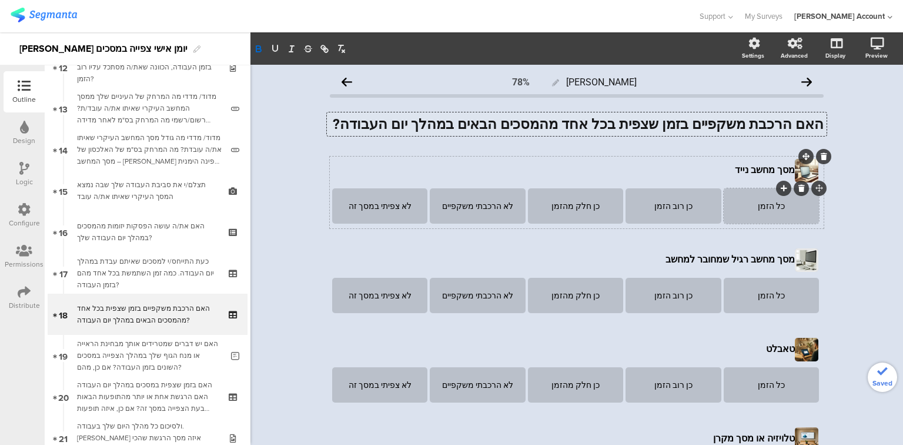
click at [736, 208] on div "כל הזמן" at bounding box center [772, 205] width 92 height 9
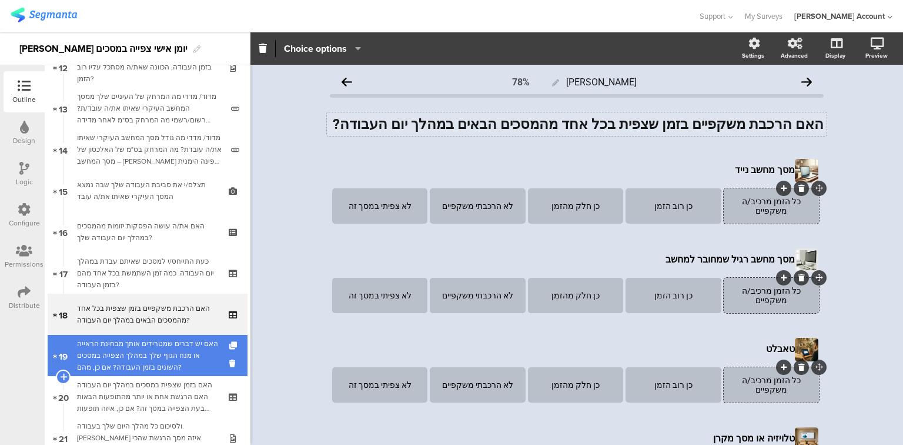
click at [154, 349] on div "האם יש דברים שמטרידים אותך מבחינת הראייה או מנח הגוף שלך במהלך הצפייה במסכים הש…" at bounding box center [149, 355] width 145 height 35
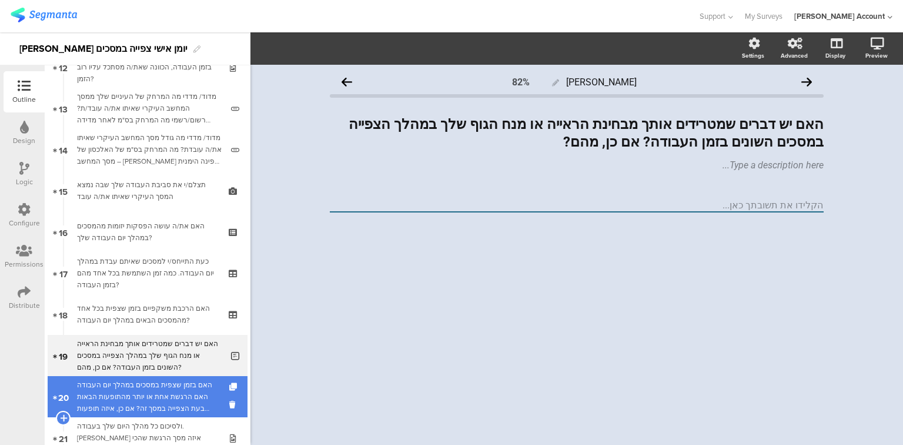
click at [144, 405] on div "האם בזמן שצפית במסכים במהלך יום העבודה האם הרגשת אחת או יותר מהתופעות הבאות בעת…" at bounding box center [147, 396] width 141 height 35
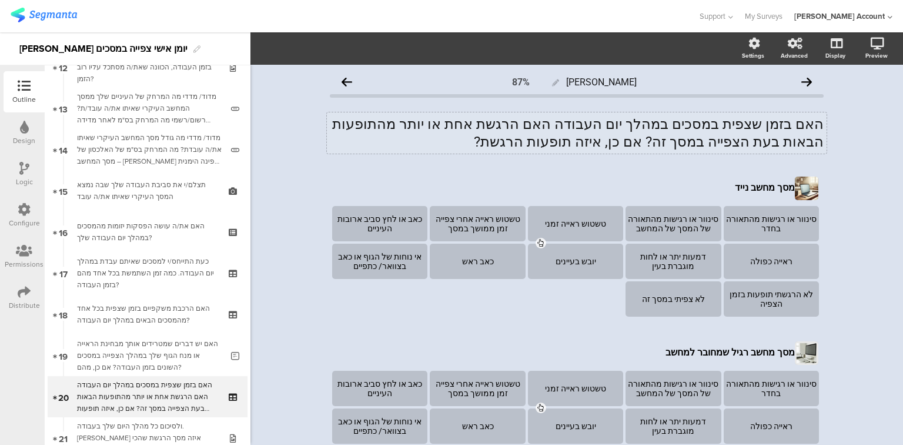
click at [515, 124] on div "האם בזמן שצפית במסכים במהלך יום העבודה האם הרגשת אחת או יותר מהתופעות הבאות בעת…" at bounding box center [577, 132] width 500 height 41
click at [515, 124] on p "האם בזמן שצפית במסכים במהלך יום העבודה האם הרגשת אחת או יותר מהתופעות הבאות בעת…" at bounding box center [577, 132] width 494 height 35
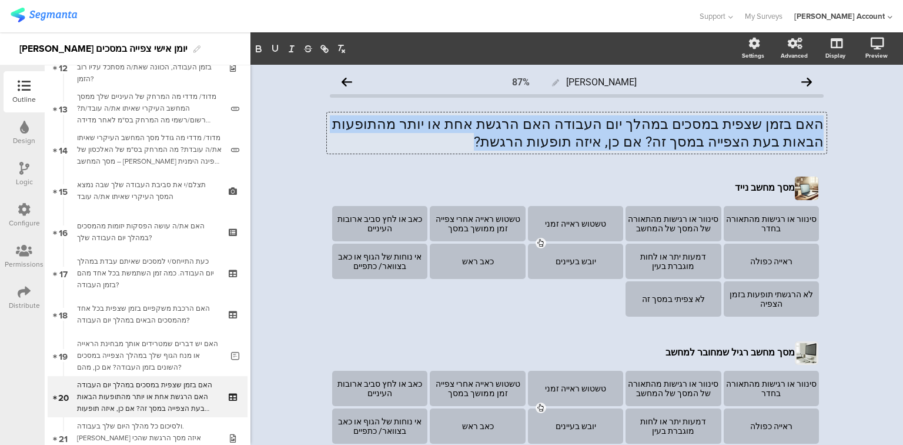
click at [515, 124] on p "האם בזמן שצפית במסכים במהלך יום העבודה האם הרגשת אחת או יותר מהתופעות הבאות בעת…" at bounding box center [577, 132] width 494 height 35
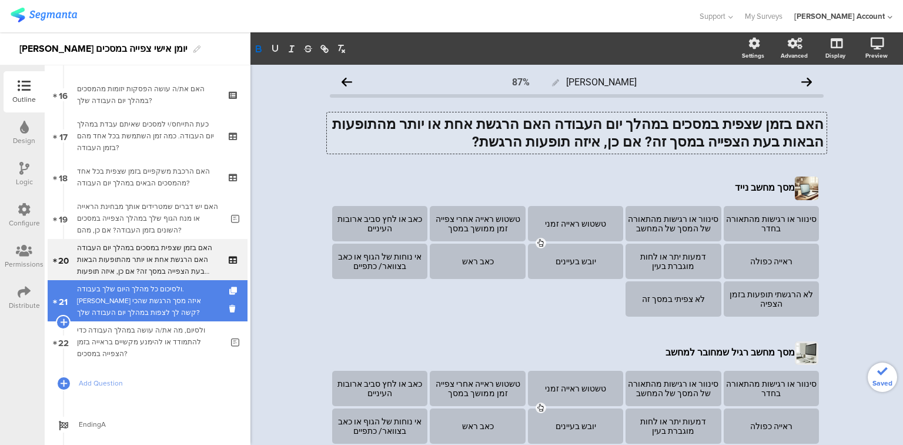
scroll to position [660, 0]
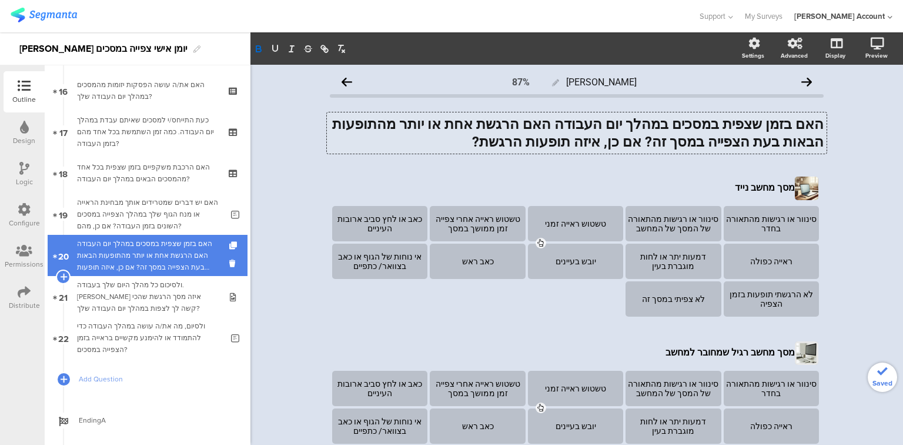
click at [136, 256] on div "האם בזמן שצפית במסכים במהלך יום העבודה האם הרגשת אחת או יותר מהתופעות הבאות בעת…" at bounding box center [147, 255] width 141 height 35
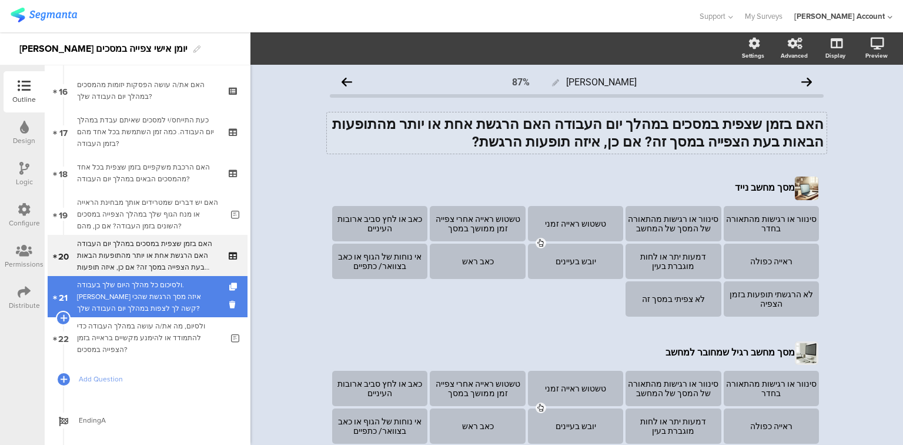
click at [167, 311] on div "ולסיכום כל מהלך היום שלך בעבודה. [PERSON_NAME] איזה מסך הרגשת שהכי קשה לך לצפות…" at bounding box center [147, 296] width 141 height 35
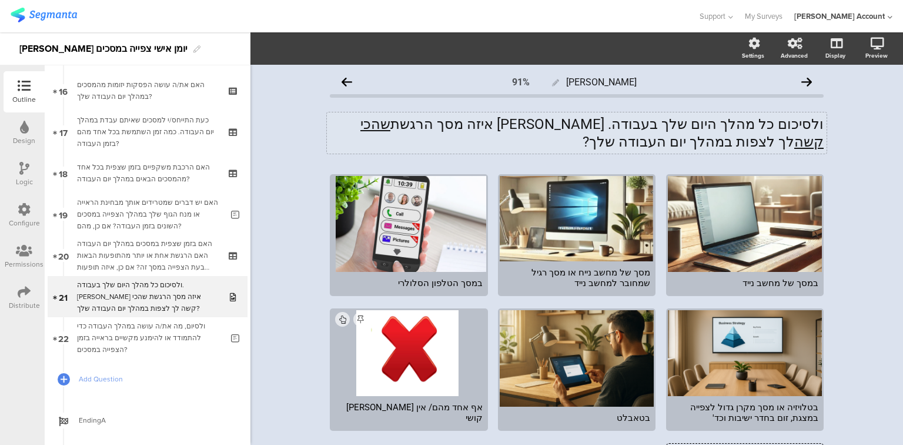
click at [568, 122] on div "ולסיכום כל מהלך היום שלך בעבודה. מול איזה מסך הרגשת שהכי קשה לך לצפות במהלך יום…" at bounding box center [577, 132] width 500 height 41
click at [568, 122] on p "ולסיכום כל מהלך היום שלך בעבודה. מול איזה מסך הרגשת שהכי קשה לך לצפות במהלך יום…" at bounding box center [577, 132] width 494 height 35
click at [566, 122] on p "ולסיכום כל מהלך היום שלך בעבודה. מול איזה מסך הרגשת שהכי קשה לך לצפות במהלך יום…" at bounding box center [577, 132] width 494 height 35
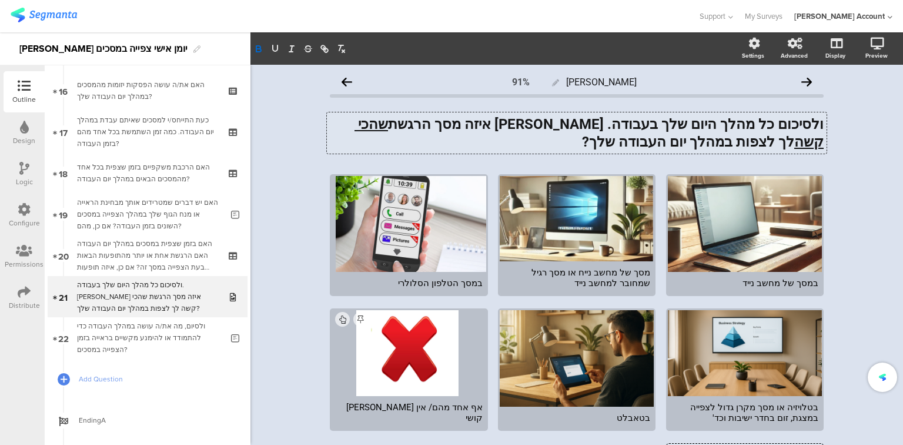
click at [630, 126] on strong "ולסיכום כל מהלך היום שלך בעבודה. מול איזה מסך הרגשת שהכי קשה לך לצפות במהלך יום…" at bounding box center [589, 133] width 469 height 34
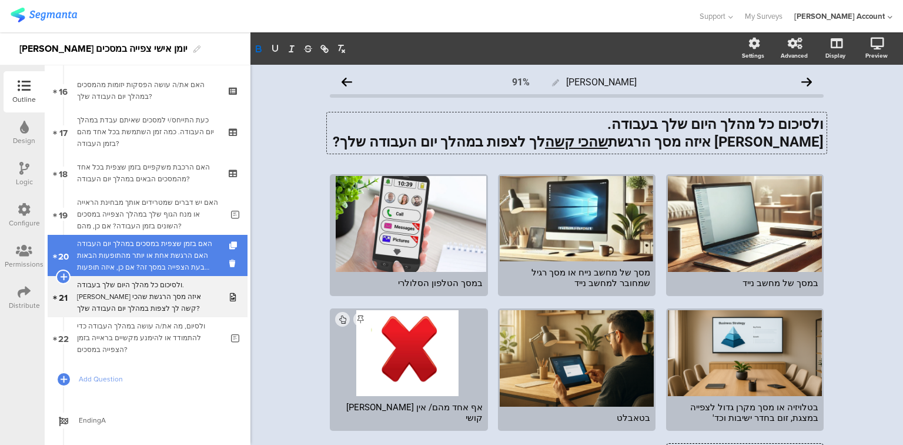
click at [175, 258] on div "האם בזמן שצפית במסכים במהלך יום העבודה האם הרגשת אחת או יותר מהתופעות הבאות בעת…" at bounding box center [147, 255] width 141 height 35
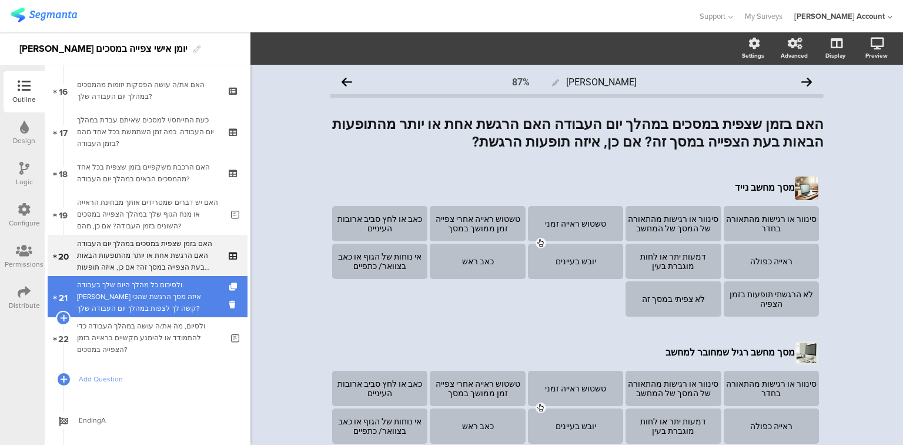
click at [156, 305] on div "ולסיכום כל מהלך היום שלך בעבודה. [PERSON_NAME] איזה מסך הרגשת שהכי קשה לך לצפות…" at bounding box center [147, 296] width 141 height 35
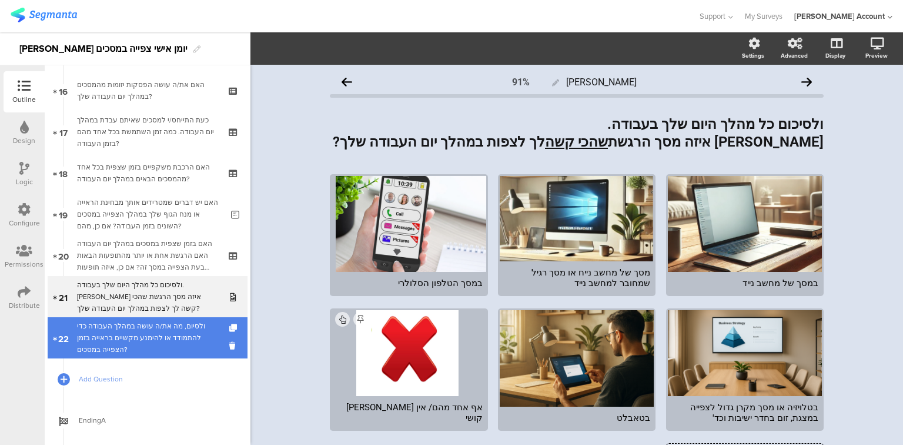
click at [155, 326] on div "ולסיום, מה את/ה עושה במהלך העבודה כדי להתמודד או להימנע מקשיים בראייה בזמן הצפי…" at bounding box center [149, 337] width 145 height 35
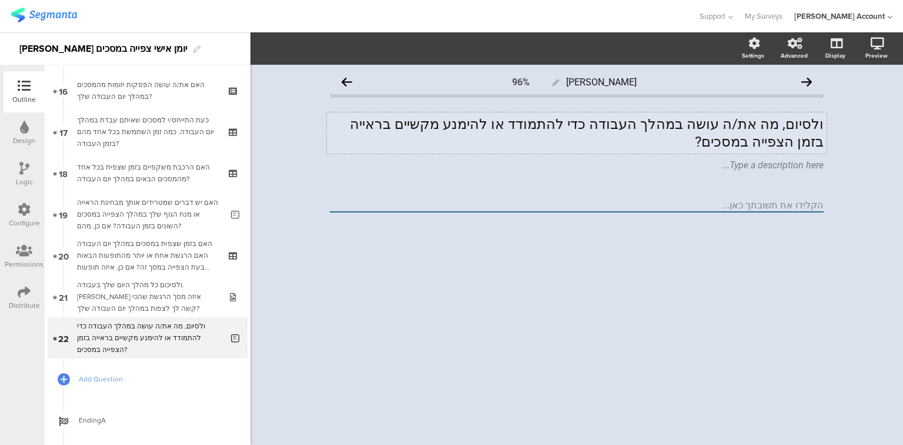
click at [571, 120] on div "ולסיום, מה את/ה עושה במהלך העבודה כדי להתמודד או להימנע מקשיים בראייה בזמן הצפי…" at bounding box center [577, 132] width 500 height 41
click at [571, 120] on p "ולסיום, מה את/ה עושה במהלך העבודה כדי להתמודד או להימנע מקשיים בראייה בזמן הצפי…" at bounding box center [577, 132] width 494 height 35
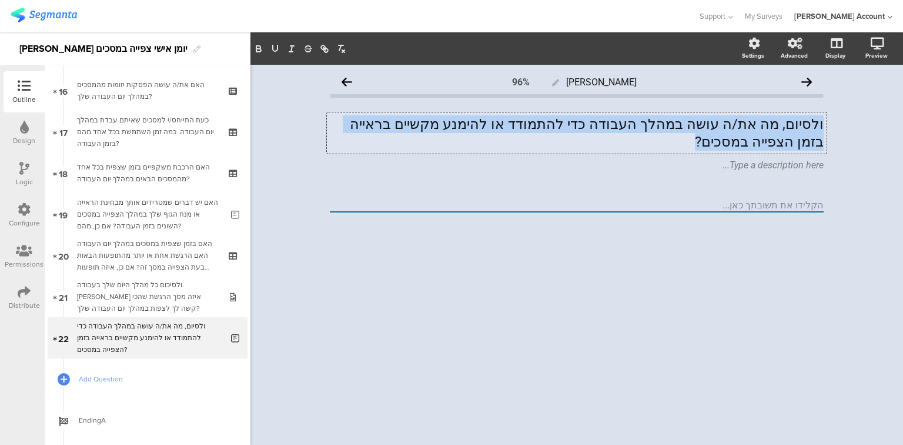
click at [571, 120] on p "ולסיום, מה את/ה עושה במהלך העבודה כדי להתמודד או להימנע מקשיים בראייה בזמן הצפי…" at bounding box center [577, 132] width 494 height 35
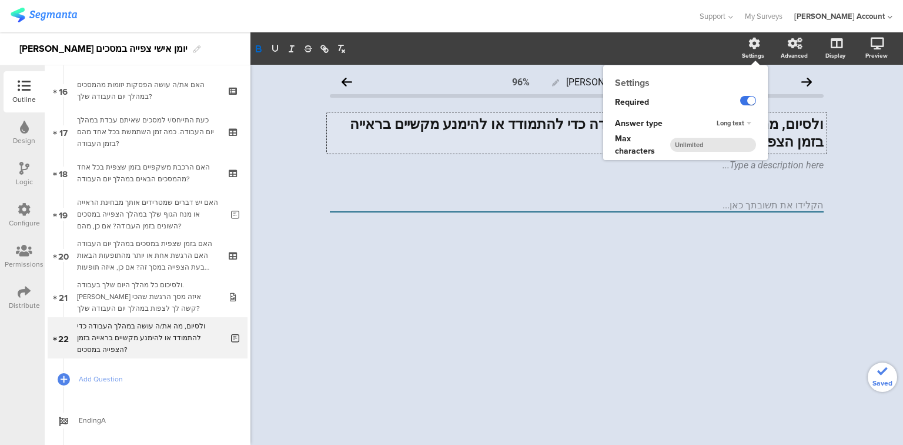
click at [746, 101] on label at bounding box center [748, 100] width 16 height 9
click at [0, 0] on input "checkbox" at bounding box center [0, 0] width 0 height 0
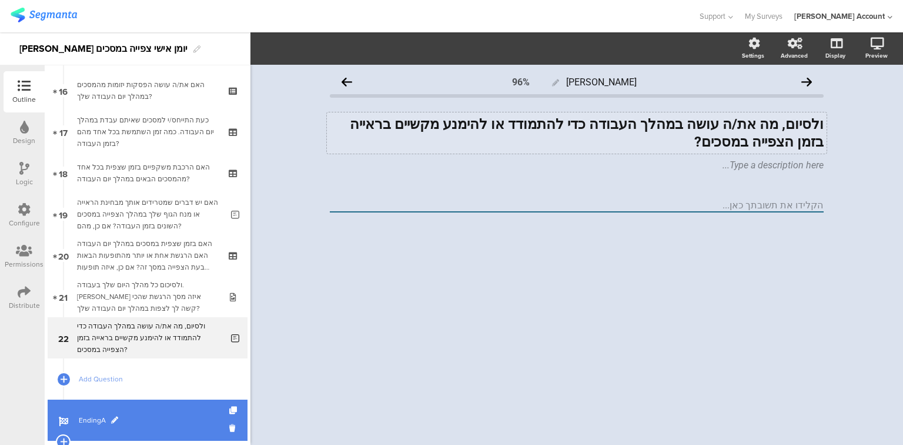
click at [98, 430] on link "EndingA" at bounding box center [148, 419] width 200 height 41
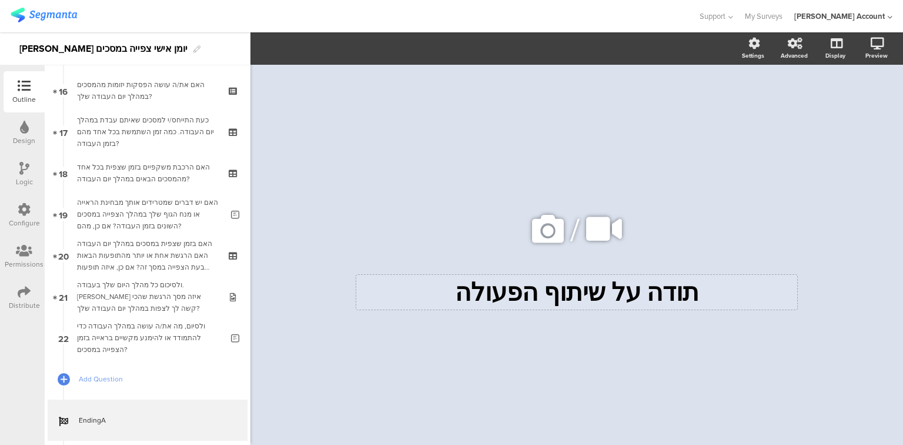
click at [455, 294] on div "תודה על שיתוף הפעולה תודה על שיתוף הפעולה" at bounding box center [576, 292] width 441 height 35
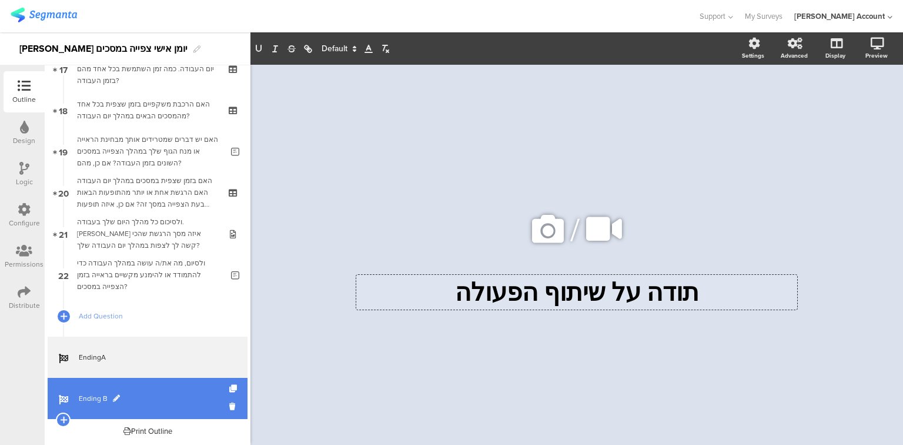
scroll to position [723, 0]
click at [86, 393] on span "Ending B" at bounding box center [154, 398] width 151 height 12
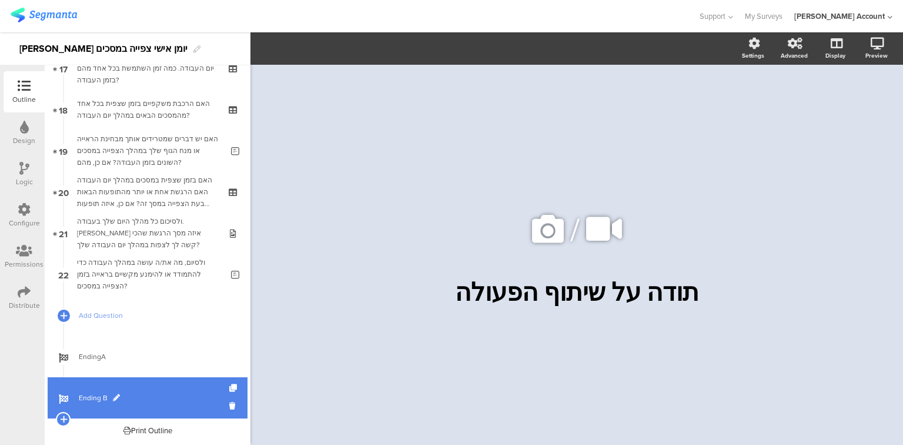
click at [86, 393] on span "Ending B" at bounding box center [154, 398] width 151 height 12
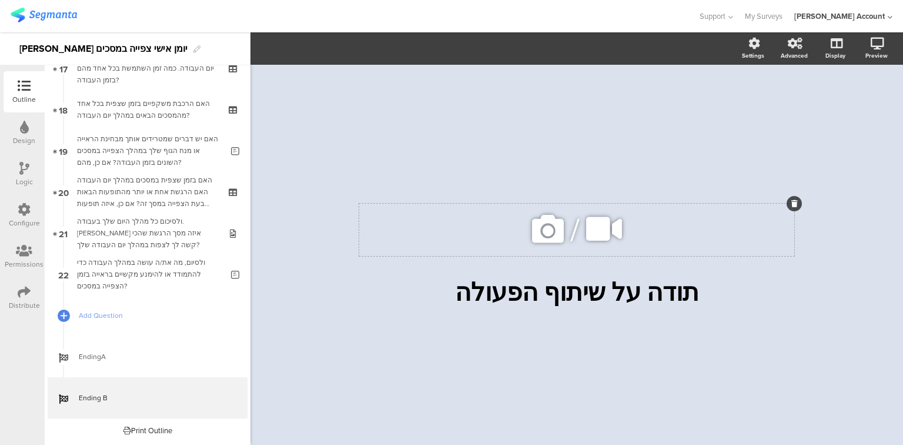
click at [540, 233] on icon at bounding box center [548, 229] width 40 height 40
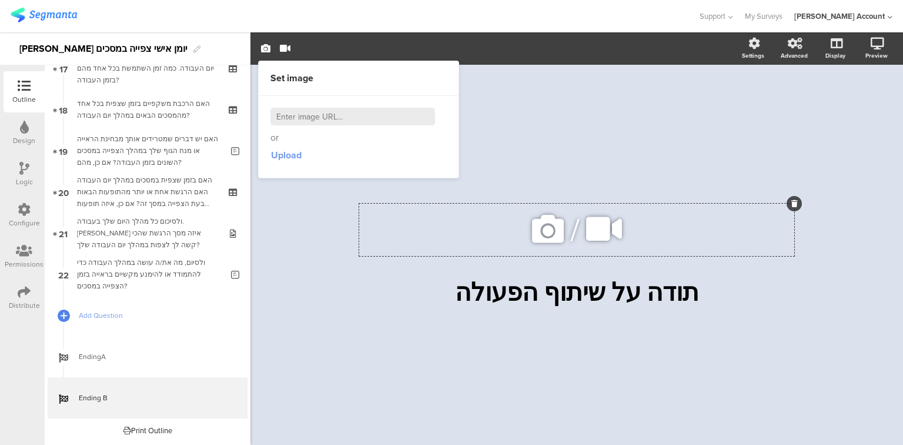
click at [287, 156] on span "Upload" at bounding box center [286, 155] width 31 height 14
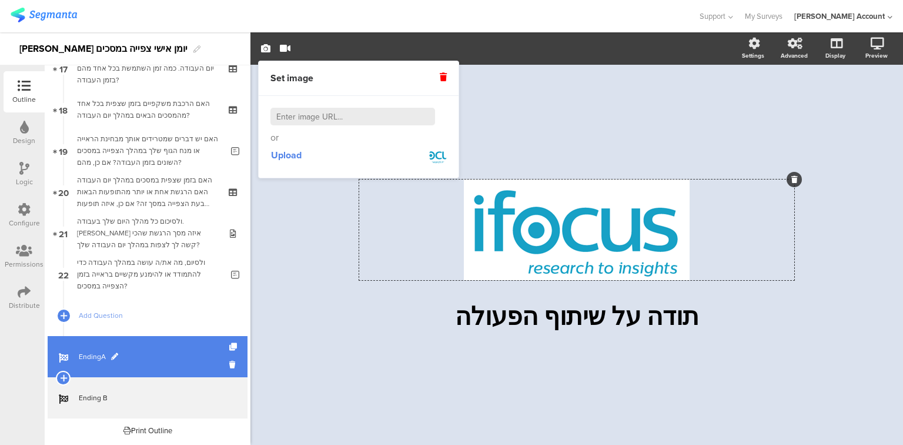
click at [101, 350] on span "EndingA" at bounding box center [154, 356] width 151 height 12
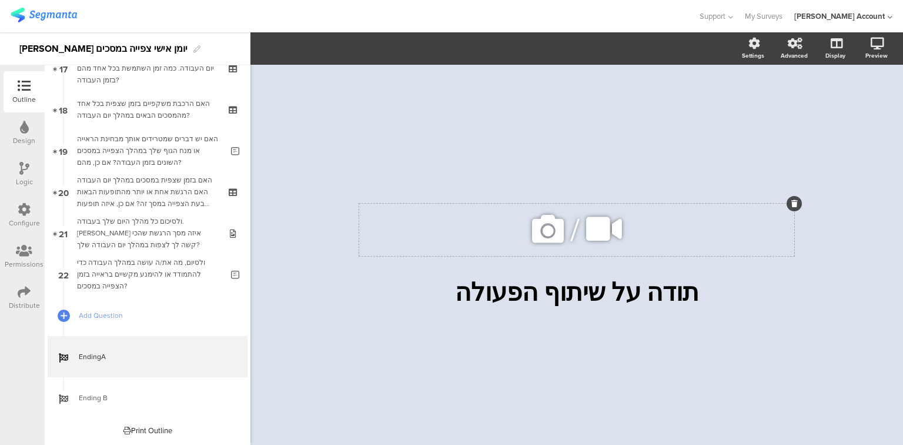
click at [542, 236] on icon at bounding box center [548, 229] width 40 height 40
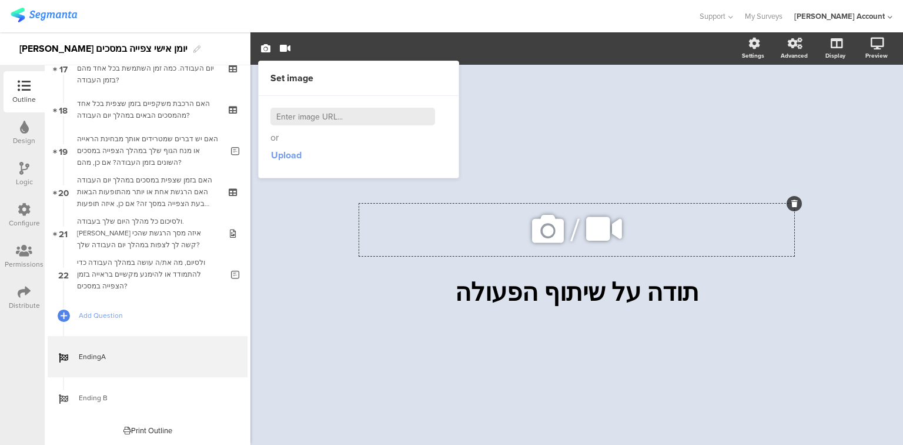
click at [293, 155] on span "Upload" at bounding box center [286, 155] width 31 height 14
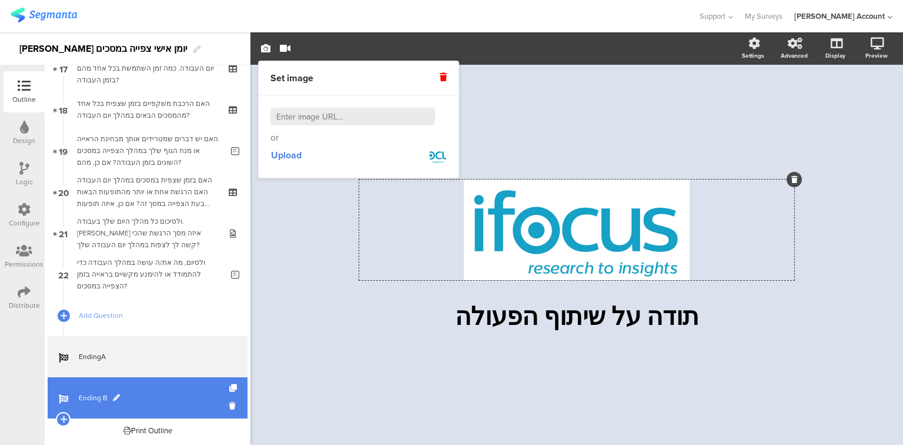
click at [92, 390] on link "Ending B" at bounding box center [148, 397] width 200 height 41
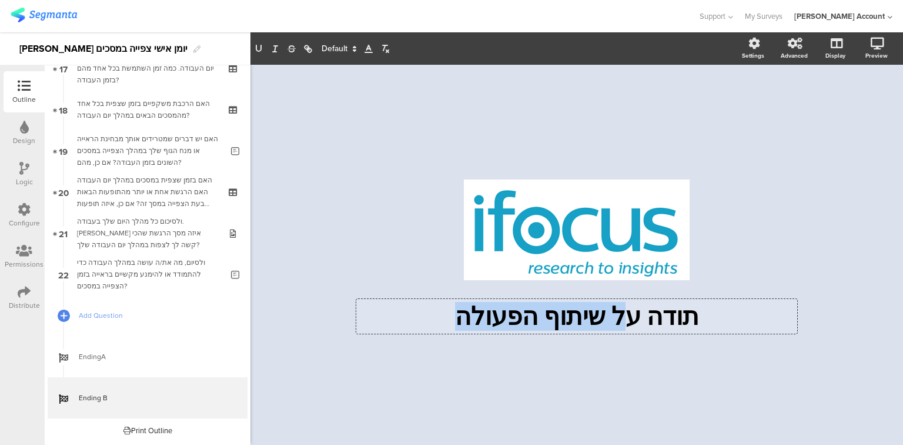
drag, startPoint x: 623, startPoint y: 314, endPoint x: 475, endPoint y: 313, distance: 148.8
click at [475, 313] on div "תודה על שיתוף הפעולה תודה על שיתוף הפעולה תודה על שיתוף הפעולה" at bounding box center [576, 316] width 441 height 35
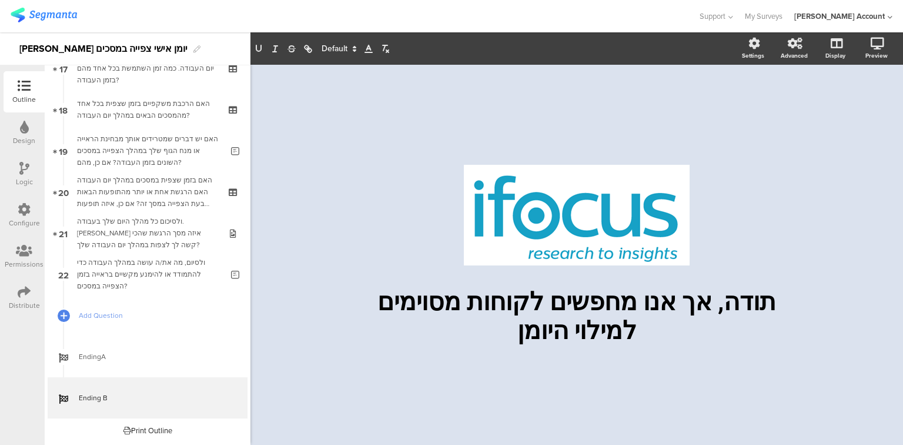
click at [311, 173] on div "/ תודה, אך אנו מחפשים לקוחות מסוימים למילוי היומן תודה, אך אנו מחפשים לקוחות מס…" at bounding box center [577, 255] width 653 height 380
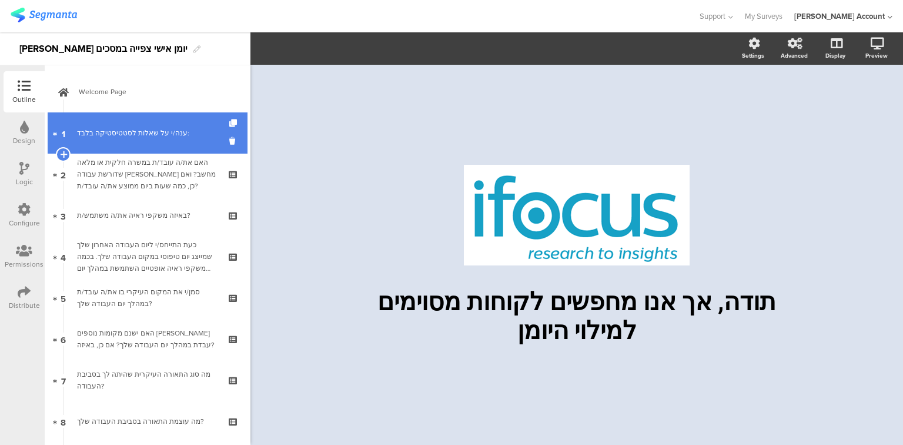
click at [122, 136] on div "ענה/י על שאלות לסטטיסטיקה בלבד:" at bounding box center [147, 133] width 141 height 12
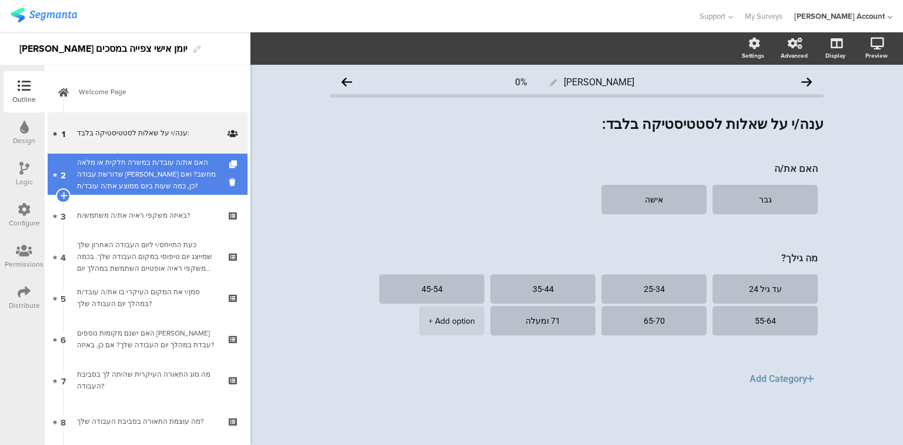
click at [137, 173] on div "האם את/ה עובד/ת במשרה חלקית או מלאה שדורשת עבודה [PERSON_NAME] מחשב? ואם כן, כמ…" at bounding box center [147, 173] width 141 height 35
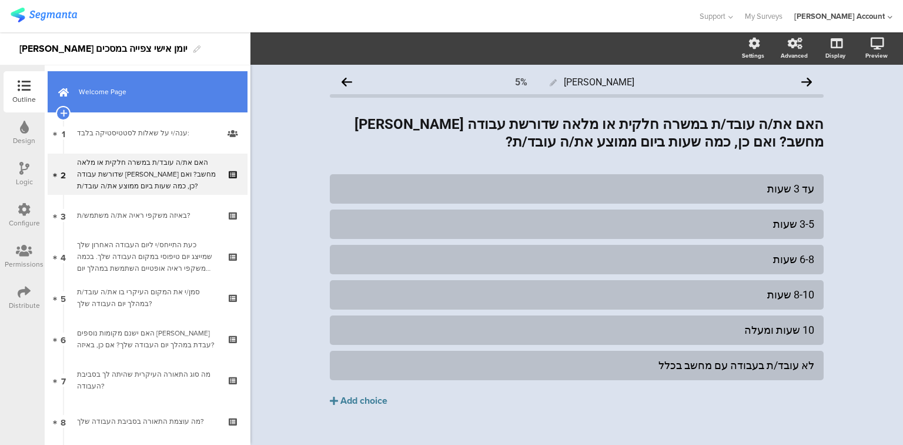
click at [118, 98] on link "Welcome Page" at bounding box center [148, 91] width 200 height 41
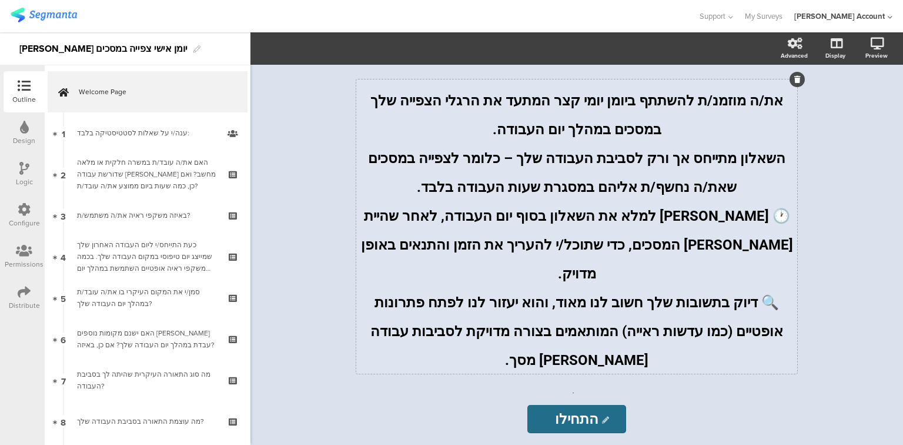
click at [602, 113] on div "את/ה מוזמנ/ת להשתתף ביומן יומי קצר המתעד את הרגלי הצפייה שלך במסכים במהלך יום ה…" at bounding box center [576, 226] width 441 height 294
click at [602, 113] on span "את/ה מוזמנ/ת להשתתף ביומן יומי קצר המתעד את הרגלי הצפייה שלך במסכים במהלך יום ה…" at bounding box center [575, 114] width 416 height 45
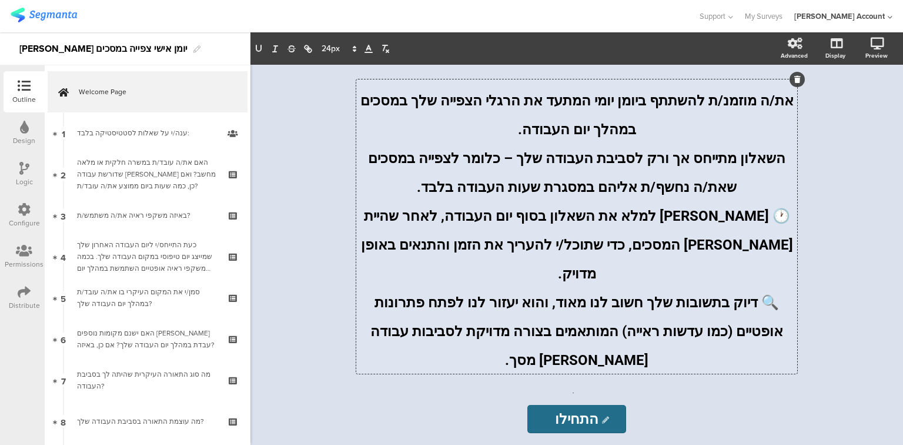
click at [607, 235] on span "🕐 מומלץ למלא את השאלון בסוף יום העבודה, לאחר שהיית מול המסכים, כדי שתוכל/י להער…" at bounding box center [576, 245] width 436 height 74
click at [443, 264] on p "🕐 מומלץ למלא את השאלון בסוף יום העבודה, לאחר שהיית מול המסכים, כדי שתוכל/י להער…" at bounding box center [576, 241] width 435 height 86
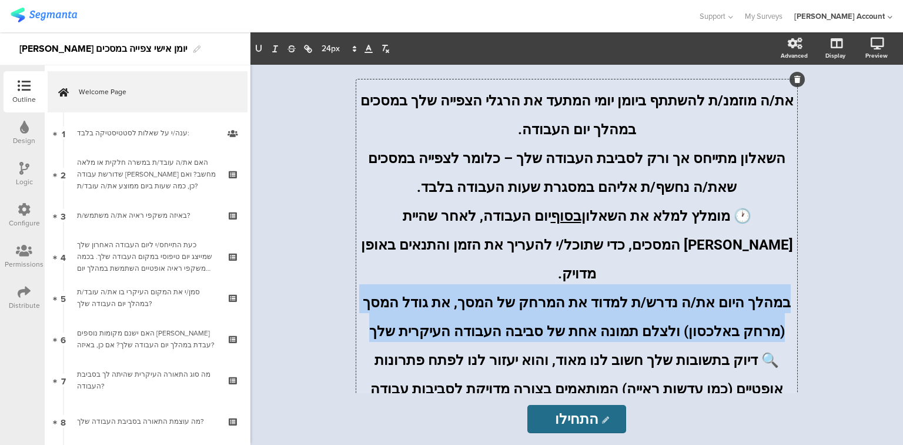
drag, startPoint x: 774, startPoint y: 279, endPoint x: 423, endPoint y: 291, distance: 351.3
click at [423, 291] on p "במהלך היום את/ה נדרש/ת למדוד את המרחק של המסך, את גודל המסך (מרחק באלכסון) ולצל…" at bounding box center [576, 313] width 435 height 58
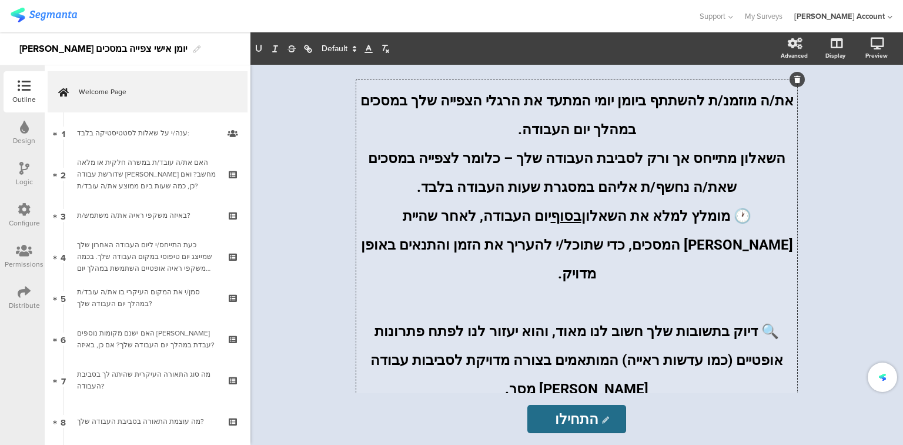
click at [443, 190] on p "השאלון מתייחס אך ורק לסביבת העבודה שלך – כלומר לצפייה במסכים שאת/ה נחשף/ת אליהם…" at bounding box center [576, 169] width 435 height 58
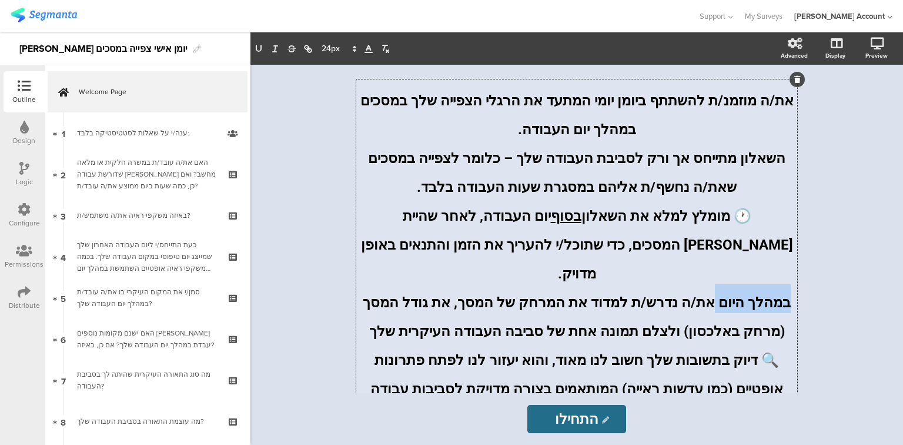
drag, startPoint x: 714, startPoint y: 279, endPoint x: 773, endPoint y: 276, distance: 59.5
click at [773, 294] on span "במהלך היום את/ה נדרש/ת למדוד את המרחק של המסך, את גודל המסך (מרחק באלכסון) ולצל…" at bounding box center [575, 316] width 432 height 45
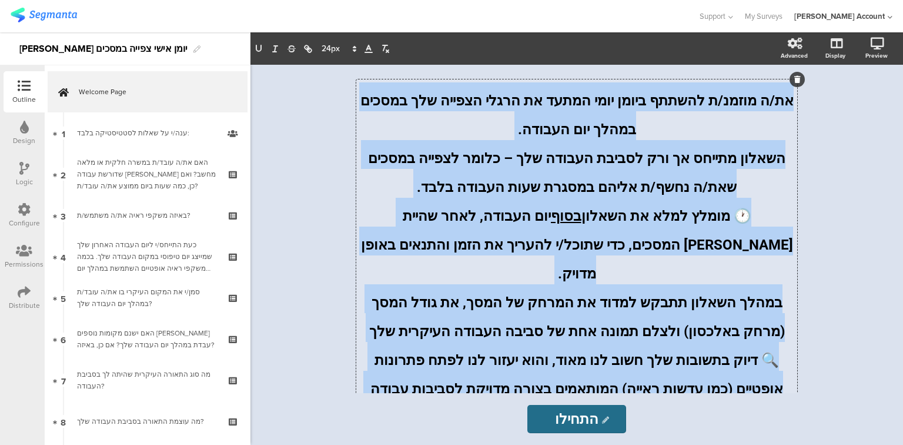
drag, startPoint x: 784, startPoint y: 98, endPoint x: 381, endPoint y: 368, distance: 485.4
click at [381, 368] on div "את/ה מוזמנ/ת להשתתף ביומן יומי המתעד את הרגלי הצפייה שלך במסכים במהלך יום העבוד…" at bounding box center [576, 255] width 435 height 346
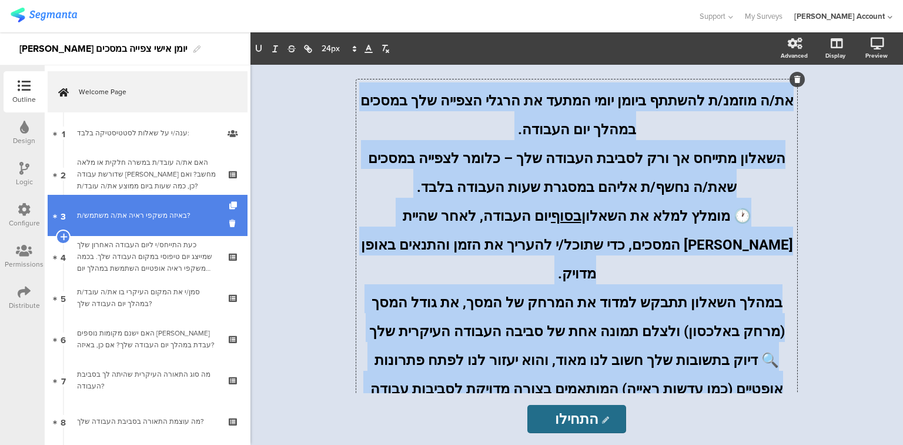
copy div "את/ה מוזמנ/ת להשתתף ביומן יומי המתעד את הרגלי הצפייה שלך במסכים במהלך יום העבוד…"
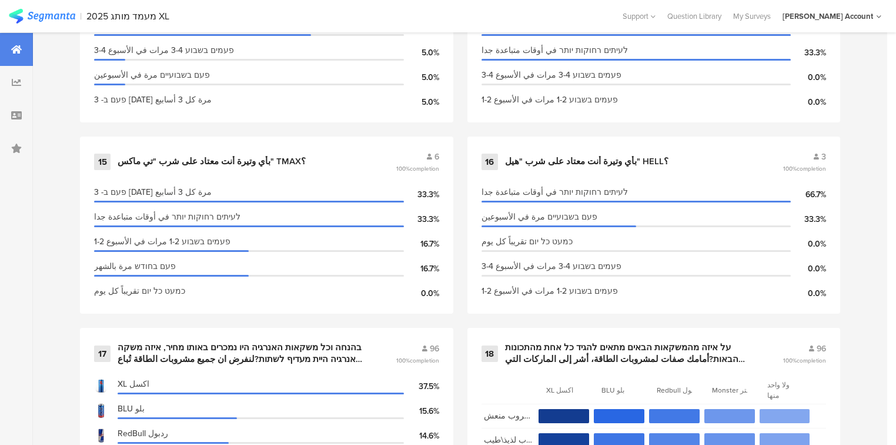
scroll to position [1788, 0]
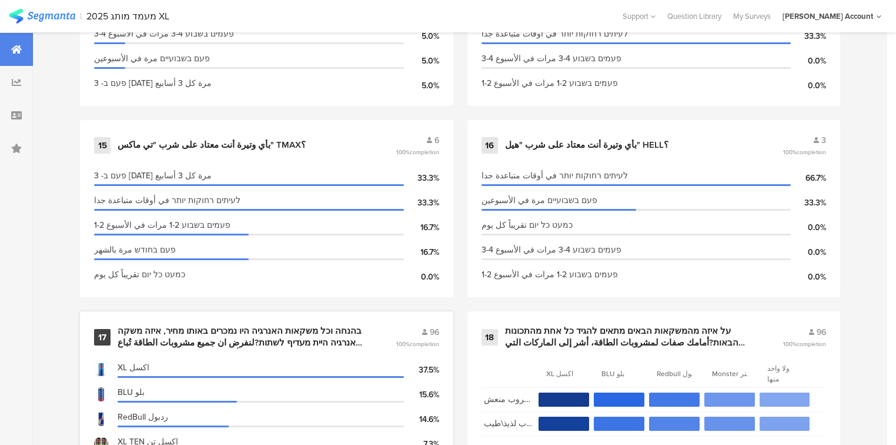
click at [168, 330] on div "בהנחה וכל משקאות האנרגיה היו נמכרים באותו מחיר, איזה משקה אנרגיה היית מעדיף לשת…" at bounding box center [243, 336] width 250 height 23
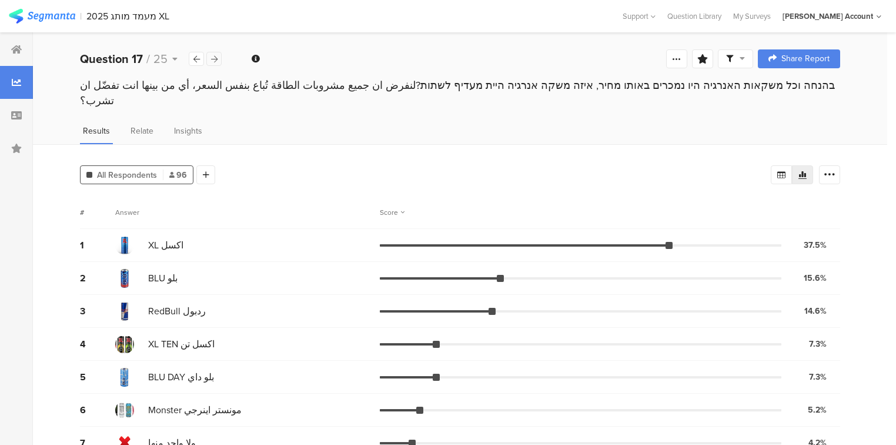
click at [212, 55] on icon at bounding box center [214, 59] width 6 height 8
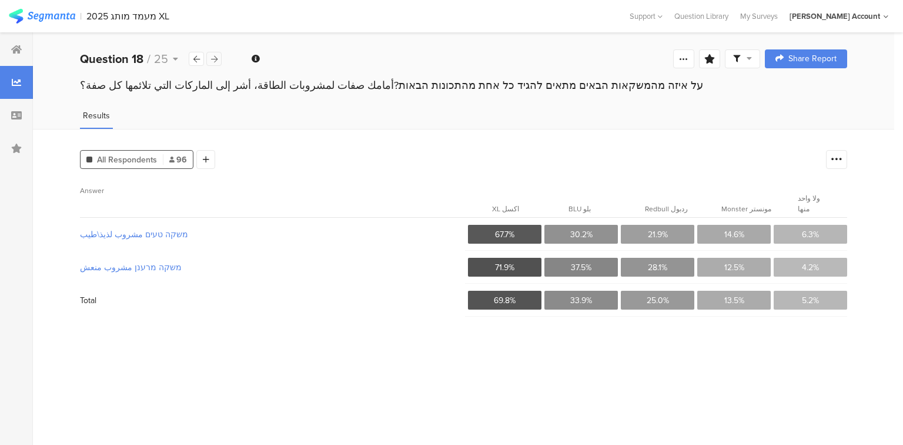
click at [212, 55] on icon at bounding box center [214, 59] width 6 height 8
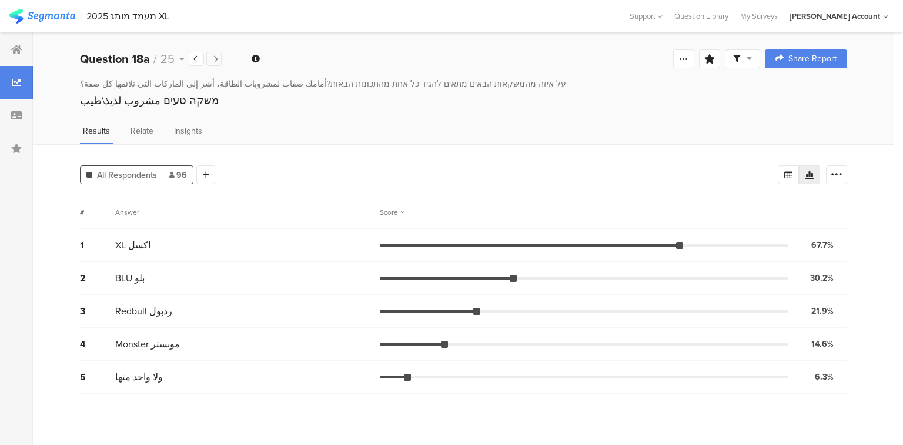
click at [212, 55] on icon at bounding box center [214, 59] width 6 height 8
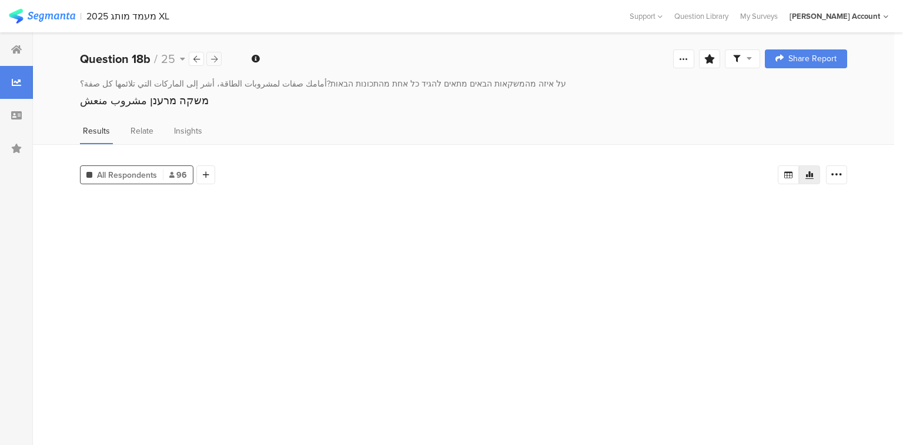
click at [212, 55] on icon at bounding box center [214, 59] width 6 height 8
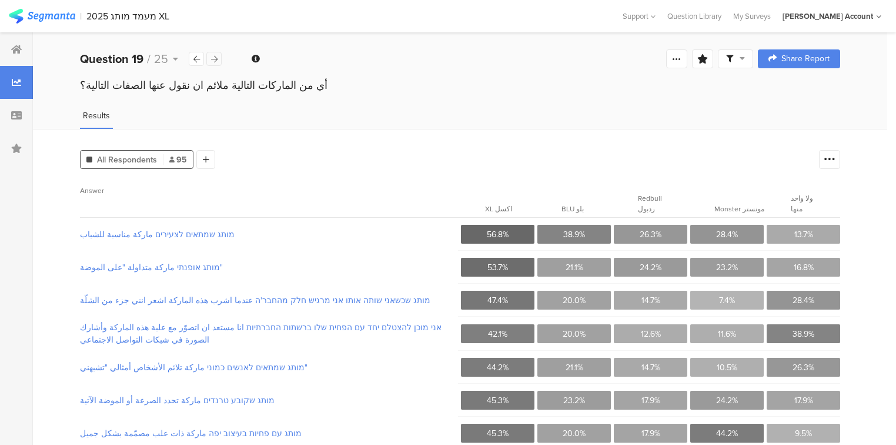
click at [212, 55] on icon at bounding box center [214, 59] width 6 height 8
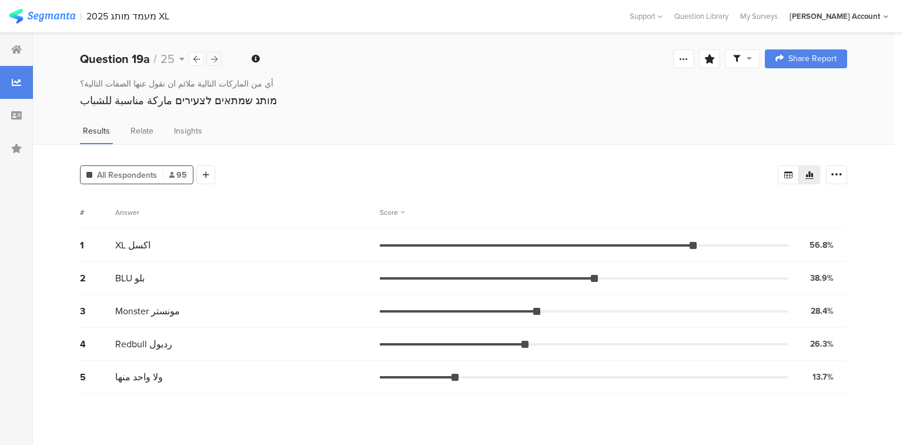
click at [212, 55] on icon at bounding box center [214, 59] width 6 height 8
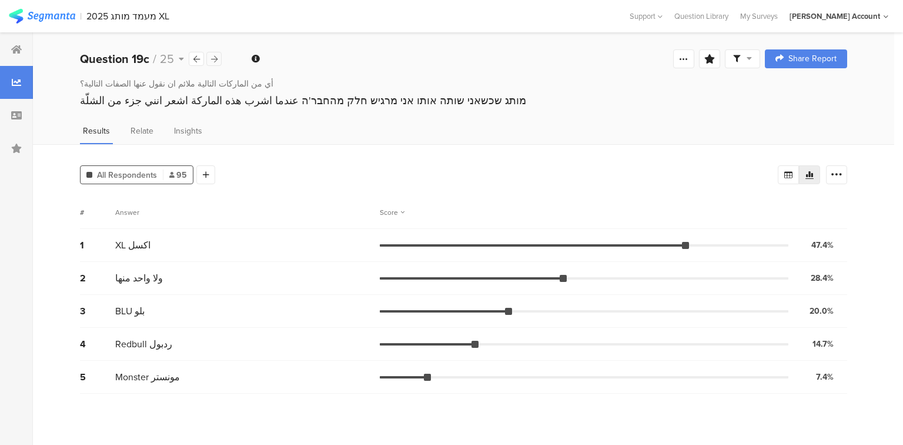
click at [212, 55] on icon at bounding box center [214, 59] width 6 height 8
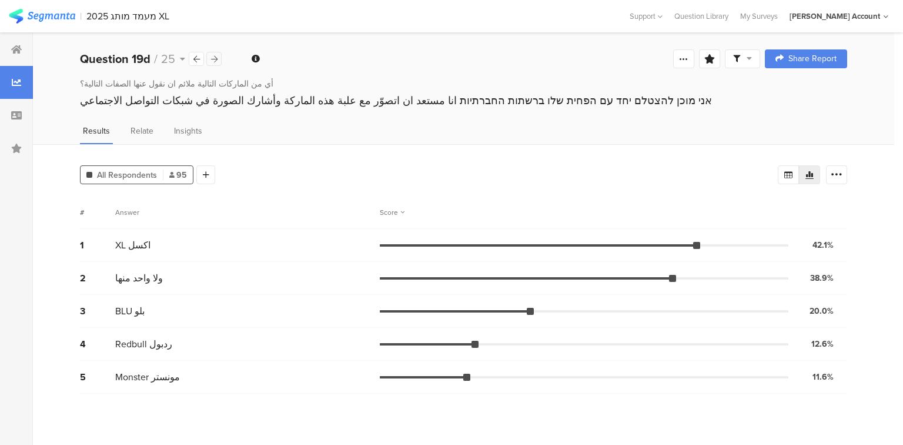
click at [212, 55] on icon at bounding box center [214, 59] width 6 height 8
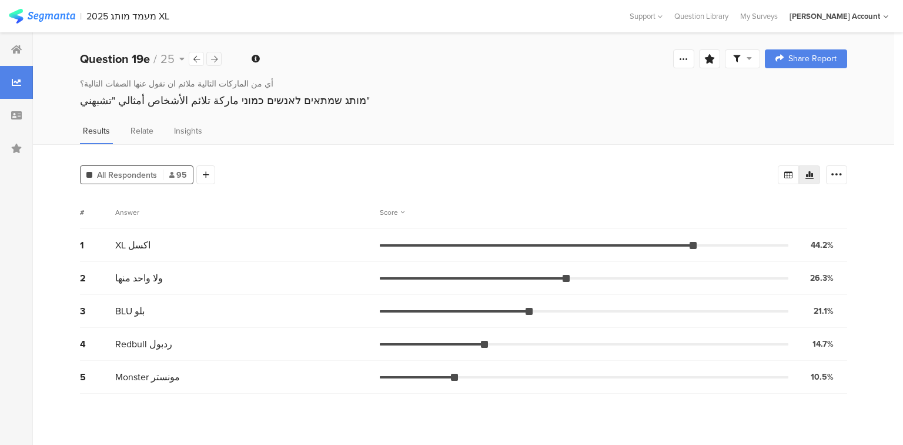
click at [212, 55] on icon at bounding box center [214, 59] width 6 height 8
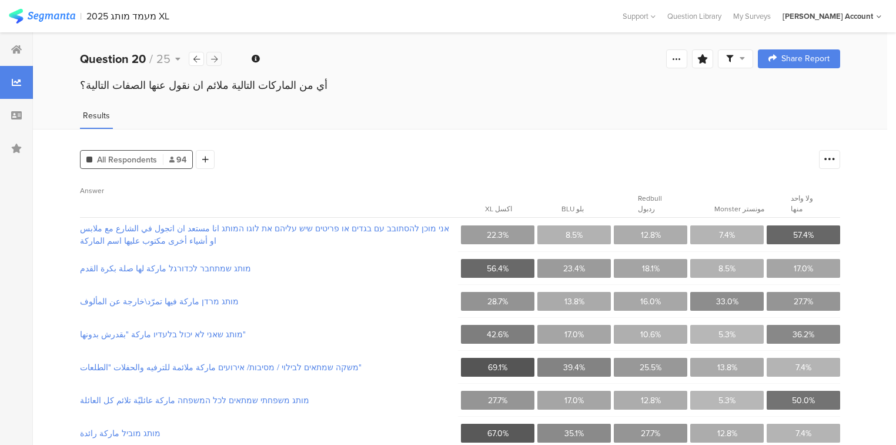
click at [212, 55] on icon at bounding box center [214, 59] width 6 height 8
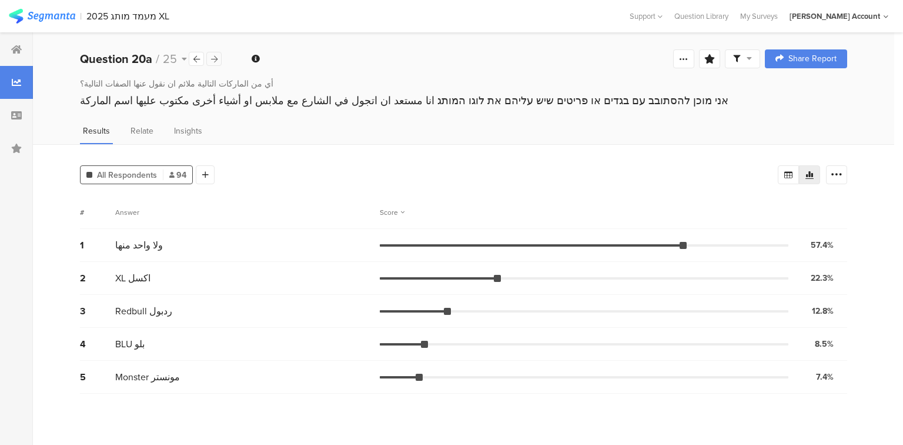
click at [212, 55] on icon at bounding box center [214, 59] width 6 height 8
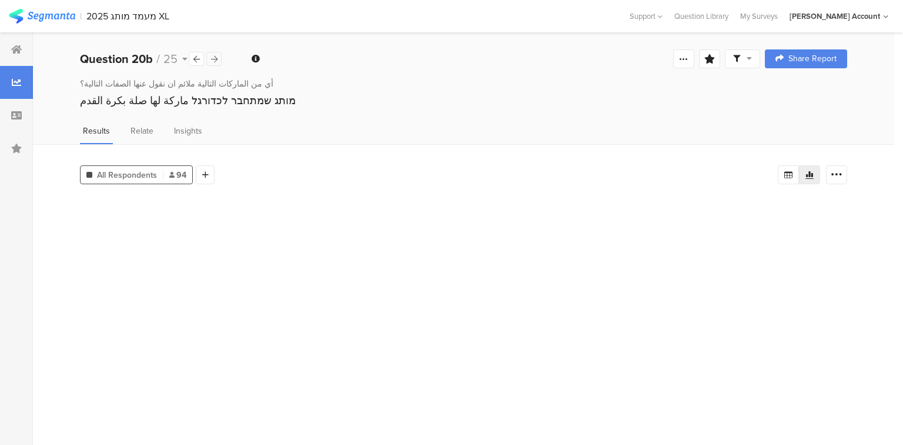
click at [212, 55] on icon at bounding box center [214, 59] width 6 height 8
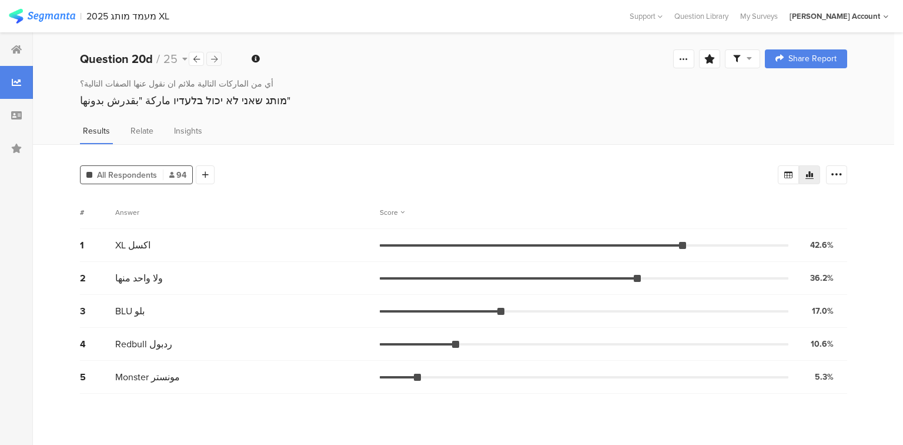
click at [212, 55] on icon at bounding box center [214, 59] width 6 height 8
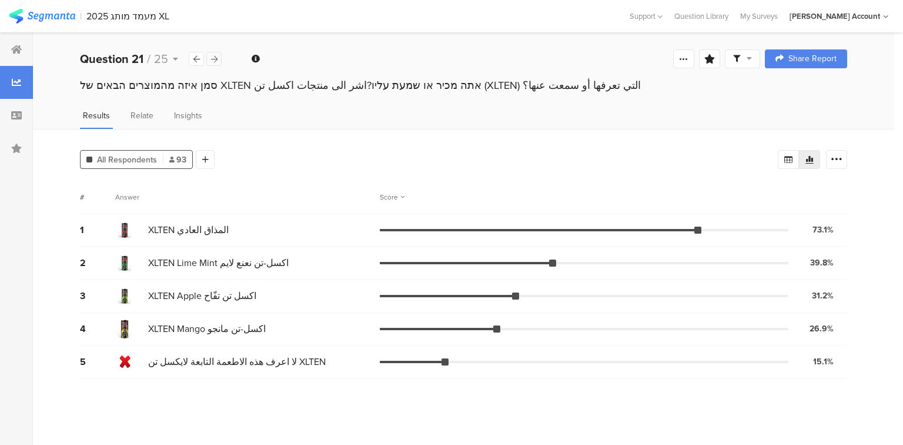
click at [212, 55] on icon at bounding box center [214, 59] width 6 height 8
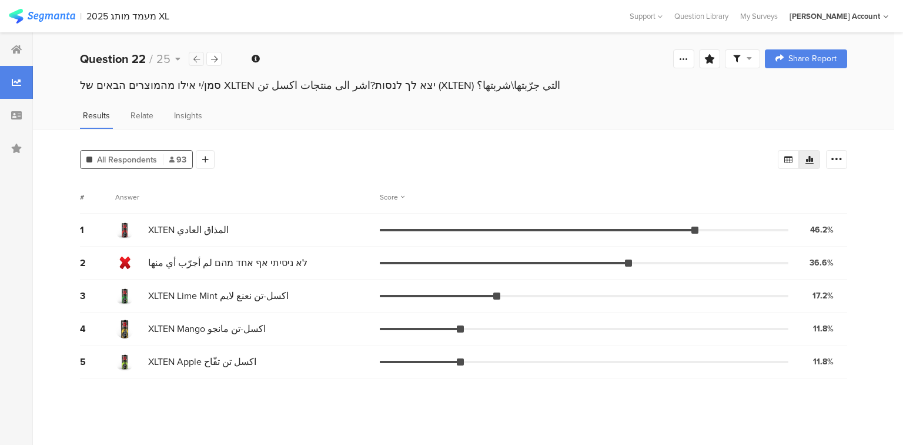
click at [196, 58] on icon at bounding box center [196, 59] width 6 height 8
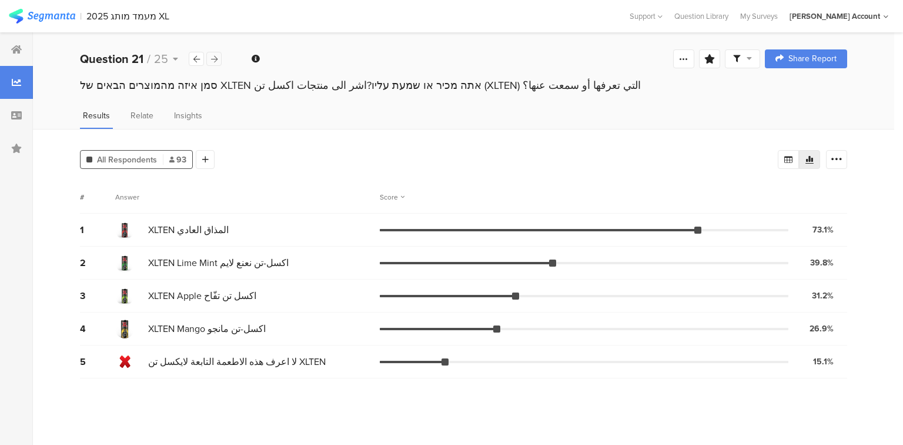
click at [212, 56] on icon at bounding box center [214, 59] width 6 height 8
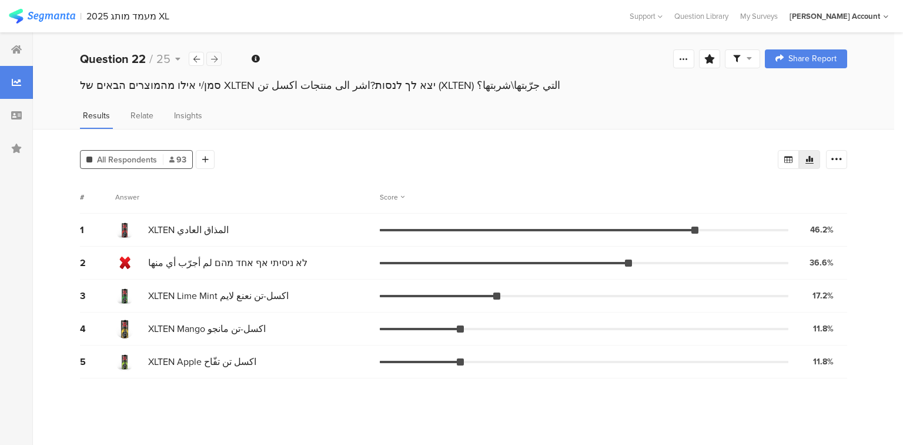
click at [212, 56] on icon at bounding box center [214, 59] width 6 height 8
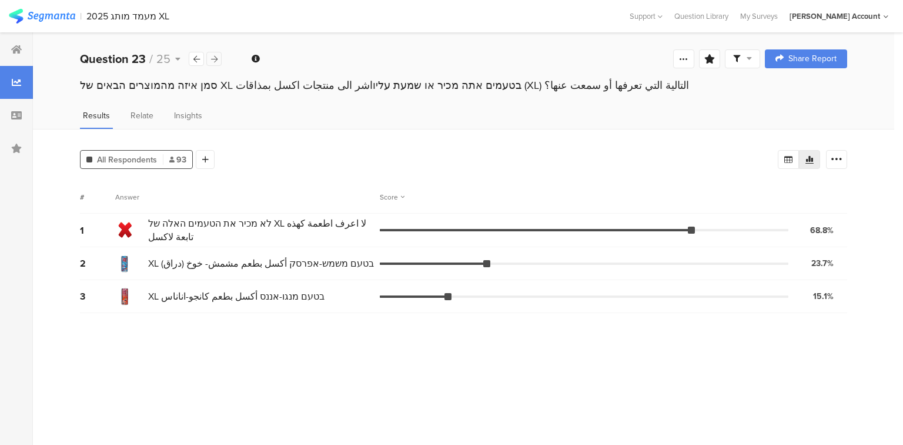
click at [212, 56] on icon at bounding box center [214, 59] width 6 height 8
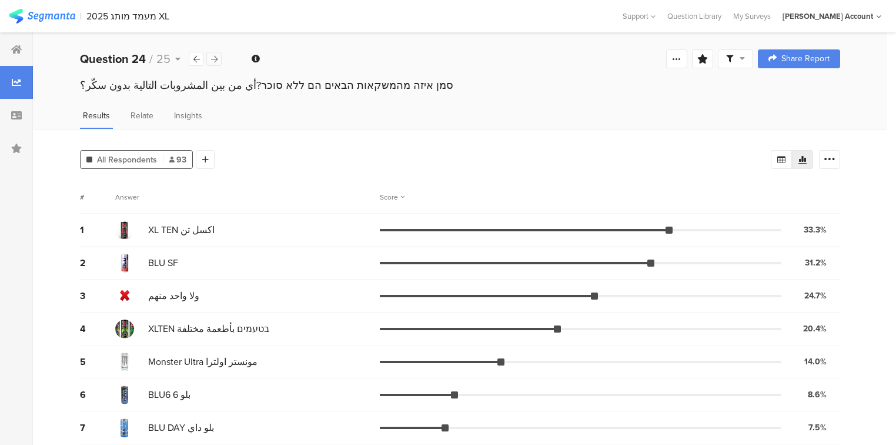
click at [213, 61] on icon at bounding box center [214, 59] width 6 height 8
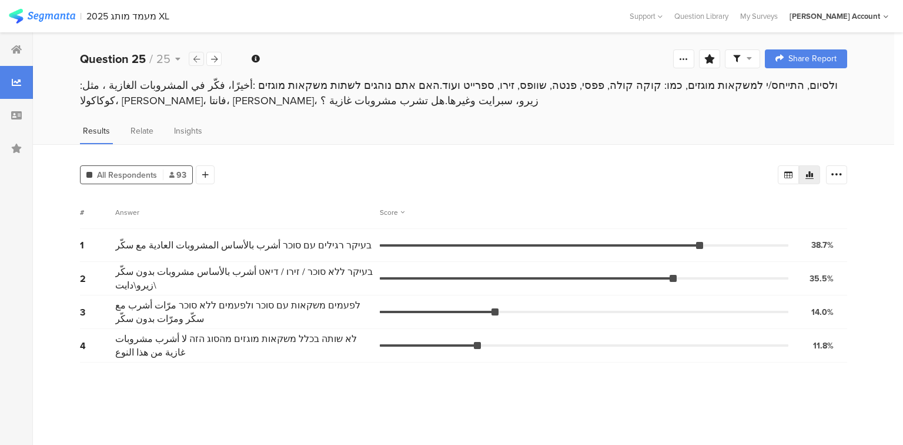
click at [195, 58] on icon at bounding box center [196, 59] width 6 height 8
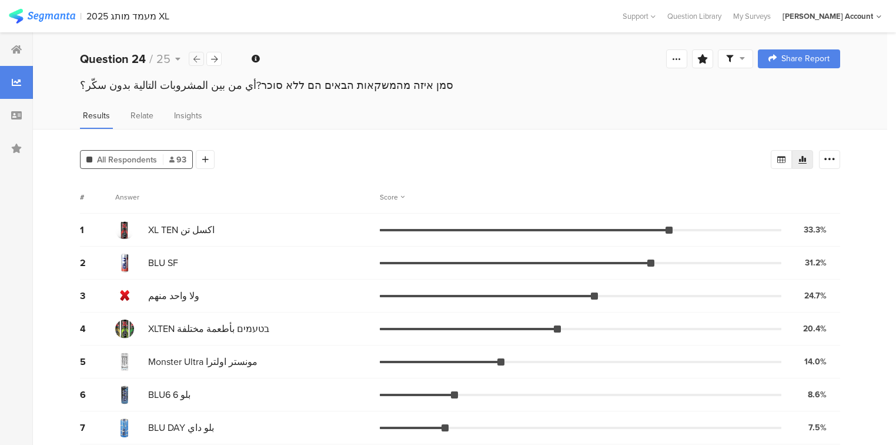
click at [195, 58] on icon at bounding box center [196, 59] width 6 height 8
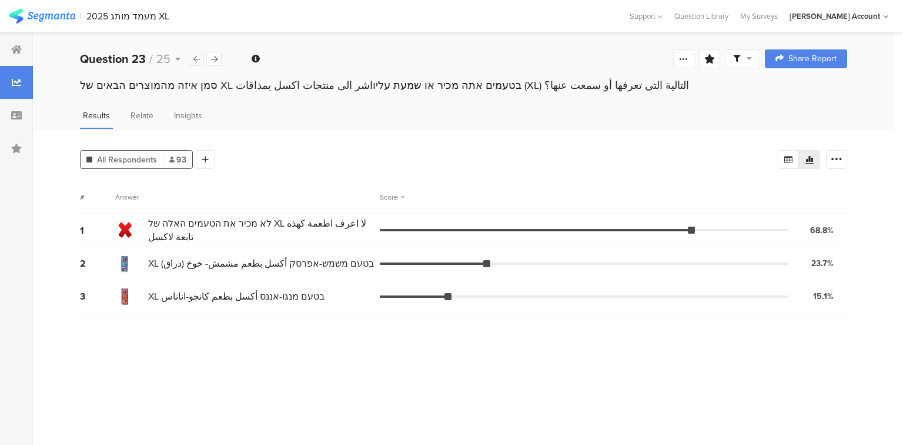
click at [195, 58] on icon at bounding box center [196, 59] width 6 height 8
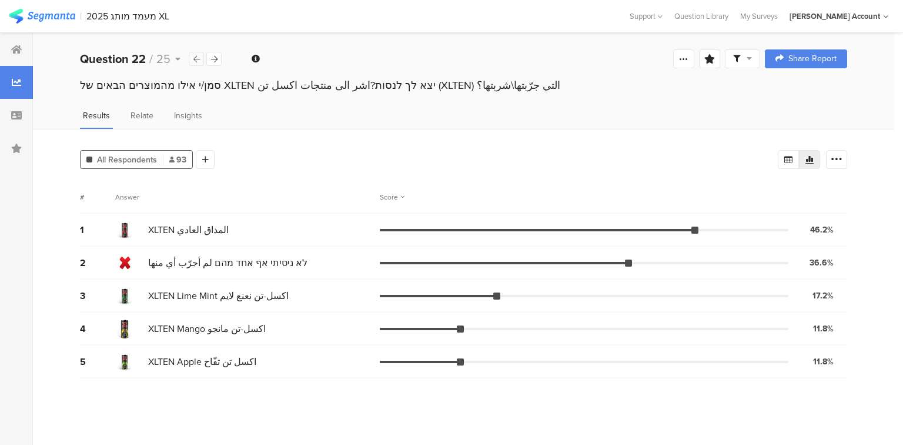
click at [195, 58] on icon at bounding box center [196, 59] width 6 height 8
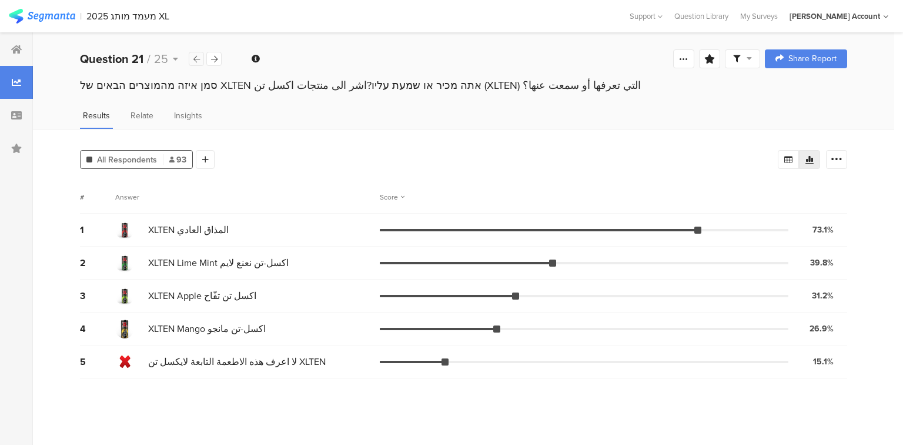
click at [195, 58] on icon at bounding box center [196, 59] width 6 height 8
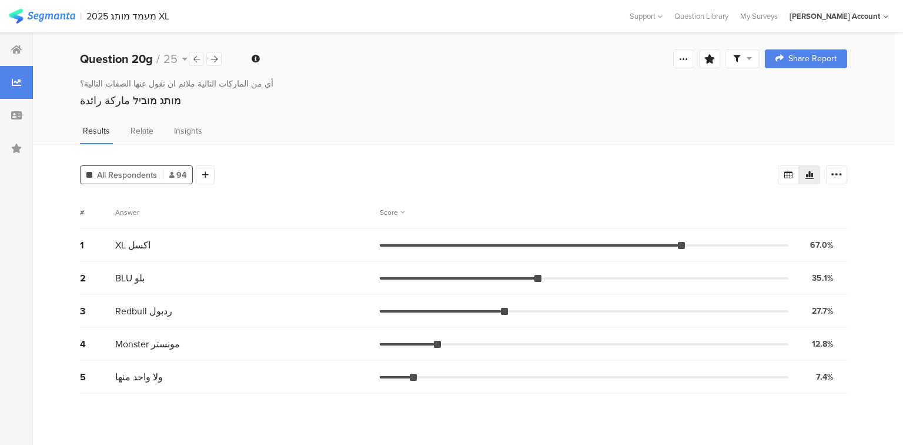
click at [195, 58] on icon at bounding box center [196, 59] width 6 height 8
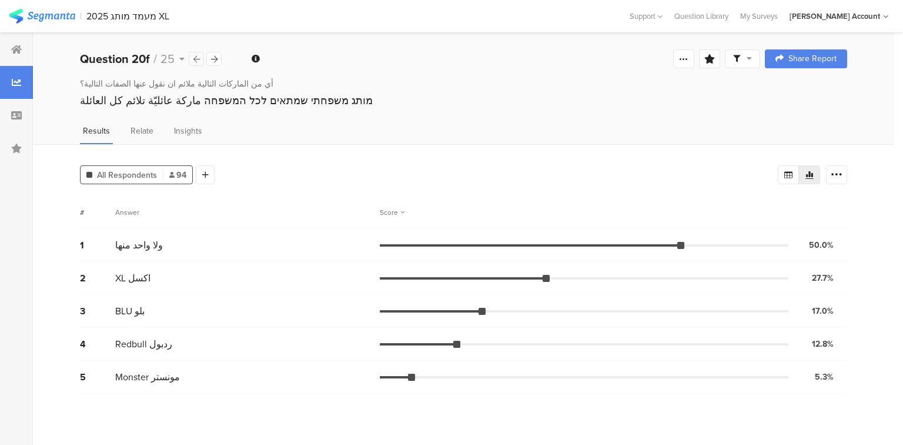
click at [195, 58] on icon at bounding box center [196, 59] width 6 height 8
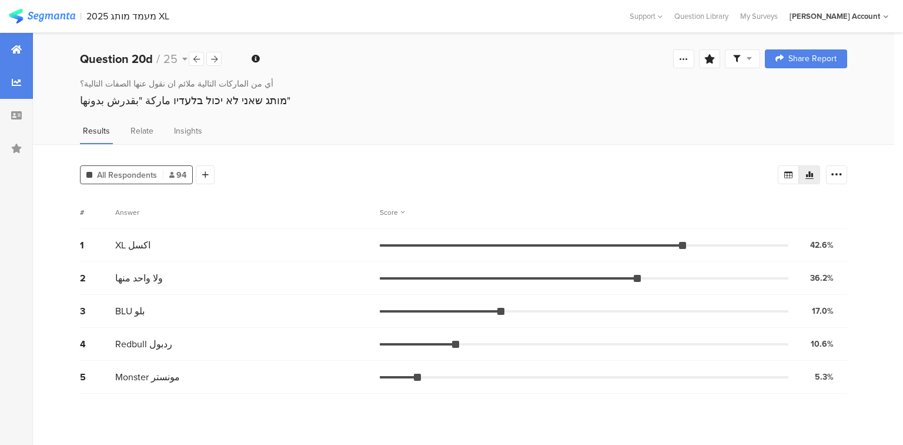
click at [16, 45] on icon at bounding box center [16, 49] width 11 height 9
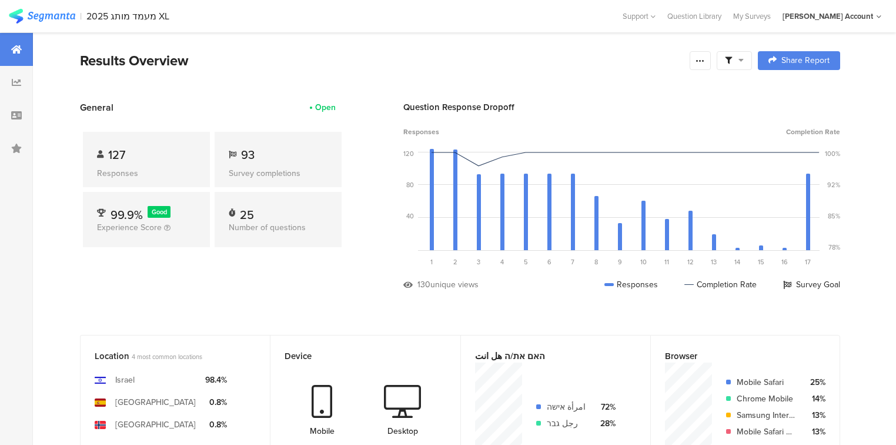
scroll to position [235, 0]
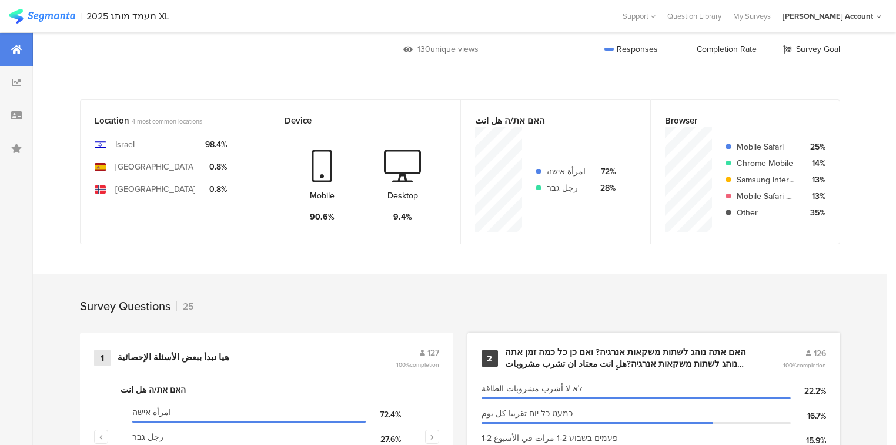
click at [591, 352] on div "האם אתה נוהג לשתות משקאות אנרגיה? ואם כן כל כמה זמן אתה נוהג לשתות משקאות אנרגי…" at bounding box center [630, 357] width 250 height 23
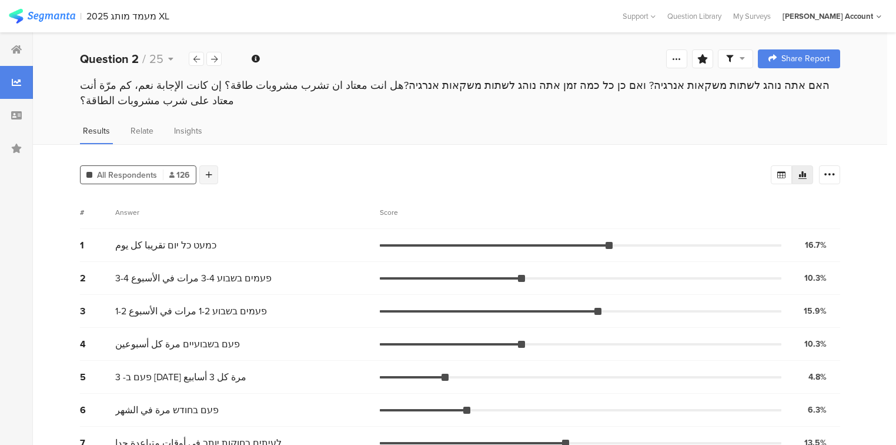
click at [208, 165] on div at bounding box center [208, 174] width 19 height 19
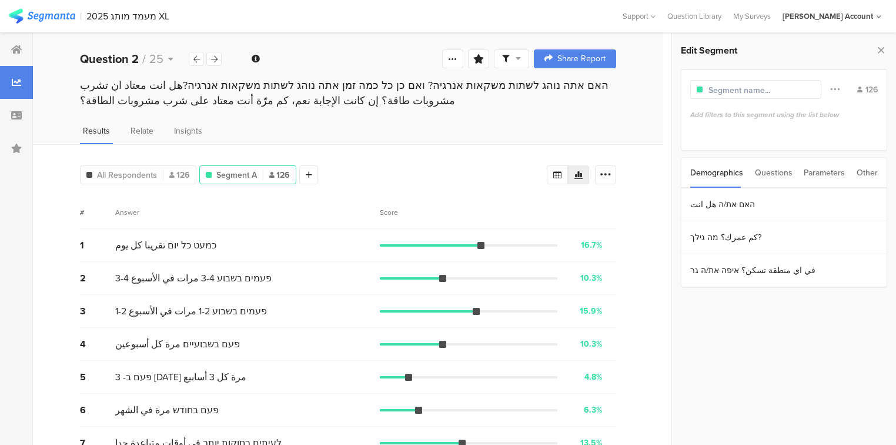
click at [769, 170] on div "Questions" at bounding box center [774, 173] width 38 height 30
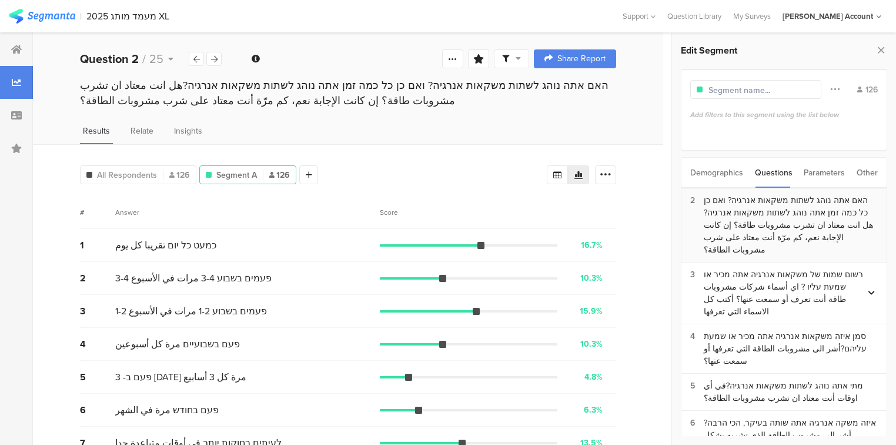
click at [804, 218] on div "האם אתה נוהג לשתות משקאות אנרגיה? ואם כן כל כמה זמן אתה נוהג לשתות משקאות אנרגי…" at bounding box center [791, 225] width 174 height 62
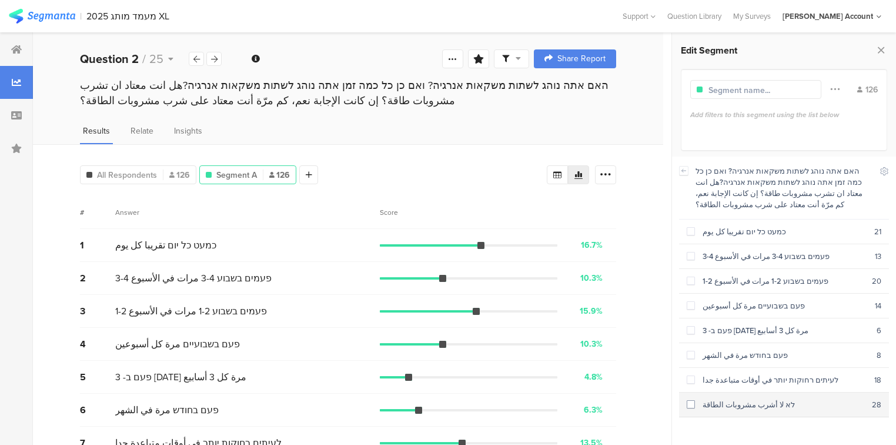
click at [750, 401] on div "לא لا أشرب مشروبات الطاقة" at bounding box center [783, 404] width 177 height 11
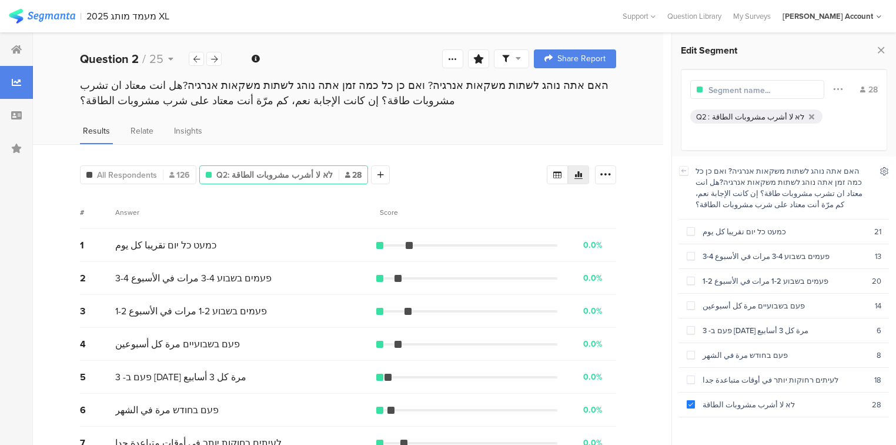
click at [886, 172] on icon at bounding box center [885, 171] width 8 height 8
click at [790, 203] on icon at bounding box center [788, 200] width 9 height 9
click at [770, 201] on icon at bounding box center [773, 200] width 9 height 9
click at [788, 201] on icon at bounding box center [788, 200] width 9 height 9
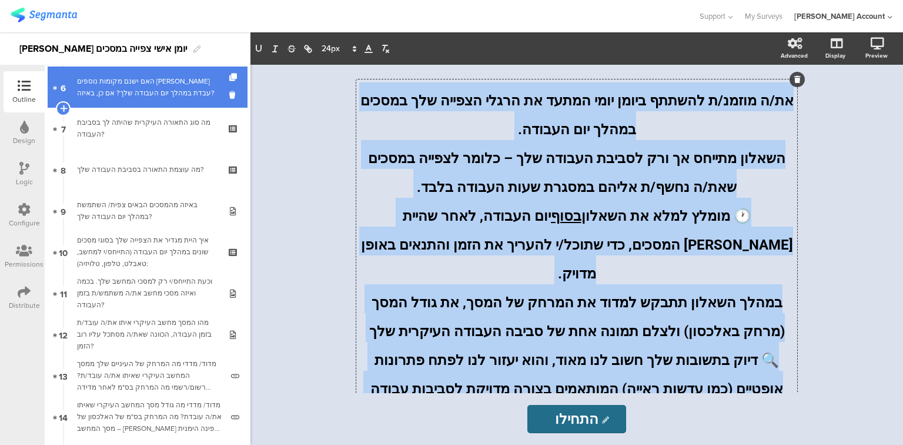
scroll to position [282, 0]
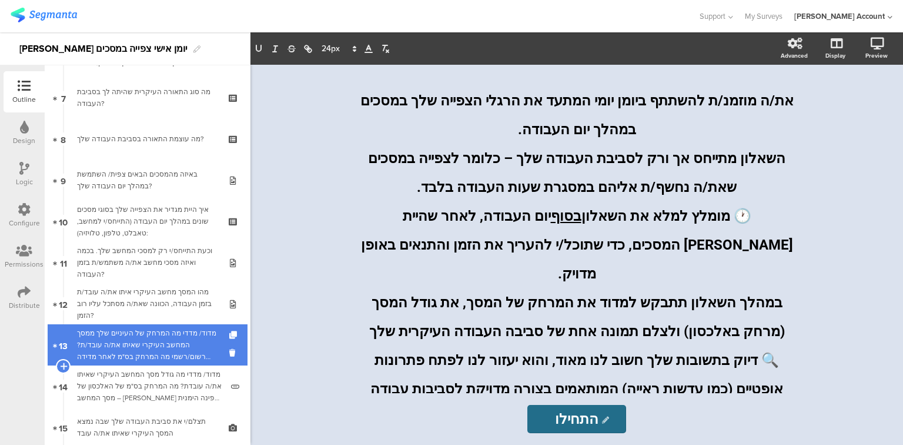
click at [171, 353] on div "מדוד/ מדדי מה המרחק של העיניים שלך ממסך המחשב העיקרי שאיתו את/ה עובד/ת? רשום/רש…" at bounding box center [149, 344] width 145 height 35
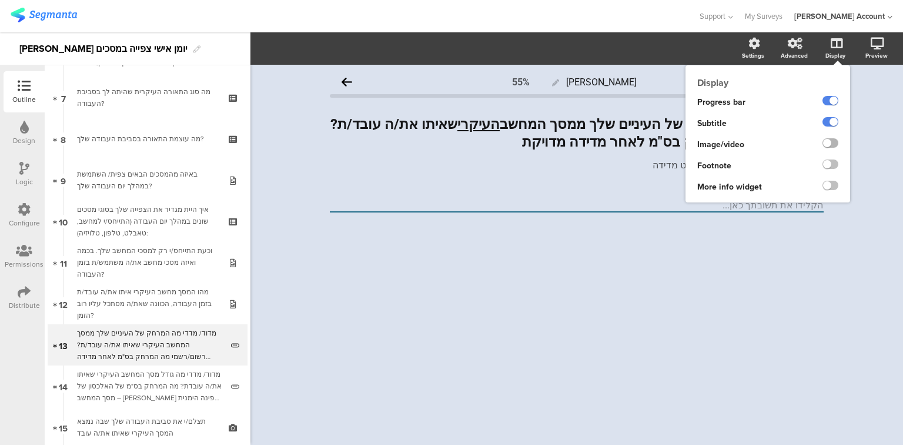
click at [830, 142] on label at bounding box center [831, 142] width 16 height 9
click at [0, 0] on input "checkbox" at bounding box center [0, 0] width 0 height 0
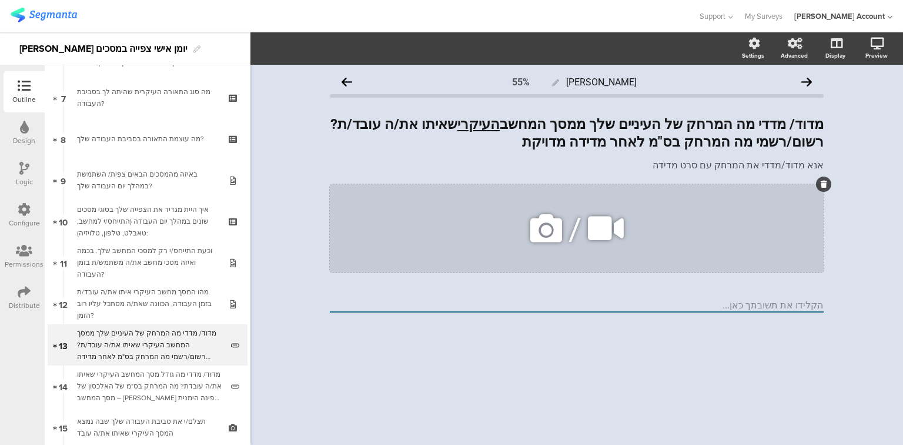
click at [555, 222] on icon at bounding box center [546, 228] width 40 height 40
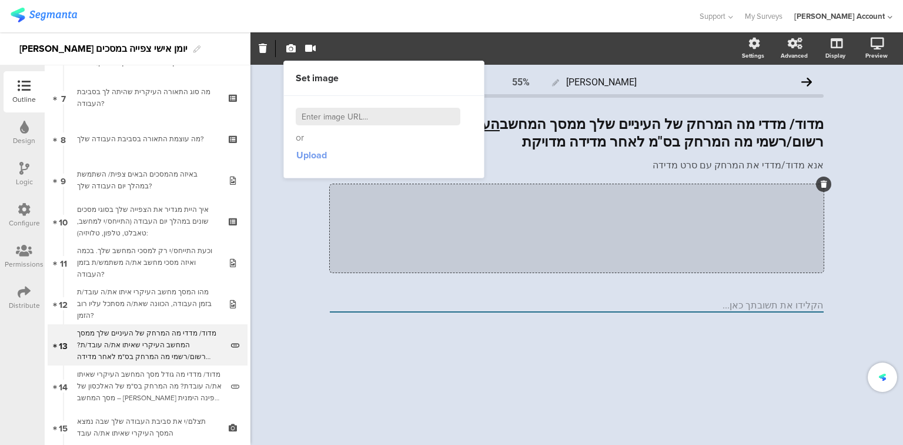
click at [320, 151] on span "Upload" at bounding box center [311, 155] width 31 height 14
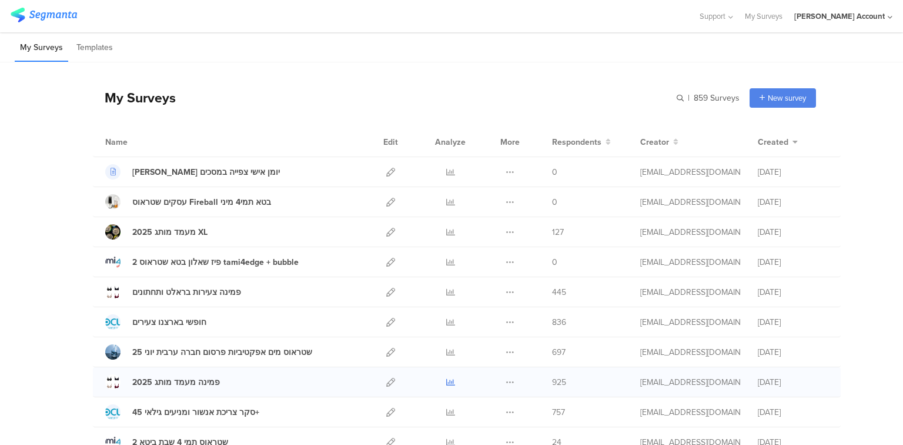
click at [446, 378] on icon at bounding box center [450, 382] width 9 height 9
click at [705, 94] on input "text" at bounding box center [657, 97] width 165 height 19
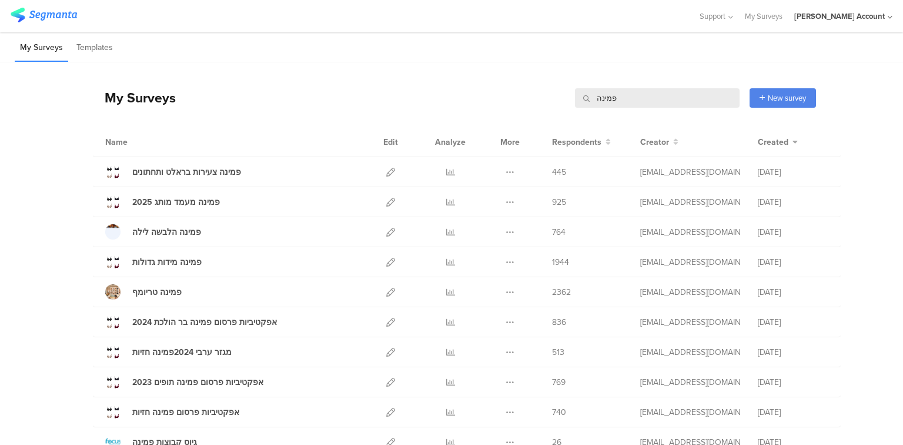
scroll to position [117, 0]
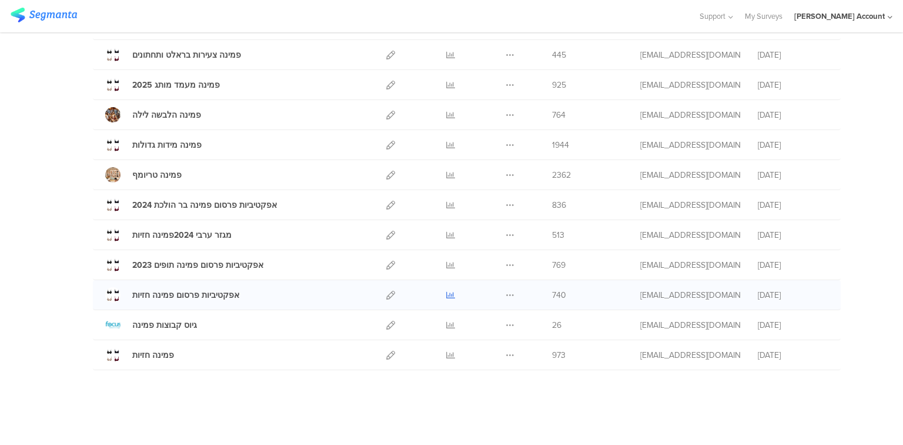
type input "פמינה"
click at [450, 293] on icon at bounding box center [450, 295] width 9 height 9
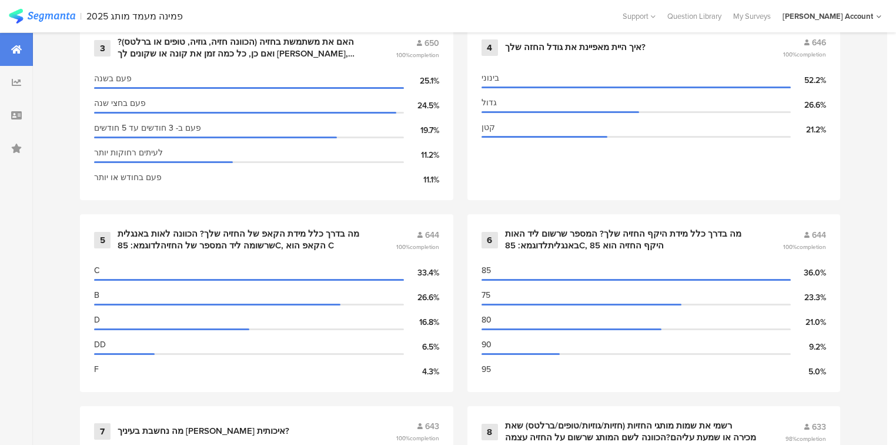
scroll to position [753, 0]
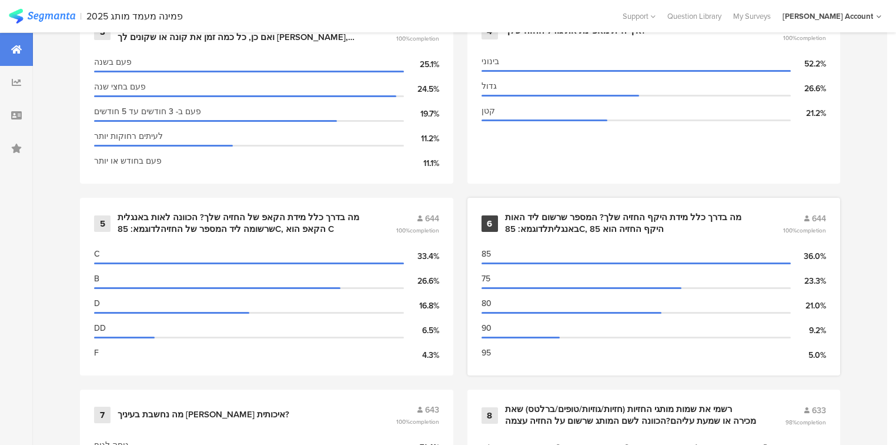
click at [539, 218] on div "מה בדרך כלל מידת היקף החזיה שלך? המספר שרשום ליד האות באנגליתלדוגמא: 85C, היקף …" at bounding box center [630, 223] width 250 height 23
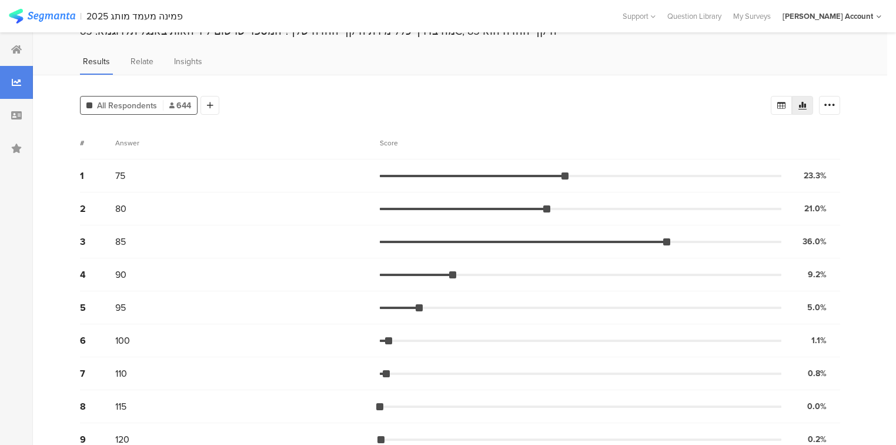
scroll to position [105, 0]
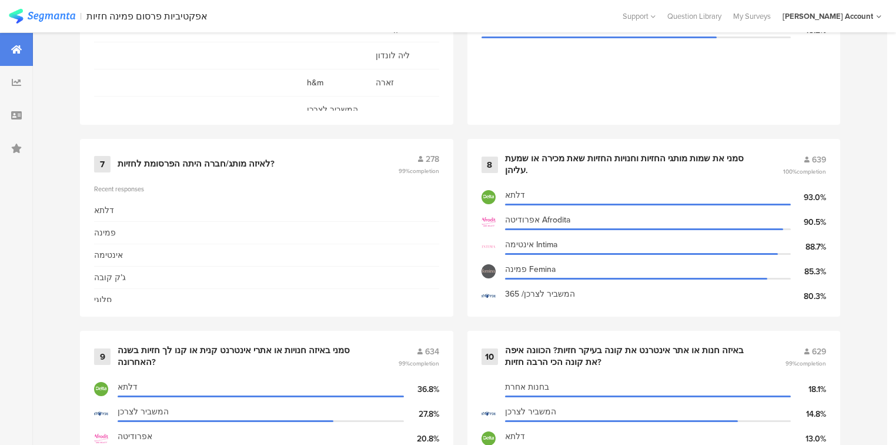
scroll to position [1129, 0]
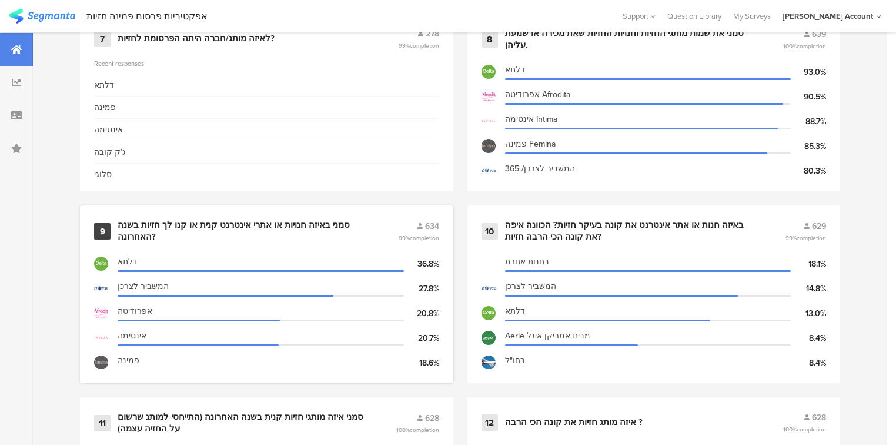
click at [192, 227] on div "סמני באיזה חנויות או אתרי אינטרנט קנית או קנו לך חזיות בשנה האחרונה?" at bounding box center [244, 230] width 252 height 23
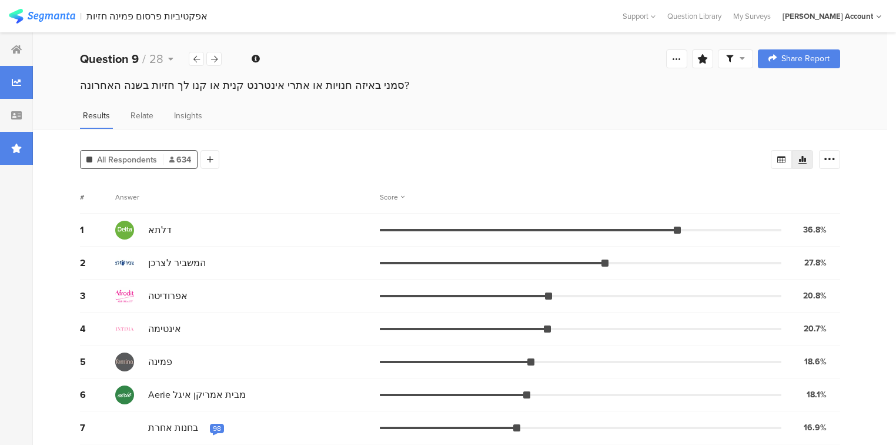
click at [28, 158] on div at bounding box center [16, 148] width 33 height 33
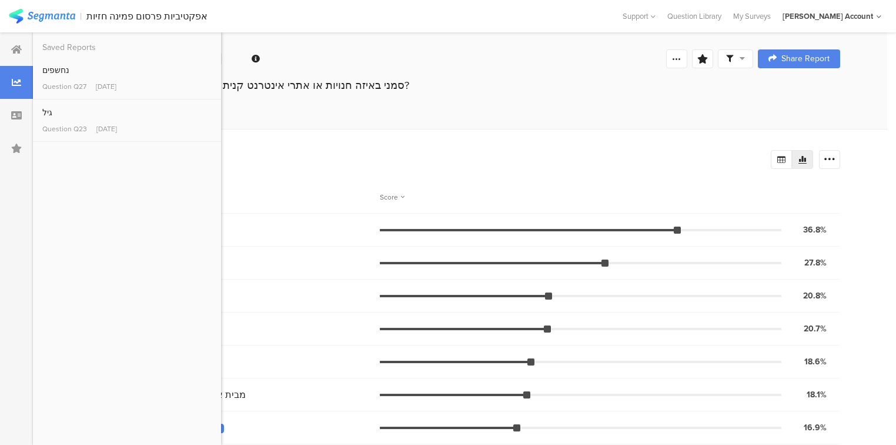
click at [313, 253] on div "המשביר לצרכן" at bounding box center [247, 262] width 265 height 19
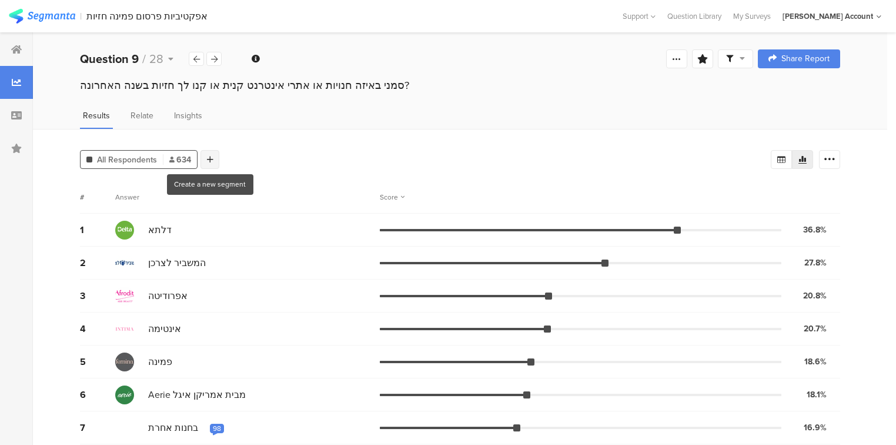
click at [209, 160] on icon at bounding box center [210, 159] width 6 height 8
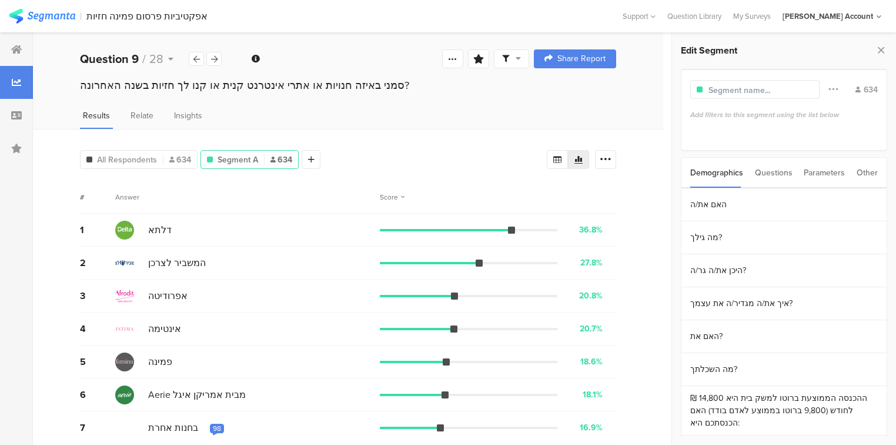
click at [769, 172] on div "Questions" at bounding box center [774, 173] width 38 height 30
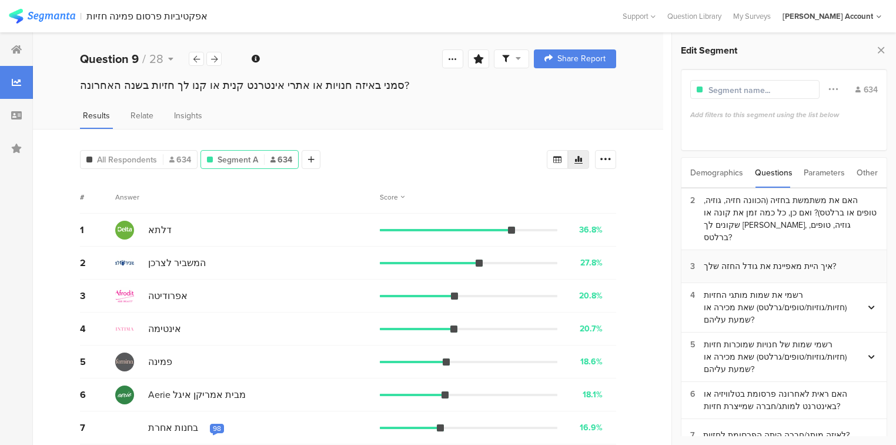
click at [767, 260] on div "איך היית מאפיינת את גודל החזה שלך?" at bounding box center [770, 266] width 132 height 12
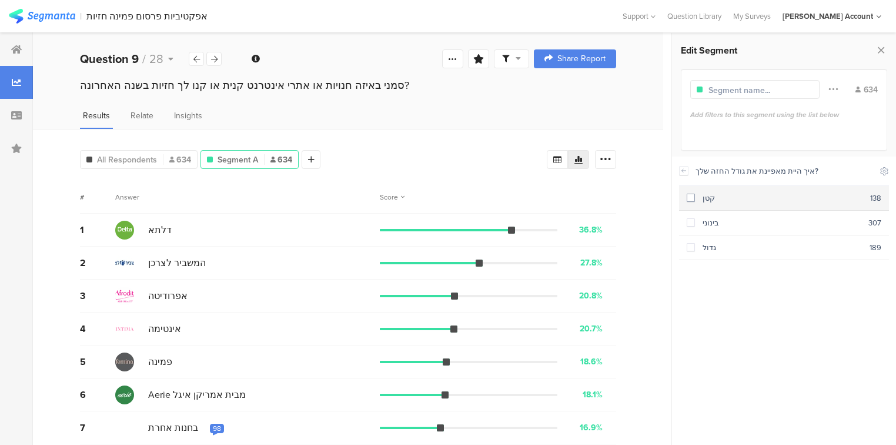
click at [704, 193] on div "קטן" at bounding box center [782, 197] width 175 height 11
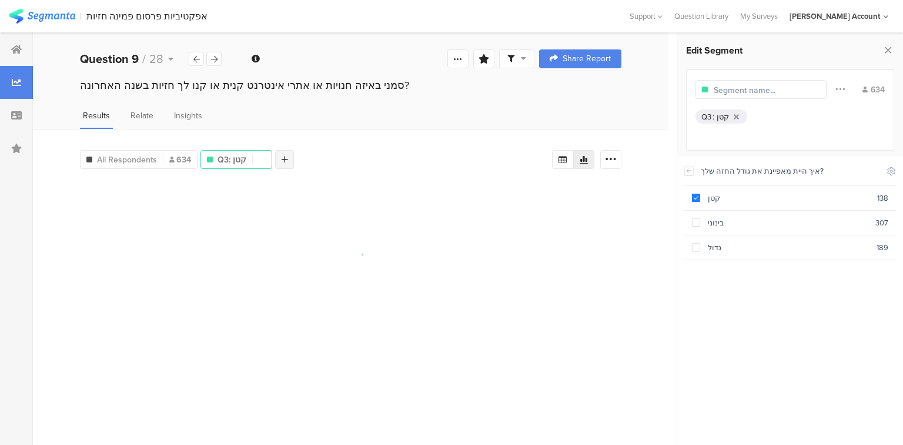
click at [289, 158] on div at bounding box center [284, 159] width 19 height 19
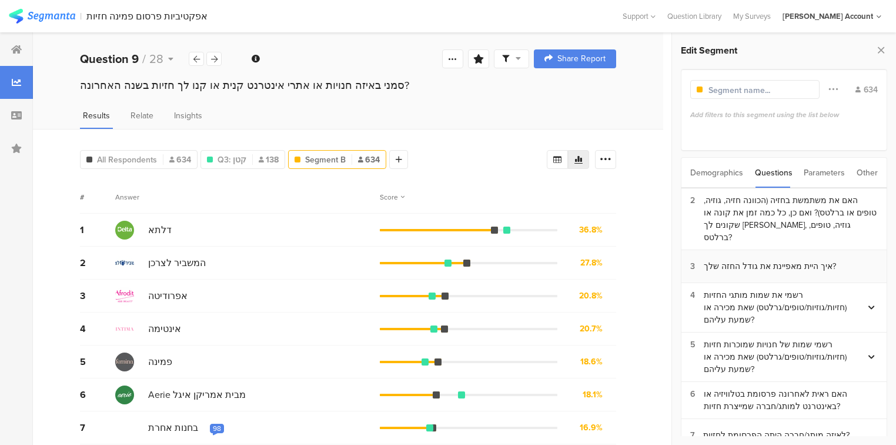
click at [790, 260] on div "איך היית מאפיינת את גודל החזה שלך?" at bounding box center [770, 266] width 132 height 12
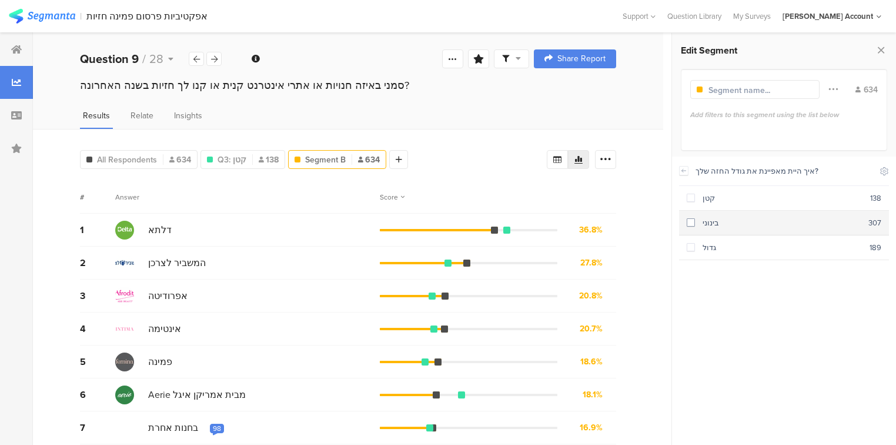
click at [717, 222] on div "בינוני" at bounding box center [781, 222] width 173 height 11
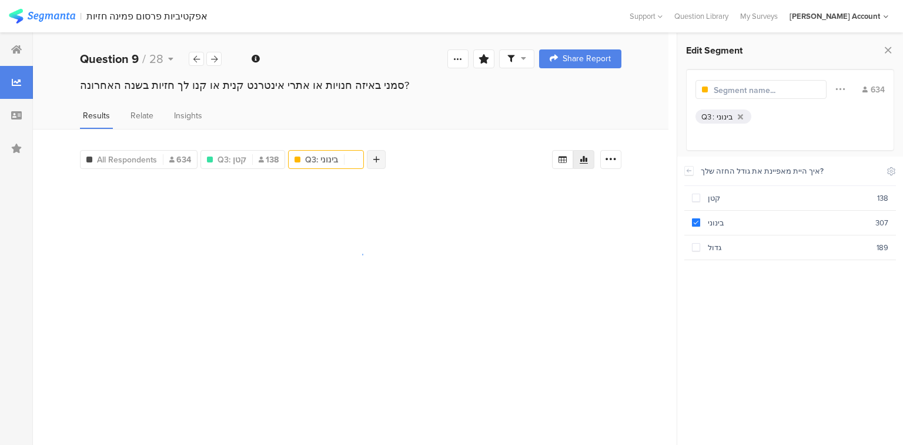
click at [382, 156] on div at bounding box center [376, 159] width 19 height 19
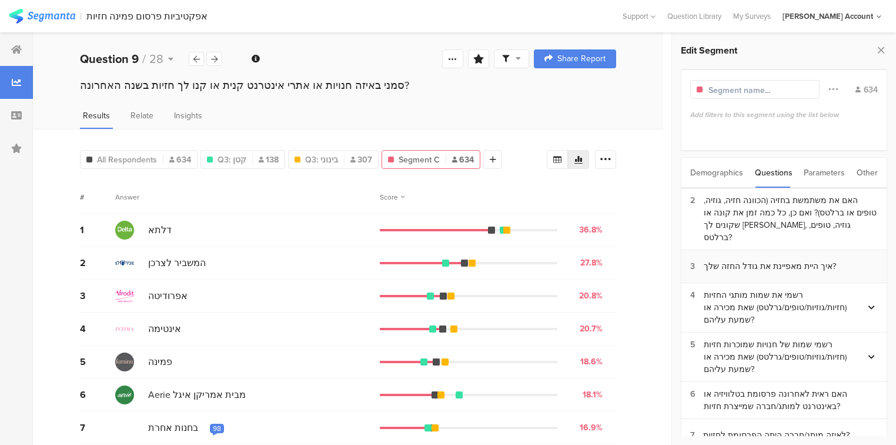
click at [750, 259] on section "3 איך היית מאפיינת את גודל החזה שלך?" at bounding box center [784, 266] width 205 height 33
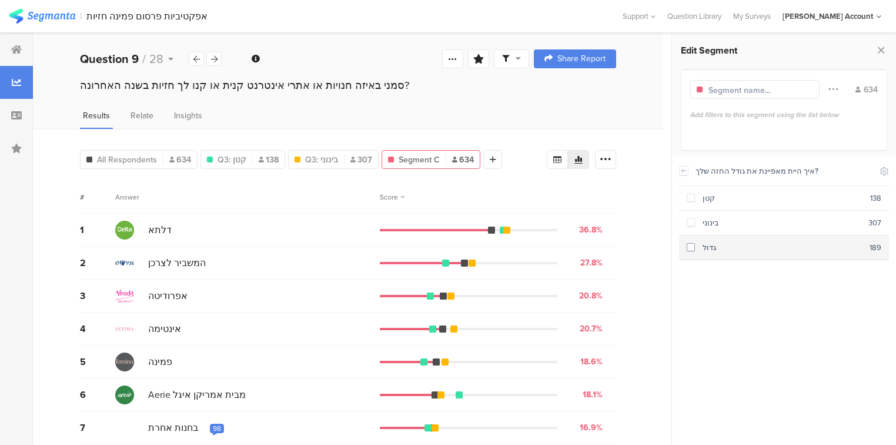
click at [735, 249] on div "גדול" at bounding box center [782, 247] width 175 height 11
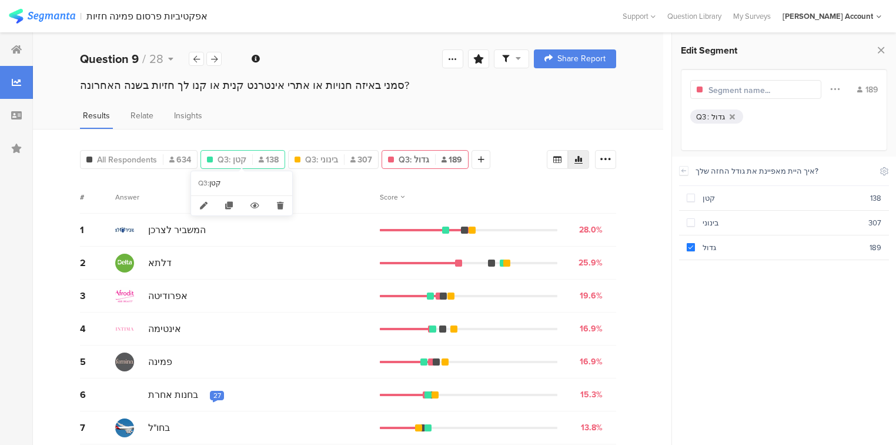
click at [228, 162] on span "Q3: קטן" at bounding box center [232, 159] width 29 height 12
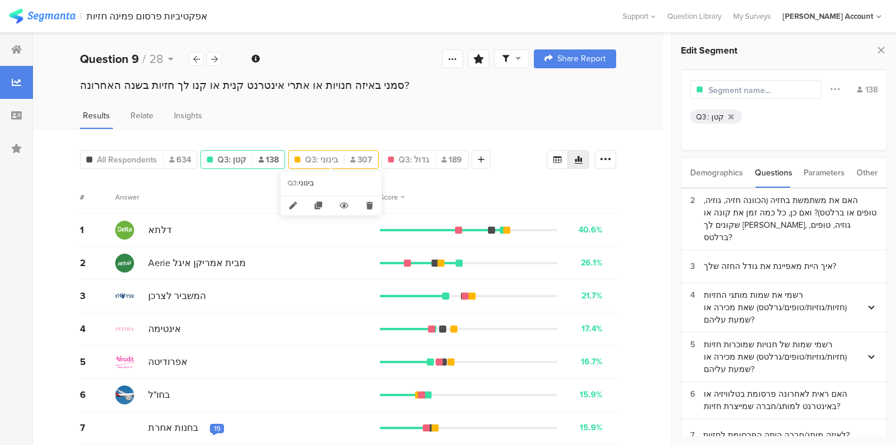
click at [327, 155] on span "Q3: בינוני" at bounding box center [321, 159] width 33 height 12
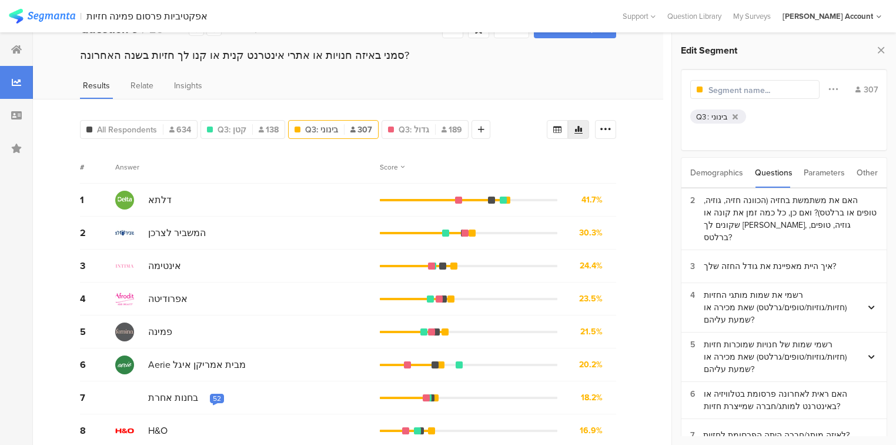
scroll to position [47, 0]
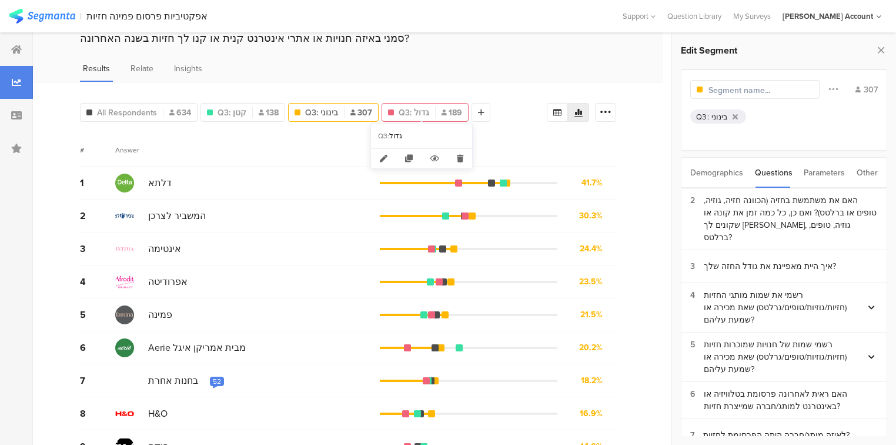
click at [433, 111] on div "Q3: גדול 189" at bounding box center [425, 112] width 86 height 12
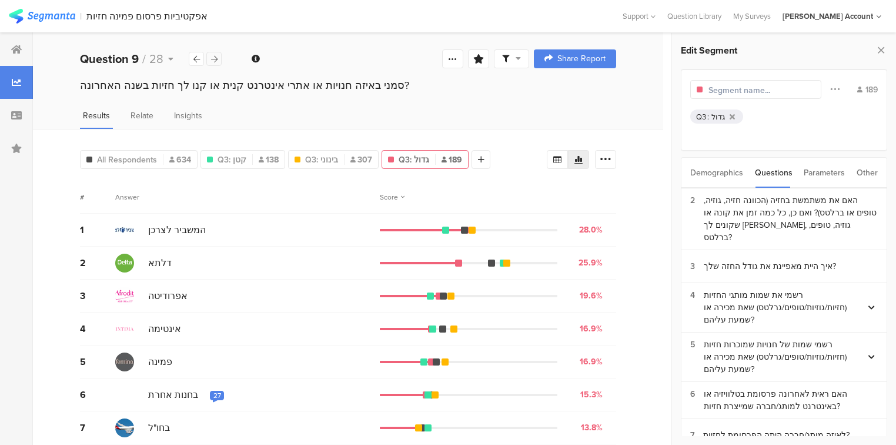
click at [213, 59] on icon at bounding box center [214, 59] width 6 height 8
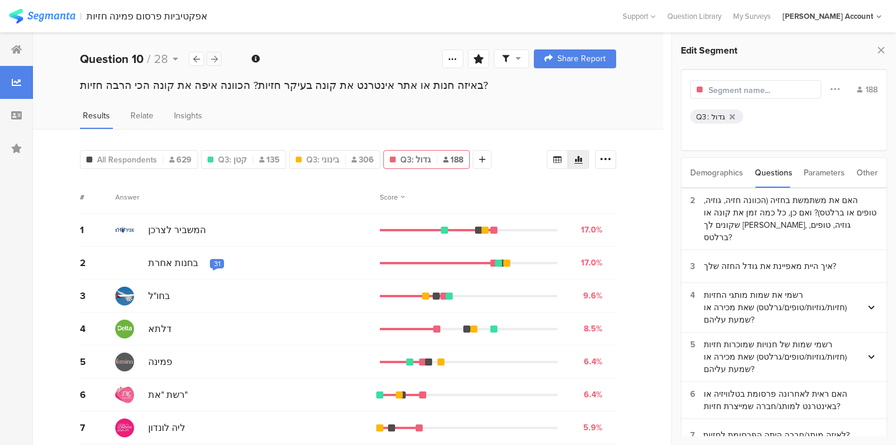
click at [213, 59] on icon at bounding box center [214, 59] width 6 height 8
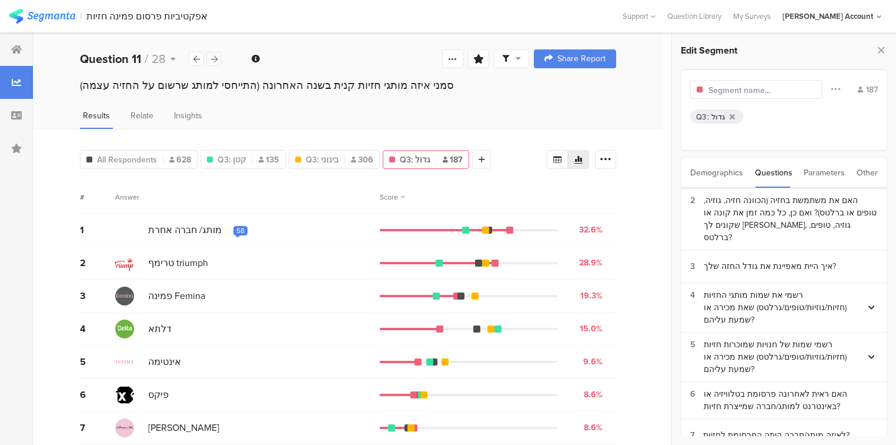
click at [213, 59] on icon at bounding box center [214, 59] width 6 height 8
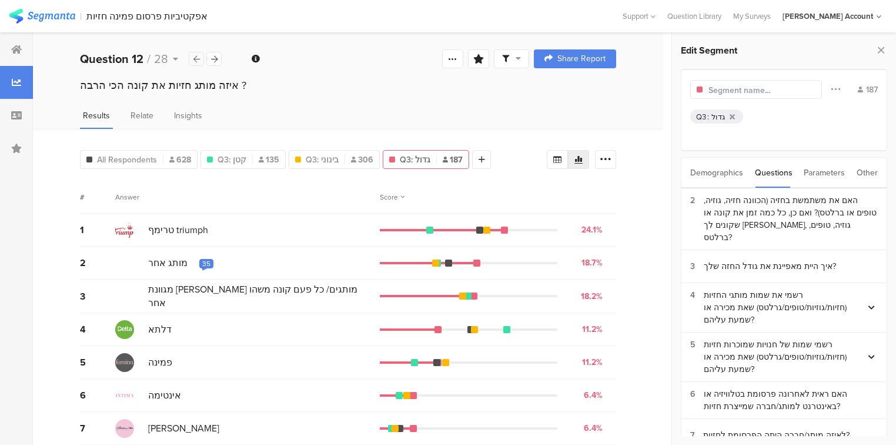
click at [201, 60] on div at bounding box center [196, 59] width 15 height 14
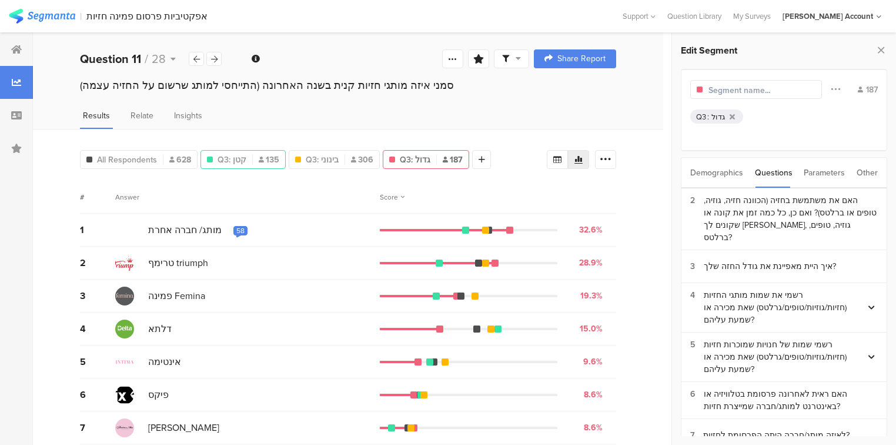
click at [240, 164] on div "Q3: קטן 135" at bounding box center [243, 159] width 85 height 19
click at [239, 162] on span "Q3: קטן" at bounding box center [232, 159] width 29 height 12
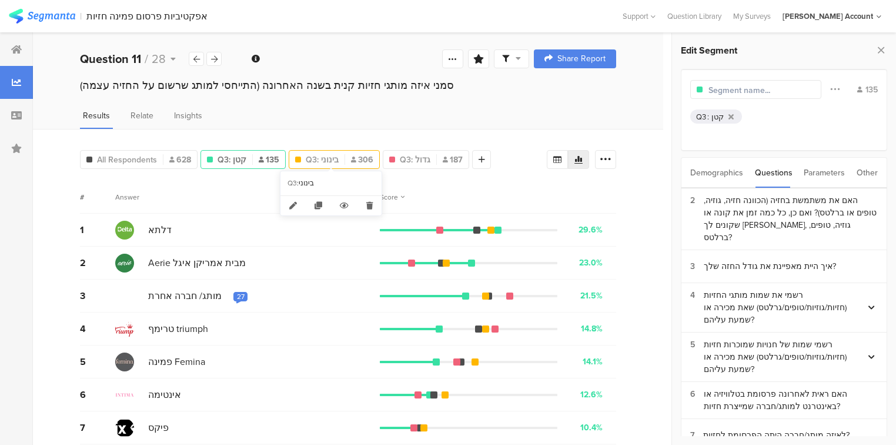
click at [343, 153] on div "Q3: בינוני 306" at bounding box center [334, 159] width 90 height 12
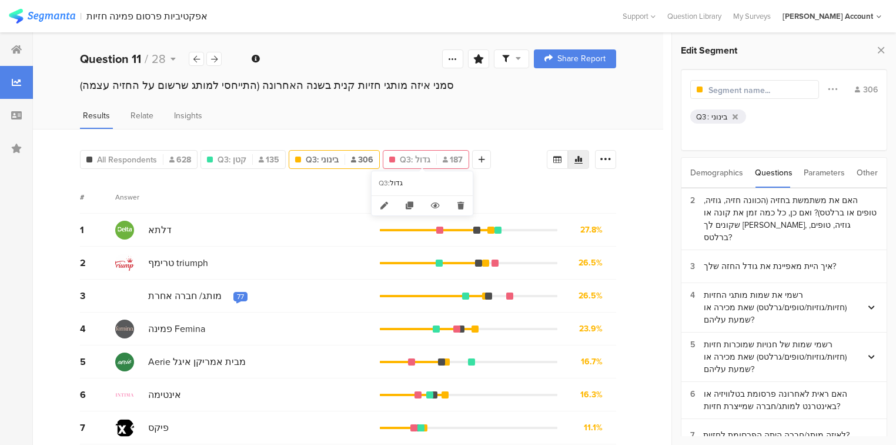
click at [416, 162] on span "Q3: גדול" at bounding box center [415, 159] width 31 height 12
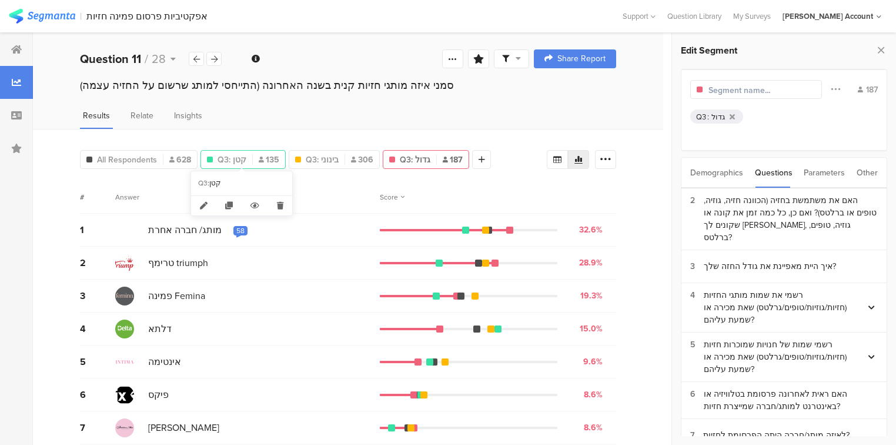
click at [249, 157] on div "Q3: קטן 135" at bounding box center [243, 159] width 84 height 12
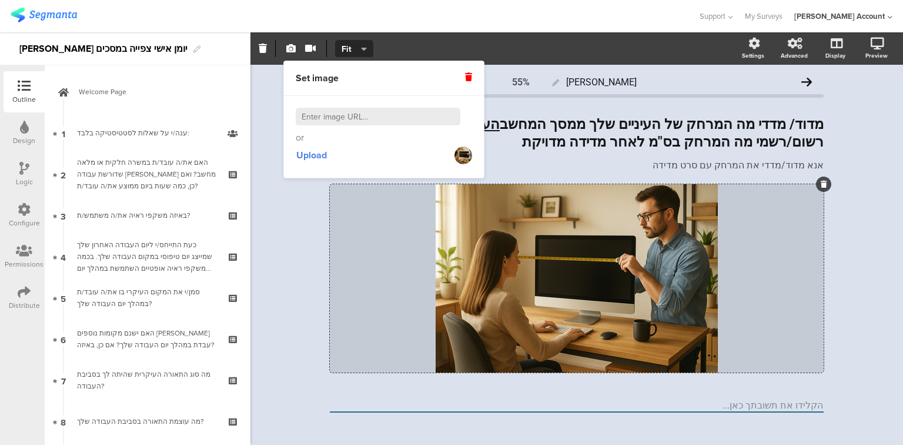
scroll to position [282, 0]
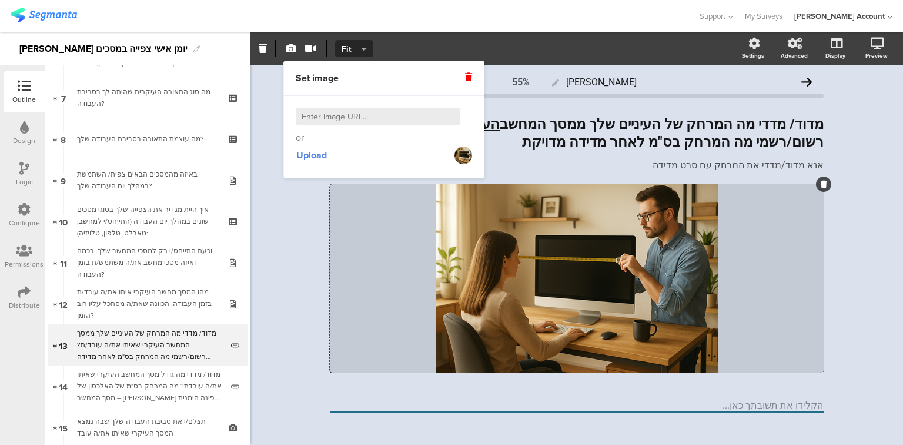
click at [299, 205] on div "[PERSON_NAME] 55% מדוד/ מדדי מה המרחק של העיניים שלך ממסך המחשב העיקרי שאיתו את…" at bounding box center [577, 262] width 653 height 395
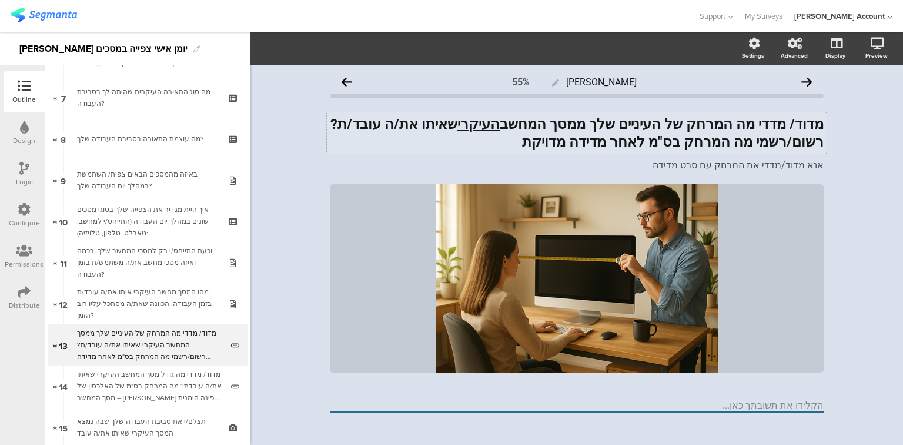
click at [393, 122] on div "מדוד/ מדדי מה המרחק של העיניים שלך ממסך המחשב העיקרי שאיתו את/ה עובד/ת? רשום/רש…" at bounding box center [577, 132] width 500 height 41
click at [559, 129] on strong "מדוד/ מדדי מה המרחק של העיניים שלך ממסך המחשב העיקרי שאיתו את/ה עובד/ת? רשום/רש…" at bounding box center [575, 133] width 497 height 34
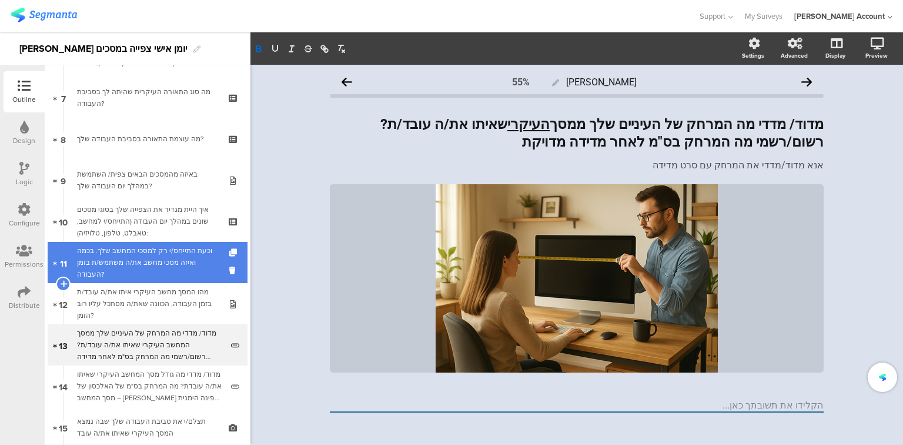
click at [111, 266] on div "וכעת התייחס/י רק למסכי המחשב שלך. בכמה ואיזה מסכי מחשב את/ה משתמש/ת בזמן העבודה?" at bounding box center [147, 262] width 141 height 35
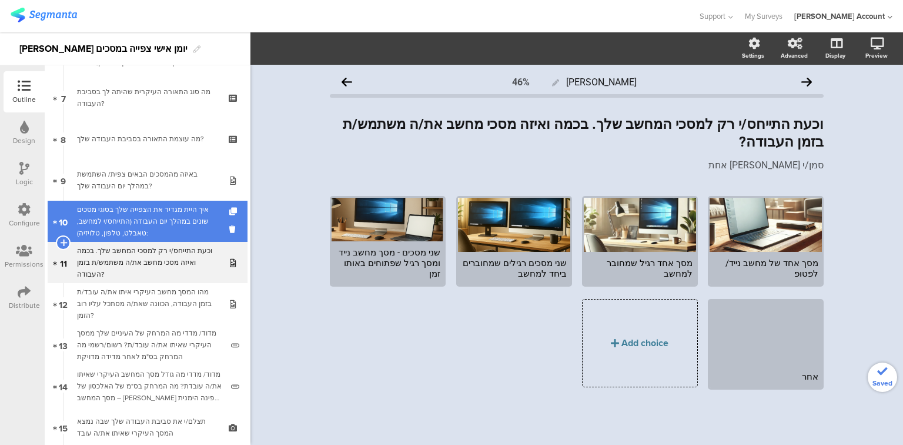
click at [115, 217] on div "איך היית מגדיר את הצפייה שלך בסוגי מסכים שונים במהלך יום העבודה (התייחס/י למחשב…" at bounding box center [147, 220] width 141 height 35
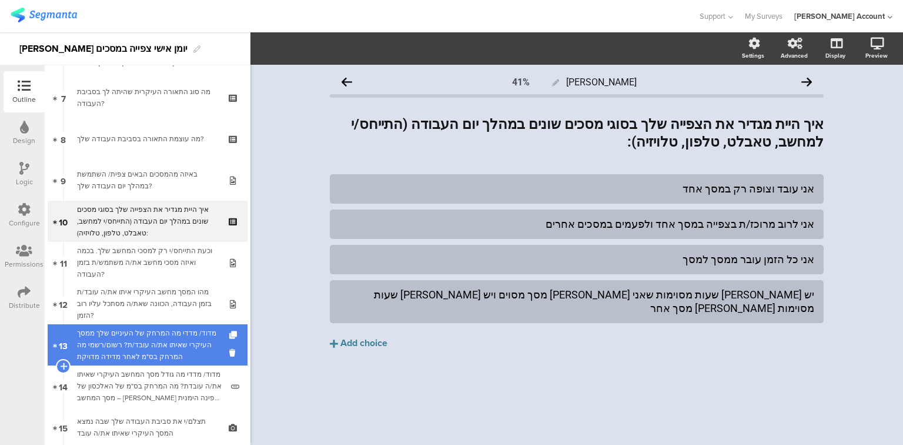
click at [147, 344] on div "מדוד/ מדדי מה המרחק של העיניים שלך ממסך העיקרי שאיתו את/ה עובד/ת? רשום/רשמי מה …" at bounding box center [149, 344] width 145 height 35
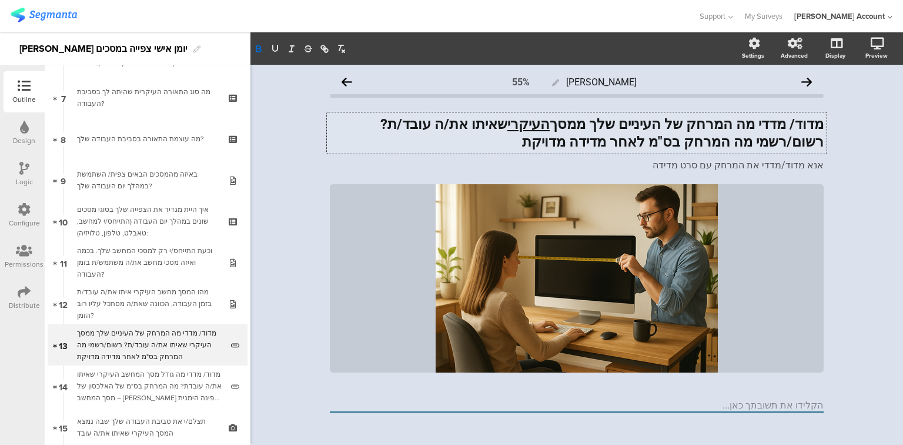
click at [605, 127] on div "מדוד/ מדדי מה המרחק של העיניים שלך ממסך העיקרי שאיתו את/ה עובד/ת? רשום/רשמי מה …" at bounding box center [577, 132] width 500 height 41
drag, startPoint x: 583, startPoint y: 126, endPoint x: 590, endPoint y: 128, distance: 7.3
click at [589, 128] on strong "מדוד/ מדדי מה המרחק של העיניים שלך ממסך העיקרי שאיתו את/ה עובד/ת? רשום/רשמי מה …" at bounding box center [600, 133] width 447 height 34
click at [500, 128] on u "העיקרי" at bounding box center [479, 124] width 42 height 16
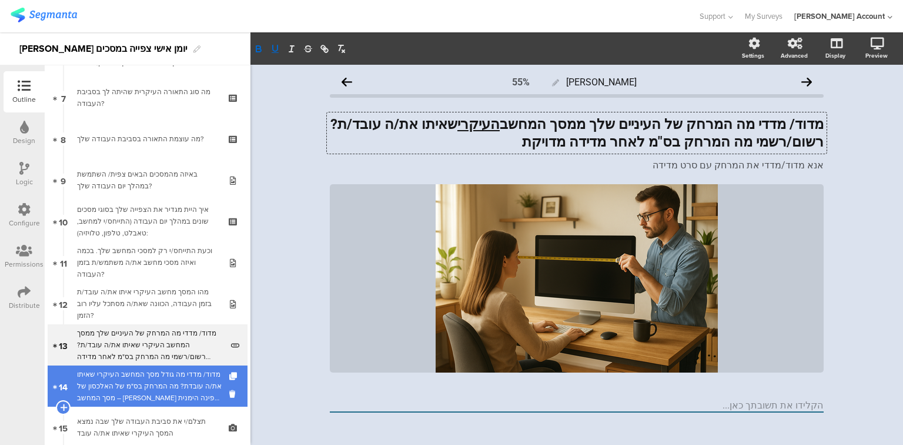
click at [155, 382] on div "מדוד/ מדדי מה גודל מסך המחשב העיקרי שאיתו את/ה עובדת? מה המרחק בס"מ של האלכסון …" at bounding box center [149, 385] width 145 height 35
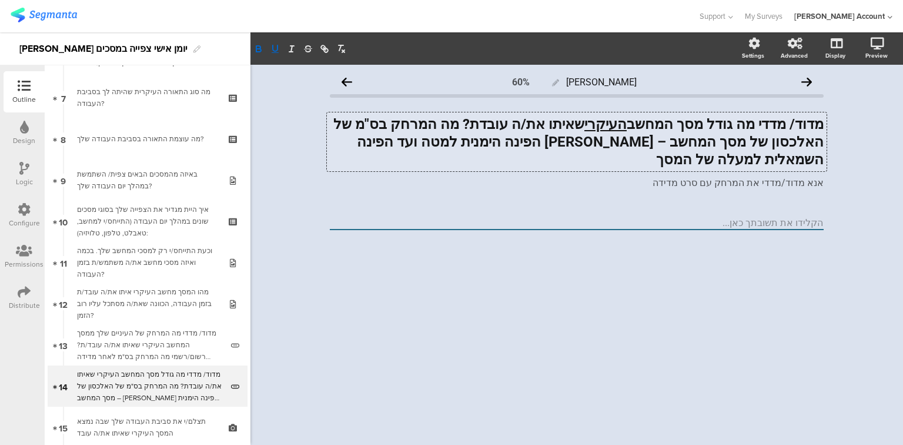
click at [614, 122] on div "מדוד/ מדדי מה גודל מסך המחשב העיקרי שאיתו את/ה עובדת? מה המרחק בס"מ של האלכסון …" at bounding box center [577, 141] width 500 height 59
click at [613, 311] on div "[PERSON_NAME] 60% מדוד/ מדדי מה גודל מסך המחשב העיקרי שאיתו את/ה עובדת? מה המרח…" at bounding box center [577, 255] width 653 height 380
click at [191, 417] on div "תצלם/י את סביבת העבודה שלך שבה נמצא המסך העיקרי שאיתו את/ה עובד" at bounding box center [147, 427] width 141 height 24
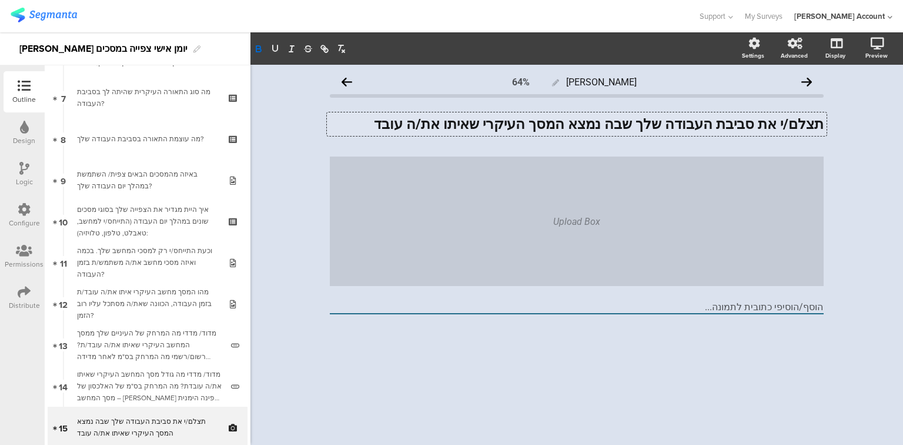
click at [438, 125] on div "תצלם/י את סביבת העבודה שלך שבה נמצא המסך העיקרי שאיתו את/ה עובד תצלם/י את סביבת…" at bounding box center [577, 124] width 500 height 24
